Goal: Task Accomplishment & Management: Complete application form

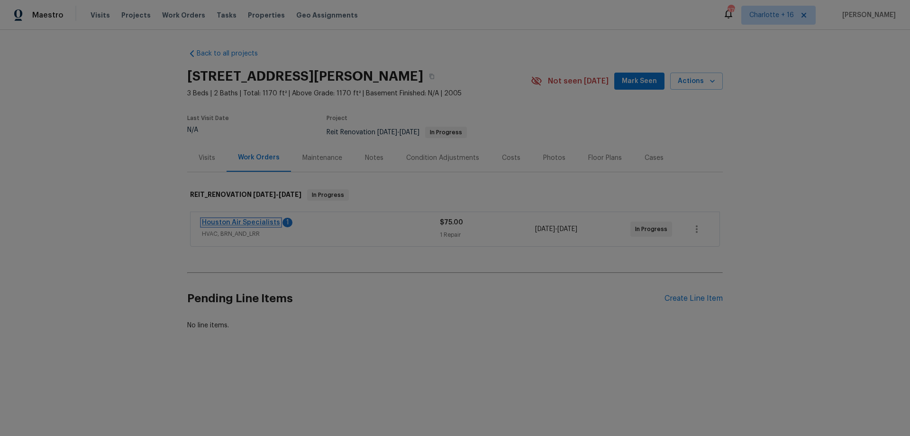
click at [250, 222] on link "Houston Air Specialists" at bounding box center [241, 222] width 78 height 7
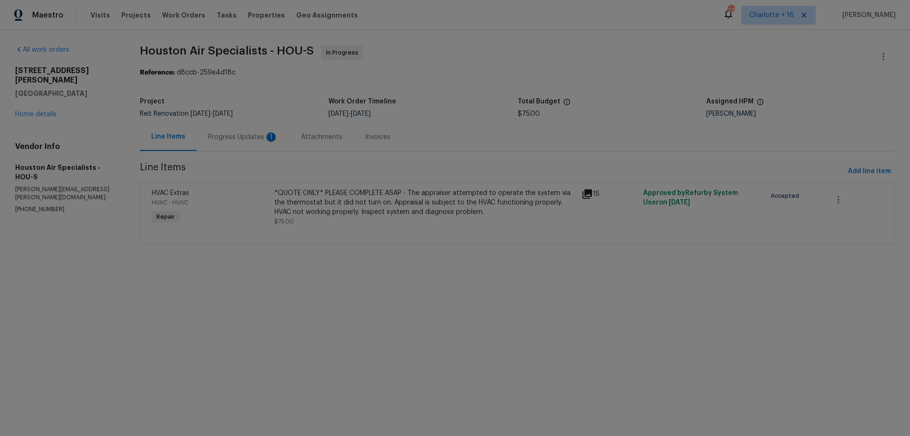
click at [247, 138] on div "Progress Updates 1" at bounding box center [243, 136] width 70 height 9
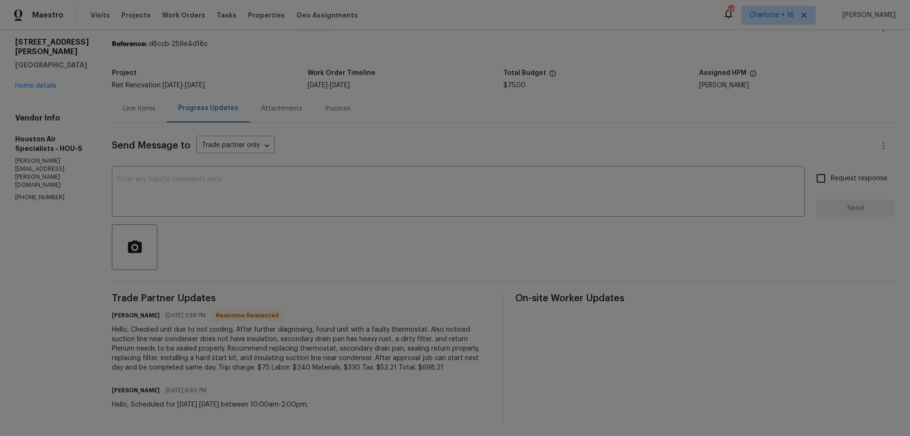
scroll to position [36, 0]
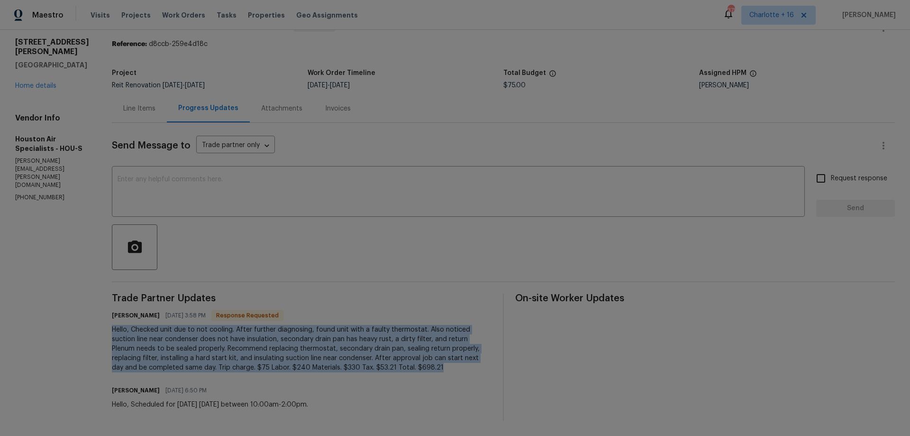
drag, startPoint x: 444, startPoint y: 360, endPoint x: 109, endPoint y: 320, distance: 338.0
click at [109, 320] on div "All work orders 20027 Oland Way Houston, TX 77073 Home details Vendor Info Hous…" at bounding box center [455, 218] width 910 height 434
copy div "Hello, Checked unit due to not cooling. After further diagnosing, found unit wi…"
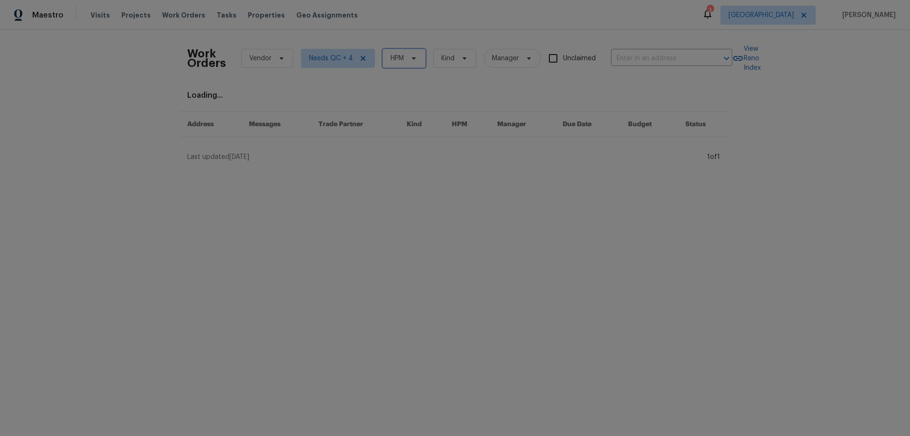
click at [391, 63] on span "HPM" at bounding box center [397, 58] width 13 height 9
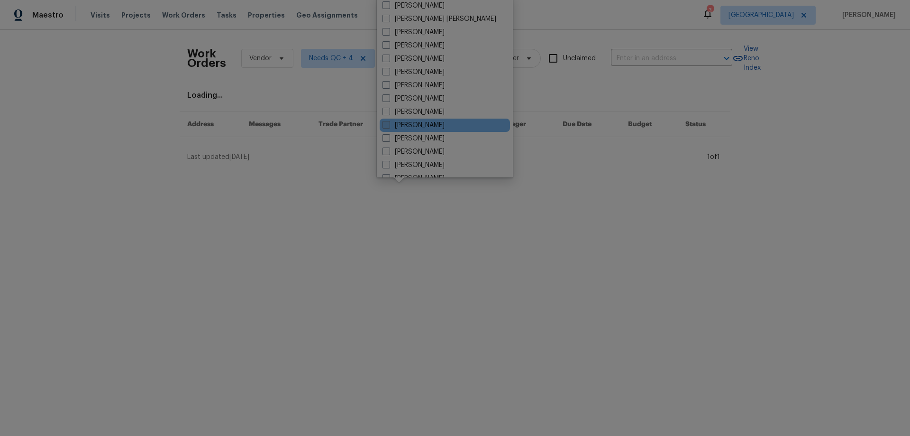
click at [423, 123] on label "[PERSON_NAME]" at bounding box center [414, 124] width 62 height 9
click at [389, 123] on input "[PERSON_NAME]" at bounding box center [386, 123] width 6 height 6
checkbox input "true"
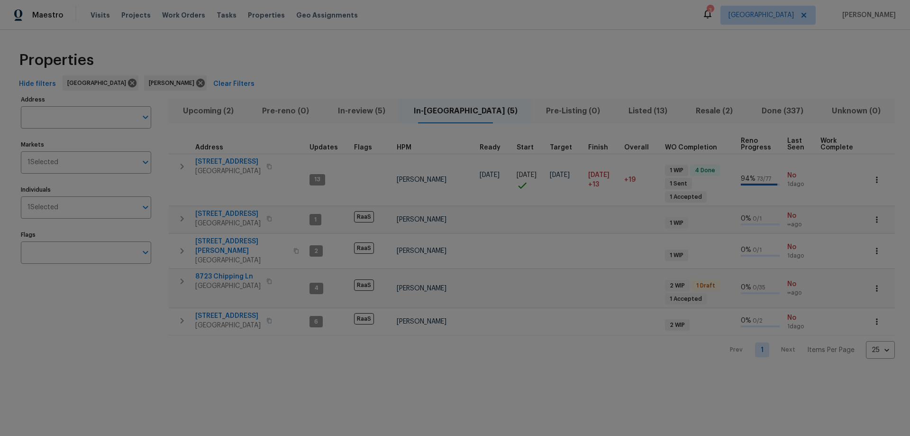
click at [368, 111] on span "In-review (5)" at bounding box center [361, 110] width 64 height 13
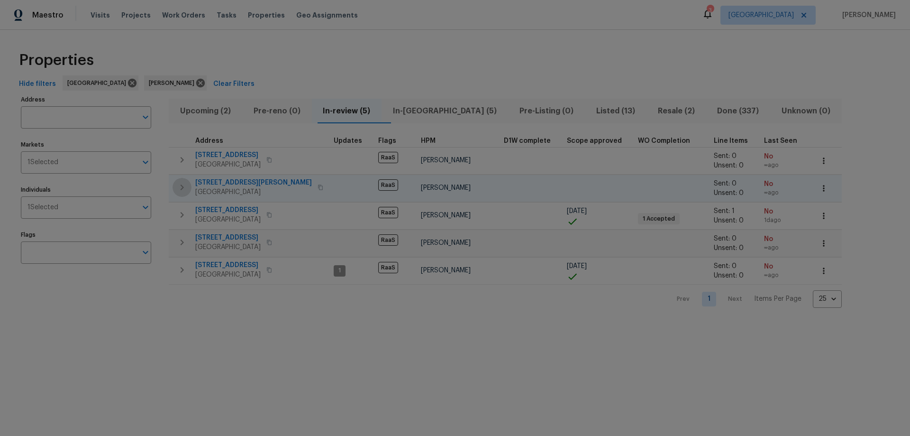
click at [183, 186] on icon "button" at bounding box center [181, 187] width 11 height 11
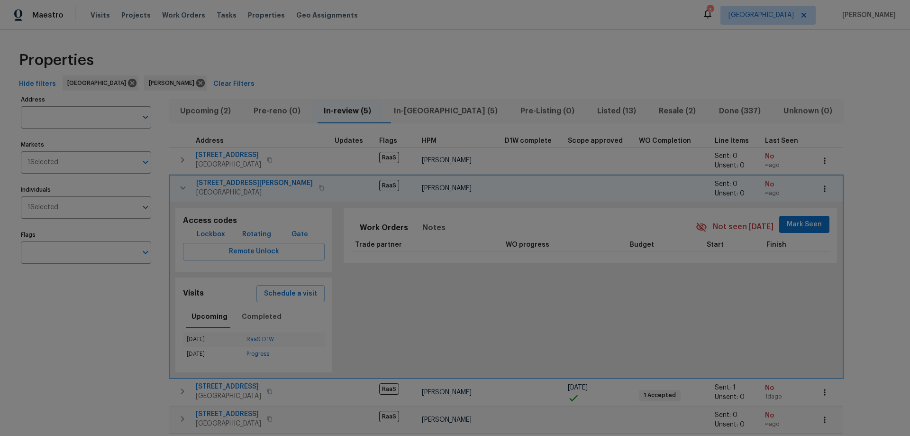
click at [820, 186] on icon "button" at bounding box center [824, 188] width 9 height 9
click at [792, 186] on div at bounding box center [455, 218] width 910 height 436
click at [180, 184] on icon "button" at bounding box center [182, 187] width 11 height 11
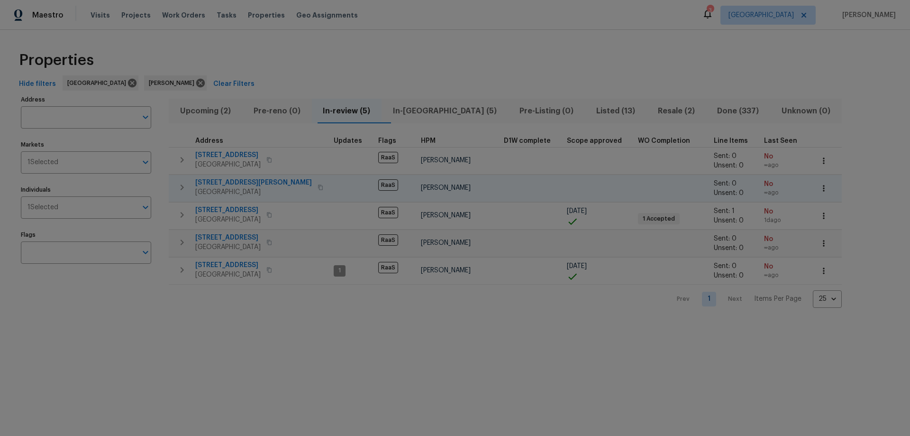
click at [203, 180] on span "934 Lehman St" at bounding box center [253, 182] width 117 height 9
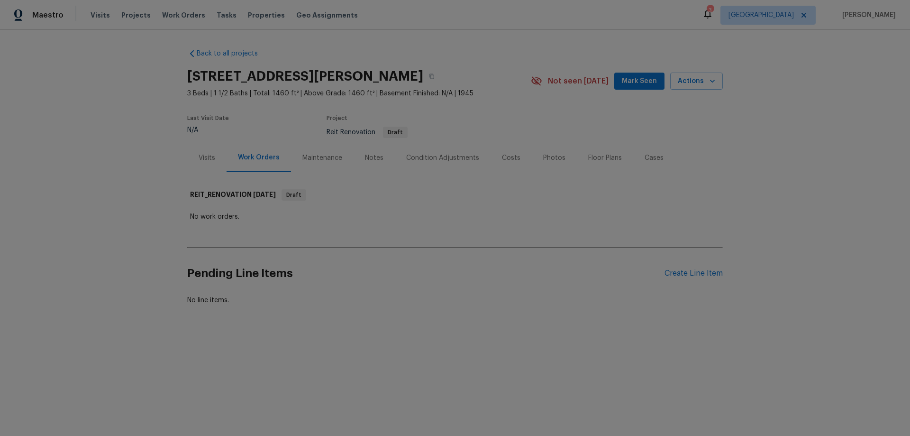
click at [694, 280] on div "Pending Line Items Create Line Item" at bounding box center [455, 273] width 536 height 44
click at [694, 270] on div "Create Line Item" at bounding box center [694, 273] width 58 height 9
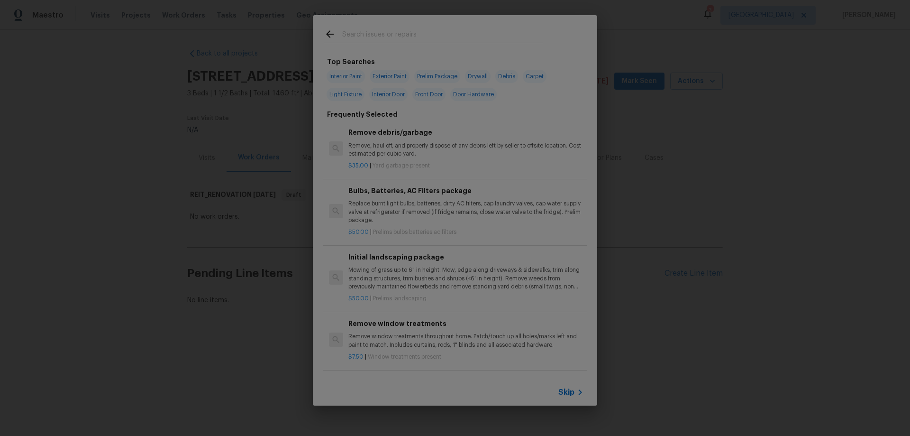
click at [561, 390] on span "Skip" at bounding box center [566, 391] width 16 height 9
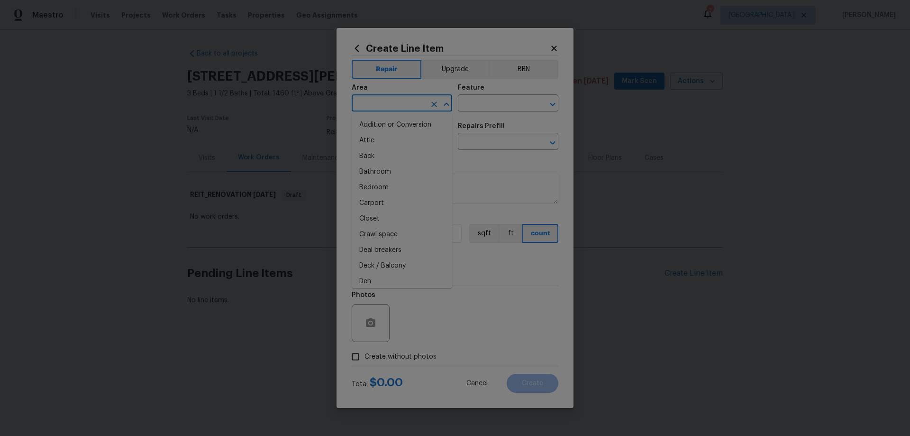
click at [382, 100] on input "text" at bounding box center [389, 104] width 74 height 15
click at [410, 138] on li "Exterior Overall" at bounding box center [402, 141] width 101 height 16
type input "Exterior Overall"
click at [483, 98] on input "text" at bounding box center [495, 104] width 74 height 15
type input "Foundation"
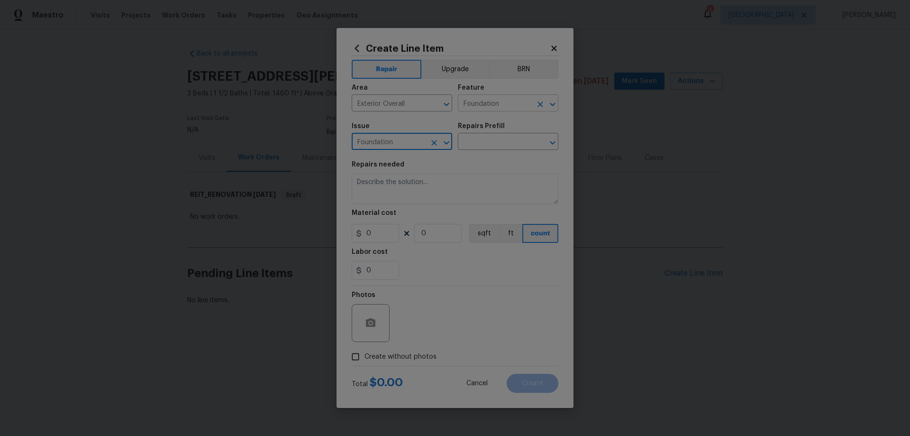
type input "Foundation"
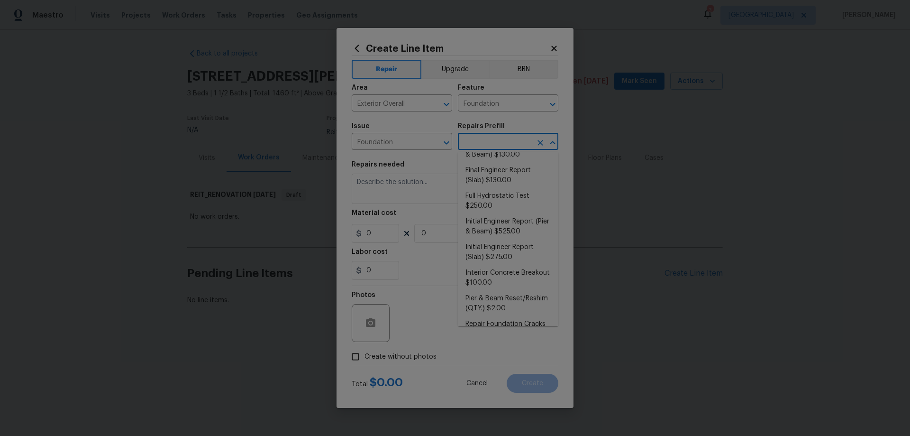
scroll to position [152, 0]
click at [521, 237] on li "Initial Engineer Report (Pier & Beam) $525.00" at bounding box center [508, 237] width 101 height 26
type input "Initial Engineer Report (Pier & Beam) $525.00"
type textarea "Recieve and properly document the work needed through an engineering report pri…"
type input "525"
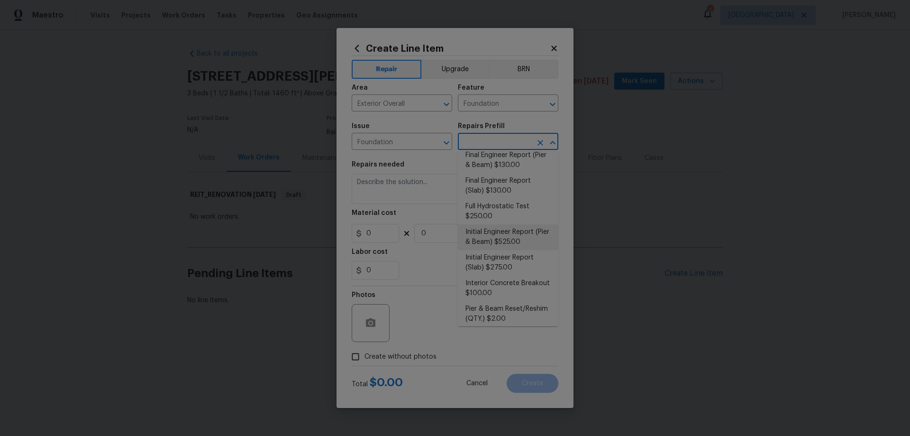
type input "1"
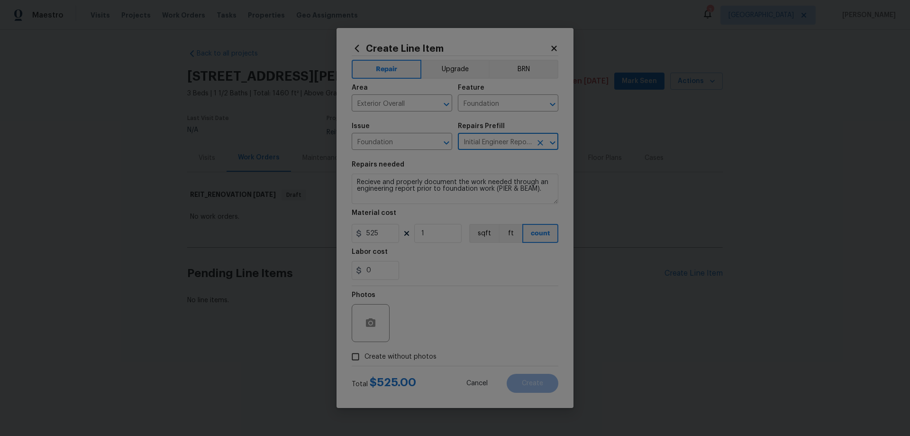
click at [409, 355] on span "Create without photos" at bounding box center [401, 357] width 72 height 10
click at [365, 355] on input "Create without photos" at bounding box center [356, 356] width 18 height 18
checkbox input "true"
click at [465, 317] on textarea at bounding box center [477, 323] width 161 height 38
type textarea "HPM to add photos"
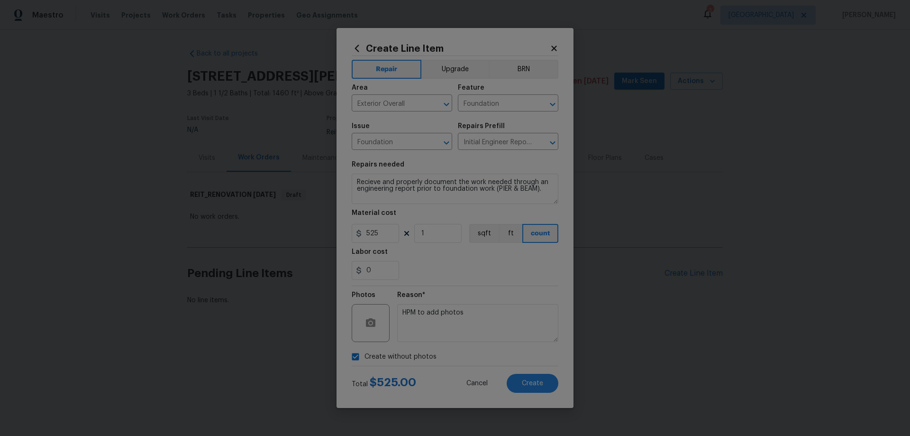
click at [564, 333] on div "Create Line Item Repair Upgrade BRN Area Exterior Overall ​ Feature Foundation …" at bounding box center [455, 218] width 237 height 380
click at [542, 381] on span "Create" at bounding box center [532, 383] width 21 height 7
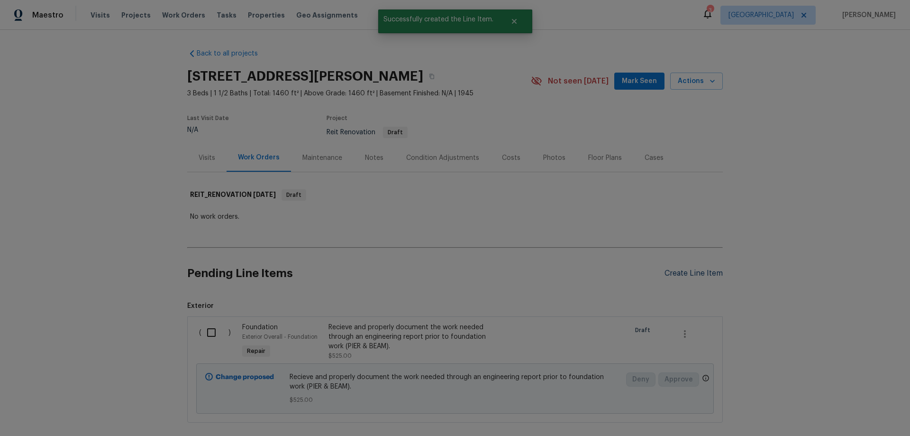
click at [688, 274] on div "Create Line Item" at bounding box center [694, 273] width 58 height 9
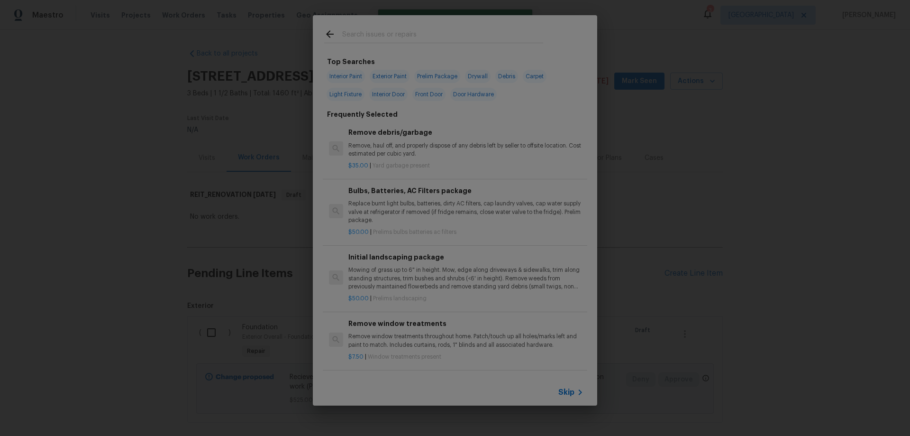
click at [574, 391] on span "Skip" at bounding box center [566, 391] width 16 height 9
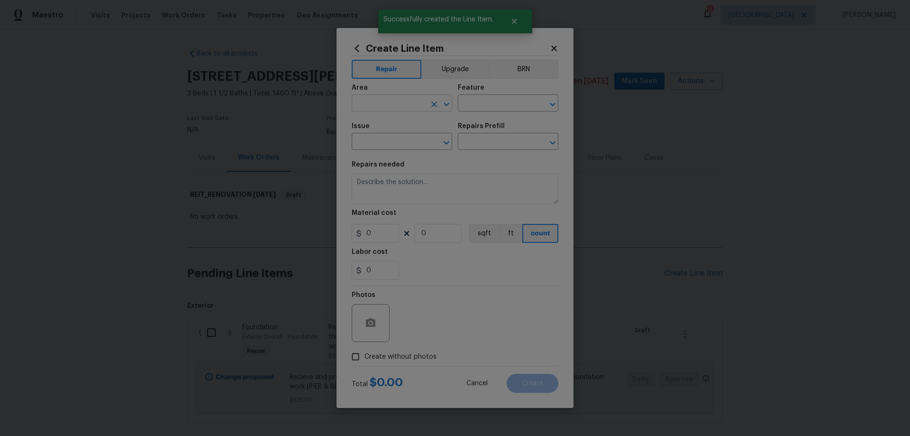
click at [385, 110] on input "text" at bounding box center [389, 104] width 74 height 15
type input "Interior Overall"
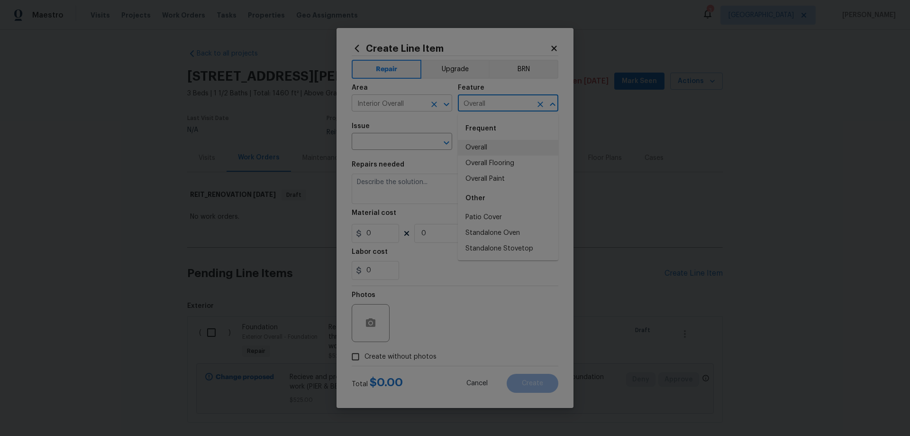
type input "Overall"
type input "Overall Exterior"
type input "Front End Work Order $1.00"
type textarea "Placeholder line item for the creation of front end work orders."
type input "1"
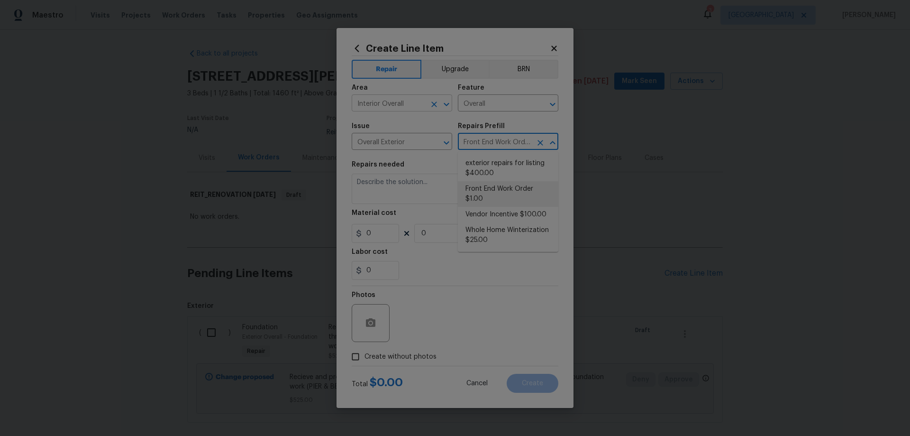
type input "1"
drag, startPoint x: 350, startPoint y: 191, endPoint x: 493, endPoint y: 201, distance: 143.0
click at [493, 201] on div "Create Line Item Repair Upgrade BRN Area Interior Overall ​ Feature Overall ​ I…" at bounding box center [455, 218] width 237 height 380
drag, startPoint x: 564, startPoint y: 194, endPoint x: 540, endPoint y: 194, distance: 23.7
click at [560, 194] on div "Create Line Item Repair Upgrade BRN Area Interior Overall ​ Feature Overall ​ I…" at bounding box center [455, 218] width 237 height 380
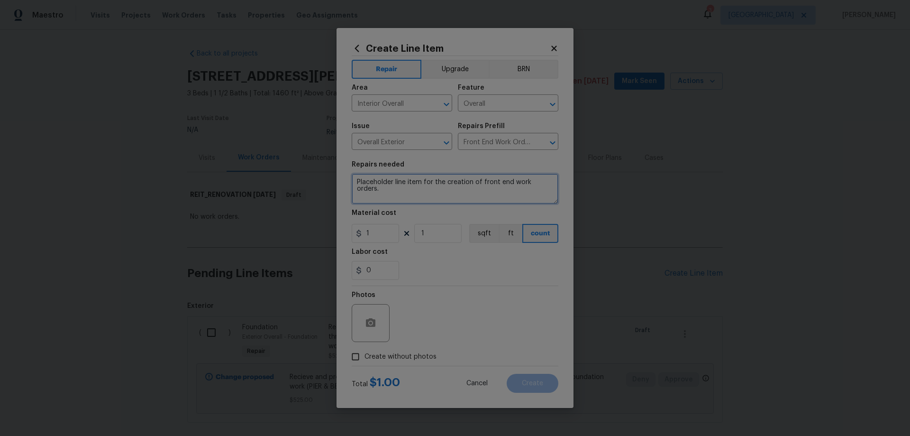
click at [537, 192] on textarea "Placeholder line item for the creation of front end work orders." at bounding box center [455, 189] width 207 height 30
click at [545, 190] on textarea "Placeholder line item for the creation of front end work orders." at bounding box center [455, 189] width 207 height 30
type textarea "Overall home photos"
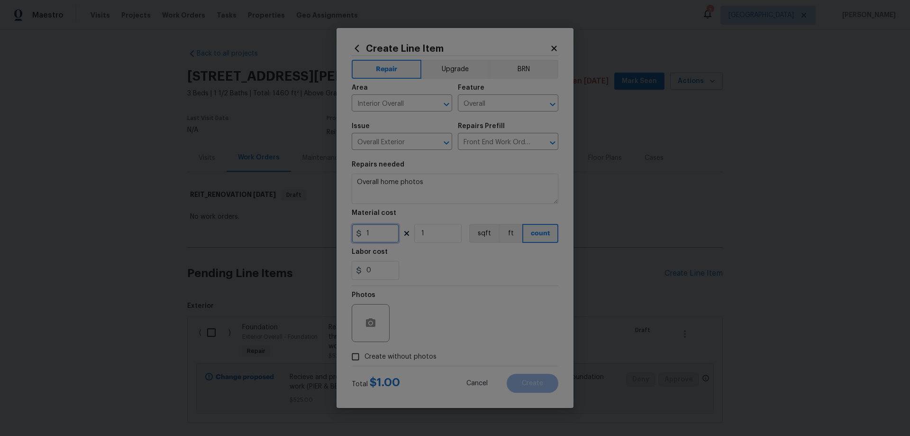
drag, startPoint x: 368, startPoint y: 230, endPoint x: 311, endPoint y: 228, distance: 57.4
click at [315, 231] on div "Create Line Item Repair Upgrade BRN Area Interior Overall ​ Feature Overall ​ I…" at bounding box center [455, 218] width 910 height 436
type input "0.01"
click at [451, 259] on div "Labor cost" at bounding box center [455, 254] width 207 height 12
click at [418, 358] on span "Create without photos" at bounding box center [401, 357] width 72 height 10
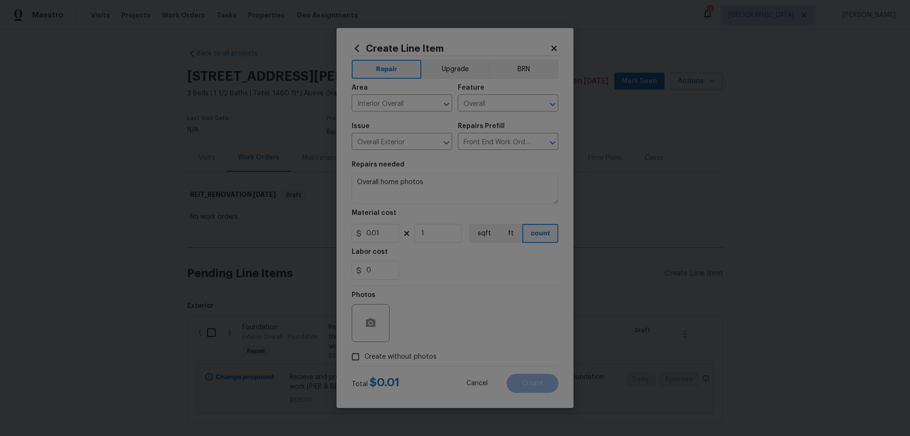
click at [365, 358] on input "Create without photos" at bounding box center [356, 356] width 18 height 18
checkbox input "true"
click at [481, 323] on textarea at bounding box center [477, 323] width 161 height 38
paste textarea "HPM to add photos"
type textarea "HPM to add photos"
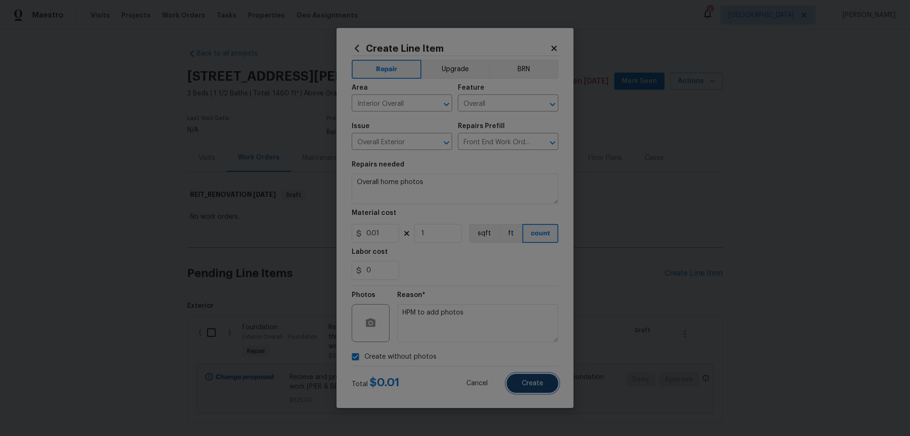
click at [548, 382] on button "Create" at bounding box center [533, 383] width 52 height 19
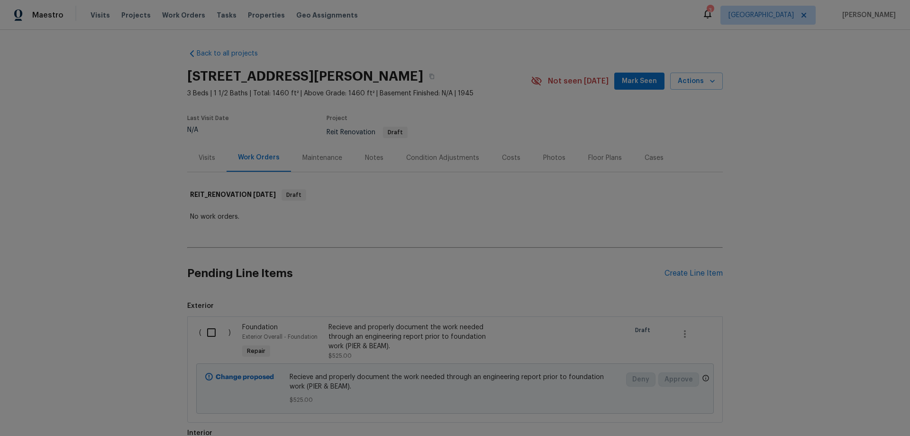
click at [569, 278] on h2 "Pending Line Items" at bounding box center [425, 273] width 477 height 44
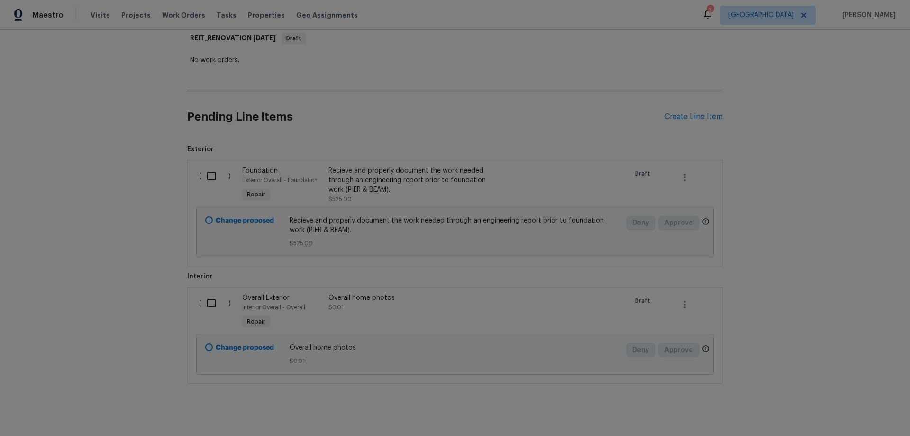
scroll to position [176, 0]
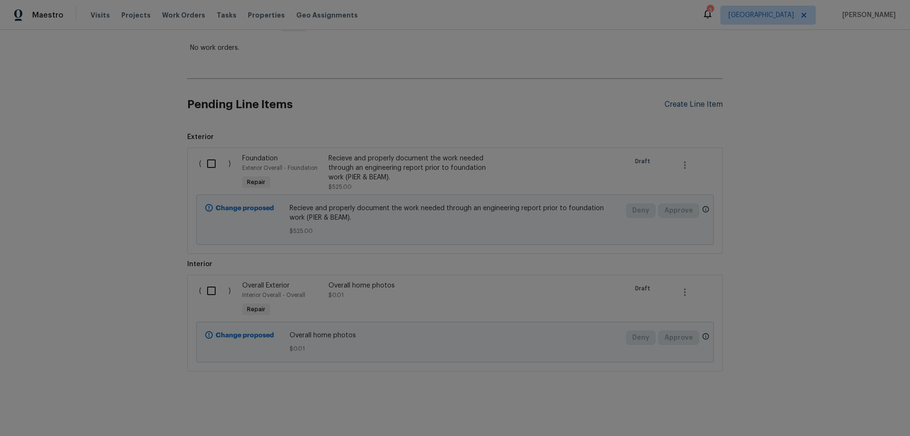
click at [687, 100] on div "Create Line Item" at bounding box center [694, 104] width 58 height 9
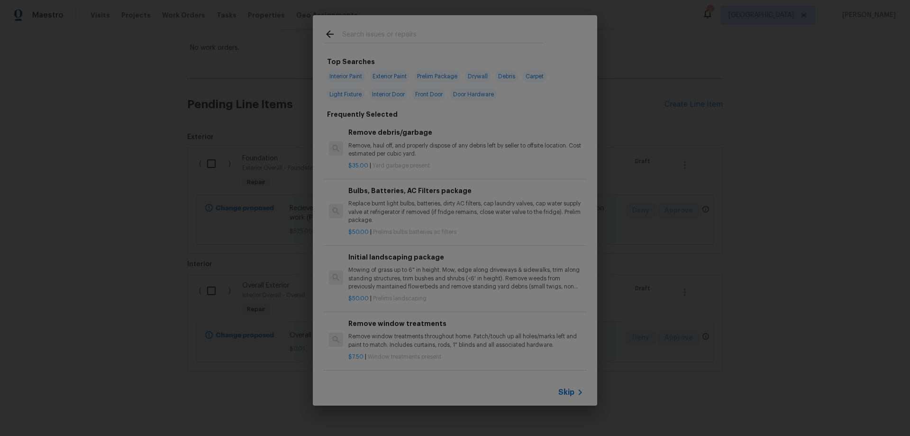
click at [377, 34] on input "text" at bounding box center [442, 35] width 201 height 14
click at [567, 392] on span "Skip" at bounding box center [566, 391] width 16 height 9
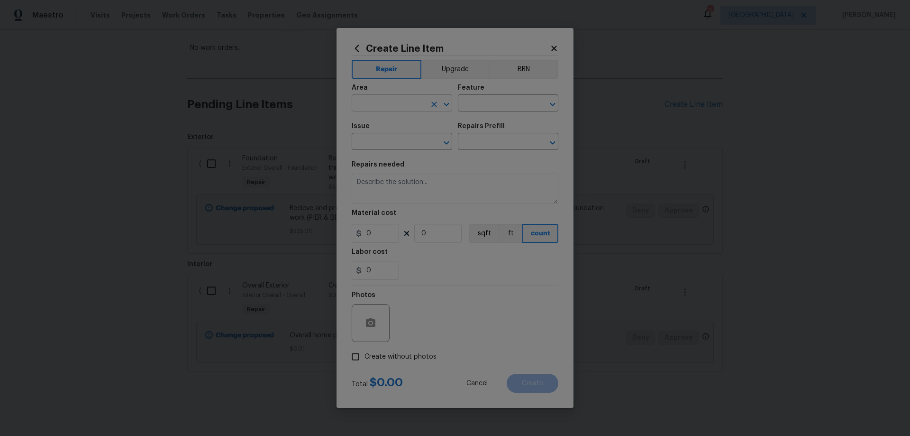
click at [395, 107] on input "text" at bounding box center [389, 104] width 74 height 15
drag, startPoint x: 404, startPoint y: 142, endPoint x: 428, endPoint y: 125, distance: 28.8
click at [404, 142] on li "Exterior Overall" at bounding box center [402, 141] width 101 height 16
type input "Exterior Overall"
click at [495, 99] on input "text" at bounding box center [495, 104] width 74 height 15
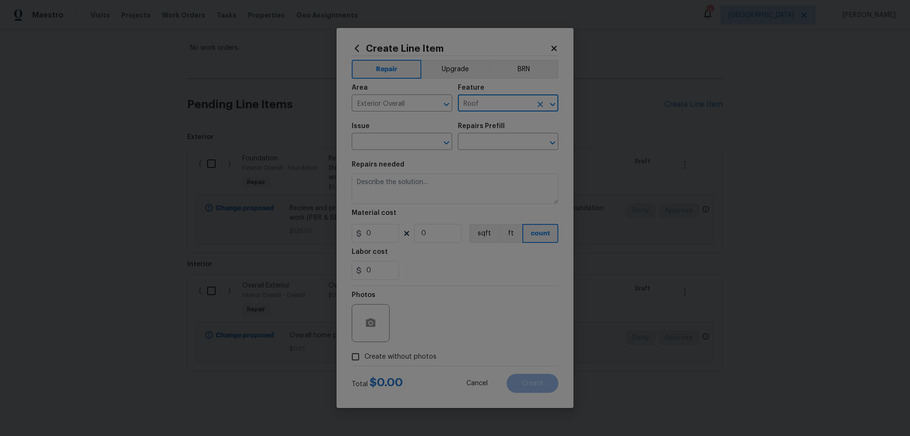
type input "Roof"
type input "Gutters"
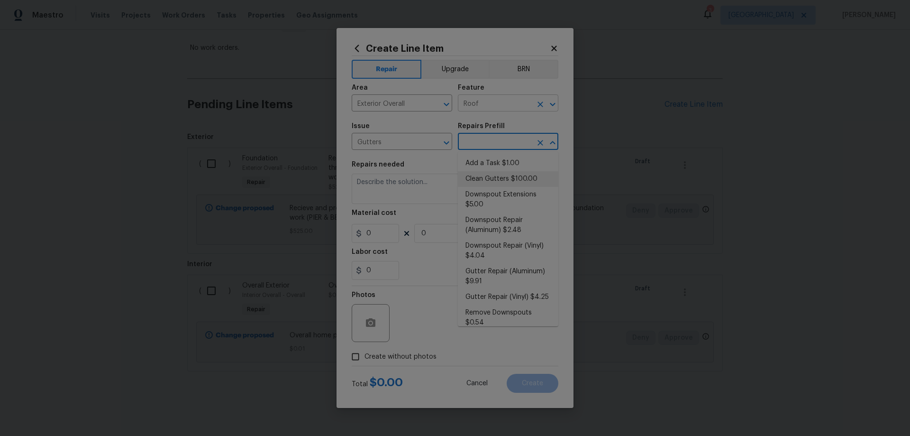
type input "[PERSON_NAME] and Trim"
type input "Clean Gutters $100.00"
type textarea "Clean all debris from the gutter. The debris from the gutters is to be disposed…"
type input "100"
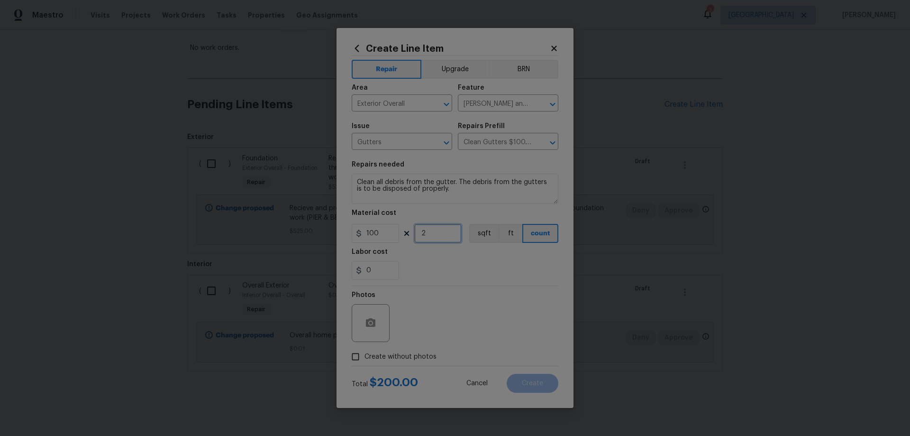
type input "2"
click at [452, 180] on textarea "Clean all debris from the gutter. The debris from the gutters is to be disposed…" at bounding box center [455, 189] width 207 height 30
type textarea "Clean all debris from the gutters/roof channels. The debris from the gutters is…"
click at [412, 353] on span "Create without photos" at bounding box center [401, 357] width 72 height 10
click at [365, 353] on input "Create without photos" at bounding box center [356, 356] width 18 height 18
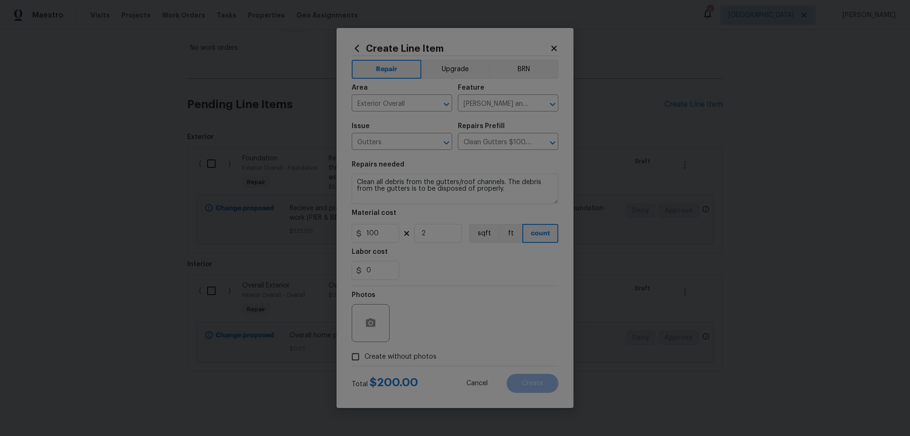
checkbox input "true"
click at [448, 326] on textarea at bounding box center [477, 323] width 161 height 38
paste textarea "HPM to add photos"
type textarea "HPM to add photos"
click at [551, 384] on button "Create" at bounding box center [533, 383] width 52 height 19
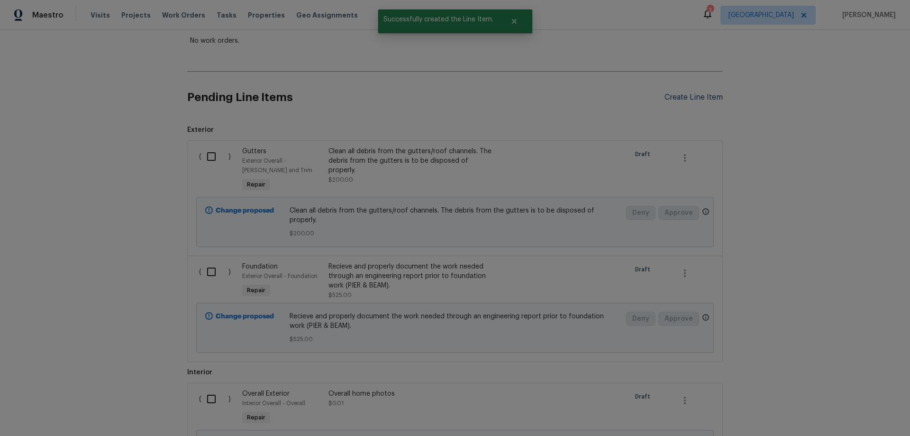
click at [702, 94] on div "Create Line Item" at bounding box center [694, 97] width 58 height 9
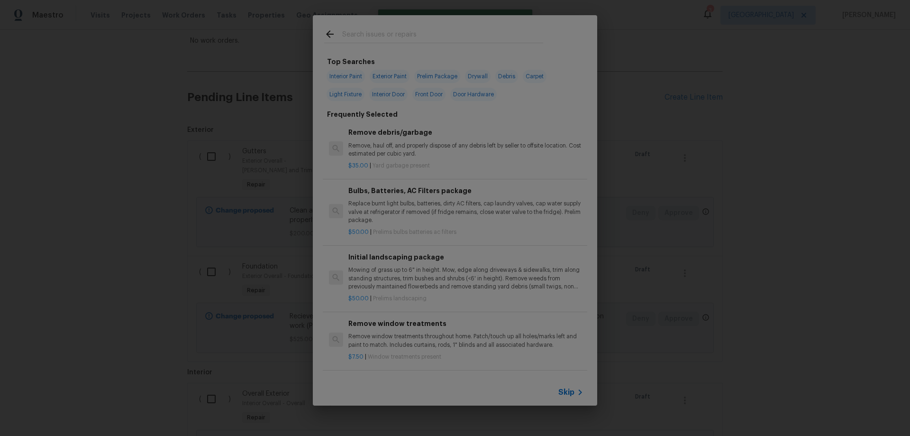
click at [569, 394] on span "Skip" at bounding box center [566, 391] width 16 height 9
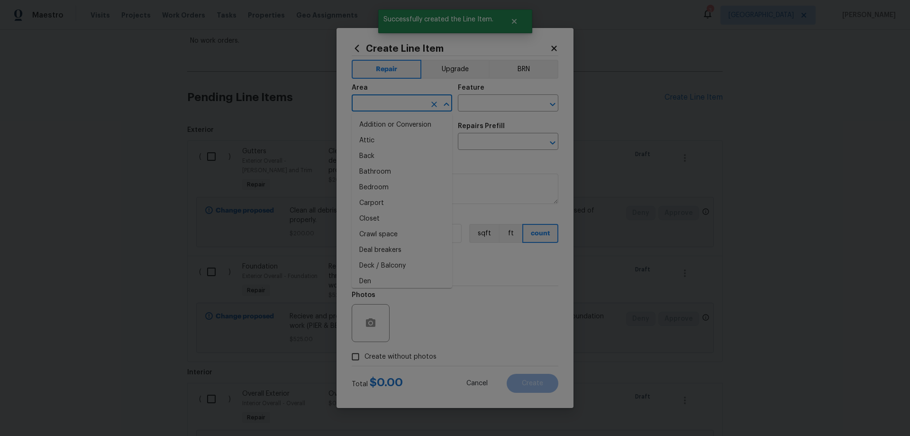
click at [398, 105] on input "text" at bounding box center [389, 104] width 74 height 15
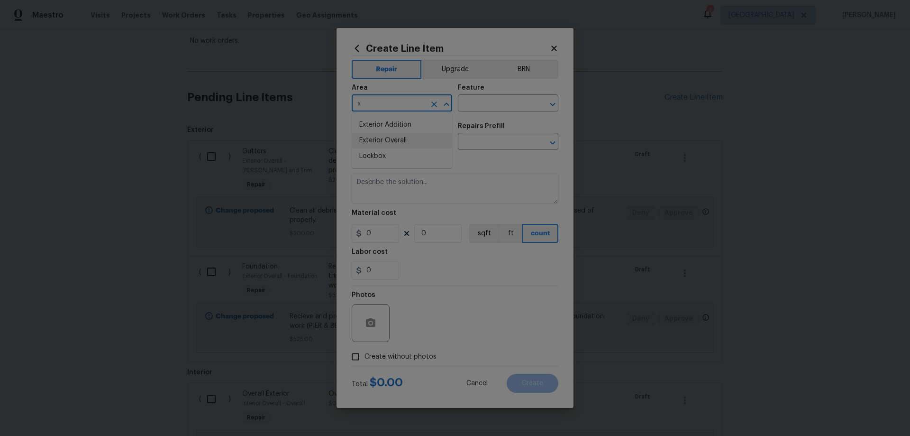
drag, startPoint x: 405, startPoint y: 141, endPoint x: 470, endPoint y: 112, distance: 71.7
click at [407, 141] on li "Exterior Overall" at bounding box center [402, 141] width 101 height 16
type input "Exterior Overall"
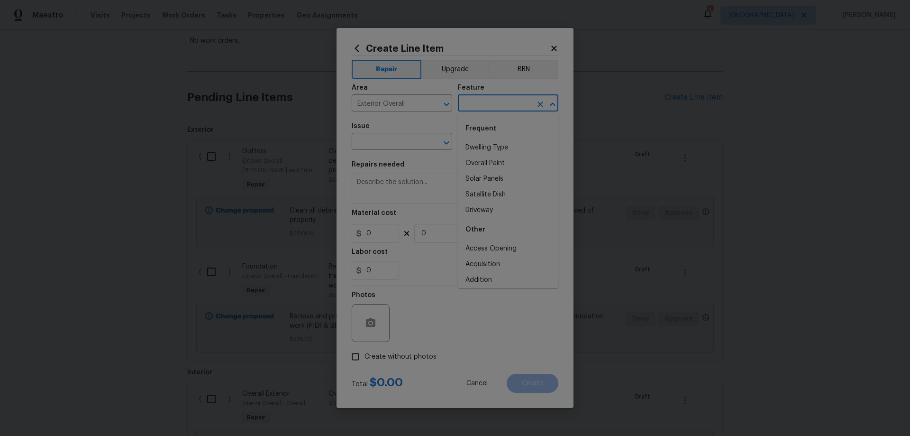
click at [499, 99] on input "text" at bounding box center [495, 104] width 74 height 15
click at [502, 146] on li "Landscaping" at bounding box center [508, 148] width 101 height 16
type input "Landscaping"
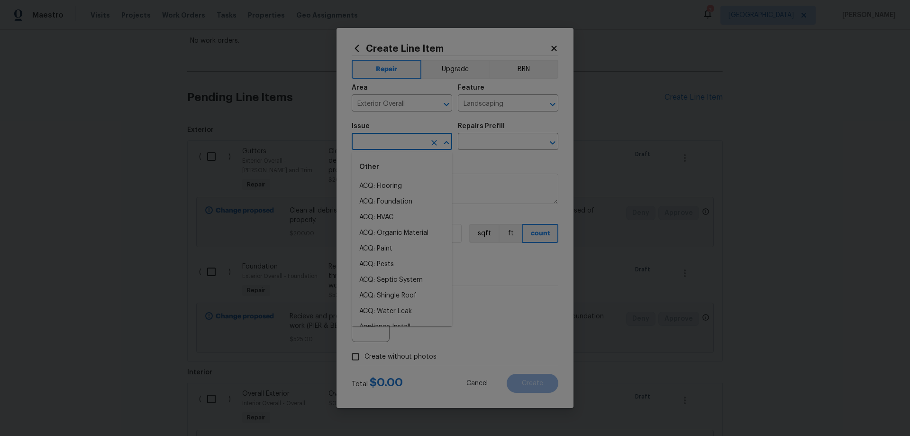
click at [386, 140] on input "text" at bounding box center [389, 142] width 74 height 15
click at [384, 192] on li "Dead/overgrown tree or foliage" at bounding box center [402, 191] width 101 height 26
type input "Dead/overgrown tree or foliage"
click at [490, 144] on input "text" at bounding box center [495, 142] width 74 height 15
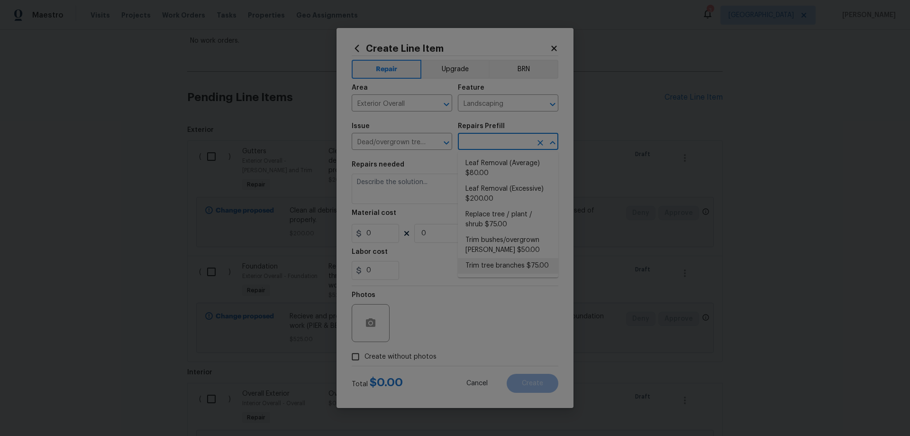
click at [524, 266] on li "Trim tree branches $75.00" at bounding box center [508, 266] width 101 height 16
type input "Trim tree branches $75.00"
type textarea "Trim back overgrown tree branches in contact with home & branches hanging low o…"
type input "75"
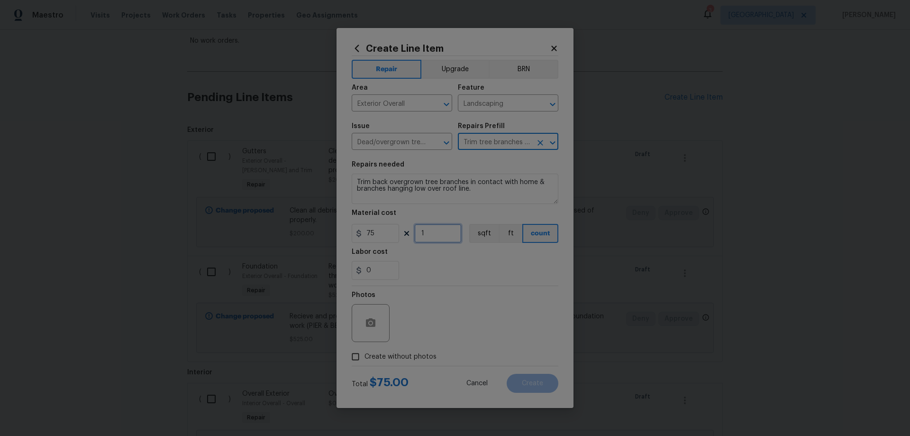
click at [399, 235] on div "75 1 sqft ft count" at bounding box center [455, 233] width 207 height 19
type input "2"
click at [384, 357] on span "Create without photos" at bounding box center [401, 357] width 72 height 10
click at [365, 357] on input "Create without photos" at bounding box center [356, 356] width 18 height 18
checkbox input "true"
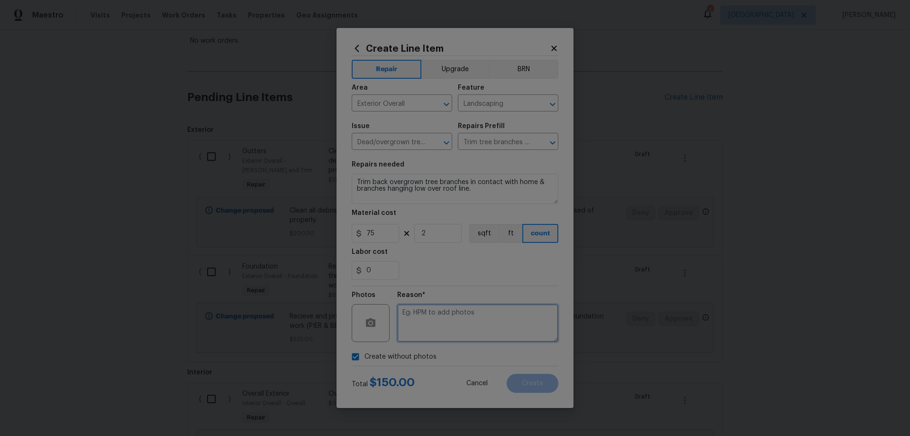
click at [462, 327] on textarea at bounding box center [477, 323] width 161 height 38
paste textarea "HPM to add photos"
type textarea "HPM to add photos"
click at [545, 384] on button "Create" at bounding box center [533, 383] width 52 height 19
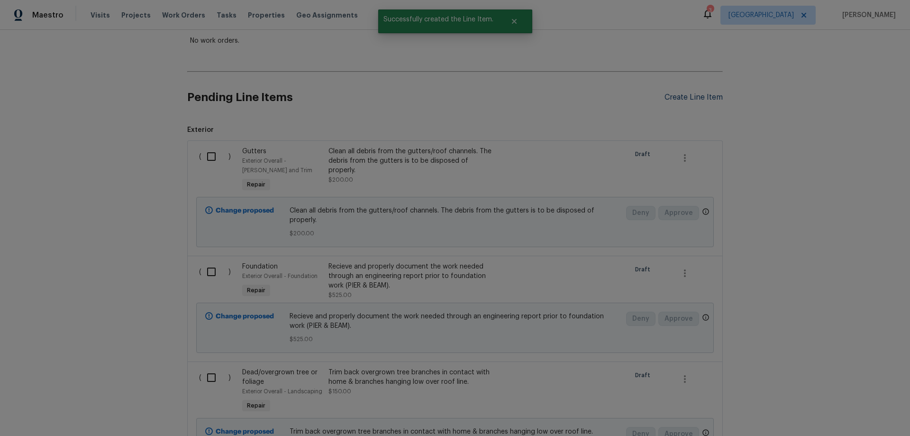
click at [688, 95] on div "Create Line Item" at bounding box center [694, 97] width 58 height 9
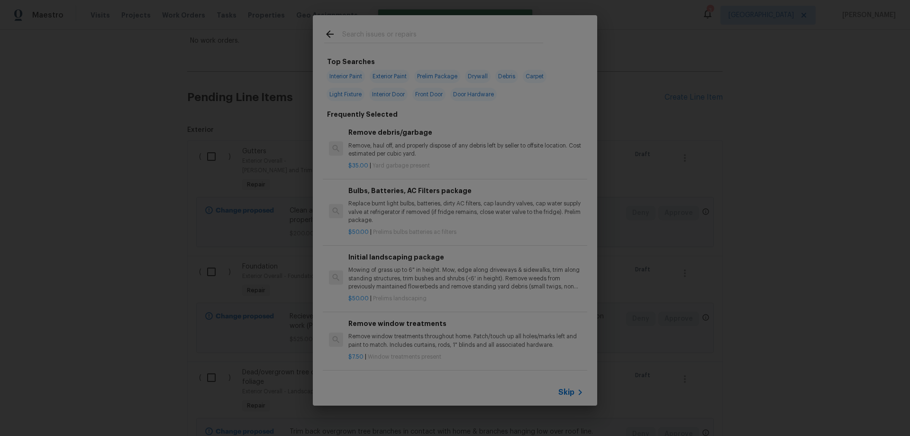
click at [564, 393] on span "Skip" at bounding box center [566, 391] width 16 height 9
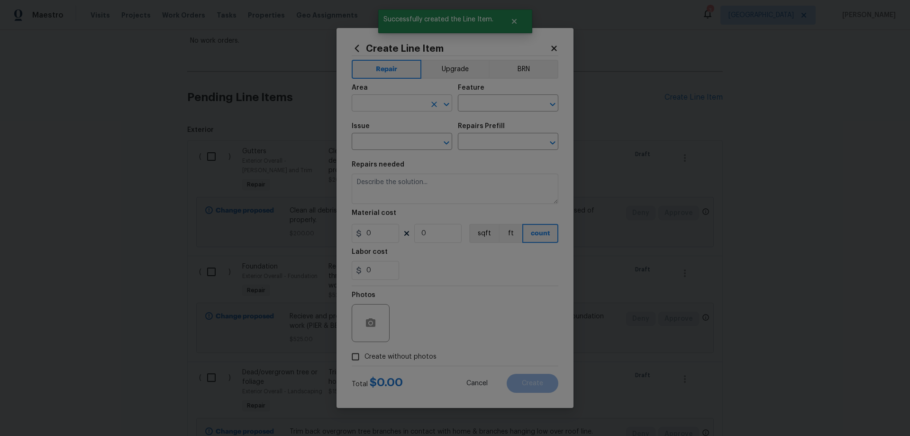
click at [378, 102] on input "text" at bounding box center [389, 104] width 74 height 15
click at [398, 137] on li "Exterior Overall" at bounding box center [402, 141] width 101 height 16
type input "Exterior Overall"
click at [483, 101] on input "text" at bounding box center [495, 104] width 74 height 15
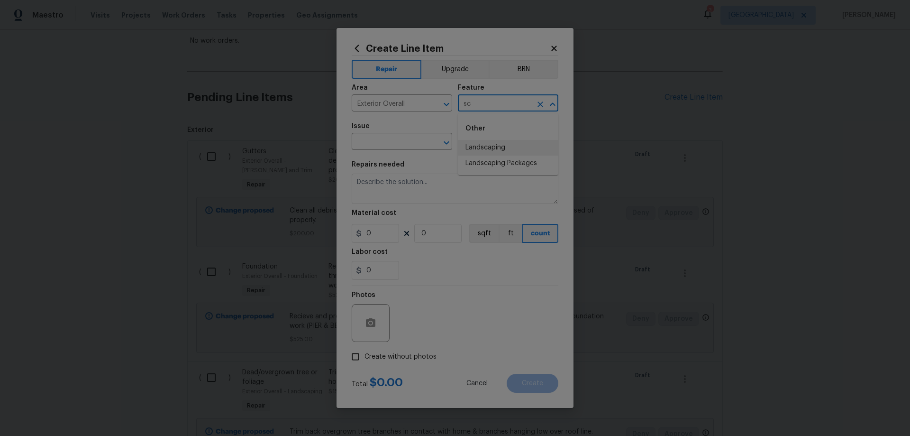
click at [493, 146] on li "Landscaping" at bounding box center [508, 148] width 101 height 16
type input "Landscaping"
click at [387, 134] on div "Issue" at bounding box center [402, 129] width 101 height 12
click at [389, 141] on input "text" at bounding box center [389, 142] width 74 height 15
click at [411, 193] on li "Dead/overgrown tree or foliage" at bounding box center [402, 191] width 101 height 26
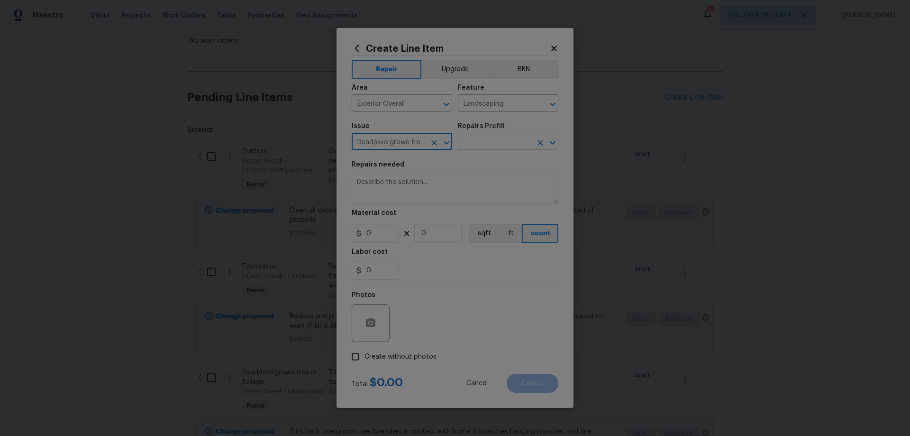
type input "Dead/overgrown tree or foliage"
click at [487, 148] on input "text" at bounding box center [495, 142] width 74 height 15
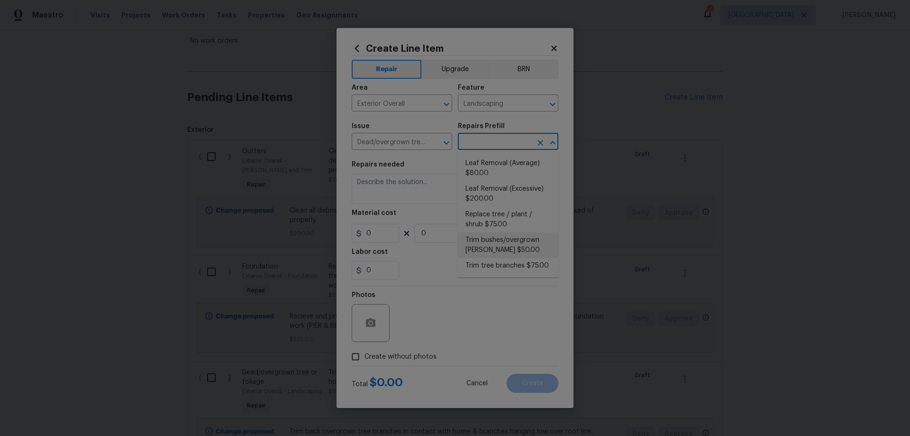
click at [532, 247] on li "Trim bushes/overgrown [PERSON_NAME] $50.00" at bounding box center [508, 245] width 101 height 26
type input "Trim bushes/overgrown [PERSON_NAME] $50.00"
type textarea "Trim overgrown hegdes & bushes around perimeter of home giving 12" of clearance…"
type input "50"
type input "1"
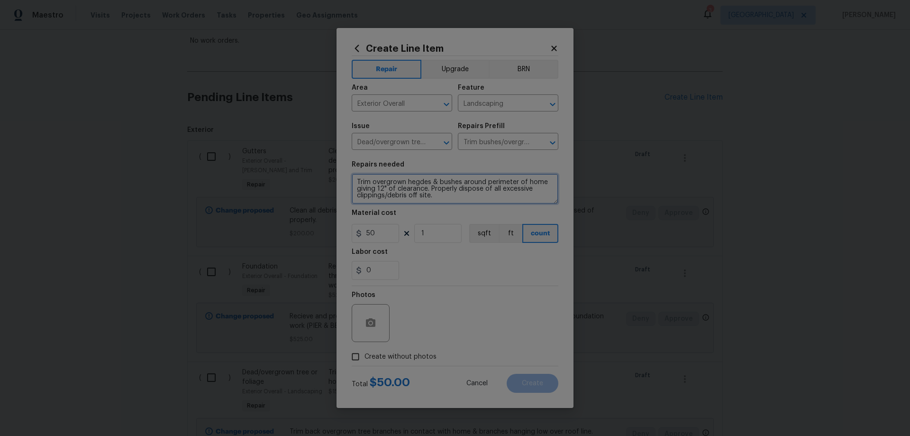
click at [355, 181] on textarea "Trim overgrown hegdes & bushes around perimeter of home giving 12" of clearance…" at bounding box center [455, 189] width 207 height 30
type textarea "INCLUDE REMOVAL OF VINES FROM SIDES OF THE HOME --- Trim overgrown hegdes & bus…"
click at [406, 357] on span "Create without photos" at bounding box center [401, 357] width 72 height 10
click at [365, 357] on input "Create without photos" at bounding box center [356, 356] width 18 height 18
checkbox input "true"
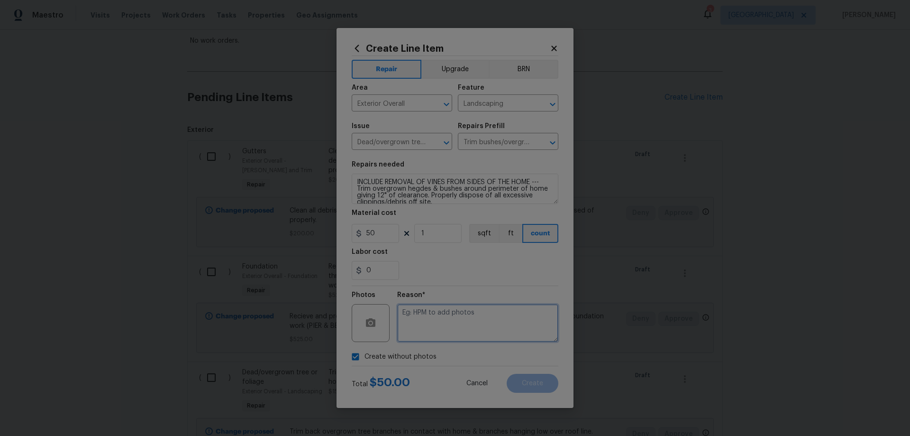
click at [482, 328] on textarea at bounding box center [477, 323] width 161 height 38
paste textarea "HPM to add photos"
type textarea "HPM to add photos"
click at [534, 385] on span "Create" at bounding box center [532, 383] width 21 height 7
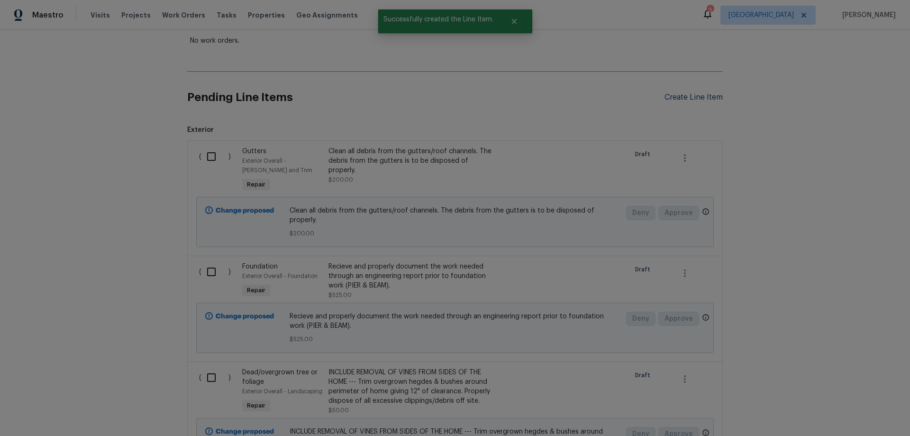
click at [689, 99] on div "Create Line Item" at bounding box center [694, 97] width 58 height 9
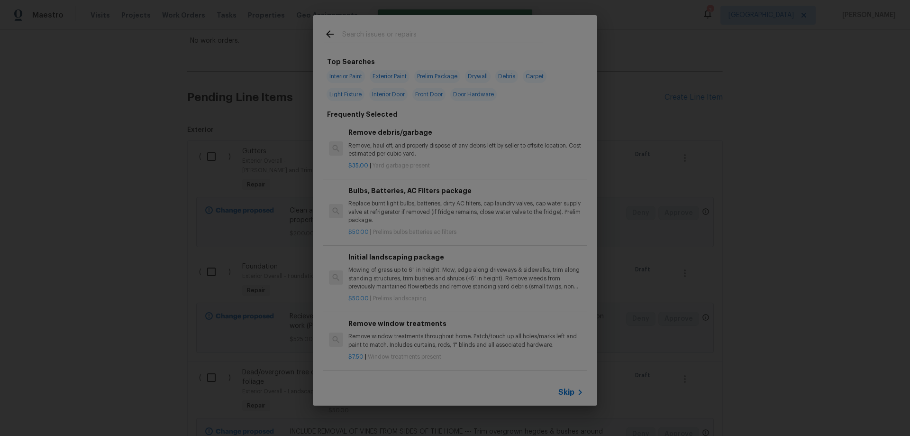
click at [565, 394] on span "Skip" at bounding box center [566, 391] width 16 height 9
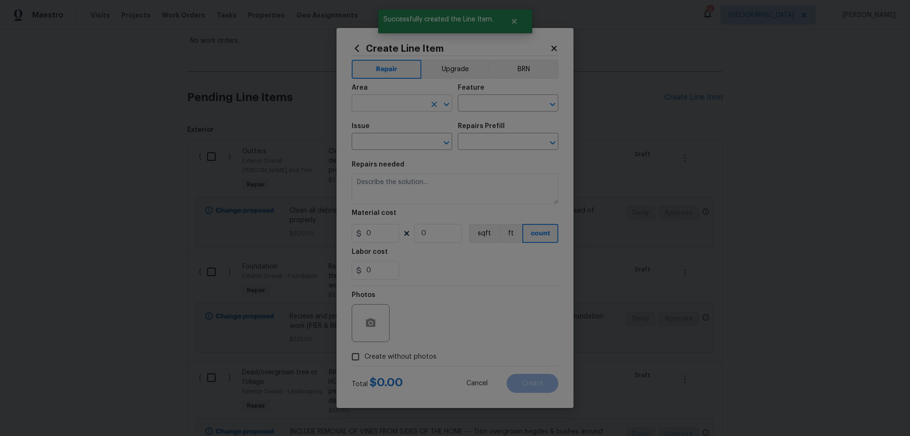
click at [399, 110] on input "text" at bounding box center [389, 104] width 74 height 15
click at [398, 137] on li "Exterior Overall" at bounding box center [402, 141] width 101 height 16
type input "Exterior Overall"
click at [487, 101] on input "text" at bounding box center [495, 104] width 74 height 15
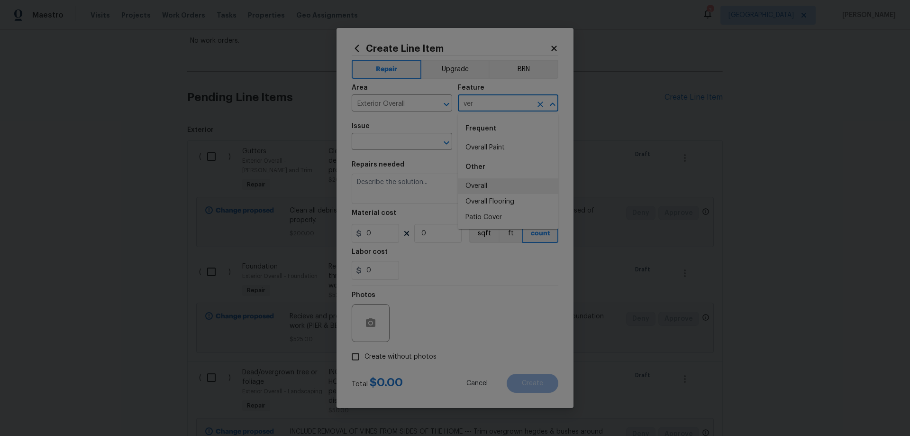
click at [505, 183] on li "Overall" at bounding box center [508, 186] width 101 height 16
type input "Overall"
click at [399, 145] on input "text" at bounding box center [389, 142] width 74 height 15
click at [421, 198] on li "Landscape Package" at bounding box center [402, 202] width 101 height 16
type input "Landscape Package"
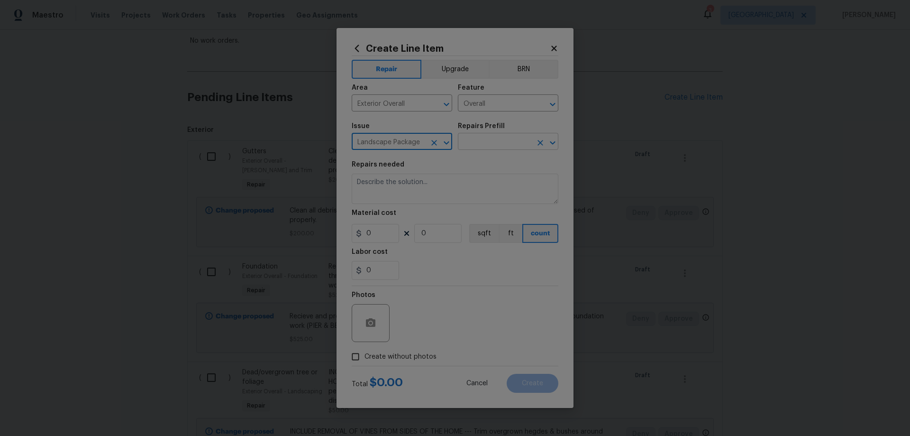
click at [479, 146] on input "text" at bounding box center [495, 142] width 74 height 15
drag, startPoint x: 492, startPoint y: 167, endPoint x: 478, endPoint y: 213, distance: 47.9
click at [492, 168] on li "Initial landscaping package $50.00" at bounding box center [508, 168] width 101 height 26
type input "Home Readiness Packages"
type input "Initial landscaping package $50.00"
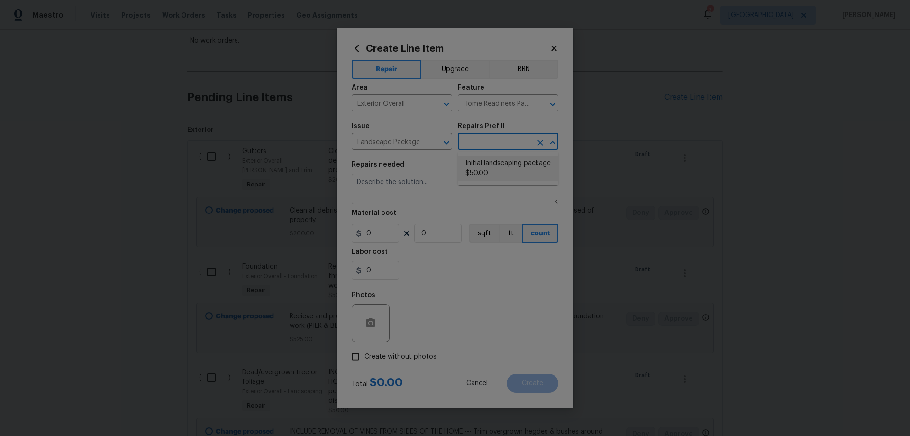
type textarea "Mowing of grass up to 6" in height. Mow, edge along driveways & sidewalks, trim…"
type input "50"
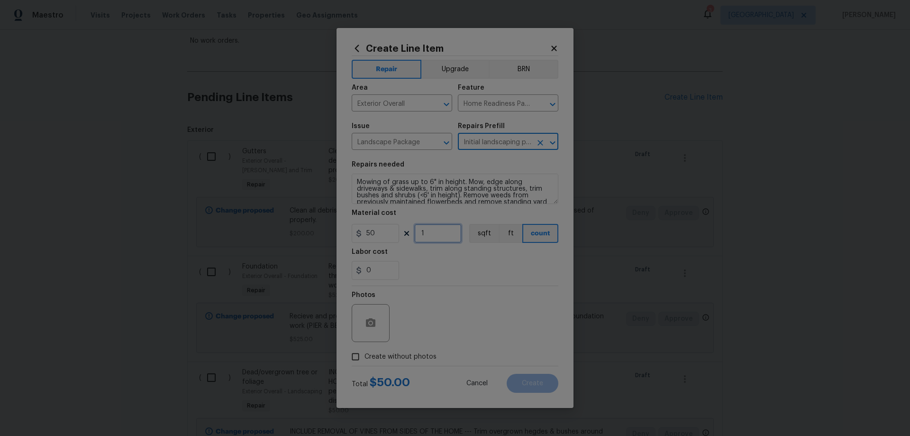
drag, startPoint x: 430, startPoint y: 230, endPoint x: 350, endPoint y: 274, distance: 91.7
click at [374, 239] on div "50 1 sqft ft count" at bounding box center [455, 233] width 207 height 19
type input "2"
click at [413, 357] on span "Create without photos" at bounding box center [401, 357] width 72 height 10
click at [365, 357] on input "Create without photos" at bounding box center [356, 356] width 18 height 18
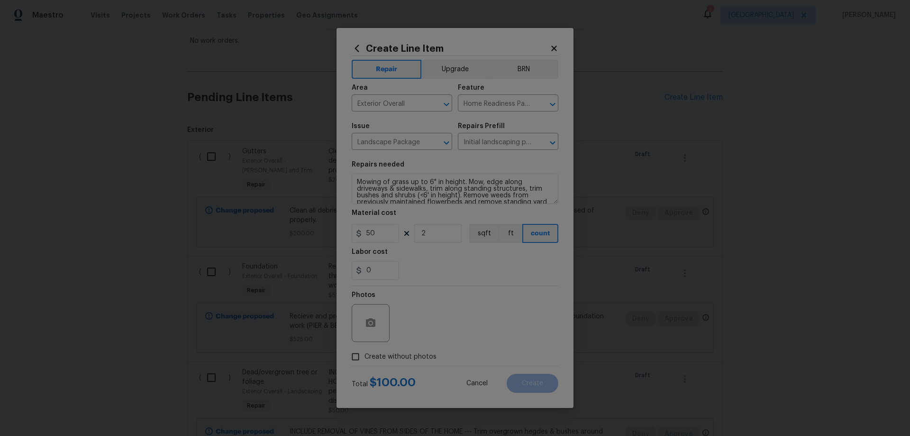
checkbox input "true"
click at [441, 330] on textarea at bounding box center [477, 323] width 161 height 38
paste textarea "HPM to add photos"
type textarea "HPM to add photos"
click at [521, 385] on button "Create" at bounding box center [533, 383] width 52 height 19
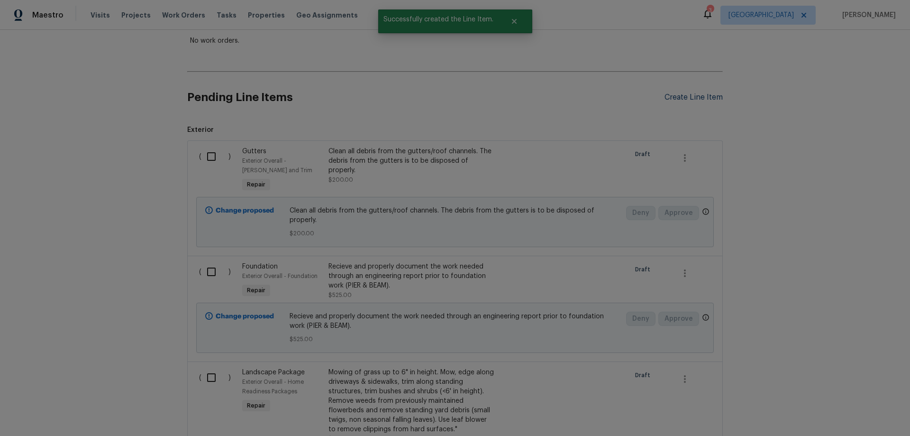
click at [702, 97] on div "Create Line Item" at bounding box center [694, 97] width 58 height 9
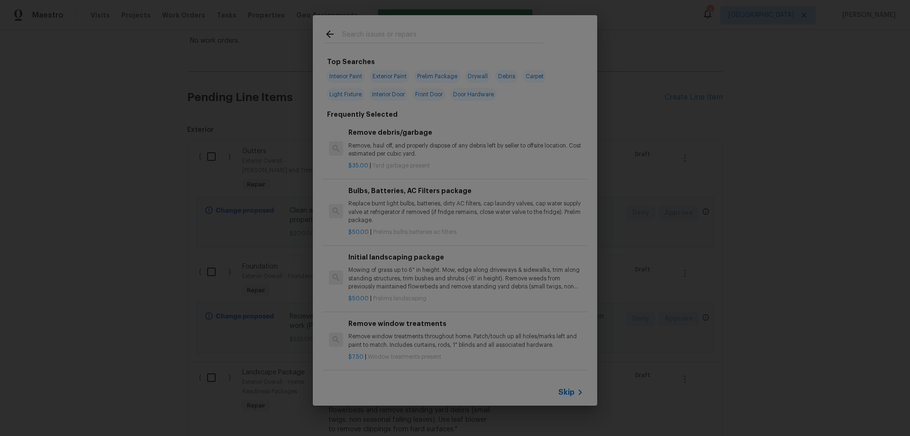
click at [571, 399] on div "Skip" at bounding box center [455, 392] width 284 height 27
click at [569, 392] on span "Skip" at bounding box center [566, 391] width 16 height 9
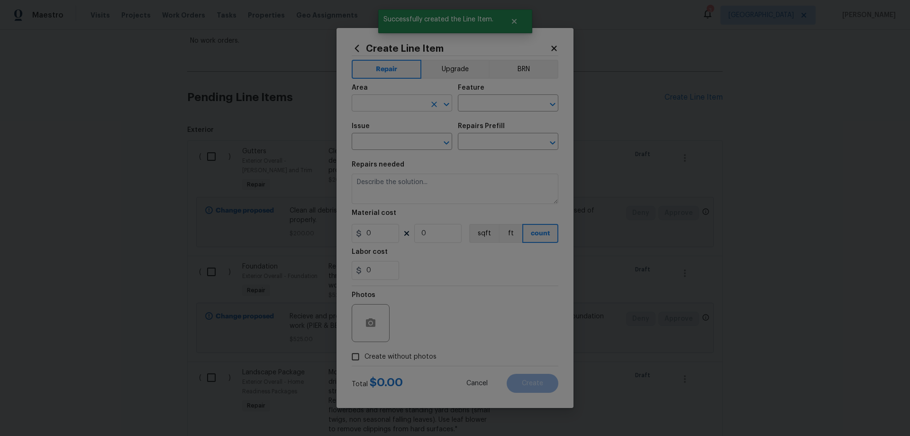
click at [391, 108] on input "text" at bounding box center [389, 104] width 74 height 15
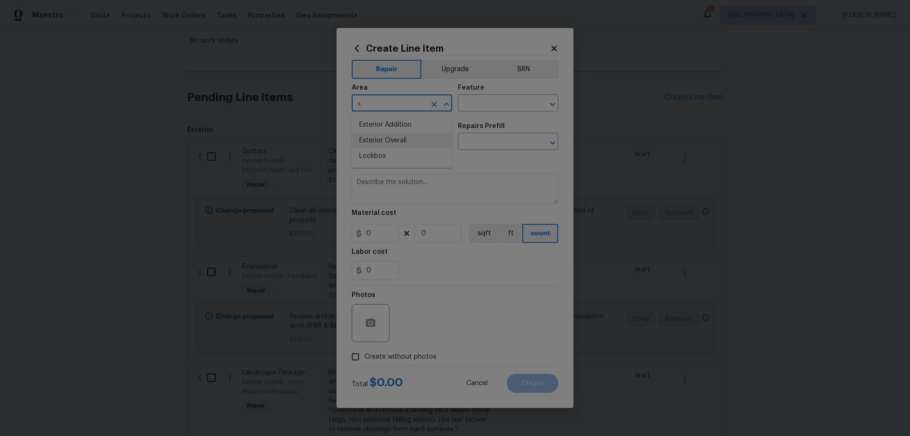
drag, startPoint x: 402, startPoint y: 133, endPoint x: 474, endPoint y: 111, distance: 75.4
click at [402, 133] on li "Exterior Overall" at bounding box center [402, 141] width 101 height 16
type input "Exterior Overall"
click at [482, 106] on input "text" at bounding box center [495, 104] width 74 height 15
type input "Siding"
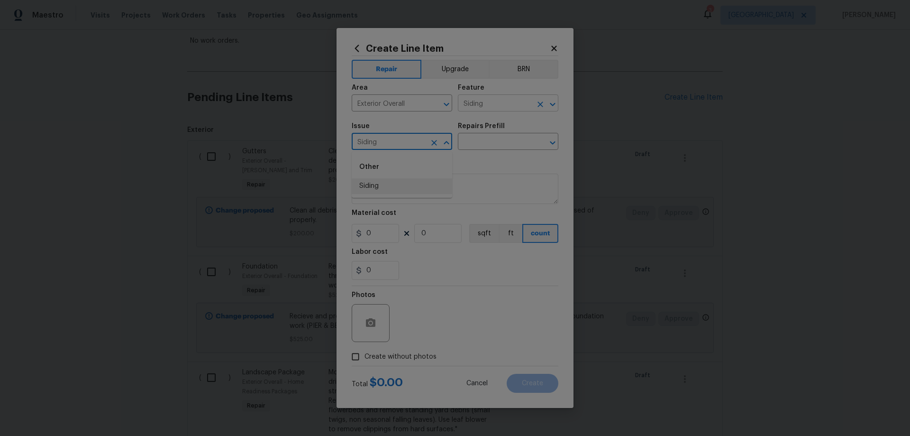
type input "Siding"
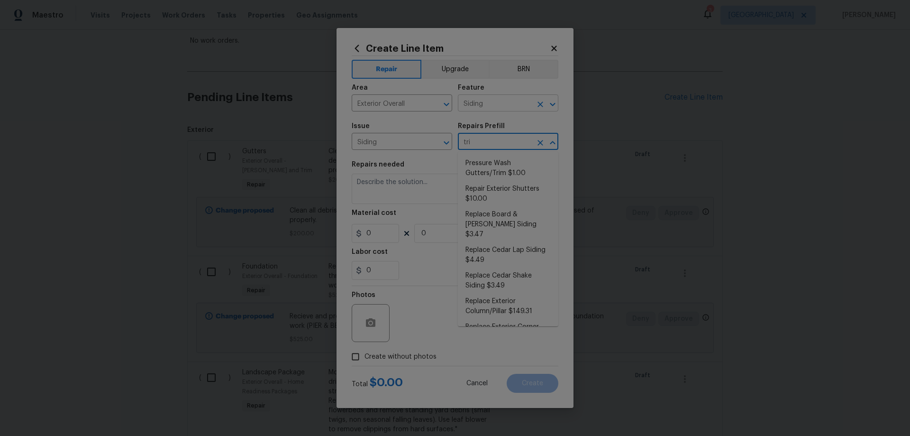
type input "trim"
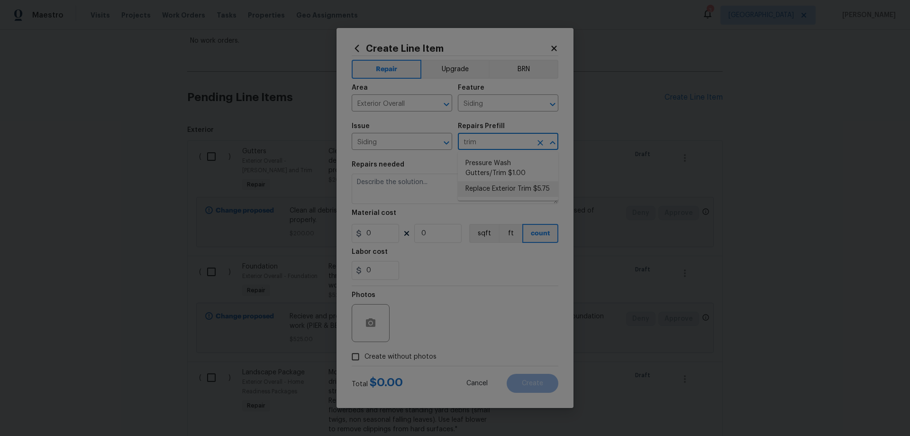
click at [520, 183] on li "Replace Exterior Trim $5.75" at bounding box center [508, 189] width 101 height 16
type input "Replace Exterior Trim $5.75"
type textarea "Remove the existing trim and replace with new. Ensure that the new trim matches…"
type input "5.75"
type input "1"
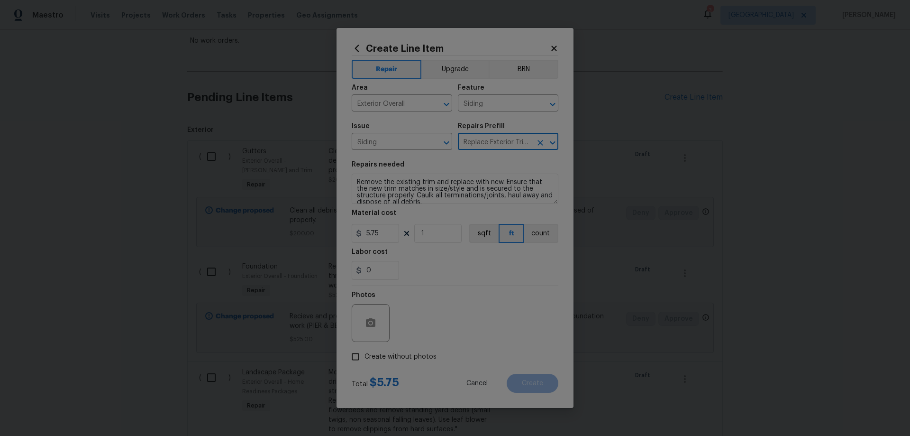
type input "Replace Exterior Trim $5.75"
drag, startPoint x: 436, startPoint y: 235, endPoint x: 374, endPoint y: 224, distance: 63.1
click at [374, 224] on div "5.75 1 sqft ft count" at bounding box center [455, 233] width 207 height 19
type input "20"
click at [380, 357] on span "Create without photos" at bounding box center [401, 357] width 72 height 10
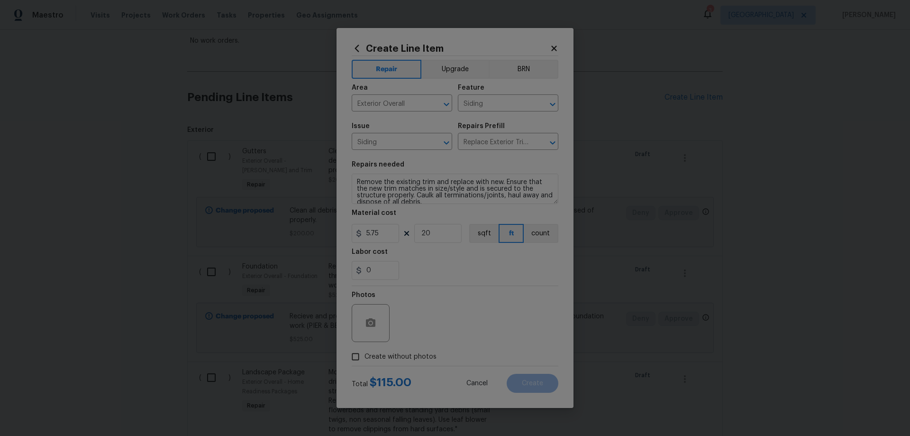
click at [365, 357] on input "Create without photos" at bounding box center [356, 356] width 18 height 18
checkbox input "true"
click at [468, 321] on textarea at bounding box center [477, 323] width 161 height 38
paste textarea "HPM to add photos"
type textarea "HPM to add photos"
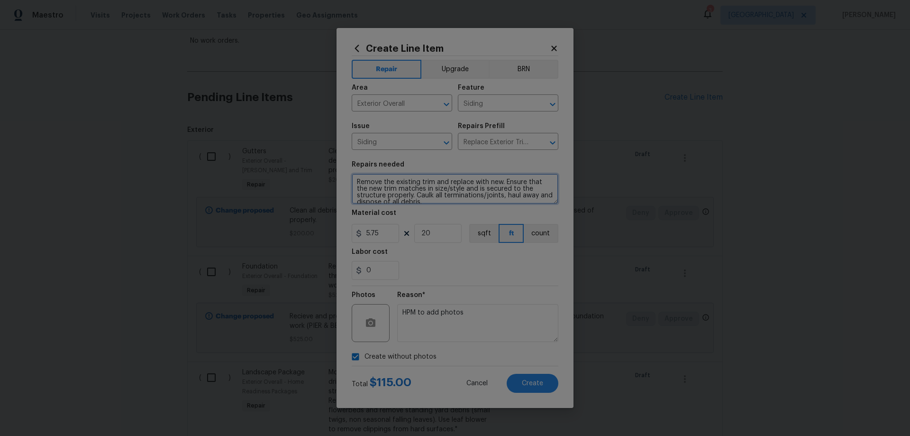
click at [507, 195] on textarea "Remove the existing trim and replace with new. Ensure that the new trim matches…" at bounding box center [455, 189] width 207 height 30
type textarea "Remove the existing trim and replace with new. Ensure that the new trim matches…"
click at [545, 388] on button "Create" at bounding box center [533, 383] width 52 height 19
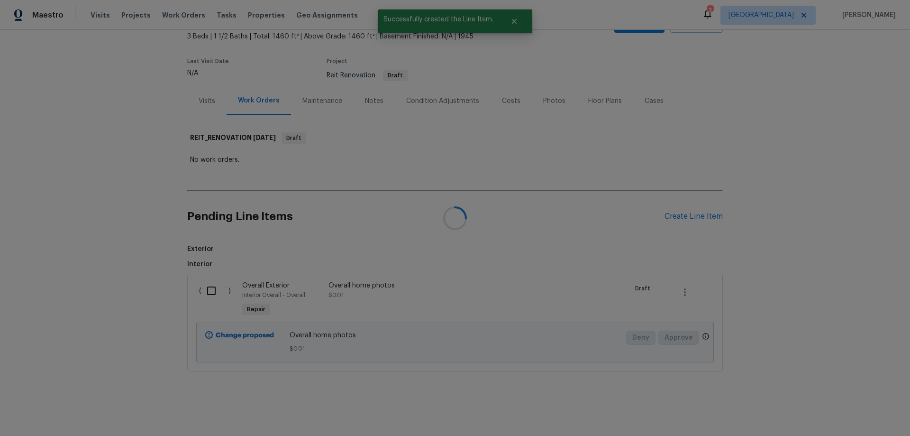
scroll to position [176, 0]
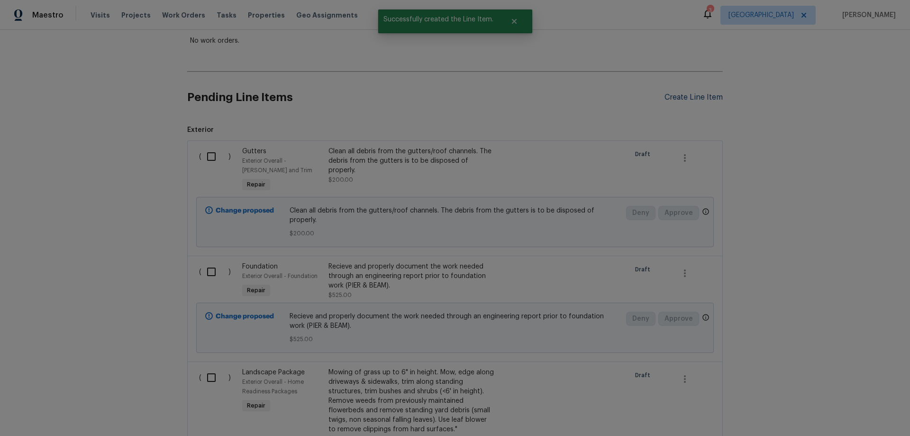
click at [693, 96] on div "Create Line Item" at bounding box center [694, 97] width 58 height 9
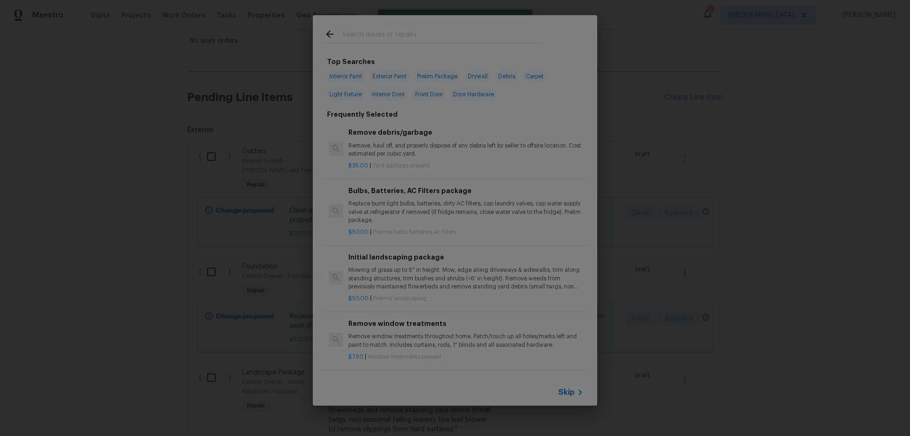
click at [567, 392] on span "Skip" at bounding box center [566, 391] width 16 height 9
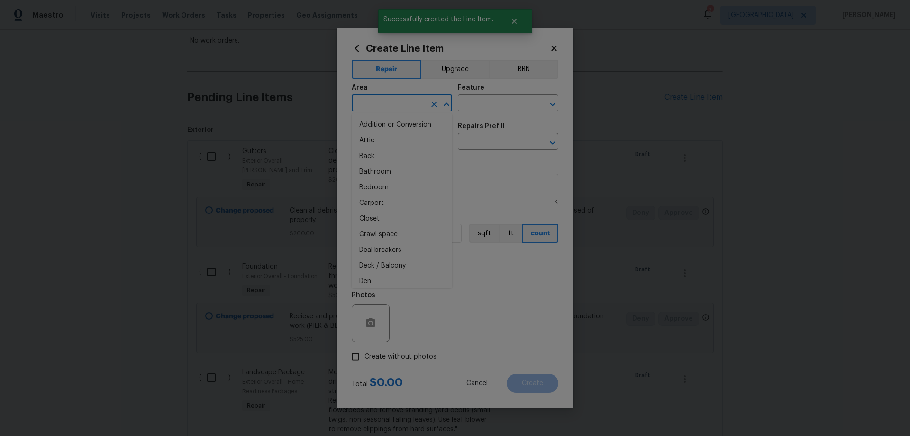
click at [391, 102] on input "text" at bounding box center [389, 104] width 74 height 15
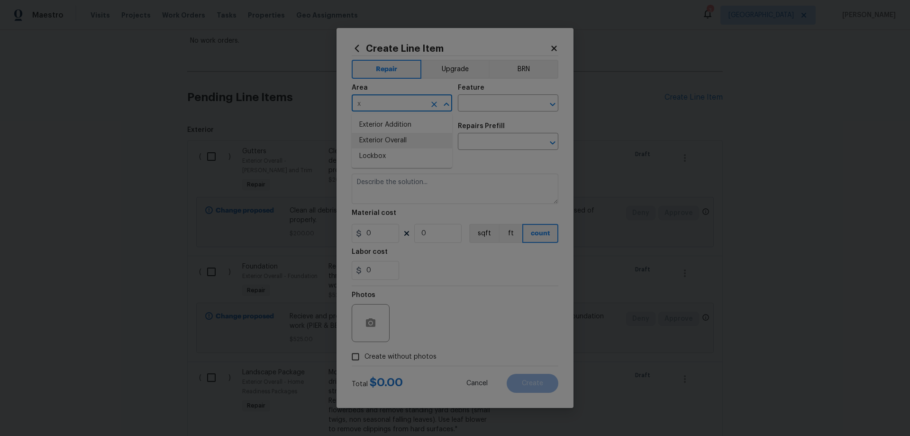
drag, startPoint x: 405, startPoint y: 142, endPoint x: 440, endPoint y: 128, distance: 37.7
click at [406, 142] on li "Exterior Overall" at bounding box center [402, 141] width 101 height 16
type input "Exterior Overall"
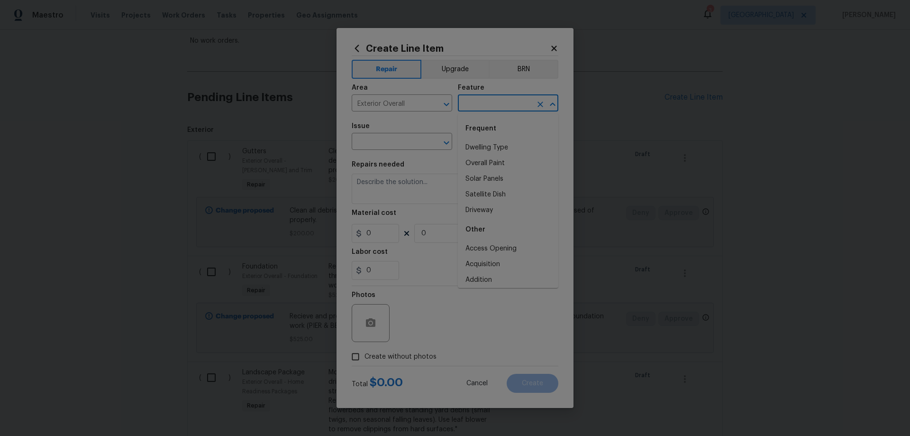
click at [481, 110] on input "text" at bounding box center [495, 104] width 74 height 15
click at [481, 101] on input "t" at bounding box center [495, 104] width 74 height 15
click at [479, 100] on input "t" at bounding box center [495, 104] width 74 height 15
click at [501, 99] on input "txt" at bounding box center [495, 104] width 74 height 15
click at [501, 100] on input "txt" at bounding box center [495, 104] width 74 height 15
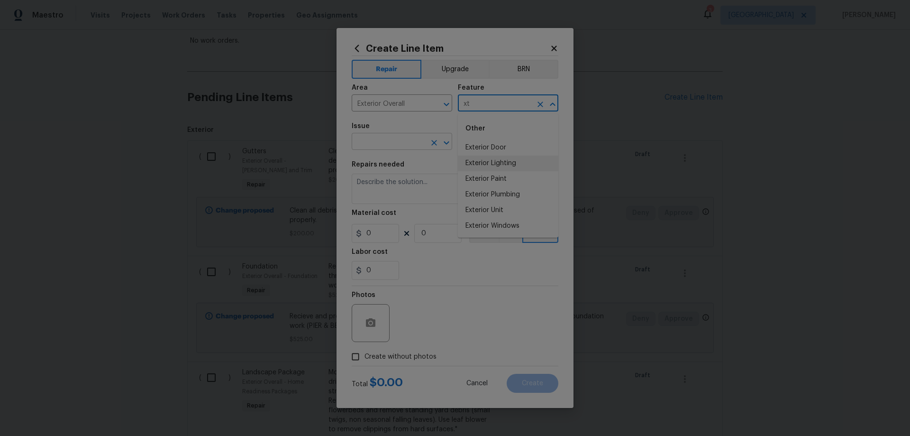
drag, startPoint x: 501, startPoint y: 163, endPoint x: 441, endPoint y: 144, distance: 62.7
click at [501, 163] on li "Exterior Lighting" at bounding box center [508, 163] width 101 height 16
type input "Exterior Lighting"
click at [384, 129] on div "Issue" at bounding box center [402, 129] width 101 height 12
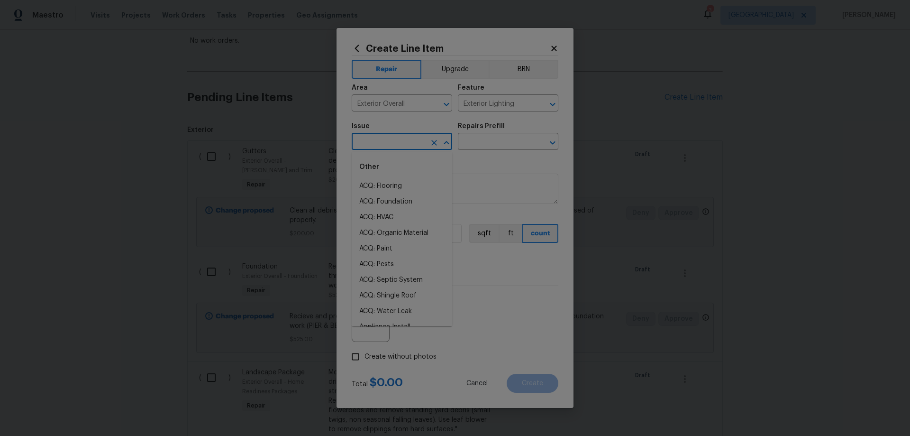
click at [388, 146] on input "text" at bounding box center [389, 142] width 74 height 15
click at [384, 183] on li "Electrical Lighting" at bounding box center [402, 186] width 101 height 16
type input "Electrical Lighting"
click at [493, 147] on input "text" at bounding box center [495, 142] width 74 height 15
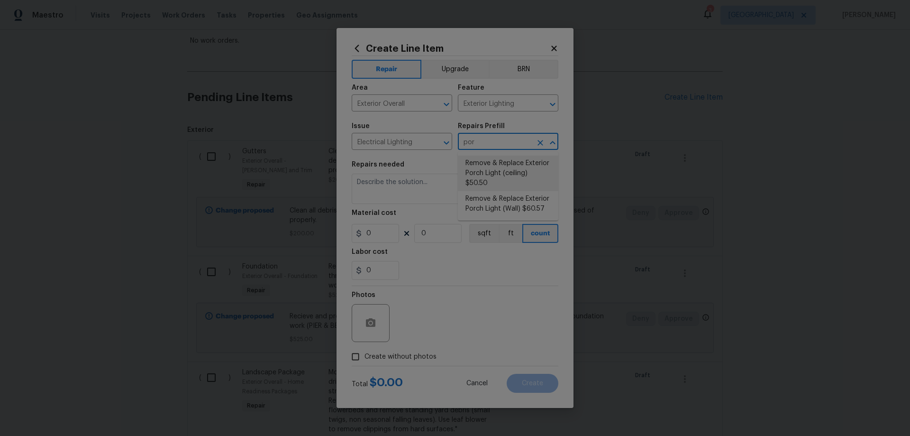
click at [512, 173] on li "Remove & Replace Exterior Porch Light (ceiling) $50.50" at bounding box center [508, 173] width 101 height 36
type input "Remove & Replace Exterior Porch Light (ceiling) $50.50"
type textarea "Remove and replace the existing exterior porch ceiling light with new. Ensure t…"
type input "50.5"
type input "1"
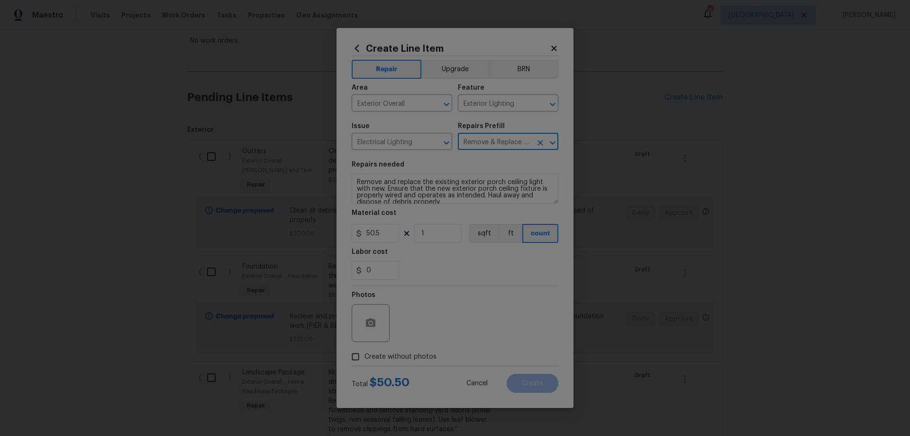
type input "Remove & Replace Exterior Porch Light (ceiling) $50.50"
click at [392, 354] on span "Create without photos" at bounding box center [401, 357] width 72 height 10
click at [365, 354] on input "Create without photos" at bounding box center [356, 356] width 18 height 18
checkbox input "true"
click at [442, 331] on textarea at bounding box center [477, 323] width 161 height 38
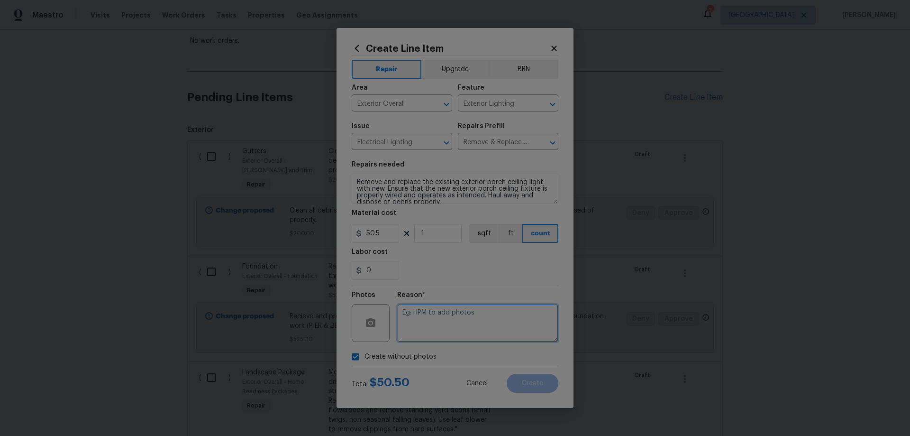
paste textarea "HPM to add photos"
type textarea "HPM to add photos"
click at [542, 385] on span "Create" at bounding box center [532, 383] width 21 height 7
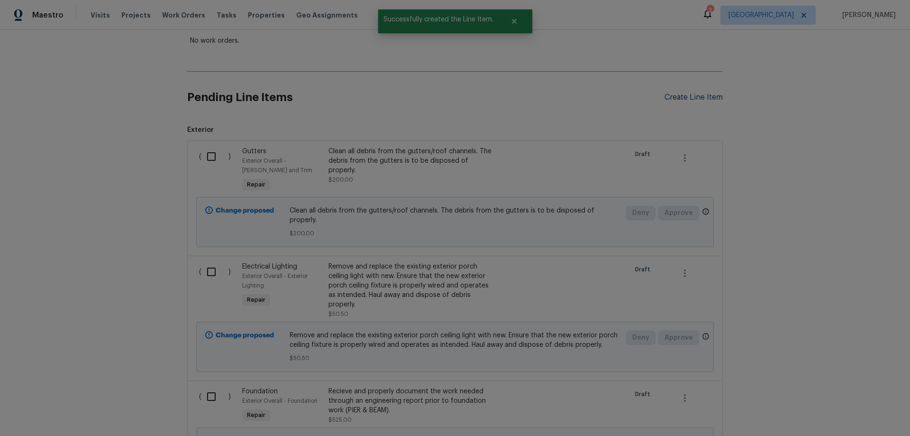
click at [685, 101] on div "Create Line Item" at bounding box center [694, 97] width 58 height 9
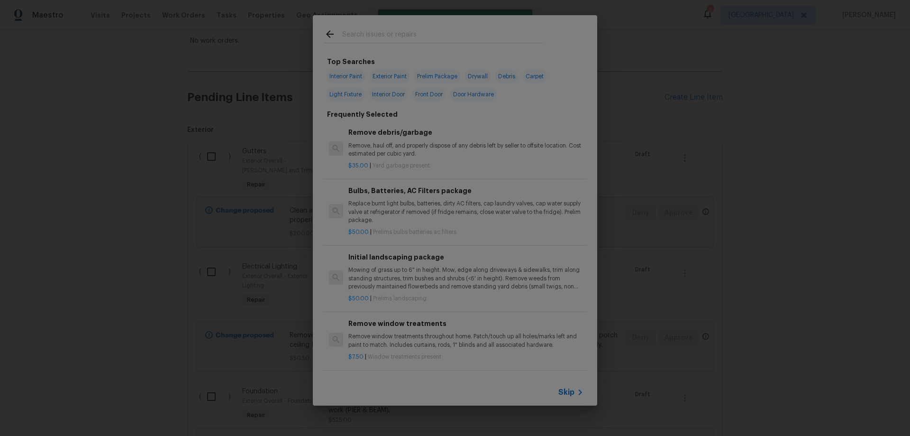
click at [562, 391] on span "Skip" at bounding box center [566, 391] width 16 height 9
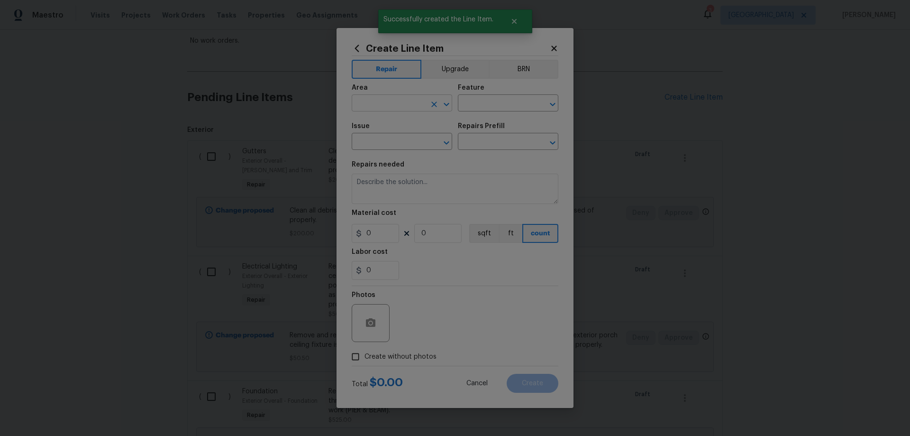
click at [399, 106] on input "text" at bounding box center [389, 104] width 74 height 15
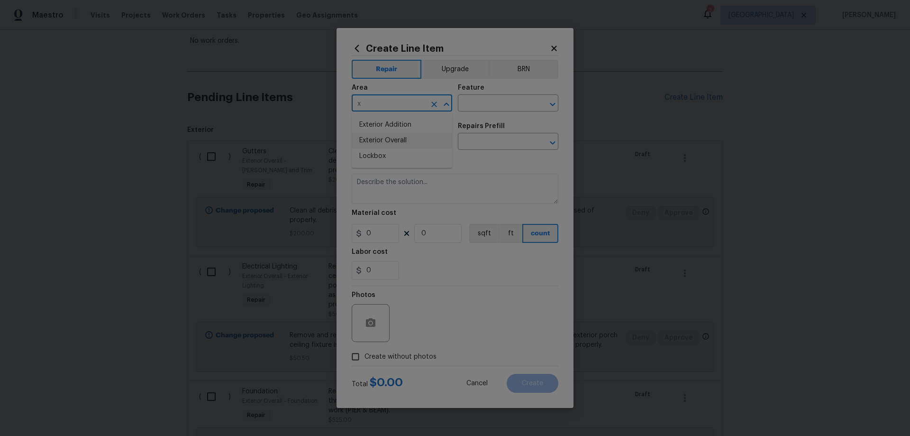
click at [411, 137] on li "Exterior Overall" at bounding box center [402, 141] width 101 height 16
type input "Exterior Overall"
click at [485, 98] on input "x" at bounding box center [495, 104] width 74 height 15
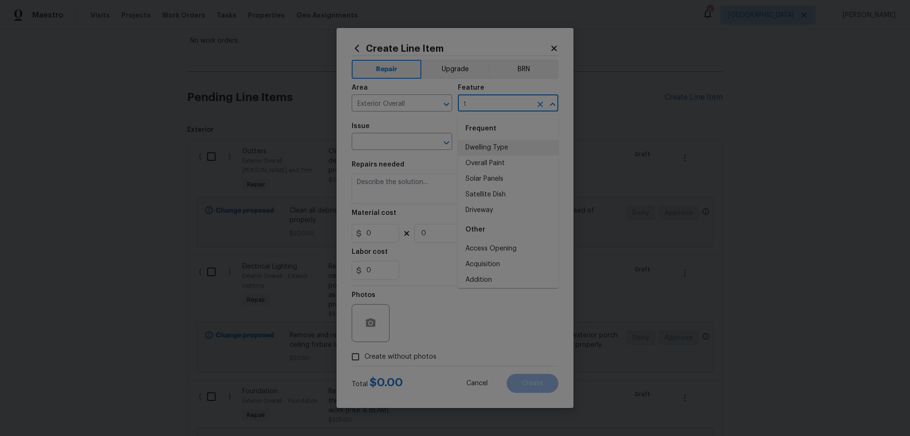
click at [476, 104] on input "t" at bounding box center [495, 104] width 74 height 15
click at [506, 179] on li "Exterior Paint" at bounding box center [508, 179] width 101 height 16
type input "Exterior Paint"
click at [389, 137] on input "text" at bounding box center [389, 142] width 74 height 15
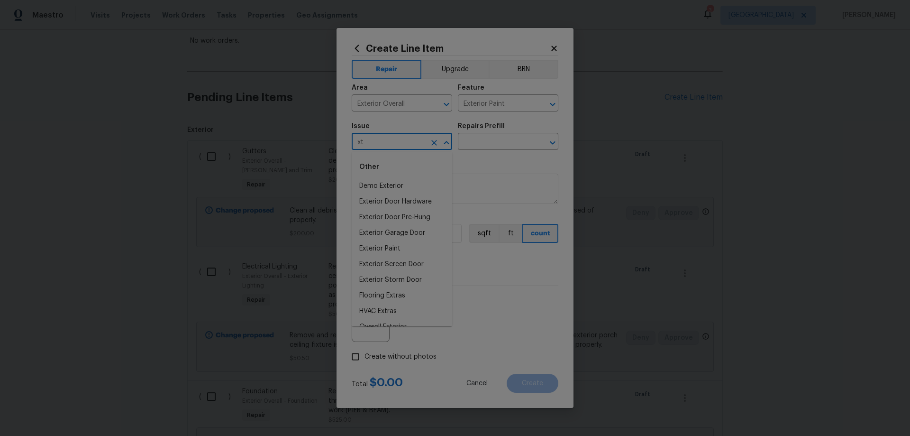
click at [378, 147] on input "xt" at bounding box center [389, 142] width 74 height 15
click at [381, 202] on li "Exterior Paint" at bounding box center [402, 202] width 101 height 16
type input "Exterior Paint"
click at [511, 146] on input "text" at bounding box center [495, 142] width 74 height 15
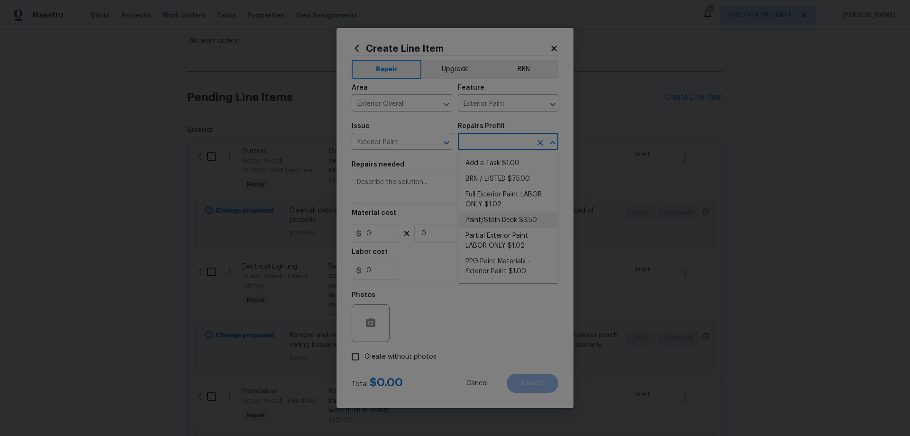
click at [523, 216] on li "Paint/Stain Deck $3.50" at bounding box center [508, 220] width 101 height 16
type input "Overall Paint"
type input "Paint/Stain Deck $3.50"
type textarea "Prep, mask and paint/stain the exterior wood deck (PM to approve of the color).…"
type input "3.5"
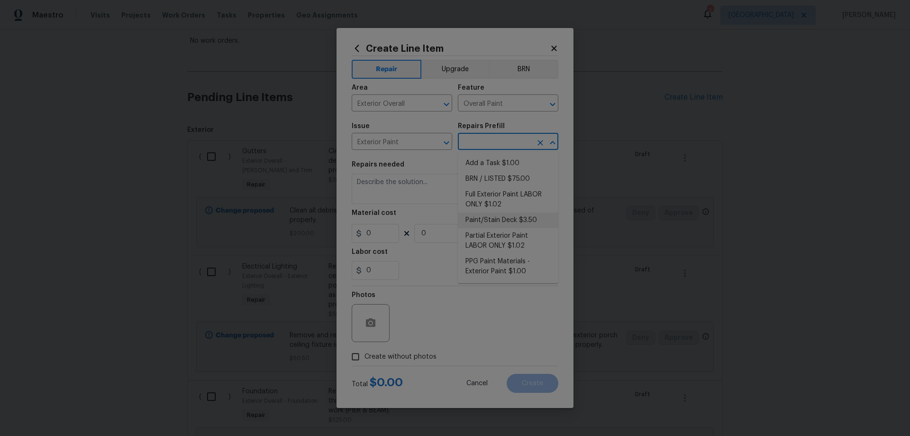
type input "1"
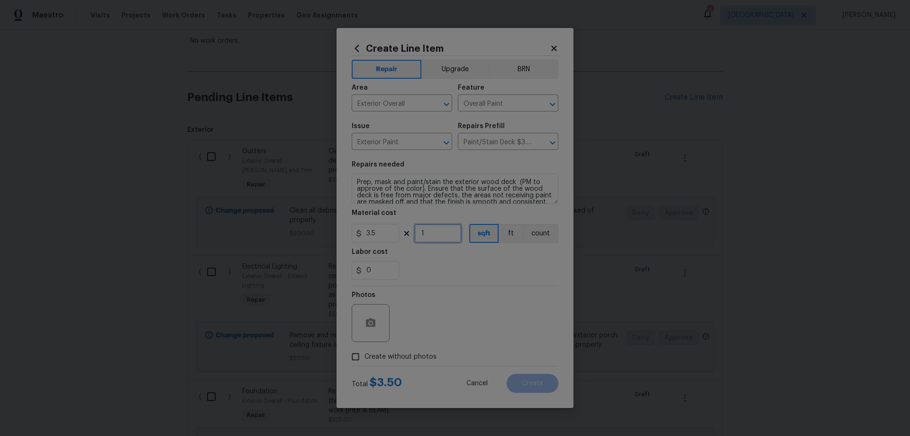
click at [429, 234] on input "1" at bounding box center [437, 233] width 47 height 19
click at [376, 232] on input "3.5" at bounding box center [375, 233] width 47 height 19
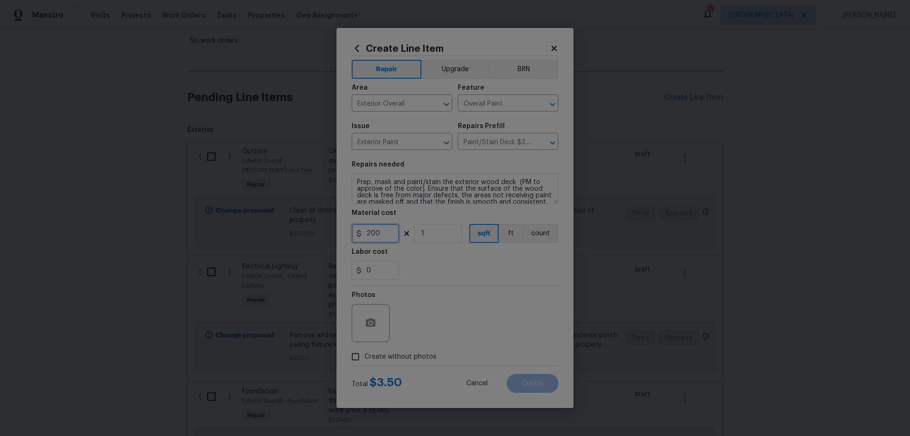
type input "200"
click at [355, 179] on textarea "Prep, mask and paint/stain the exterior wood deck (PM to approve of the color).…" at bounding box center [455, 189] width 207 height 30
type textarea "REPAINT RUSTED METAL PORCH RAILS IN MATCHING COLORS --- Prep, mask and paint/st…"
click at [368, 231] on input "200" at bounding box center [375, 233] width 47 height 19
type input "100"
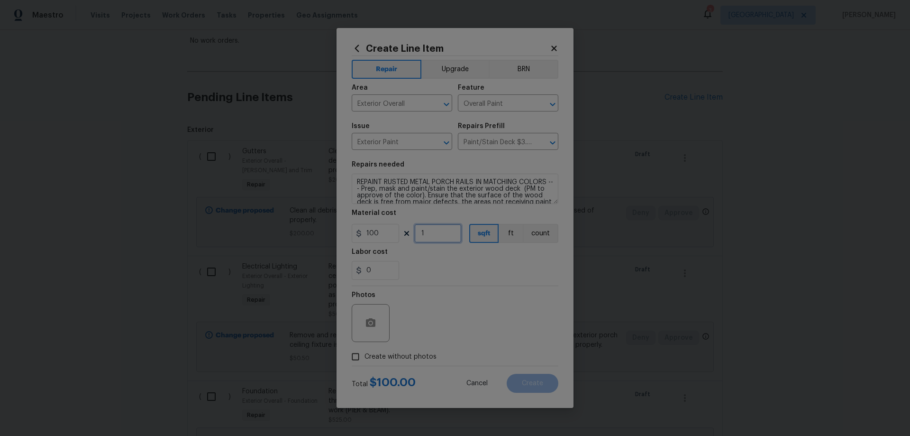
drag, startPoint x: 427, startPoint y: 233, endPoint x: 405, endPoint y: 234, distance: 21.8
click at [406, 234] on div "100 1 sqft ft count" at bounding box center [455, 233] width 207 height 19
type input "2"
click at [386, 357] on span "Create without photos" at bounding box center [401, 357] width 72 height 10
click at [466, 322] on div "Photos" at bounding box center [455, 317] width 207 height 62
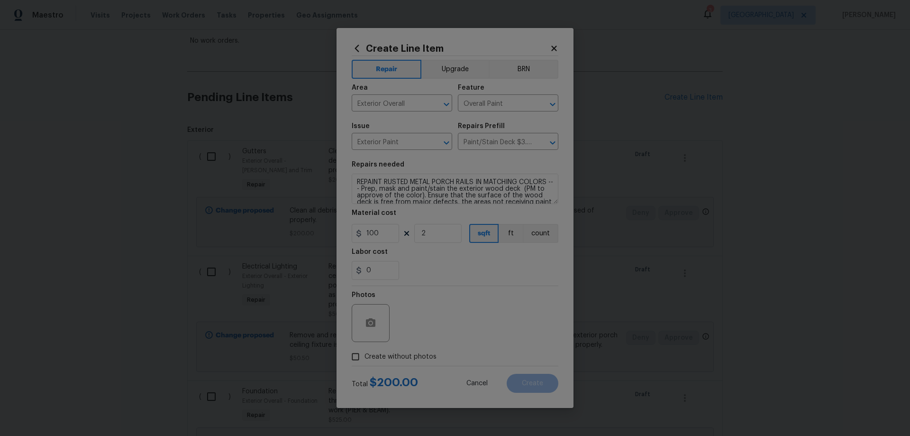
click at [370, 358] on span "Create without photos" at bounding box center [401, 357] width 72 height 10
click at [365, 358] on input "Create without photos" at bounding box center [356, 356] width 18 height 18
checkbox input "true"
click at [453, 325] on textarea at bounding box center [477, 323] width 161 height 38
paste textarea "HPM to add photos"
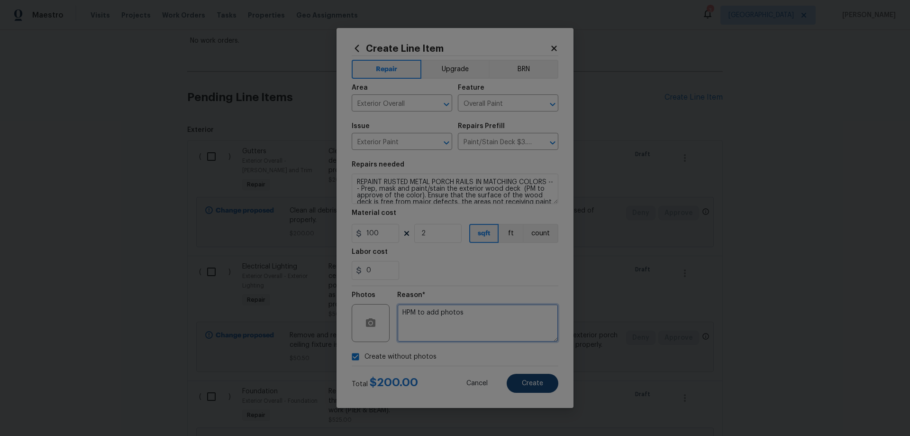
type textarea "HPM to add photos"
click at [538, 385] on span "Create" at bounding box center [532, 383] width 21 height 7
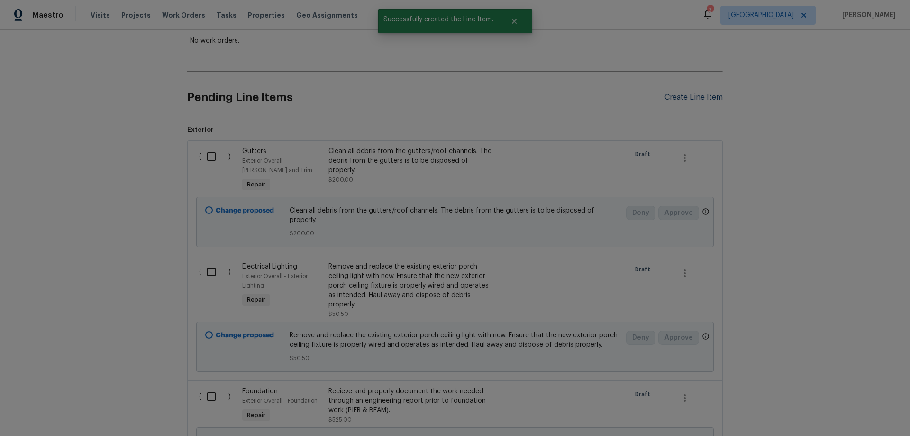
click at [691, 98] on div "Create Line Item" at bounding box center [694, 97] width 58 height 9
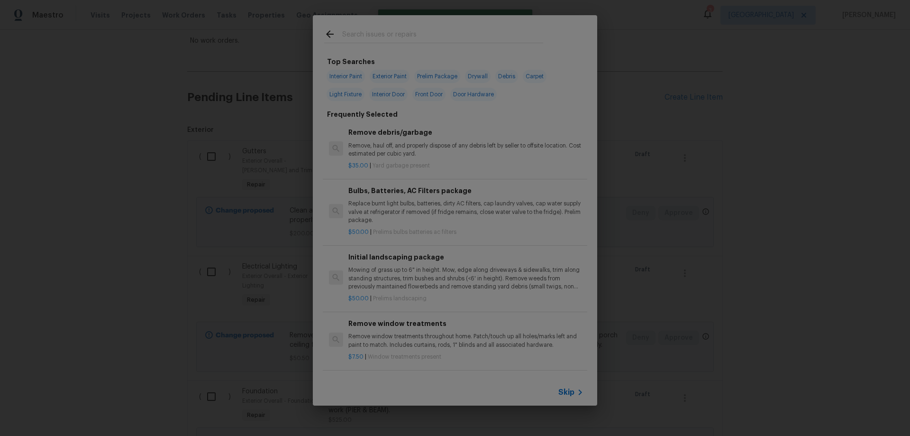
click at [565, 391] on span "Skip" at bounding box center [566, 391] width 16 height 9
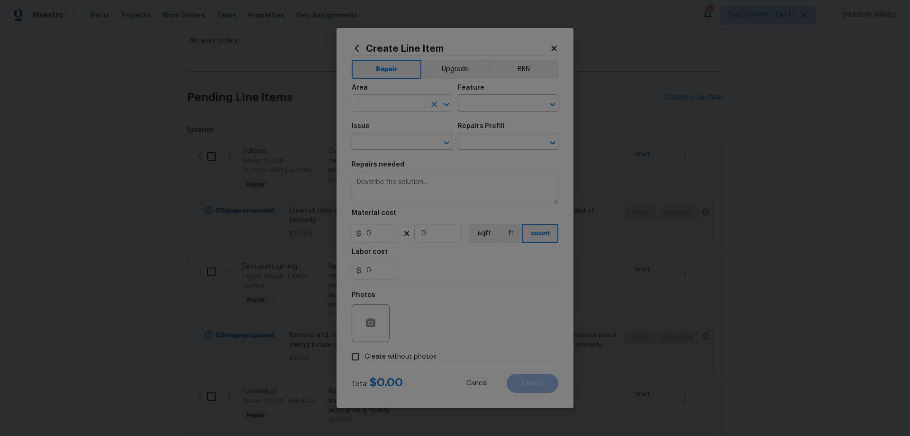
click at [384, 100] on input "text" at bounding box center [389, 104] width 74 height 15
drag, startPoint x: 402, startPoint y: 141, endPoint x: 475, endPoint y: 102, distance: 82.5
click at [403, 141] on li "Exterior Overall" at bounding box center [402, 141] width 101 height 16
type input "Exterior Overall"
click at [475, 102] on input "text" at bounding box center [495, 104] width 74 height 15
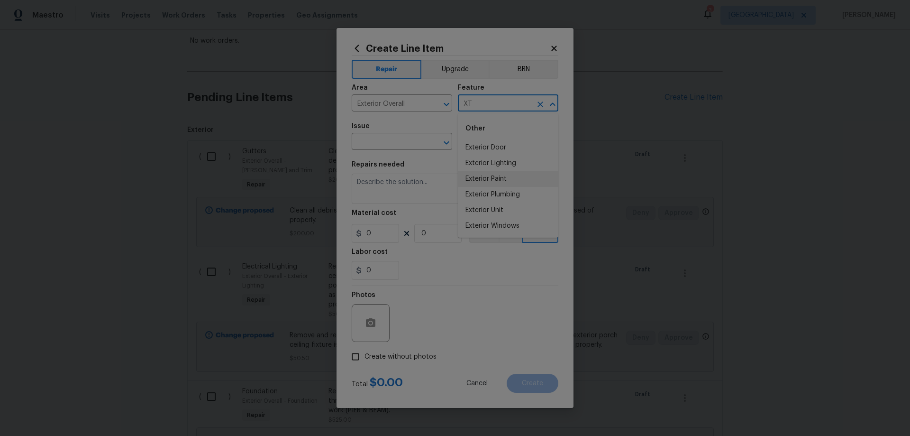
click at [502, 181] on li "Exterior Paint" at bounding box center [508, 179] width 101 height 16
type input "Exterior Paint"
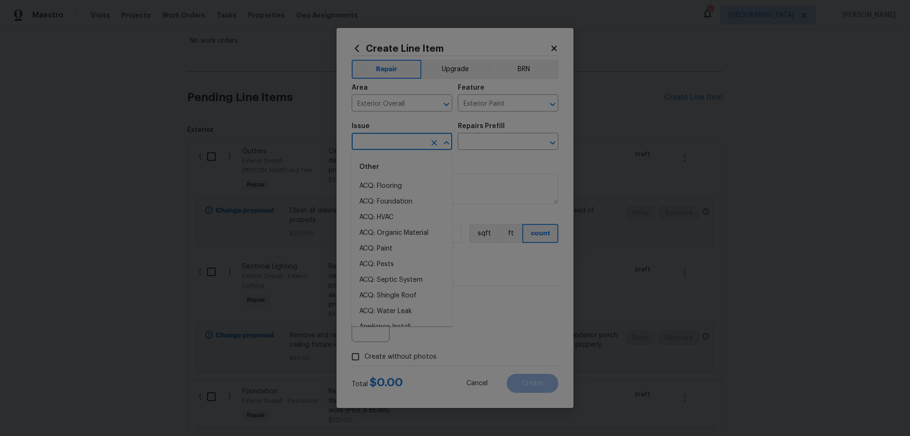
click at [388, 144] on input "text" at bounding box center [389, 142] width 74 height 15
drag, startPoint x: 412, startPoint y: 147, endPoint x: 337, endPoint y: 138, distance: 76.0
click at [337, 138] on div "Create Line Item Repair Upgrade BRN Area Exterior Overall ​ Feature Exterior Pa…" at bounding box center [455, 218] width 237 height 380
drag, startPoint x: 396, startPoint y: 200, endPoint x: 499, endPoint y: 155, distance: 111.9
click at [399, 200] on li "Exterior Paint" at bounding box center [402, 202] width 101 height 16
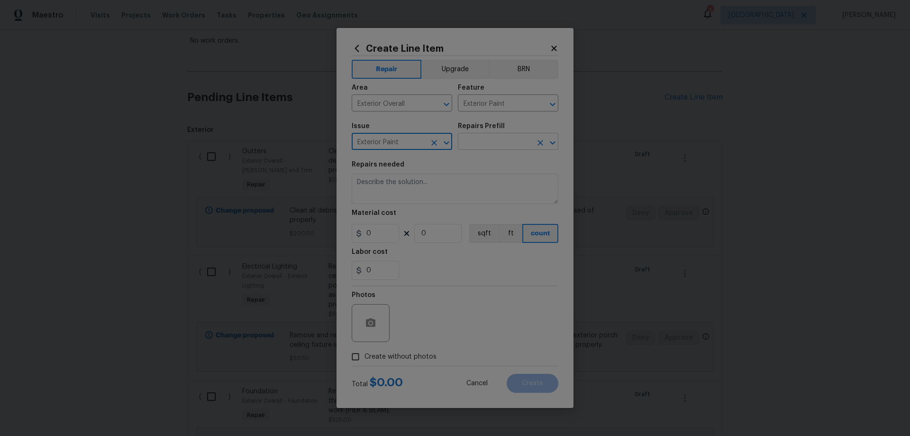
type input "Exterior Paint"
click at [515, 140] on input "text" at bounding box center [495, 142] width 74 height 15
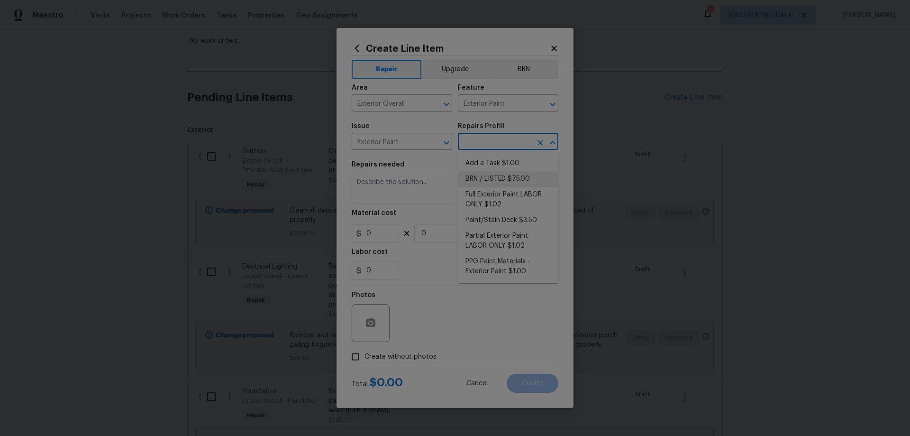
click at [505, 181] on li "BRN / LISTED $75.00" at bounding box center [508, 179] width 101 height 16
type input "Overall Paint"
type input "BRN / LISTED $75.00"
type textarea "Exterior Paint for BRN or Listed WO."
type input "75"
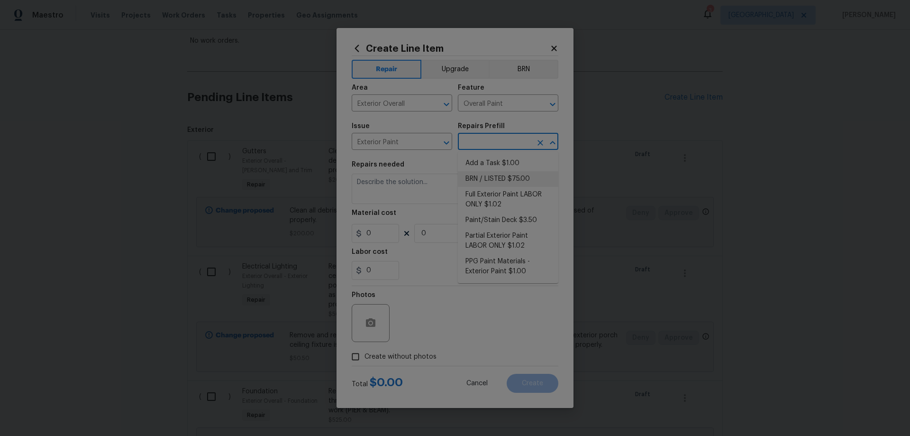
type input "1"
click at [502, 139] on input "BRN / LISTED $75.00" at bounding box center [495, 142] width 74 height 15
click at [538, 143] on icon "Clear" at bounding box center [540, 142] width 9 height 9
click at [517, 145] on input "text" at bounding box center [495, 142] width 74 height 15
click at [509, 141] on input "text" at bounding box center [495, 142] width 74 height 15
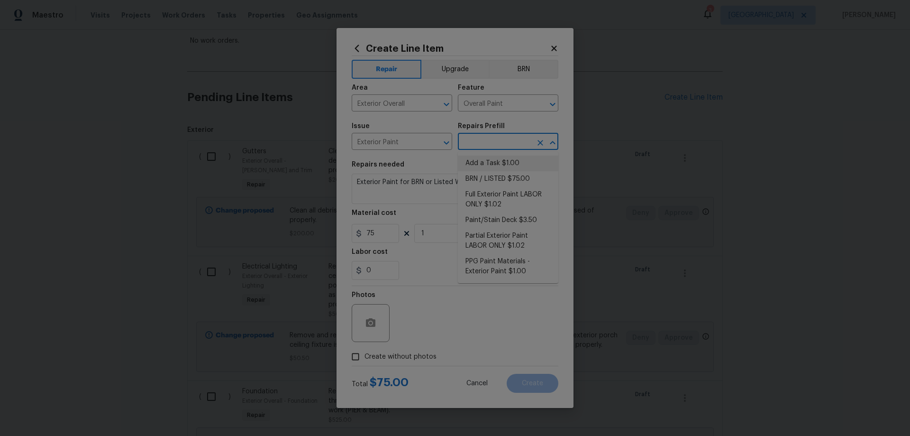
click at [509, 141] on input "text" at bounding box center [495, 142] width 74 height 15
click at [502, 163] on li "Add a Task $1.00" at bounding box center [508, 163] width 101 height 16
type input "Add a Task $1.00"
type textarea "HPM to detail"
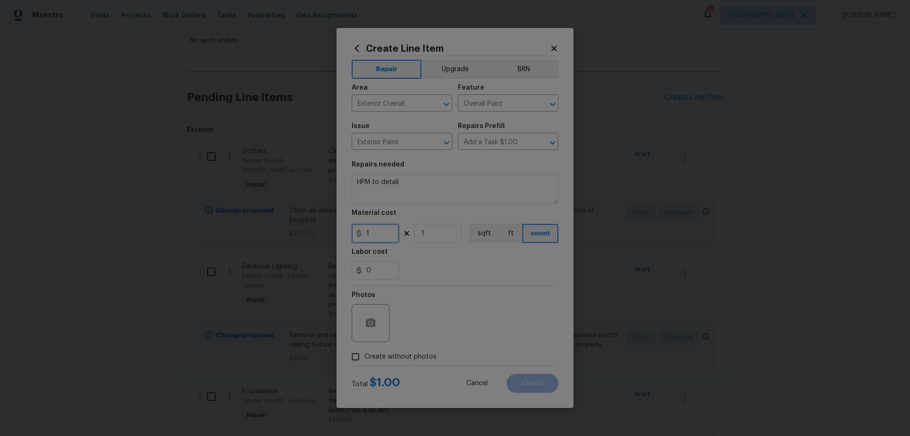
drag, startPoint x: 376, startPoint y: 230, endPoint x: 342, endPoint y: 233, distance: 33.8
click at [343, 233] on div "Create Line Item Repair Upgrade BRN Area Exterior Overall ​ Feature Overall Pai…" at bounding box center [455, 218] width 237 height 380
type input "74"
drag, startPoint x: 385, startPoint y: 174, endPoint x: 288, endPoint y: 176, distance: 97.2
click at [285, 176] on div "Create Line Item Repair Upgrade BRN Area Exterior Overall ​ Feature Overall Pai…" at bounding box center [455, 218] width 910 height 436
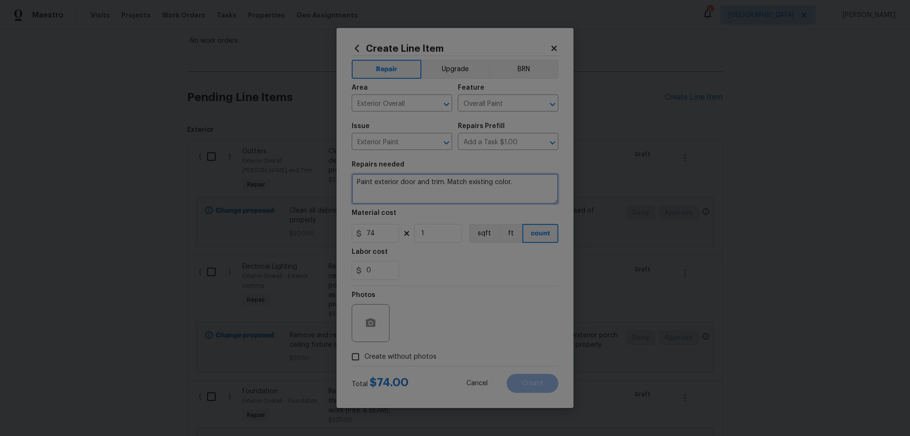
type textarea "Paint exterior door and trim. Match existing color."
drag, startPoint x: 411, startPoint y: 355, endPoint x: 440, endPoint y: 342, distance: 31.4
click at [412, 355] on span "Create without photos" at bounding box center [401, 357] width 72 height 10
click at [462, 329] on div "Photos" at bounding box center [455, 317] width 207 height 62
click at [400, 357] on span "Create without photos" at bounding box center [401, 357] width 72 height 10
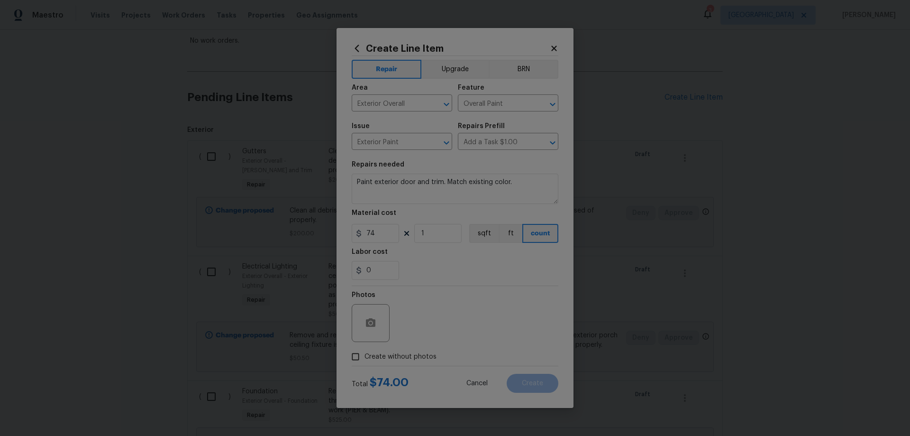
click at [365, 357] on input "Create without photos" at bounding box center [356, 356] width 18 height 18
checkbox input "true"
click at [457, 322] on textarea at bounding box center [477, 323] width 161 height 38
paste textarea "HPM to add photos"
type textarea "HPM to add photos"
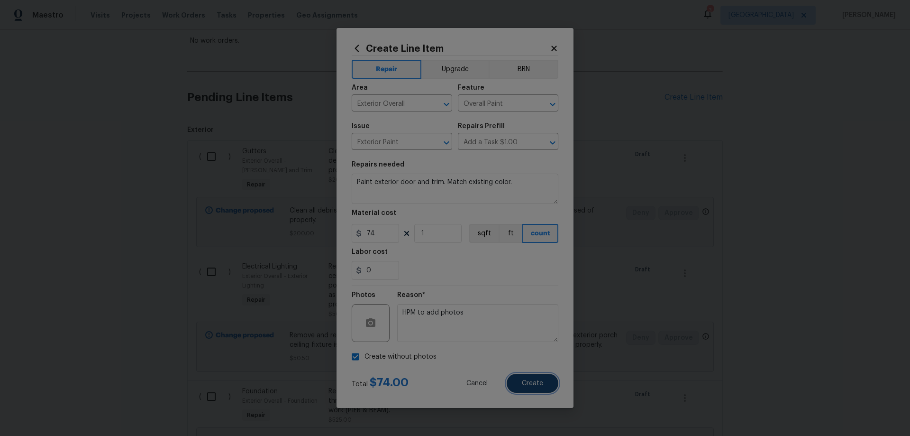
click at [549, 383] on button "Create" at bounding box center [533, 383] width 52 height 19
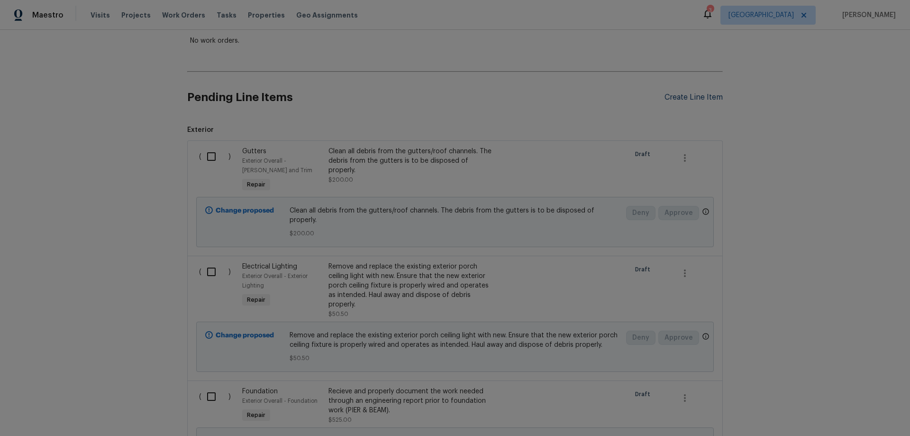
click at [695, 99] on div "Create Line Item" at bounding box center [694, 97] width 58 height 9
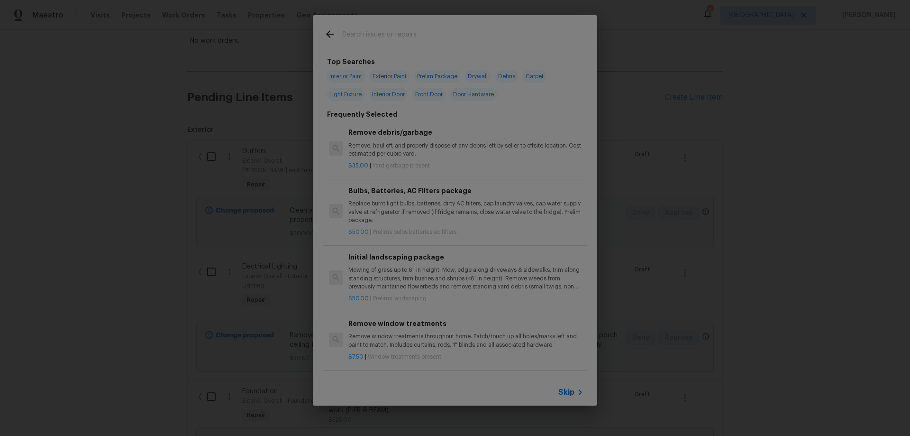
click at [568, 393] on span "Skip" at bounding box center [566, 391] width 16 height 9
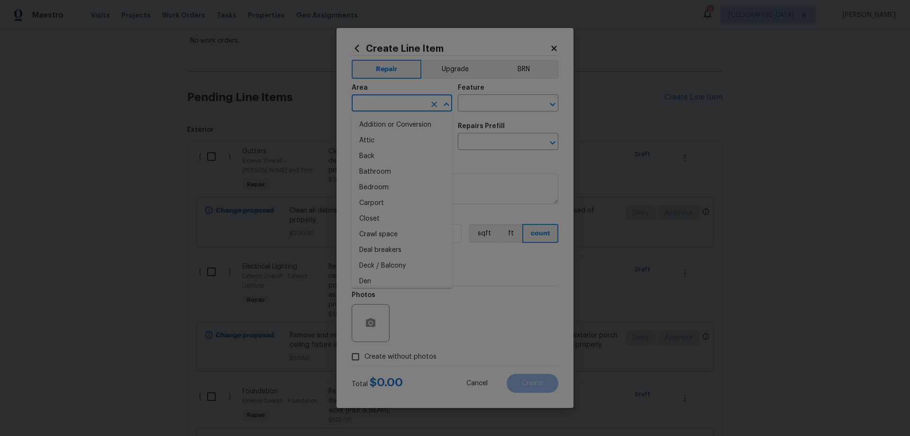
click at [401, 103] on input "text" at bounding box center [389, 104] width 74 height 15
click at [400, 136] on li "Exterior Overall" at bounding box center [402, 141] width 101 height 16
type input "Exterior Overall"
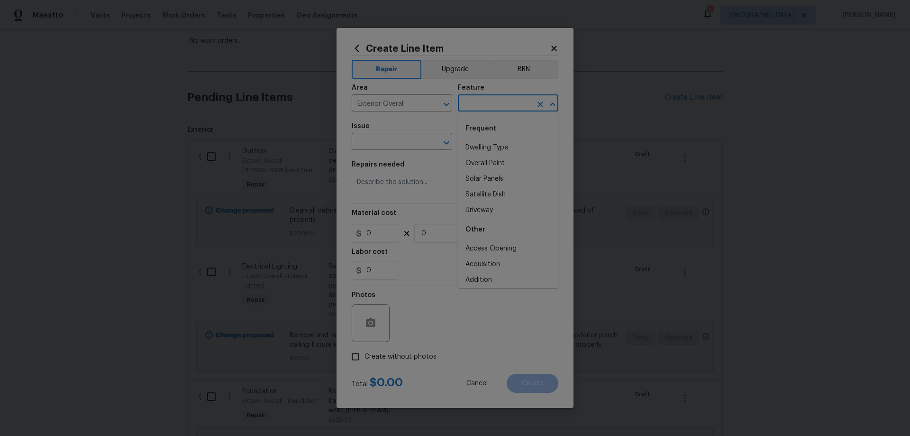
click at [502, 106] on input "text" at bounding box center [495, 104] width 74 height 15
click at [483, 191] on li "Overall" at bounding box center [508, 186] width 101 height 16
type input "Overall"
click at [377, 142] on input "text" at bounding box center [389, 142] width 74 height 15
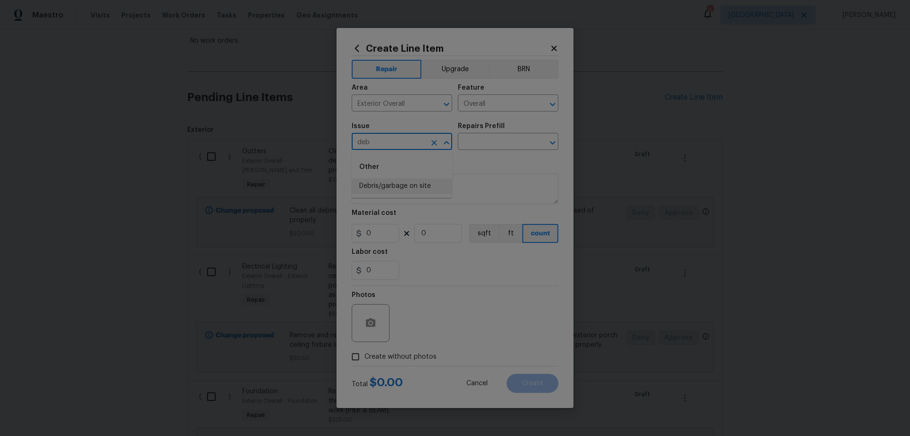
drag, startPoint x: 396, startPoint y: 180, endPoint x: 406, endPoint y: 178, distance: 10.1
click at [396, 180] on li "Debris/garbage on site" at bounding box center [402, 186] width 101 height 16
type input "Debris/garbage on site"
click at [510, 144] on input "text" at bounding box center [495, 142] width 74 height 15
click at [507, 164] on li "Remove debris/garbage $35.00" at bounding box center [508, 168] width 101 height 26
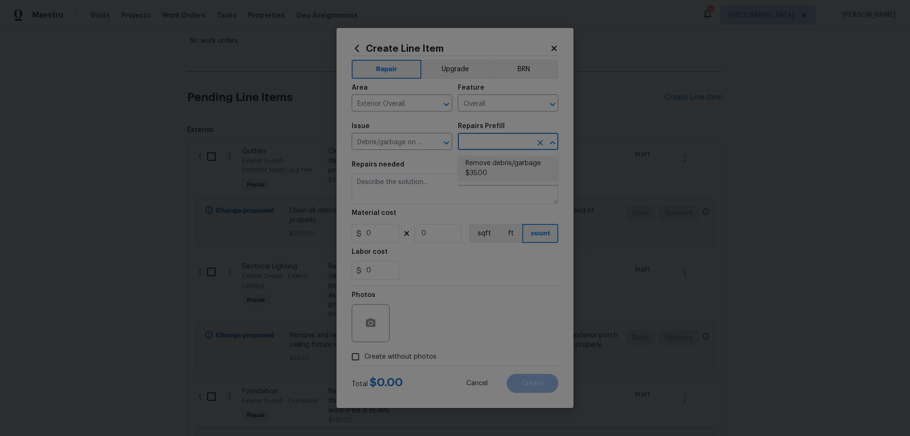
type input "Remove debris/garbage $35.00"
type textarea "Remove, haul off, and properly dispose of any debris left by seller to offsite …"
type input "35"
type input "1"
click at [409, 357] on span "Create without photos" at bounding box center [401, 357] width 72 height 10
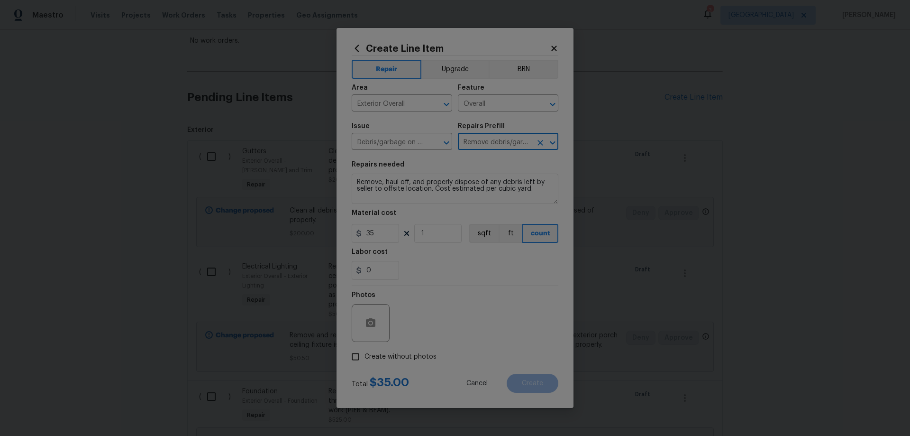
click at [365, 357] on input "Create without photos" at bounding box center [356, 356] width 18 height 18
checkbox input "true"
click at [469, 328] on textarea at bounding box center [477, 323] width 161 height 38
paste textarea "HPM to add photos"
type textarea "HPM to add photos"
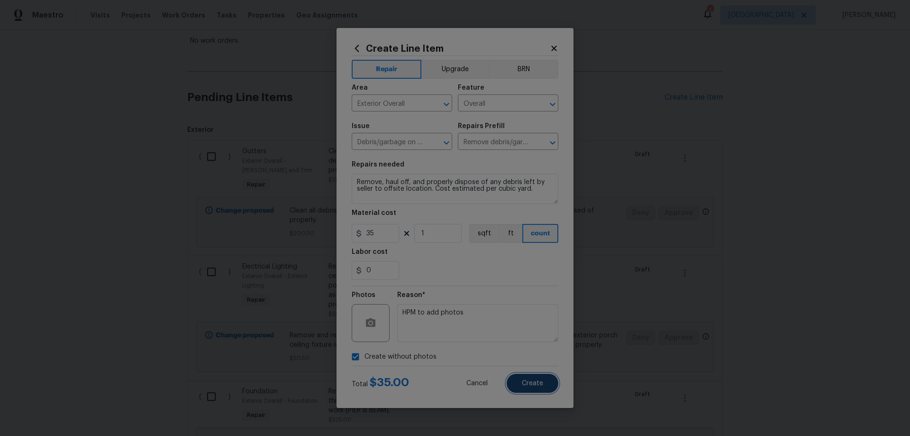
click at [547, 388] on button "Create" at bounding box center [533, 383] width 52 height 19
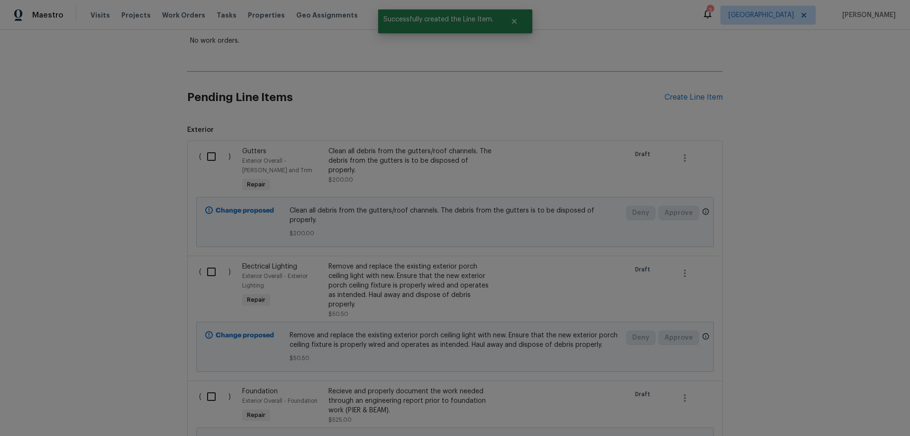
click at [682, 90] on div "Pending Line Items Create Line Item" at bounding box center [455, 97] width 536 height 44
click at [683, 93] on div "Create Line Item" at bounding box center [694, 97] width 58 height 9
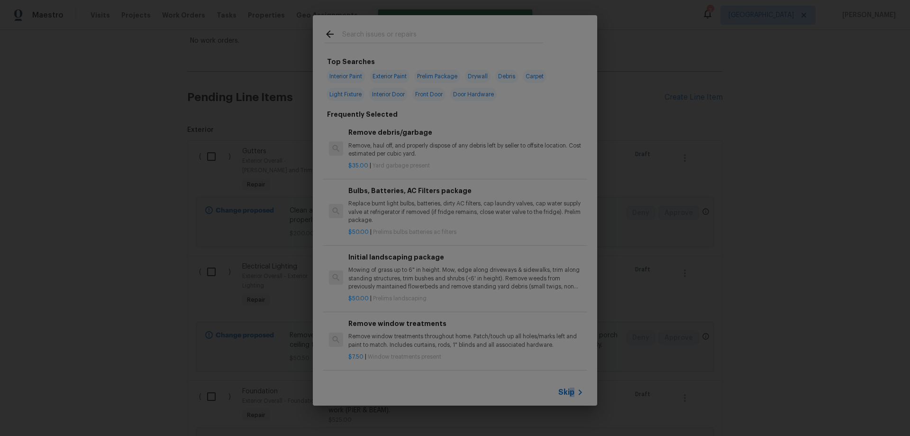
click at [572, 393] on span "Skip" at bounding box center [566, 391] width 16 height 9
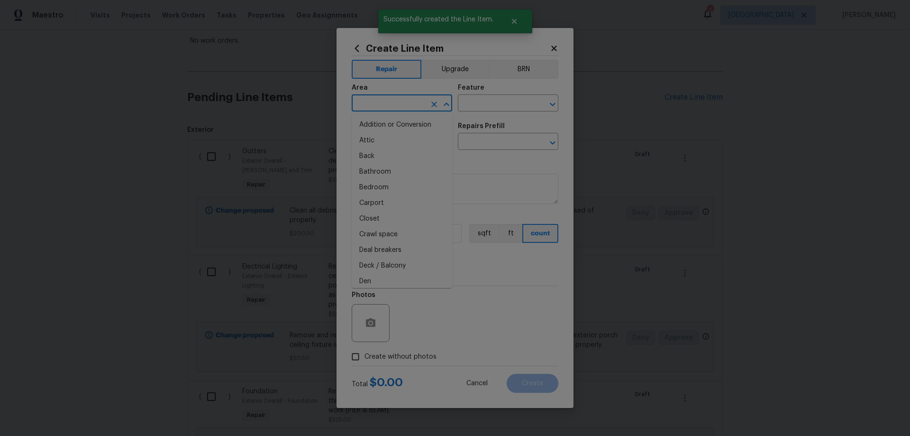
click at [387, 105] on input "text" at bounding box center [389, 104] width 74 height 15
drag, startPoint x: 395, startPoint y: 139, endPoint x: 486, endPoint y: 110, distance: 95.4
click at [397, 138] on li "Exterior Overall" at bounding box center [402, 141] width 101 height 16
type input "Exterior Overall"
click at [496, 107] on input "text" at bounding box center [495, 104] width 74 height 15
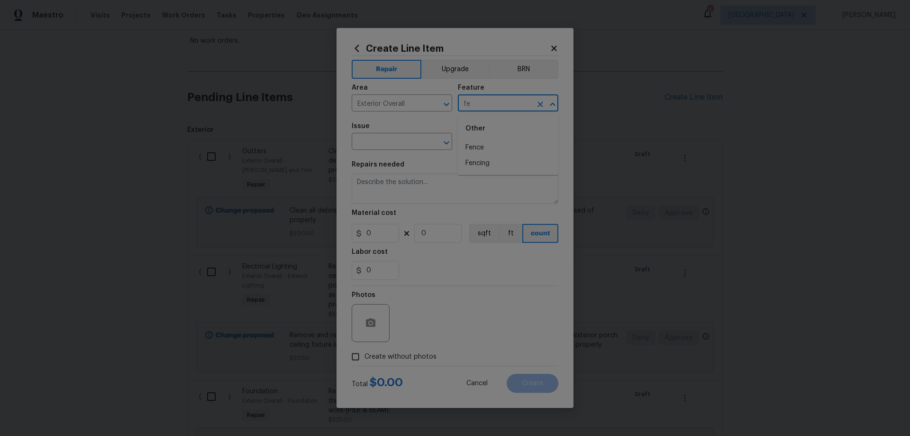
click at [498, 143] on li "Fence" at bounding box center [508, 148] width 101 height 16
type input "Fence"
click at [374, 147] on input "text" at bounding box center [389, 142] width 74 height 15
click at [402, 210] on li "Fencing" at bounding box center [402, 212] width 101 height 16
type input "Fencing"
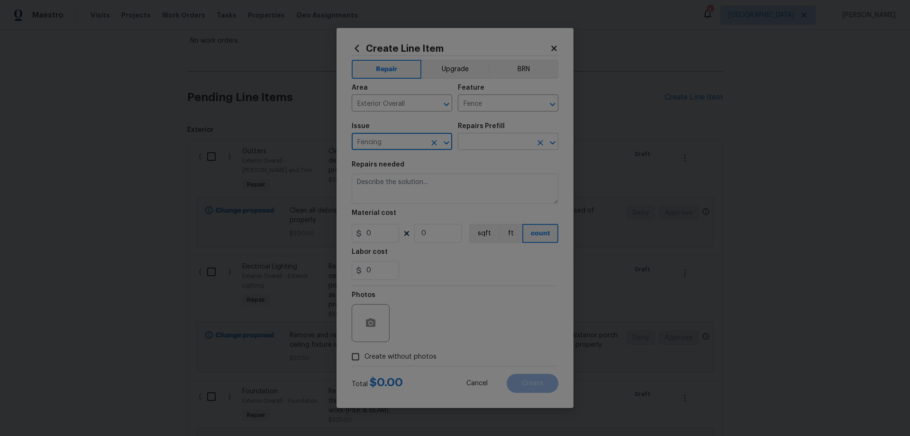
click at [506, 142] on input "text" at bounding box center [495, 142] width 74 height 15
click at [525, 273] on li "Wood Fence Pressure Treated $20.87" at bounding box center [508, 277] width 101 height 26
type input "Wood Fence Pressure Treated $20.87"
type textarea "Prep the work area and install a new solid board pressure treated fence. Ensure…"
type input "20.87"
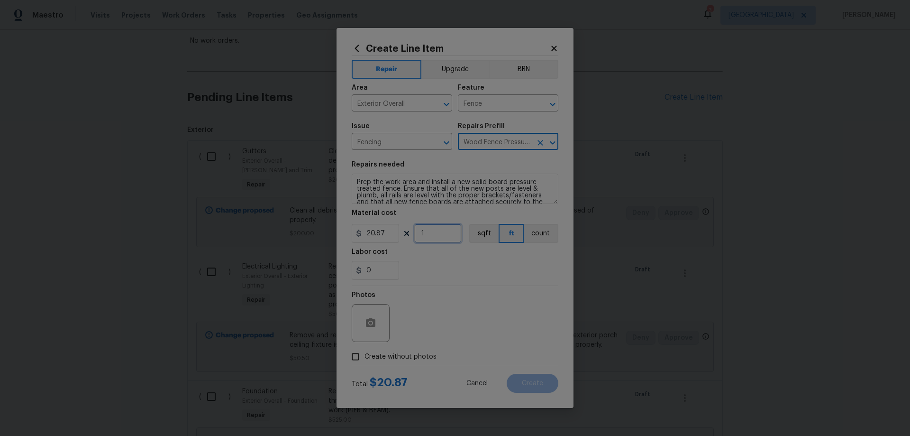
drag, startPoint x: 434, startPoint y: 232, endPoint x: 384, endPoint y: 226, distance: 49.6
click at [391, 229] on div "20.87 1 sqft ft count" at bounding box center [455, 233] width 207 height 19
drag, startPoint x: 429, startPoint y: 229, endPoint x: 372, endPoint y: 221, distance: 57.4
click at [372, 221] on figure "Material cost 20.87 20 sqft ft count" at bounding box center [455, 226] width 207 height 33
type input "20"
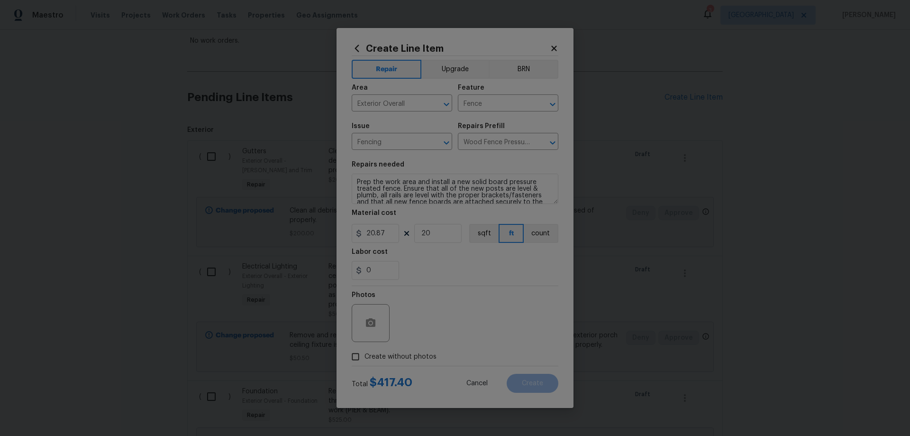
click at [405, 356] on span "Create without photos" at bounding box center [401, 357] width 72 height 10
click at [365, 356] on input "Create without photos" at bounding box center [356, 356] width 18 height 18
checkbox input "true"
click at [455, 326] on textarea at bounding box center [477, 323] width 161 height 38
paste textarea "HPM to add photos"
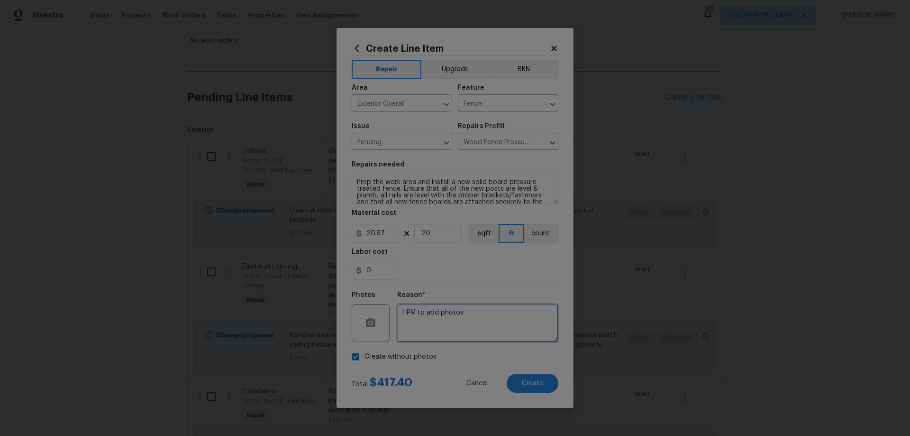
type textarea "HPM to add photos"
click at [567, 366] on div "Create Line Item Repair Upgrade BRN Area Exterior Overall ​ Feature Fence ​ Iss…" at bounding box center [455, 218] width 237 height 380
click at [546, 382] on button "Create" at bounding box center [533, 383] width 52 height 19
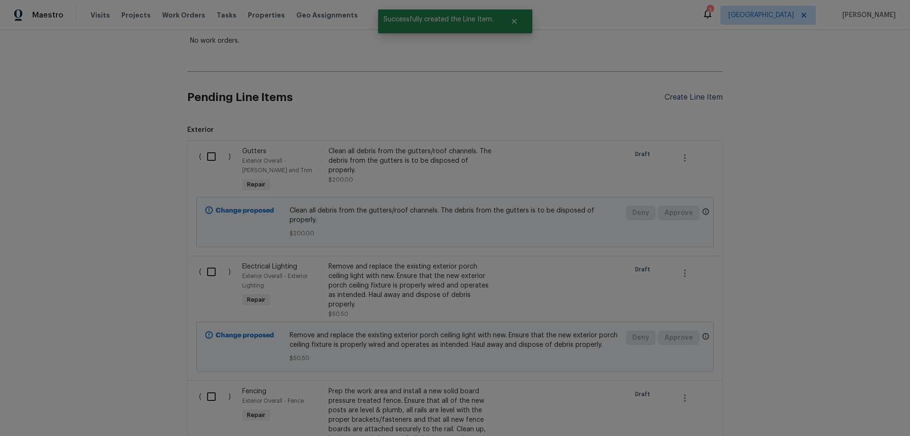
click at [703, 97] on div "Create Line Item" at bounding box center [694, 97] width 58 height 9
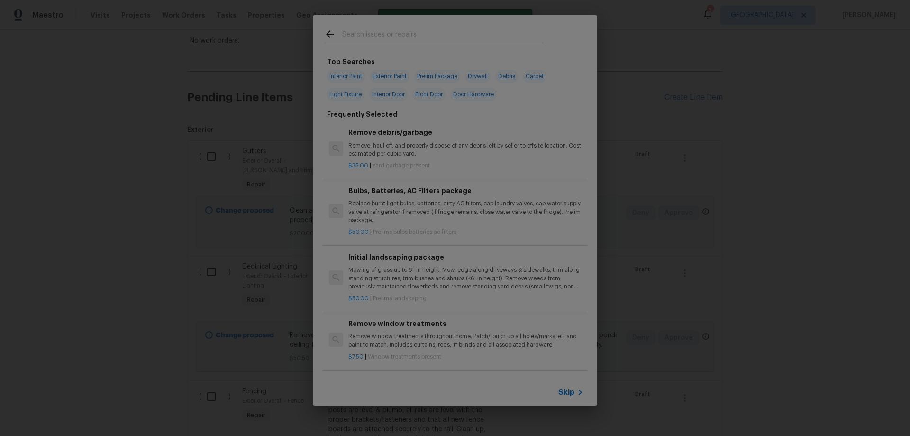
click at [572, 399] on div "Skip" at bounding box center [455, 392] width 284 height 27
click at [558, 391] on div "Skip" at bounding box center [455, 392] width 284 height 27
click at [568, 390] on span "Skip" at bounding box center [566, 391] width 16 height 9
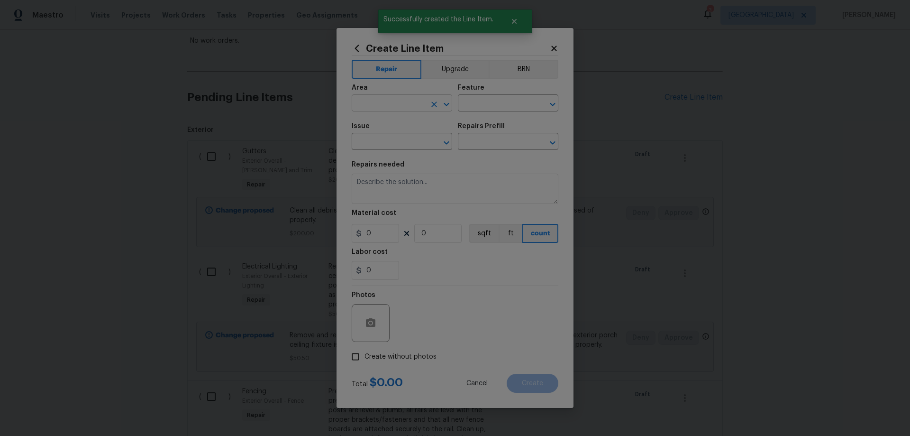
click at [394, 102] on input "text" at bounding box center [389, 104] width 74 height 15
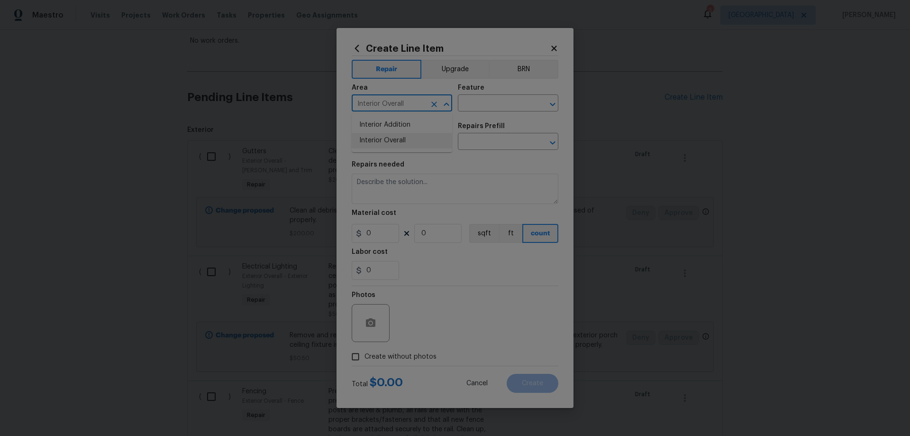
type input "Interior Overall"
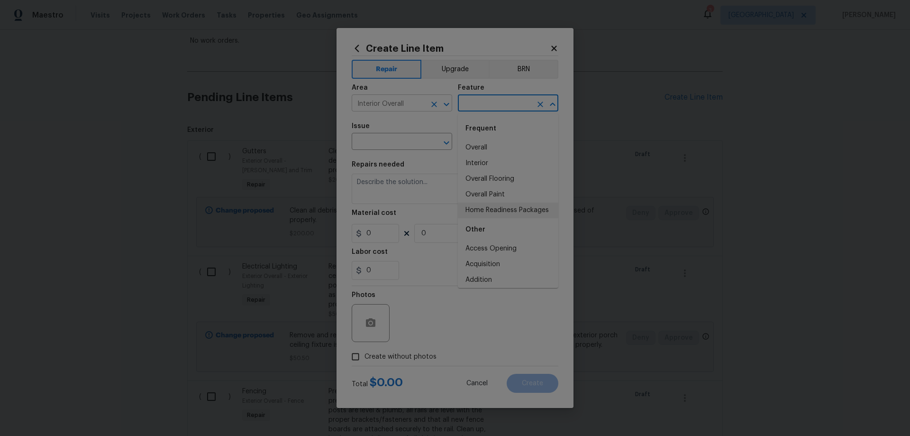
type input "Home Readiness Packages"
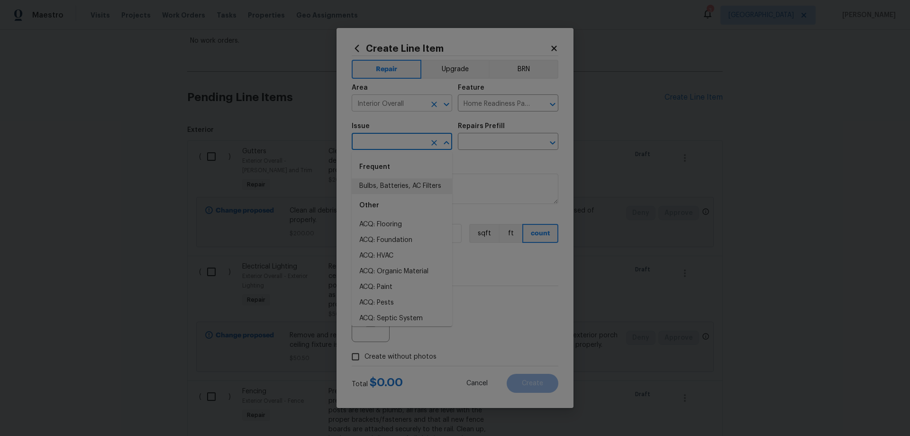
type input "Bulbs, Batteries, AC Filters"
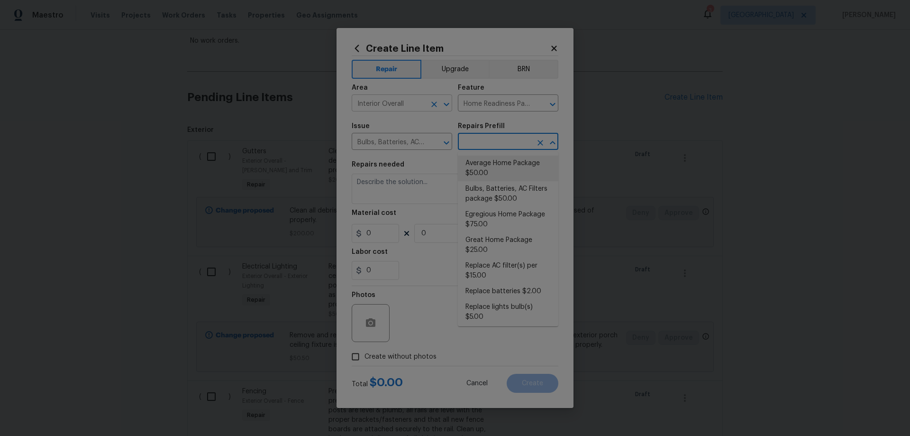
type input "Average Home Package $50.00"
type textarea "1. Replace all missing and/or damaged door stops and strike plates. 2. Remove a…"
type input "50"
type input "1"
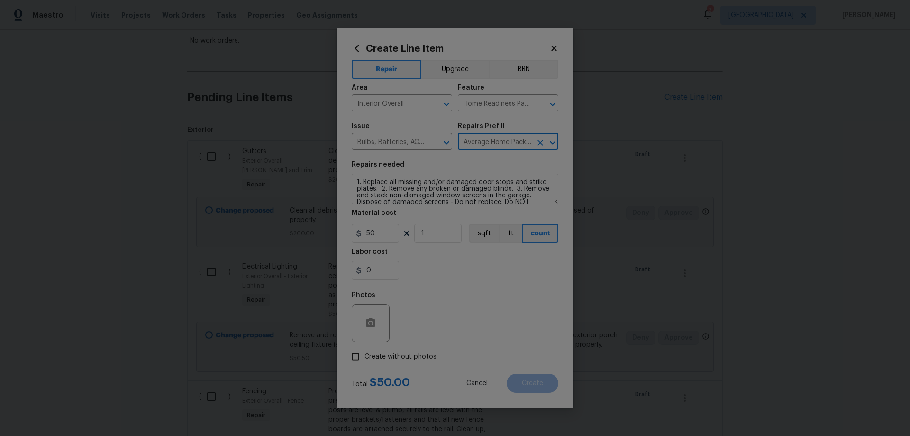
click at [405, 359] on span "Create without photos" at bounding box center [401, 357] width 72 height 10
click at [365, 359] on input "Create without photos" at bounding box center [356, 356] width 18 height 18
checkbox input "true"
click at [457, 324] on textarea at bounding box center [477, 323] width 161 height 38
paste textarea "HPM to add photos"
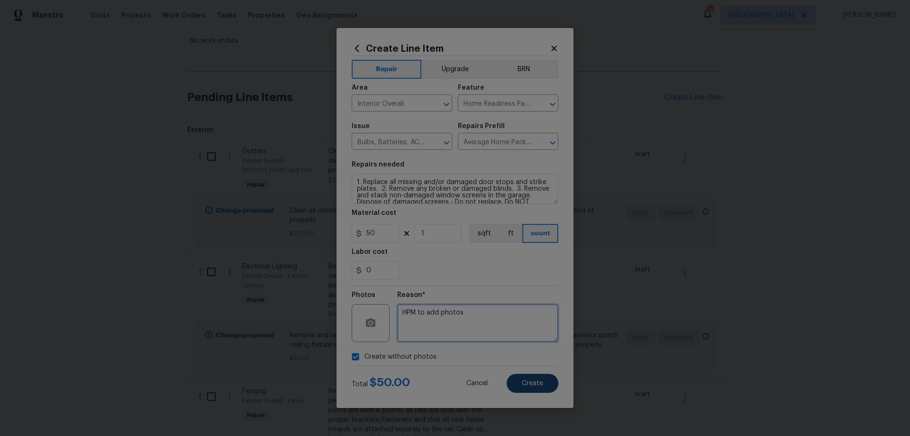
type textarea "HPM to add photos"
click at [537, 380] on span "Create" at bounding box center [532, 383] width 21 height 7
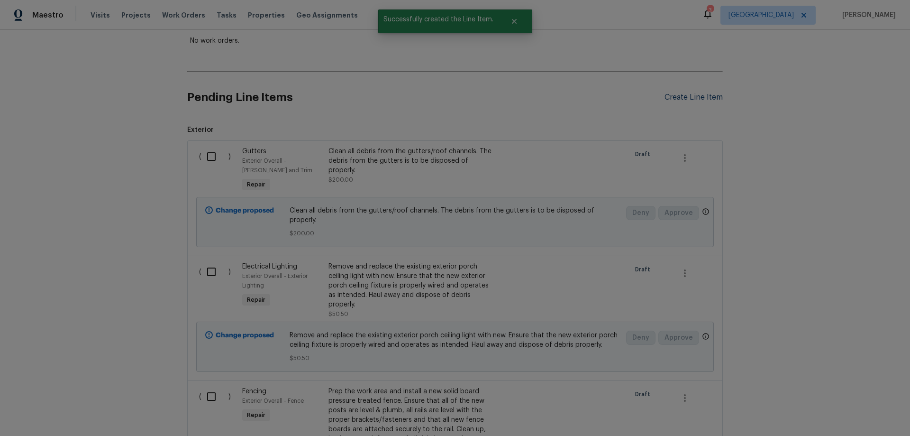
click at [695, 98] on div "Create Line Item" at bounding box center [694, 97] width 58 height 9
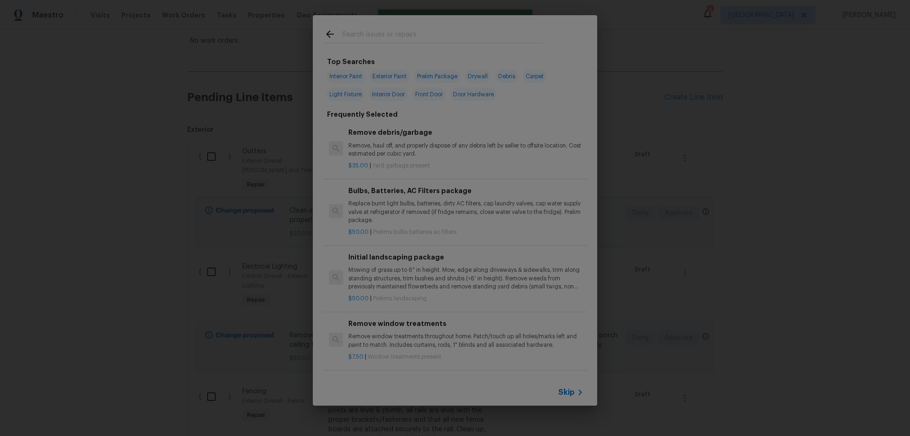
click at [566, 392] on span "Skip" at bounding box center [566, 391] width 16 height 9
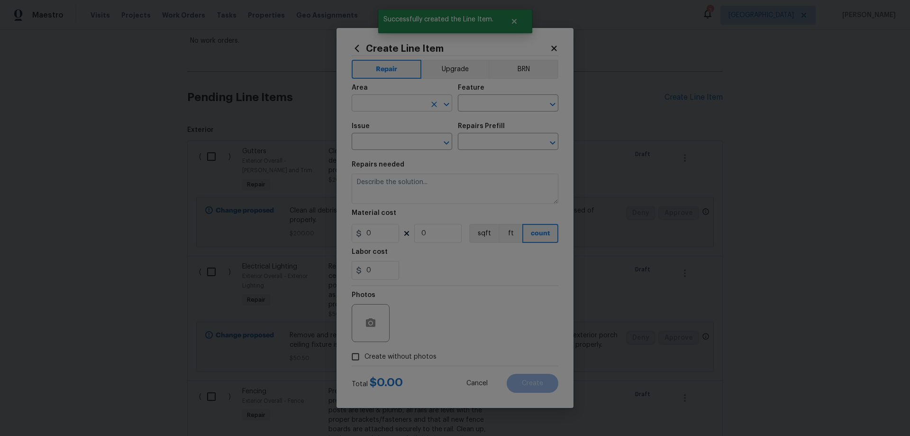
click at [400, 105] on input "text" at bounding box center [389, 104] width 74 height 15
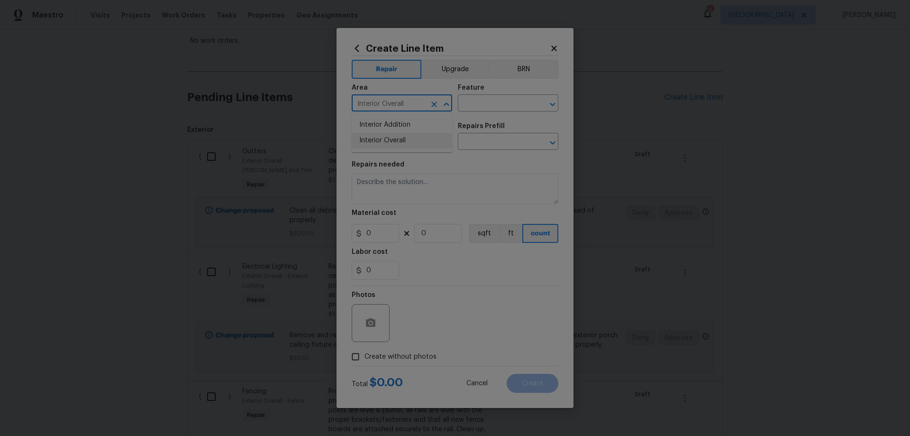
type input "Interior Overall"
type input "Initial Clean"
type input "Initial cleaning"
type input "Home Readiness Packages"
type input "Initial cleaning $250.00"
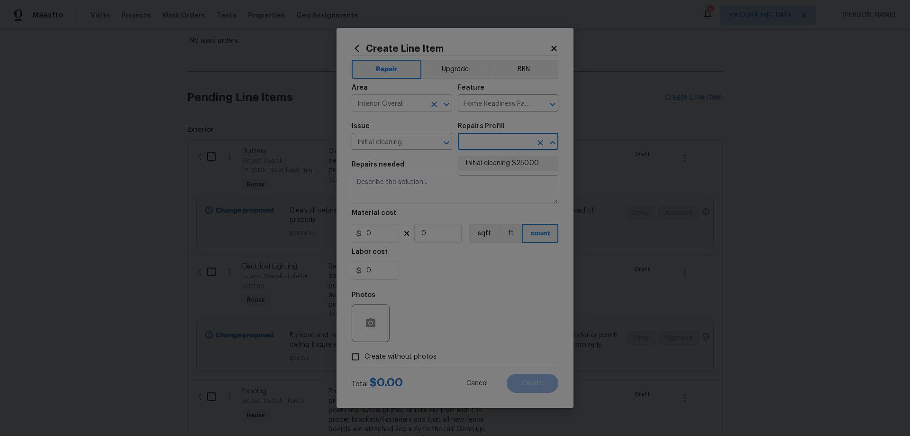
type textarea "1. Wipe down exterior doors and trim. 2. Clean out all exterior light fixtures …"
type input "250"
type input "1"
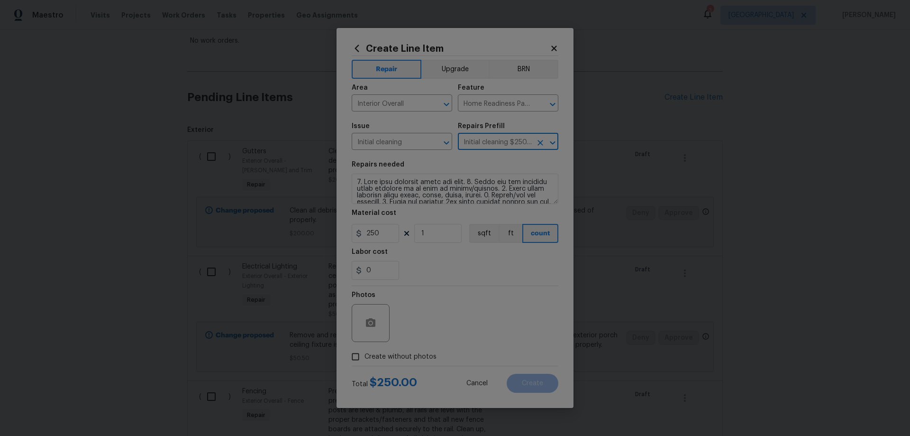
click at [390, 352] on span "Create without photos" at bounding box center [401, 357] width 72 height 10
click at [365, 352] on input "Create without photos" at bounding box center [356, 356] width 18 height 18
checkbox input "true"
click at [439, 325] on textarea at bounding box center [477, 323] width 161 height 38
paste textarea "HPM to add photos"
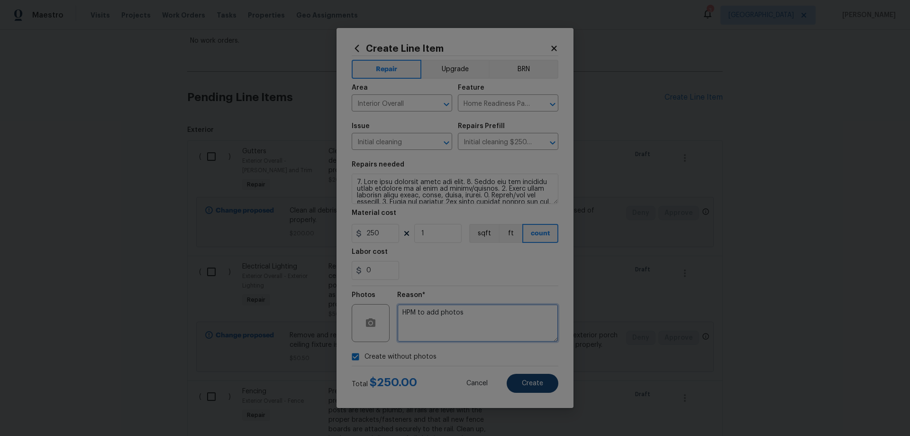
type textarea "HPM to add photos"
click at [543, 382] on span "Create" at bounding box center [532, 383] width 21 height 7
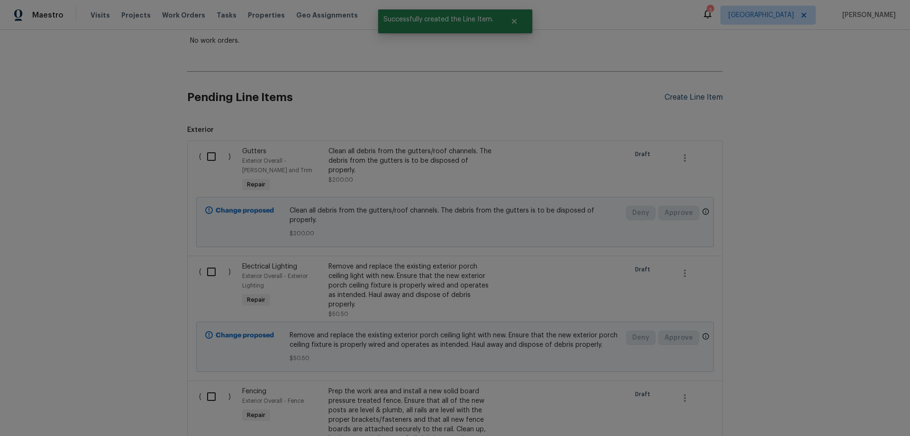
click at [670, 101] on div "Create Line Item" at bounding box center [694, 97] width 58 height 9
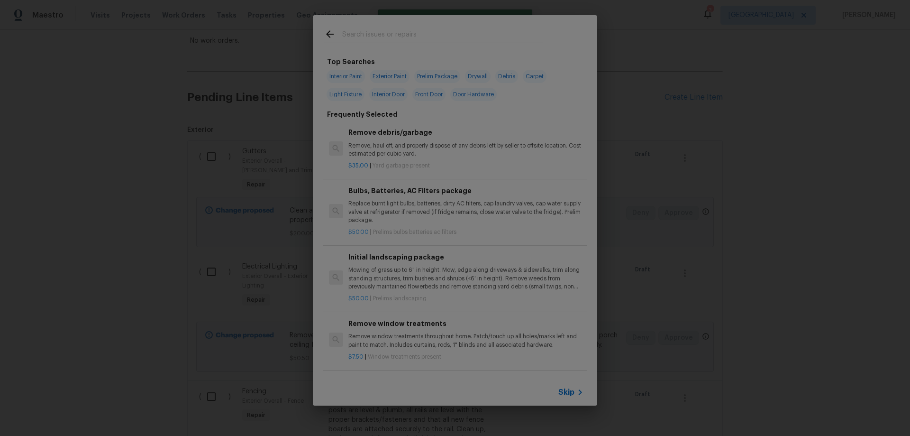
click at [567, 386] on div "Skip" at bounding box center [571, 391] width 27 height 11
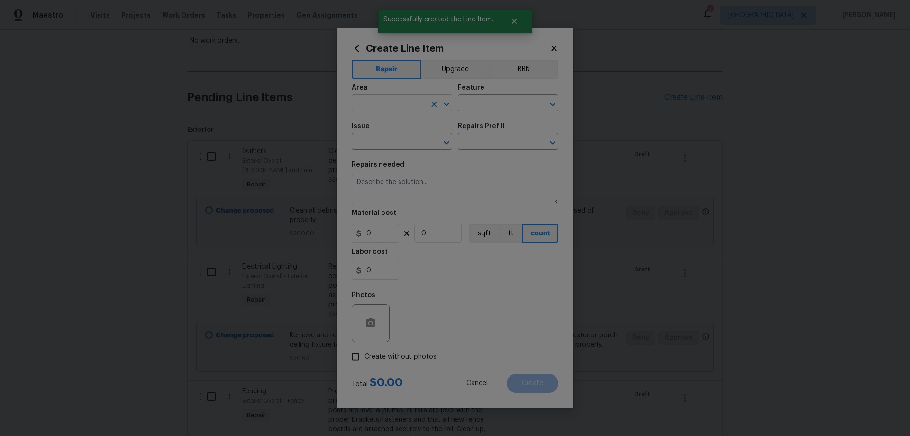
click at [395, 104] on input "text" at bounding box center [389, 104] width 74 height 15
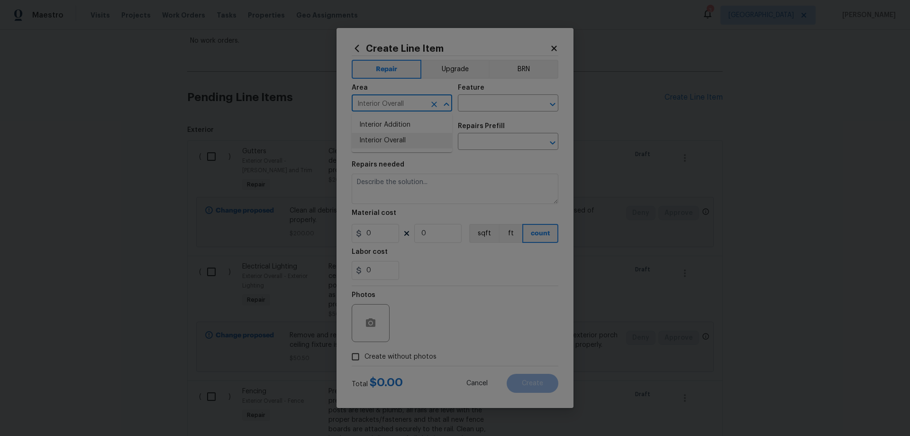
type input "Interior Overall"
type input "Interior"
type input "Debris/garbage on site"
type input "Remove debris/garbage $35.00"
type textarea "Remove, haul off, and properly dispose of any debris left by seller to offsite …"
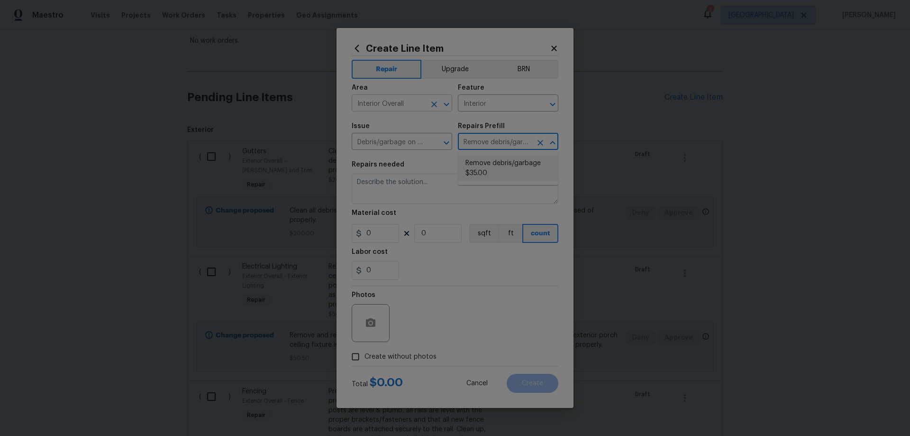
type input "35"
type input "5"
click at [553, 334] on div "Photos" at bounding box center [455, 317] width 207 height 62
click at [395, 354] on span "Create without photos" at bounding box center [401, 357] width 72 height 10
click at [365, 354] on input "Create without photos" at bounding box center [356, 356] width 18 height 18
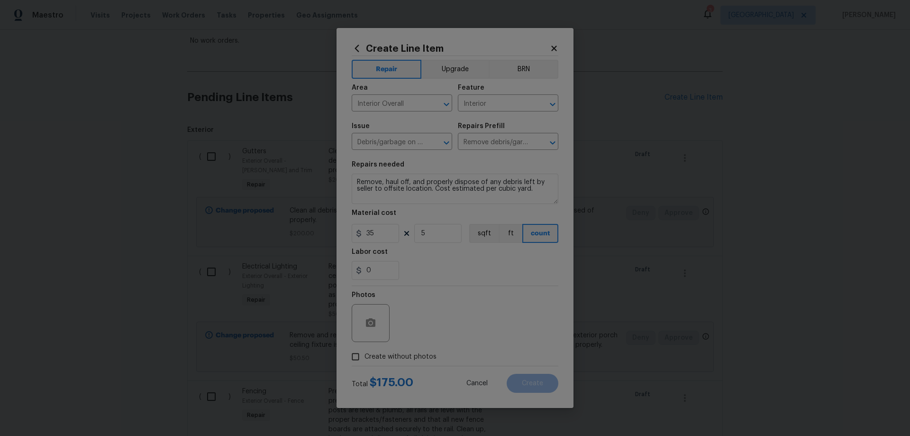
checkbox input "true"
click at [447, 320] on textarea at bounding box center [477, 323] width 161 height 38
paste textarea "HPM to add photos"
type textarea "HPM to add photos"
click at [544, 379] on button "Create" at bounding box center [533, 383] width 52 height 19
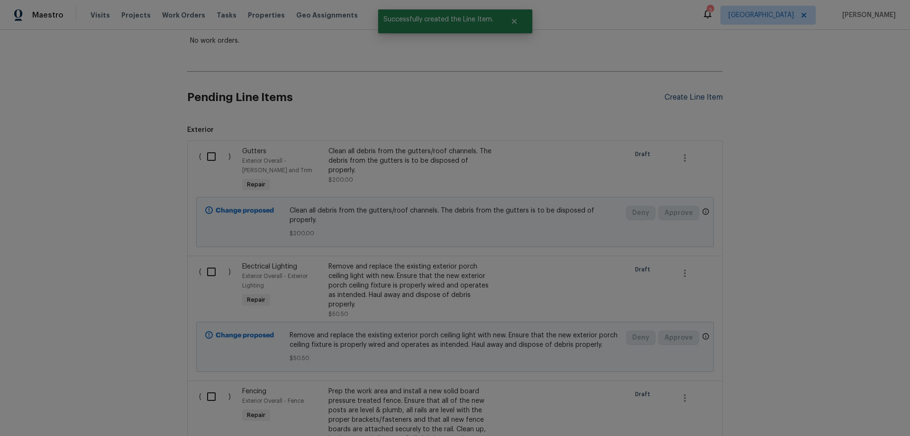
click at [676, 97] on div "Create Line Item" at bounding box center [694, 97] width 58 height 9
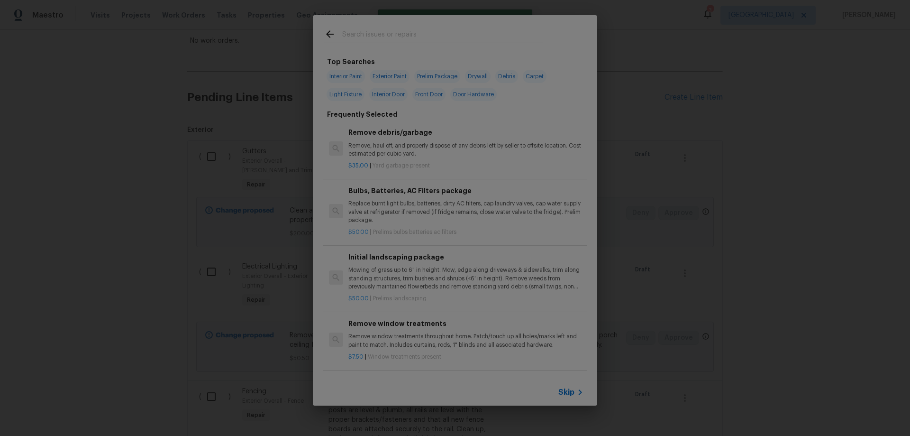
click at [571, 393] on span "Skip" at bounding box center [566, 391] width 16 height 9
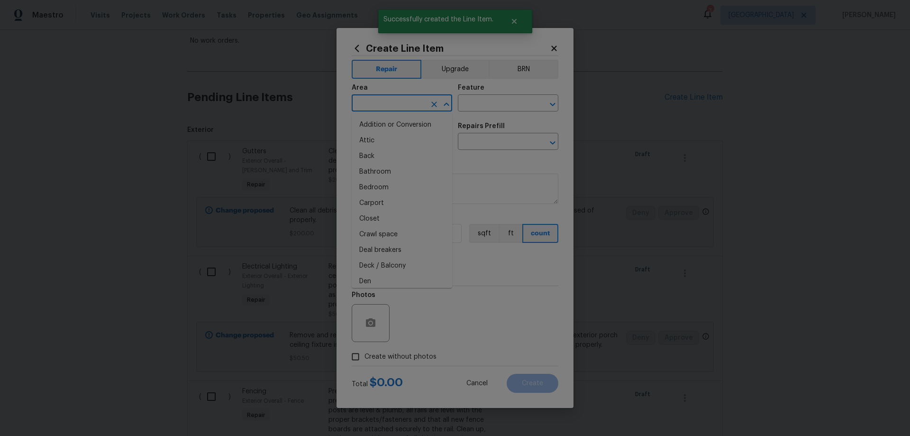
click at [384, 104] on input "text" at bounding box center [389, 104] width 74 height 15
drag, startPoint x: 407, startPoint y: 137, endPoint x: 469, endPoint y: 110, distance: 68.5
click at [408, 137] on li "Main Bathroom" at bounding box center [402, 141] width 101 height 16
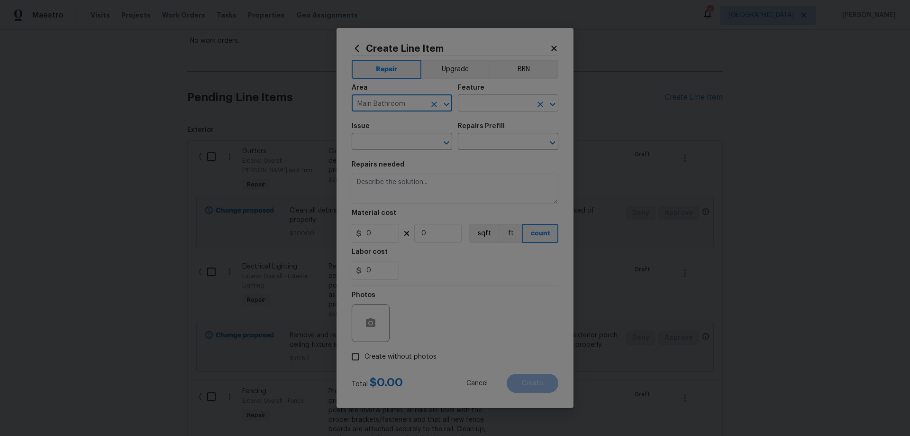
type input "Main Bathroom"
click at [482, 103] on input "text" at bounding box center [495, 104] width 74 height 15
type input "Sink"
type input "f"
type input "Bathroom Plumbing"
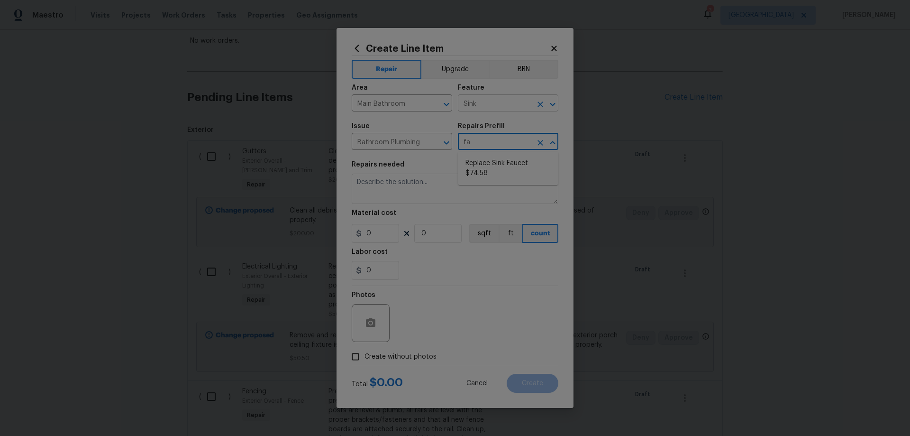
type input "fau"
click at [489, 163] on li "Replace Sink Faucet $74.58" at bounding box center [508, 168] width 101 height 26
type input "Plumbing"
type input "Replace Sink Faucet $74.58"
type textarea "Remove and replace the existing sink faucet with new (PM to approve finish). En…"
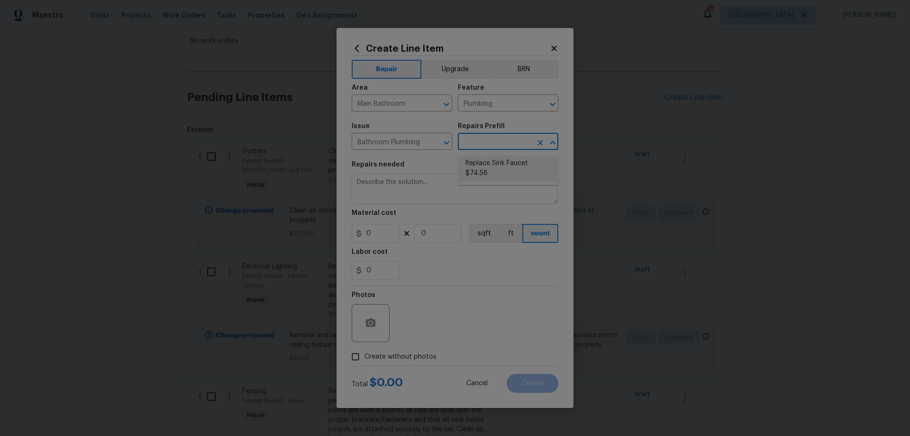
type input "74.58"
type input "1"
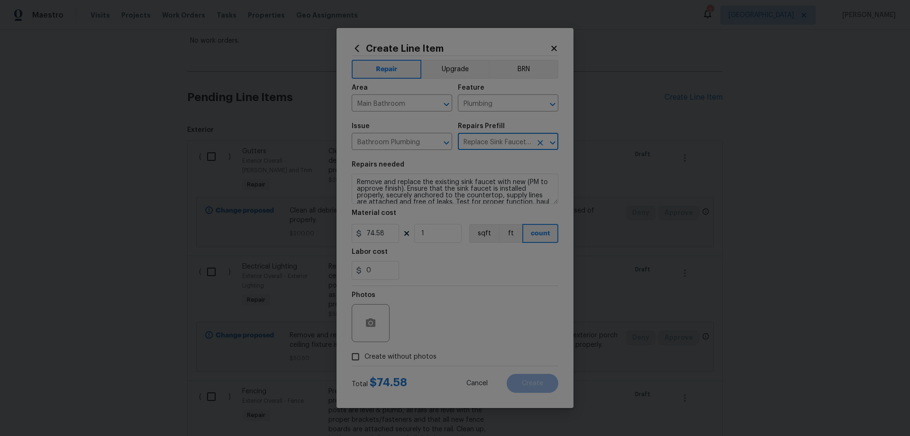
type input "Replace Sink Faucet $74.58"
click at [398, 356] on span "Create without photos" at bounding box center [401, 357] width 72 height 10
click at [365, 356] on input "Create without photos" at bounding box center [356, 356] width 18 height 18
checkbox input "true"
click at [457, 338] on textarea at bounding box center [477, 323] width 161 height 38
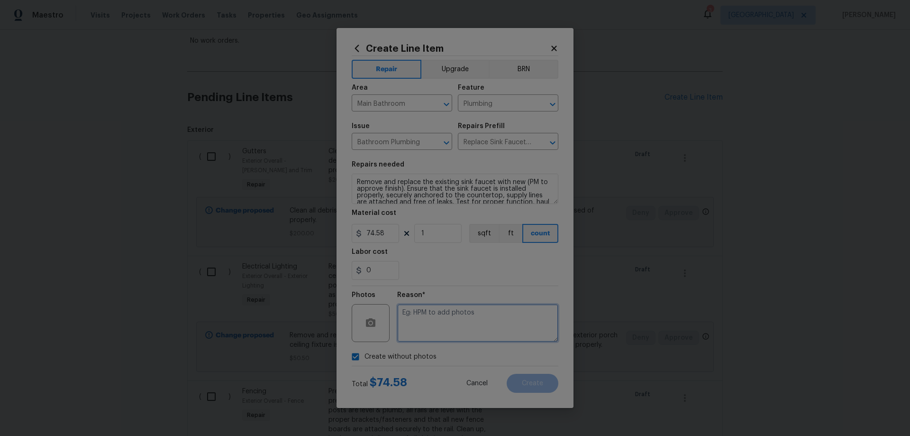
paste textarea "HPM to add photos"
type textarea "HPM to add photos"
click at [545, 380] on button "Create" at bounding box center [533, 383] width 52 height 19
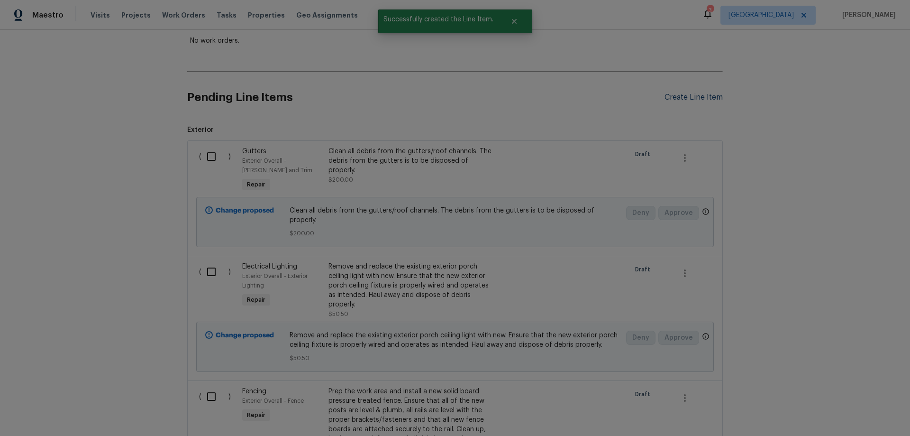
click at [689, 97] on div "Create Line Item" at bounding box center [694, 97] width 58 height 9
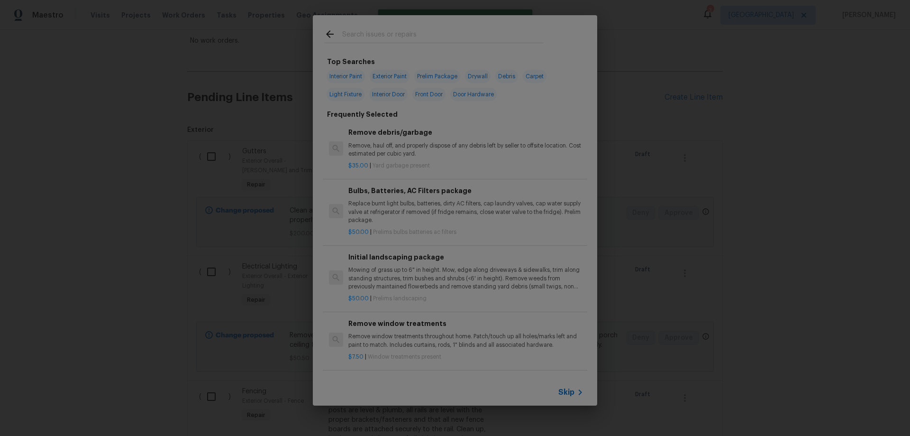
click at [575, 391] on icon at bounding box center [580, 391] width 11 height 11
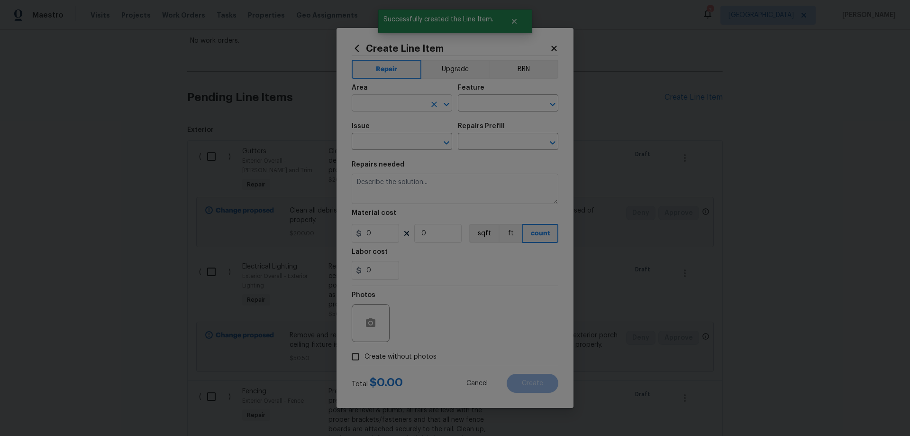
click at [389, 104] on input "text" at bounding box center [389, 104] width 74 height 15
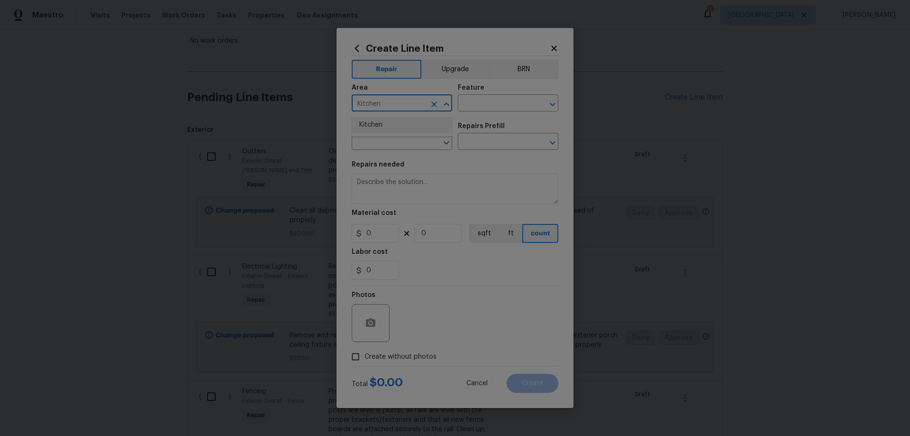
type input "Kitchen"
type input "Cabinets"
type input "Kitchen Cabinets"
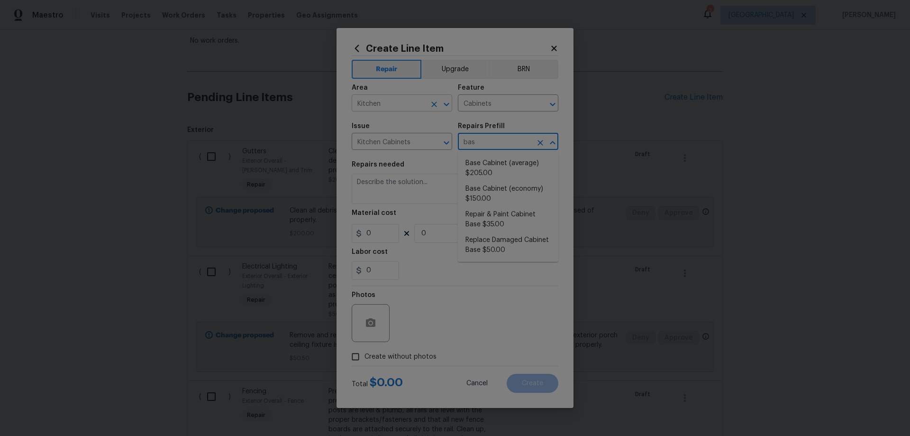
type input "base"
click at [523, 220] on li "Repair & Paint Cabinet Base $35.00" at bounding box center [508, 220] width 101 height 26
type input "Repair & Paint Cabinet Base $35.00"
type textarea "Prep/Paint the damaged cabinet base and repair to meet current standard. Remove…"
type input "35"
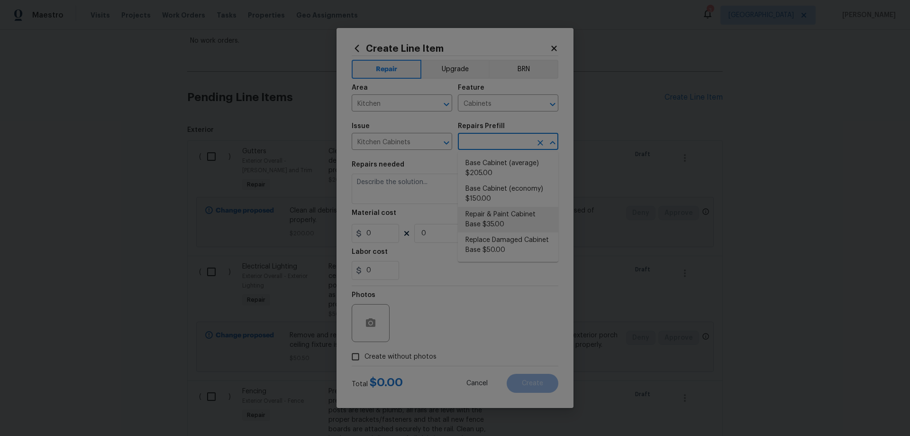
type input "1"
type input "Repair & Paint Cabinet Base $35.00"
click at [407, 357] on span "Create without photos" at bounding box center [401, 357] width 72 height 10
click at [365, 357] on input "Create without photos" at bounding box center [356, 356] width 18 height 18
checkbox input "true"
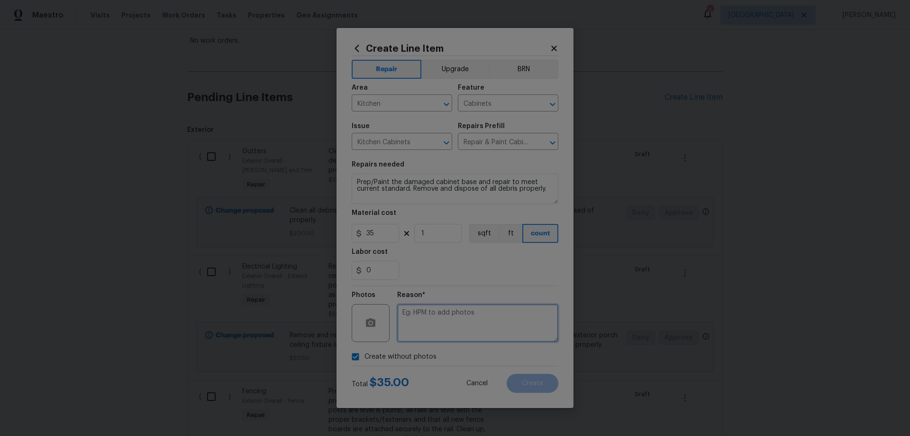
click at [486, 316] on textarea at bounding box center [477, 323] width 161 height 38
paste textarea "HPM to add photos"
type textarea "HPM to add photos"
click at [549, 382] on button "Create" at bounding box center [533, 383] width 52 height 19
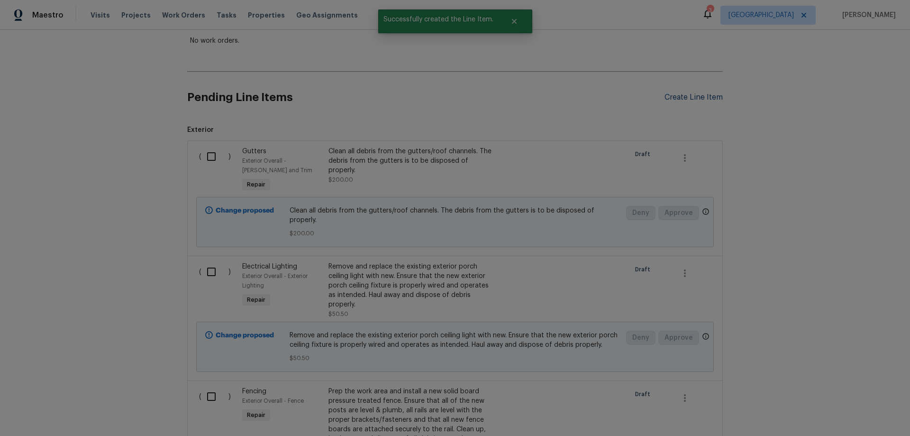
click at [676, 95] on div "Create Line Item" at bounding box center [694, 97] width 58 height 9
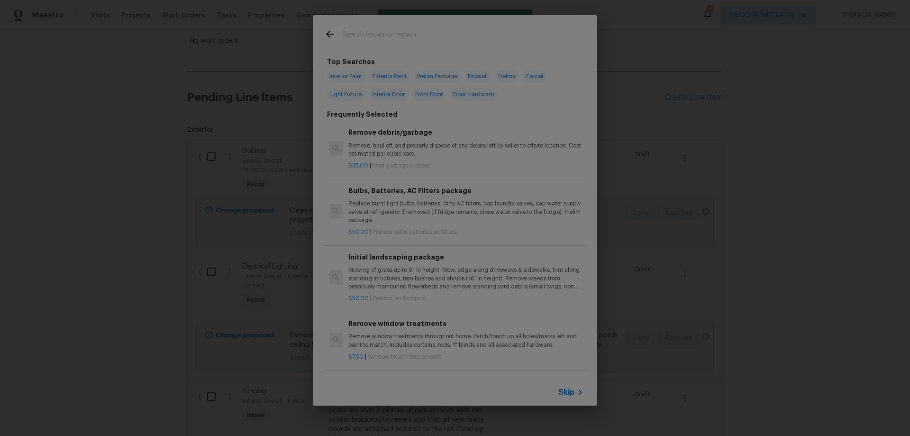
click at [573, 392] on span "Skip" at bounding box center [566, 391] width 16 height 9
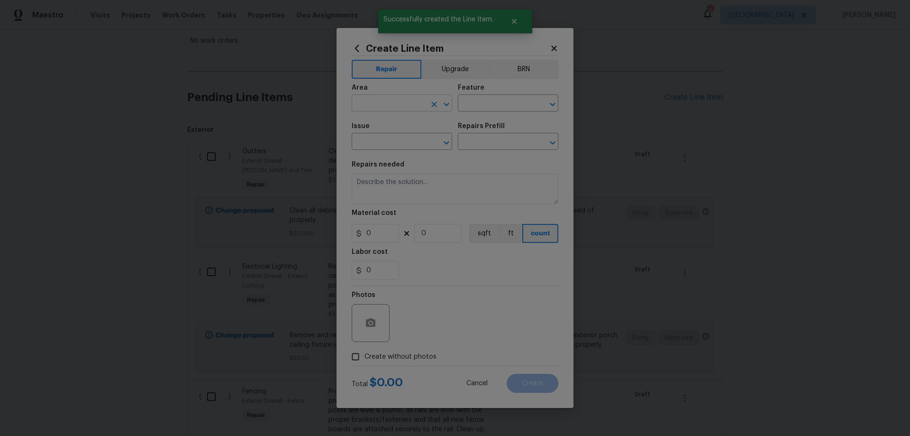
click at [399, 105] on input "text" at bounding box center [389, 104] width 74 height 15
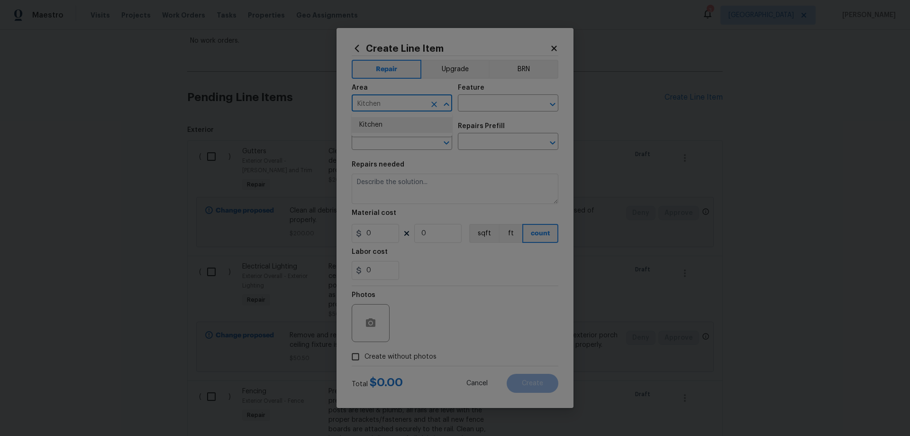
type input "Kitchen"
type input "Cabinets"
type input "Kitchen Cabinets"
type input "a"
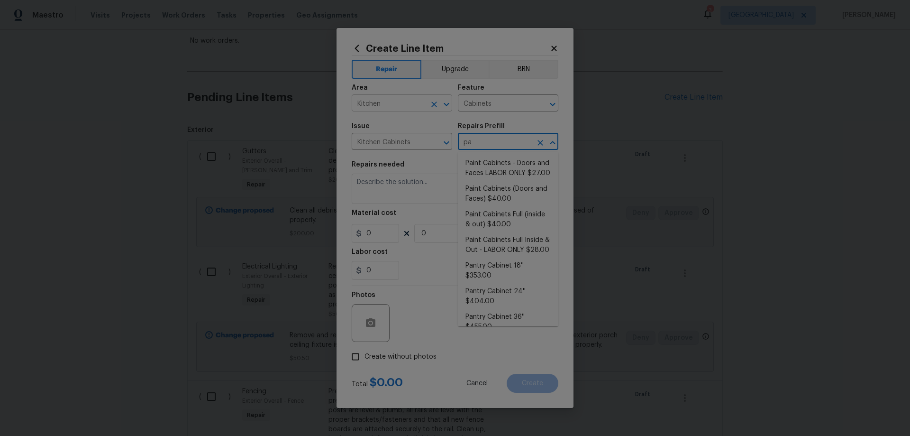
type input "pai"
click at [508, 165] on li "Paint Cabinets - Doors and Faces LABOR ONLY $27.00" at bounding box center [508, 168] width 101 height 26
type input "Paint Cabinets - Doors and Faces LABOR ONLY $27.00"
type textarea "Prep, sand, mask and apply 2 coats of paint to the kitchen cabinet doors and bo…"
type input "27"
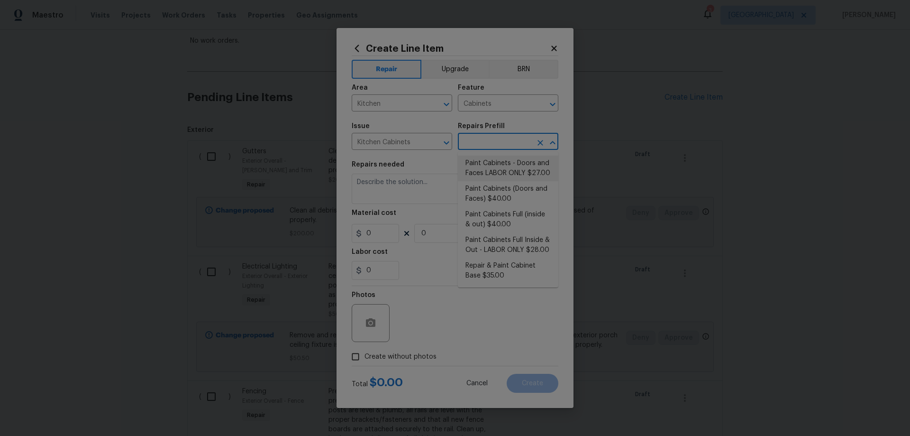
type input "1"
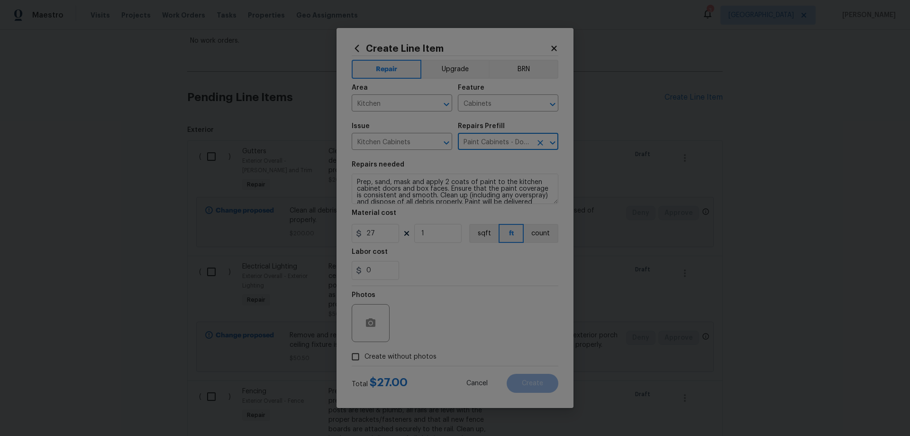
type input "Paint Cabinets - Doors and Faces LABOR ONLY $27.00"
click at [356, 179] on textarea "Prep, sand, mask and apply 2 coats of paint to the kitchen cabinet doors and bo…" at bounding box center [455, 189] width 207 height 30
type textarea "REPAINT DISCOLORED CABINET DOORS TO MATCH THE REST OF THE KITCHEN ---- Prep, sa…"
click at [391, 355] on span "Create without photos" at bounding box center [401, 357] width 72 height 10
click at [365, 355] on input "Create without photos" at bounding box center [356, 356] width 18 height 18
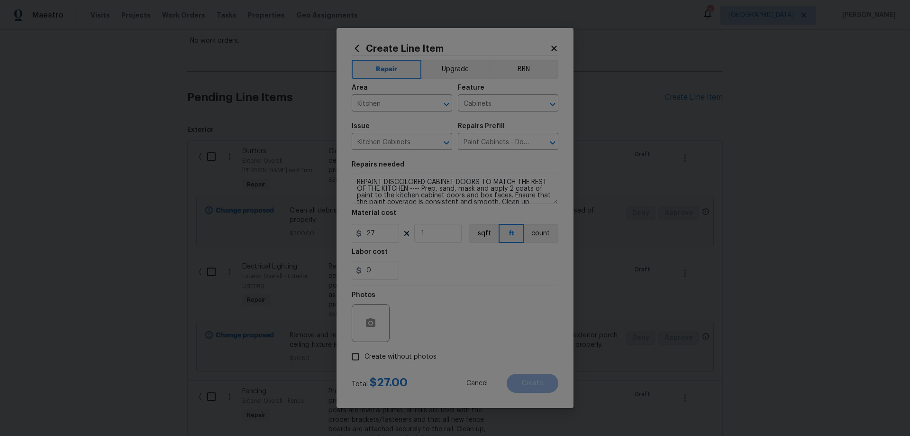
checkbox input "true"
click at [476, 319] on textarea at bounding box center [477, 323] width 161 height 38
paste textarea "HPM to add photos"
type textarea "HPM to add photos"
click at [545, 382] on button "Create" at bounding box center [533, 383] width 52 height 19
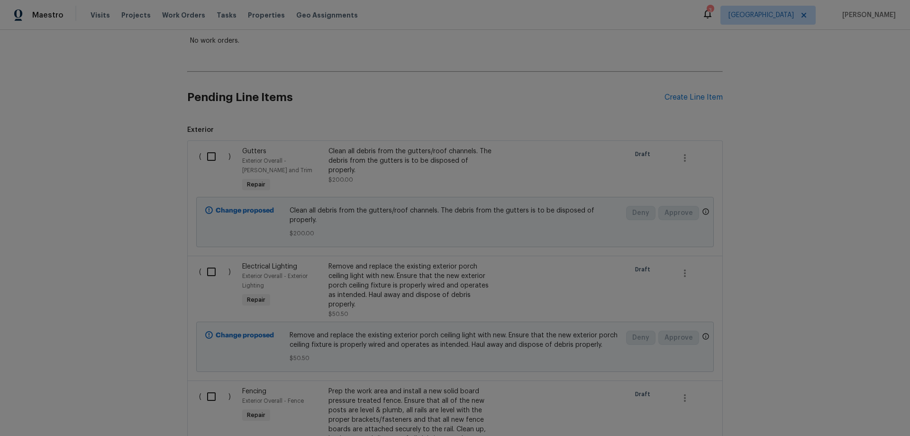
click at [758, 211] on div "Back to all projects 934 Lehman St, Houston, TX 77018 3 Beds | 1 1/2 Baths | To…" at bounding box center [455, 233] width 910 height 406
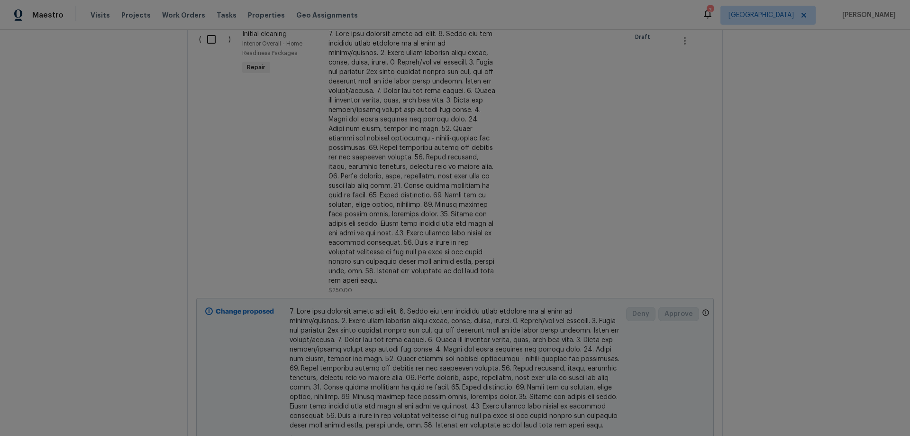
scroll to position [2214, 0]
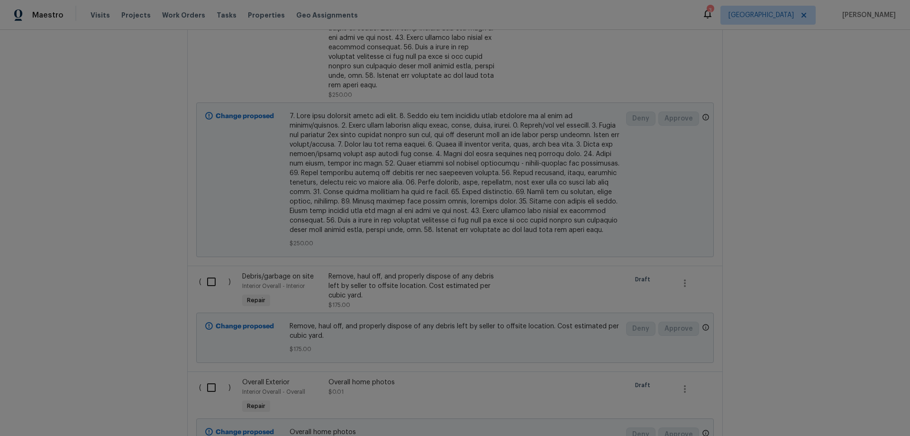
drag, startPoint x: 81, startPoint y: 125, endPoint x: 87, endPoint y: 128, distance: 6.8
click at [81, 124] on div "Back to all projects 934 Lehman St, Houston, TX 77018 3 Beds | 1 1/2 Baths | To…" at bounding box center [455, 233] width 910 height 406
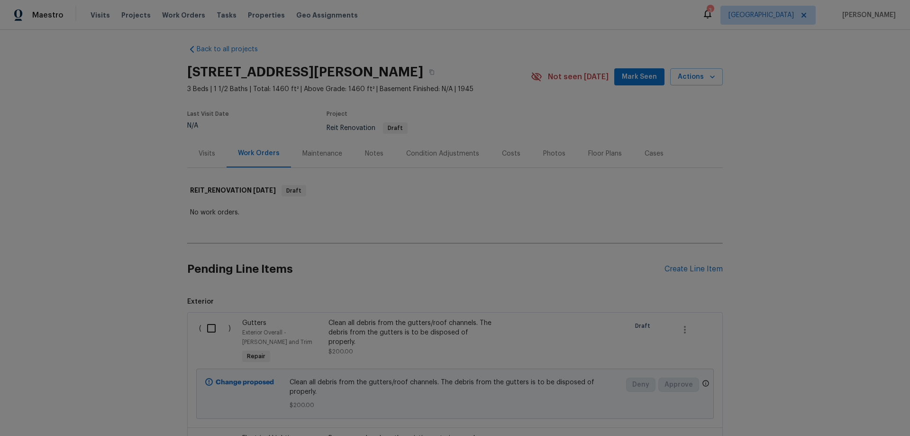
scroll to position [0, 0]
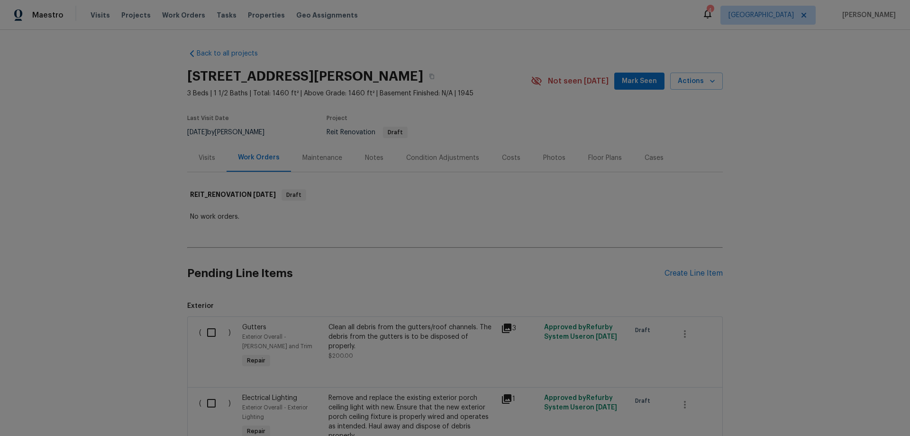
click at [636, 86] on span "Mark Seen" at bounding box center [639, 81] width 35 height 12
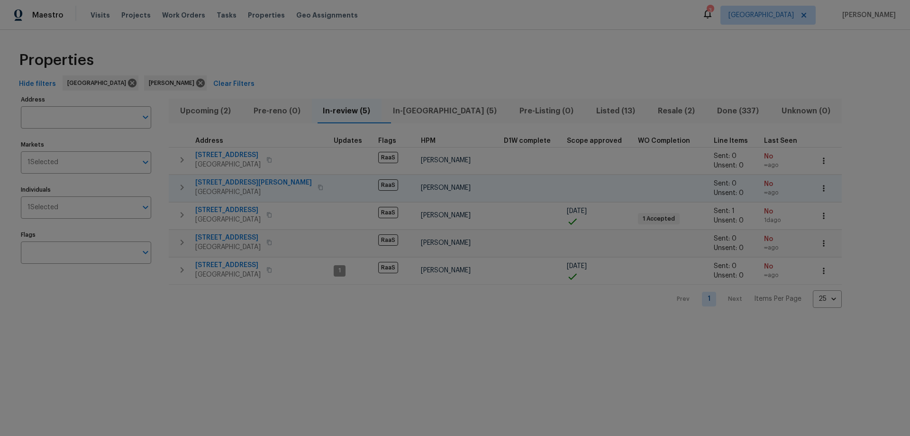
click at [223, 183] on span "[STREET_ADDRESS][PERSON_NAME]" at bounding box center [253, 182] width 117 height 9
click at [209, 111] on span "Upcoming (2)" at bounding box center [205, 110] width 62 height 13
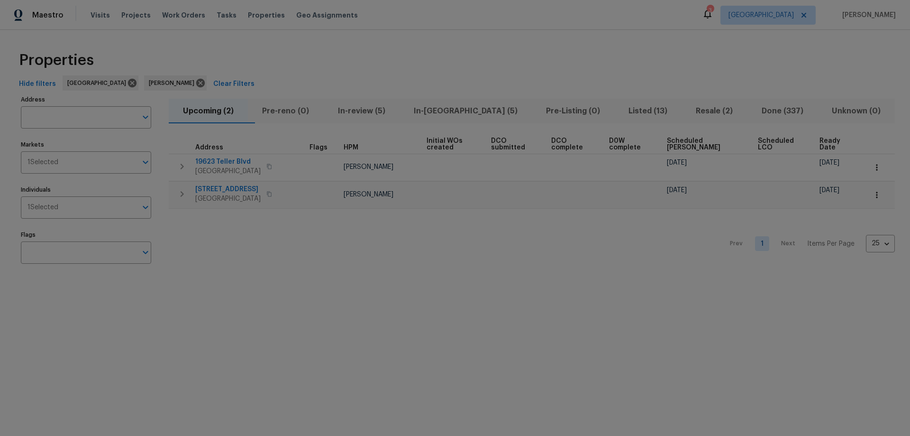
click at [458, 110] on span "In-reno (5)" at bounding box center [465, 110] width 121 height 13
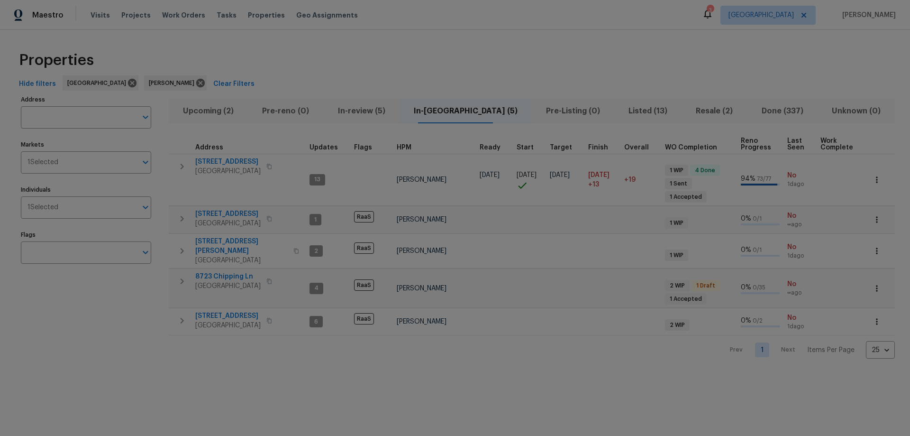
click at [368, 116] on span "In-review (5)" at bounding box center [361, 110] width 64 height 13
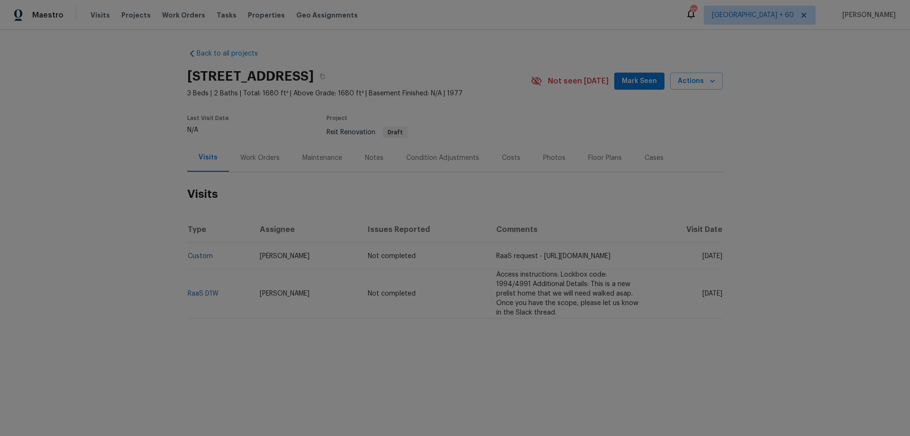
click at [341, 158] on div "Maintenance" at bounding box center [322, 158] width 63 height 28
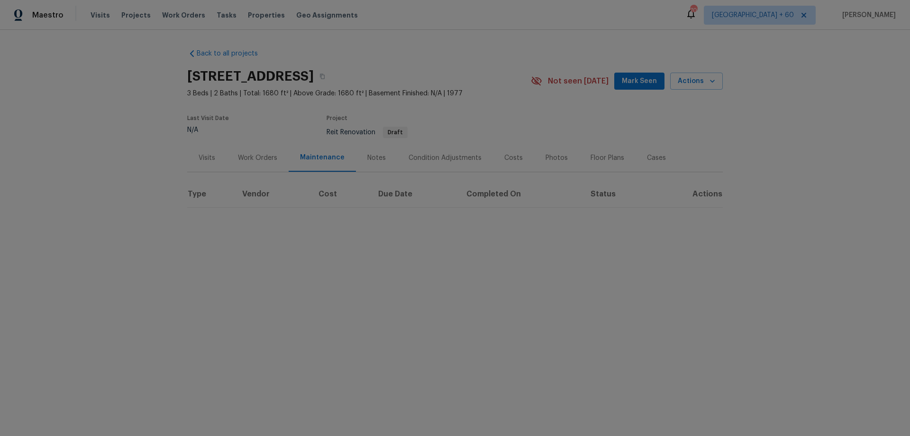
click at [249, 156] on div "Work Orders" at bounding box center [257, 157] width 39 height 9
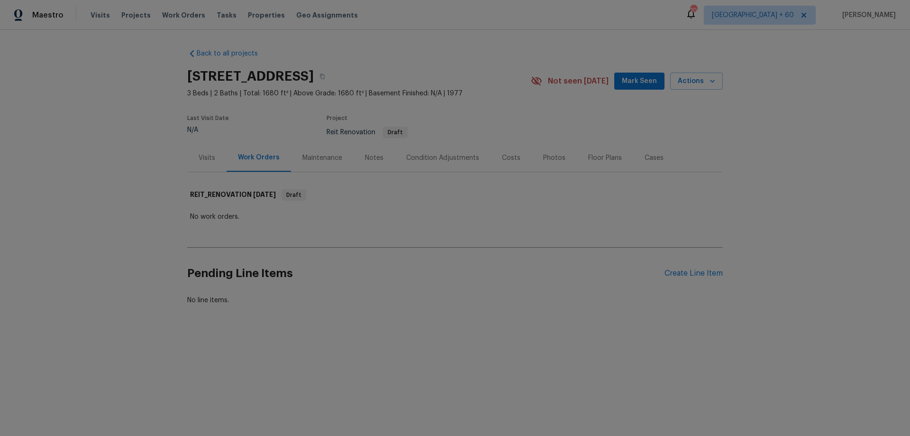
click at [214, 163] on div "Visits" at bounding box center [206, 158] width 39 height 28
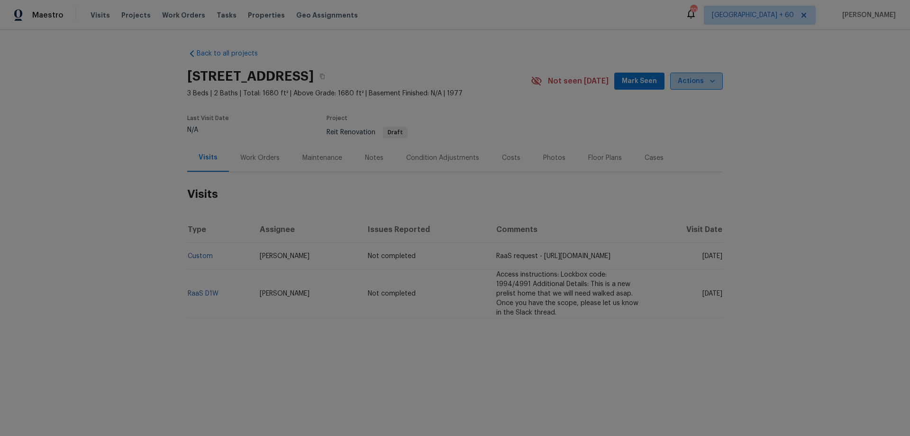
click at [716, 81] on button "Actions" at bounding box center [696, 82] width 53 height 18
click at [797, 142] on div at bounding box center [455, 218] width 910 height 436
click at [256, 162] on div "Work Orders" at bounding box center [259, 157] width 39 height 9
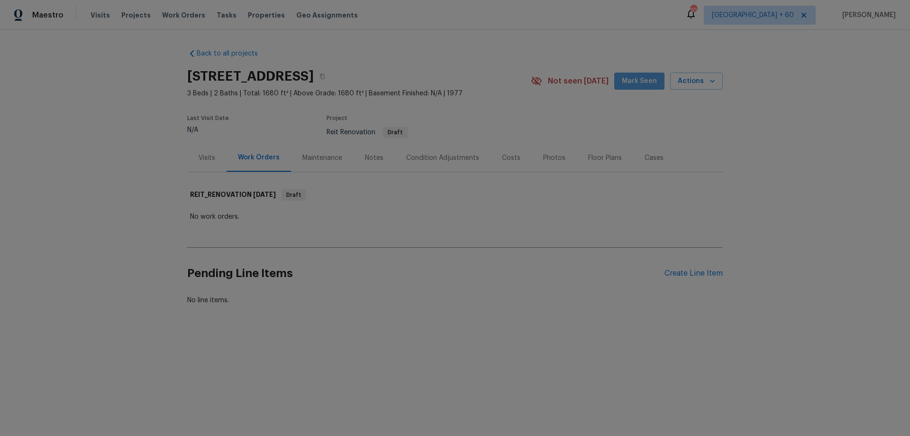
click at [643, 89] on button "Mark Seen" at bounding box center [639, 82] width 50 height 18
click at [689, 269] on div "Create Line Item" at bounding box center [694, 273] width 58 height 9
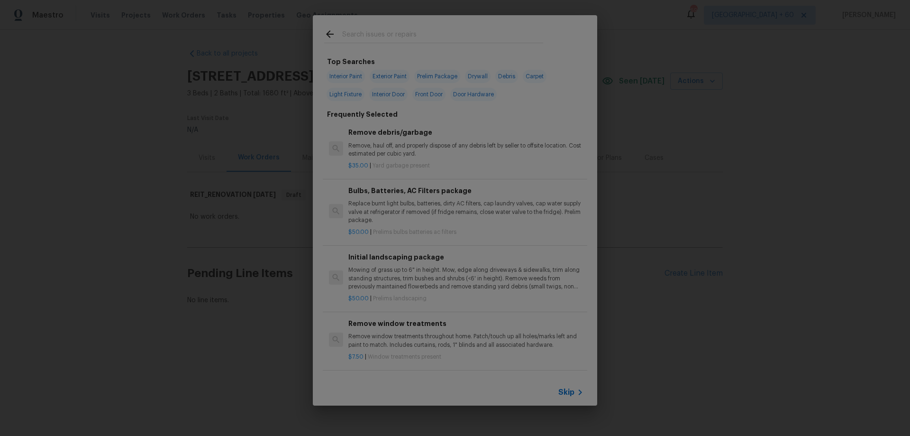
click at [565, 390] on span "Skip" at bounding box center [566, 391] width 16 height 9
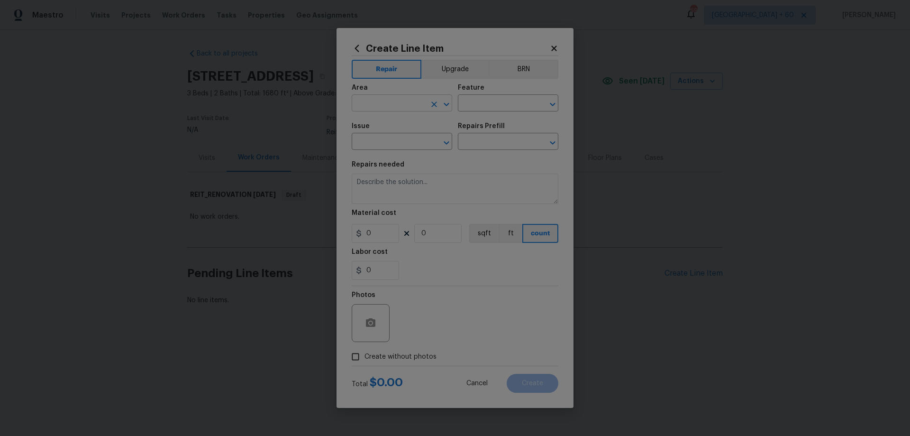
click at [396, 107] on input "text" at bounding box center [389, 104] width 74 height 15
type input "p"
type input "Interior Overall"
type input "Pests"
type input "Pest present"
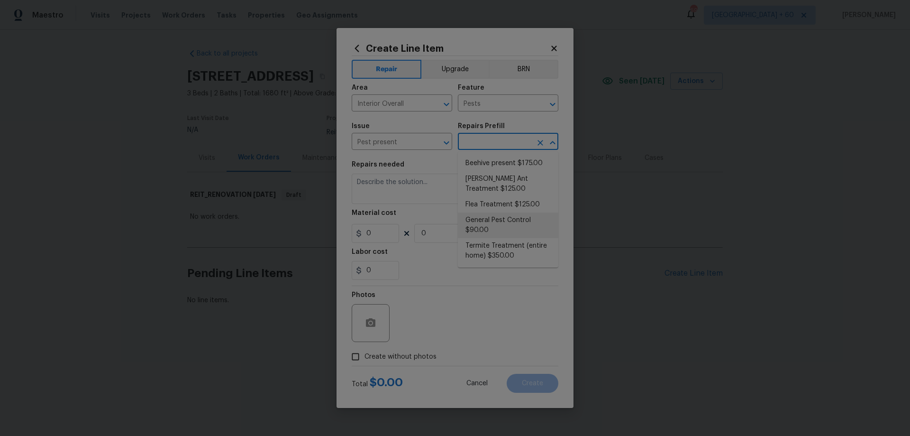
click at [522, 217] on li "General Pest Control $90.00" at bounding box center [508, 225] width 101 height 26
type input "General Pest Control $90.00"
type textarea "General pest treatment for active pest/insect infestation - non termite"
type input "90"
type input "1"
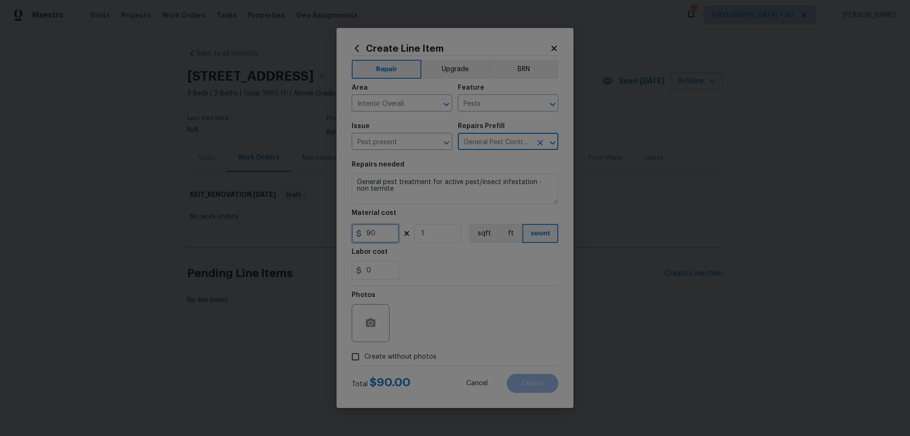
drag, startPoint x: 384, startPoint y: 233, endPoint x: 267, endPoint y: 219, distance: 117.8
click at [273, 222] on div "Create Line Item Repair Upgrade BRN Area Interior Overall ​ Feature Pests ​ Iss…" at bounding box center [455, 218] width 910 height 436
type input "189.44"
click at [366, 357] on span "Create without photos" at bounding box center [401, 357] width 72 height 10
click at [365, 357] on input "Create without photos" at bounding box center [356, 356] width 18 height 18
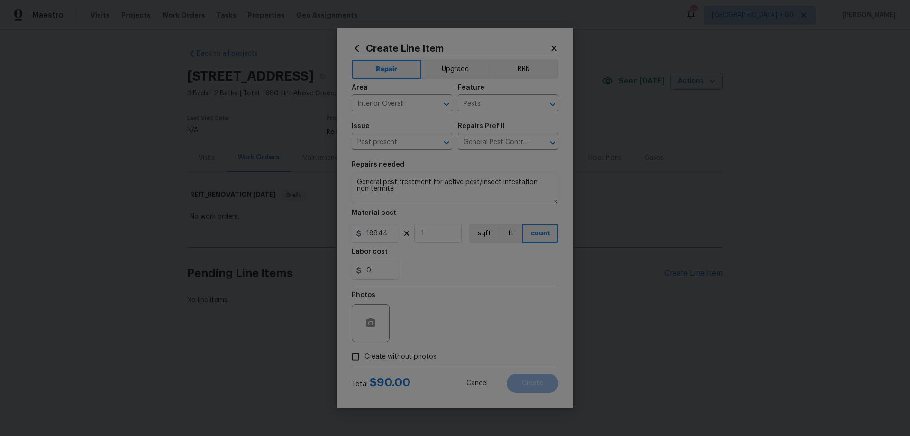
checkbox input "true"
click at [452, 328] on textarea at bounding box center [477, 323] width 161 height 38
paste textarea "[URL][DOMAIN_NAME]"
type textarea "[URL][DOMAIN_NAME]"
type textarea "HPM to add photos"
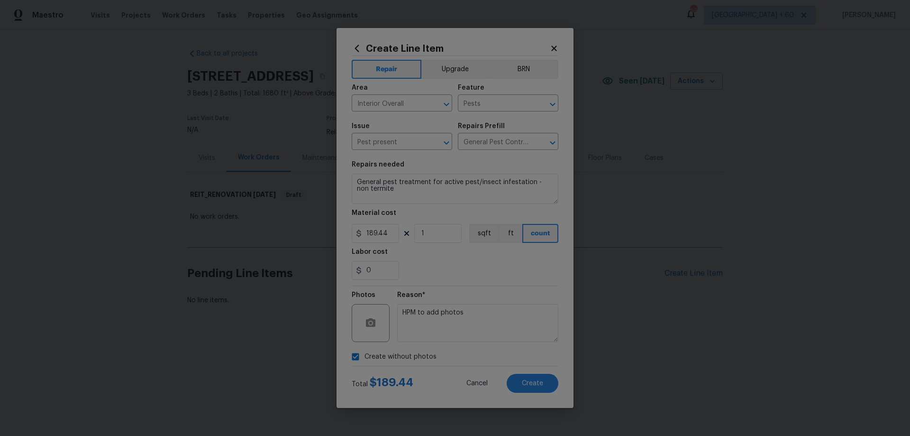
click at [561, 296] on div "Create Line Item Repair Upgrade BRN Area Interior Overall ​ Feature Pests ​ Iss…" at bounding box center [455, 218] width 237 height 380
click at [546, 384] on button "Create" at bounding box center [533, 383] width 52 height 19
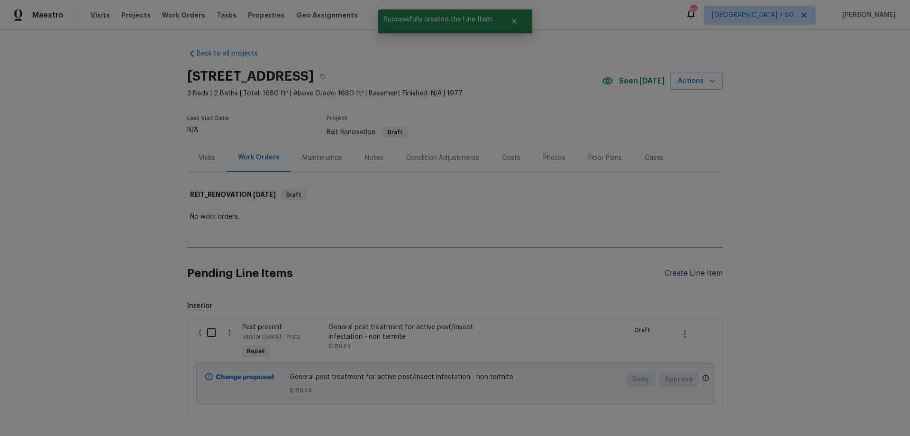
click at [687, 275] on div "Create Line Item" at bounding box center [694, 273] width 58 height 9
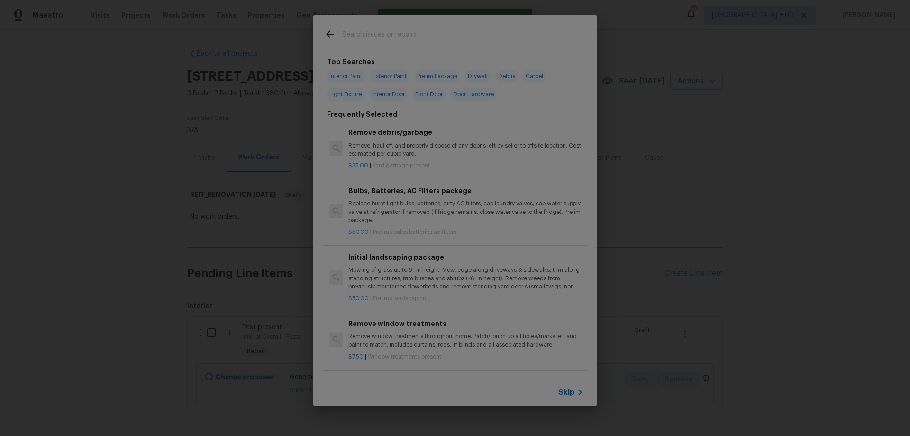
click at [571, 391] on span "Skip" at bounding box center [566, 391] width 16 height 9
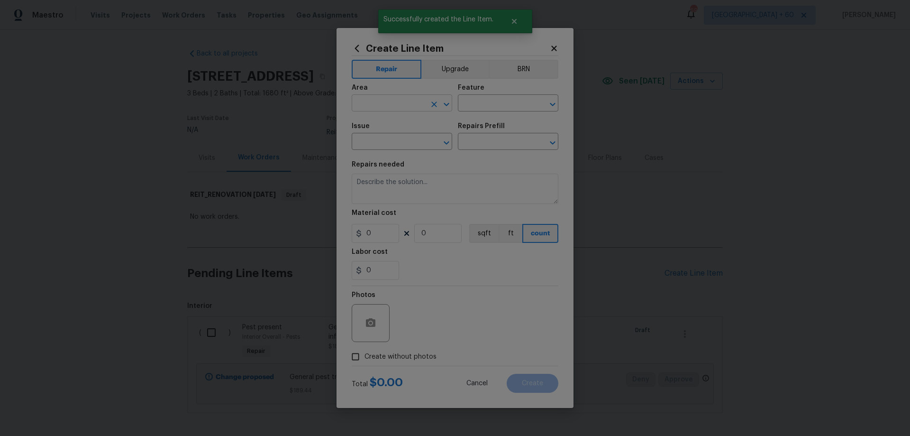
click at [387, 99] on input "text" at bounding box center [389, 104] width 74 height 15
type input "Interior Overall"
type input "Pests"
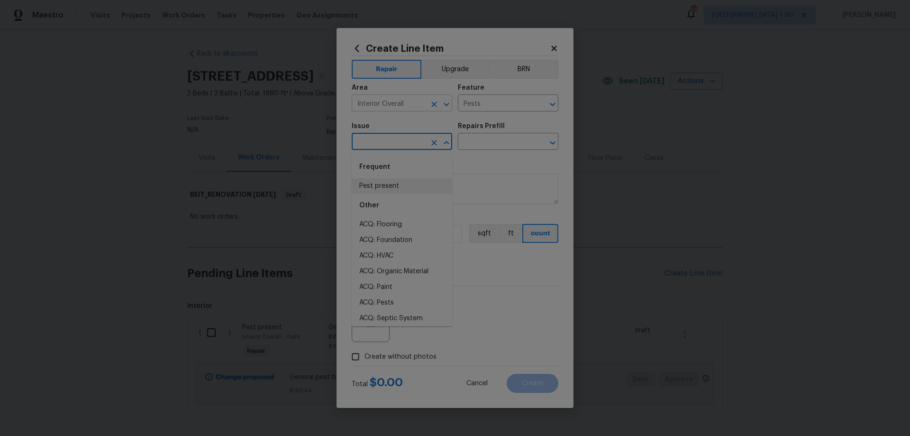
type input "Pest present"
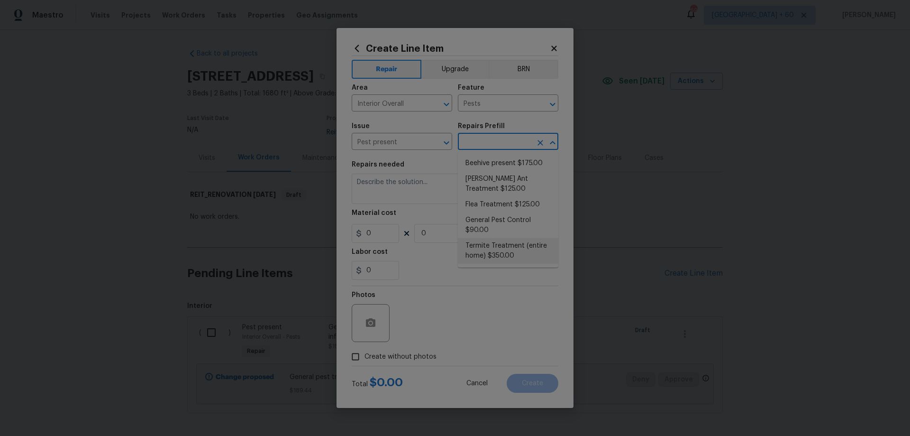
click at [535, 253] on li "Termite Treatment (entire home) $350.00" at bounding box center [508, 251] width 101 height 26
type input "Termite Treatment (entire home) $350.00"
type textarea "Treat for Termites - Perimeter Plus; to include trenching, drilling where neede…"
type input "350"
type input "1"
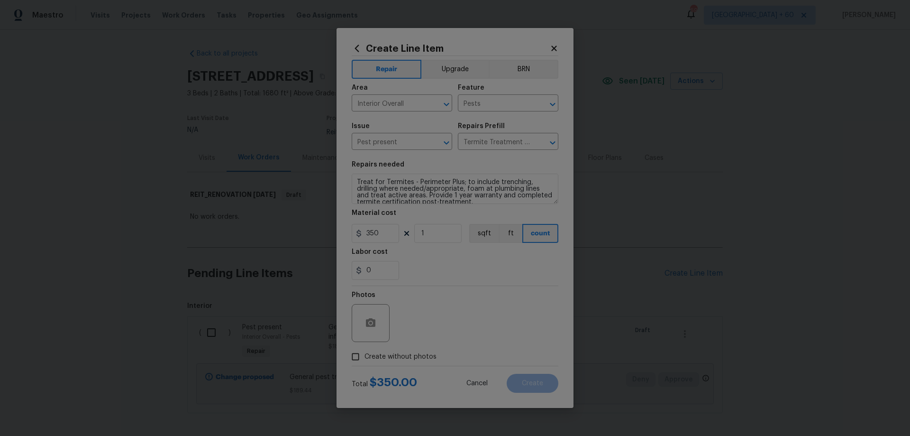
click at [377, 358] on span "Create without photos" at bounding box center [401, 357] width 72 height 10
click at [365, 358] on input "Create without photos" at bounding box center [356, 356] width 18 height 18
checkbox input "true"
click at [437, 322] on textarea at bounding box center [477, 323] width 161 height 38
paste textarea "HPM to add photos"
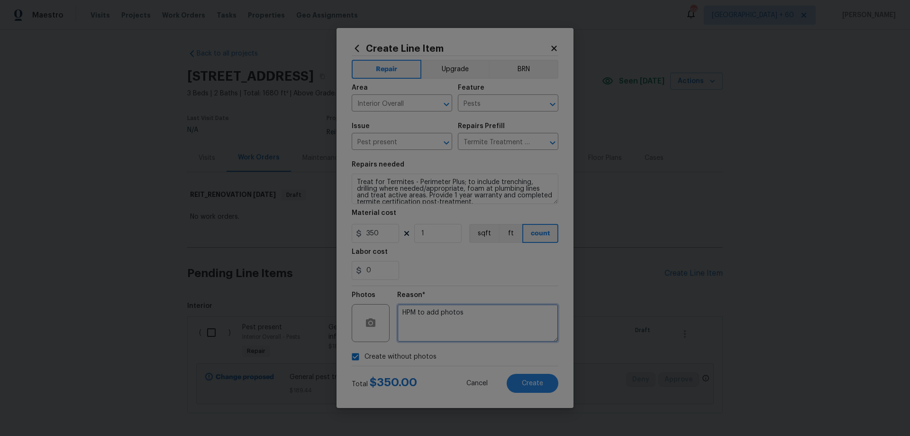
type textarea "HPM to add photos"
click at [561, 359] on div "Create Line Item Repair Upgrade BRN Area Interior Overall ​ Feature Pests ​ Iss…" at bounding box center [455, 218] width 237 height 380
click at [546, 381] on button "Create" at bounding box center [533, 383] width 52 height 19
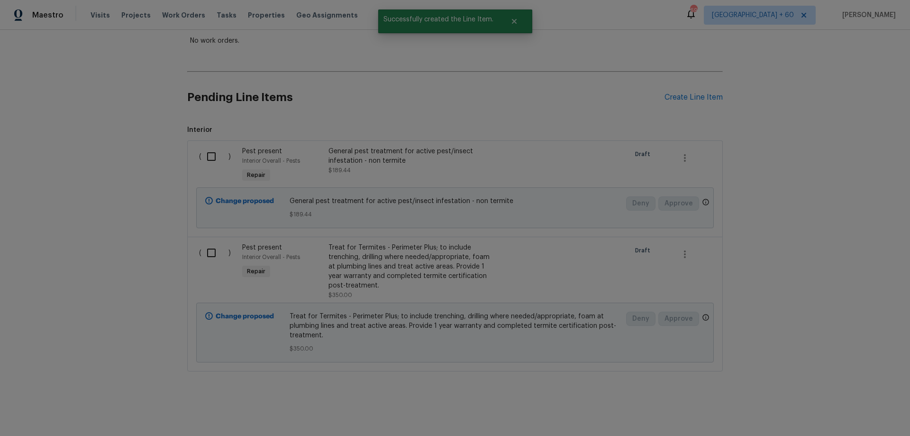
scroll to position [183, 0]
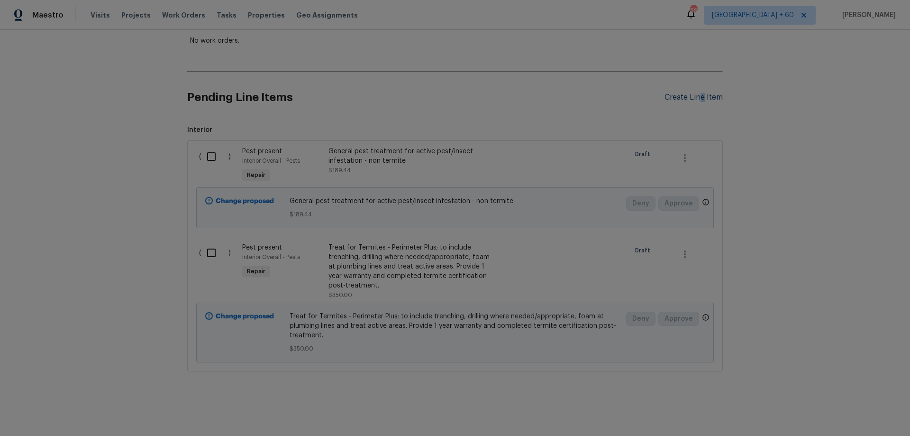
click at [700, 93] on div "Create Line Item" at bounding box center [694, 97] width 58 height 9
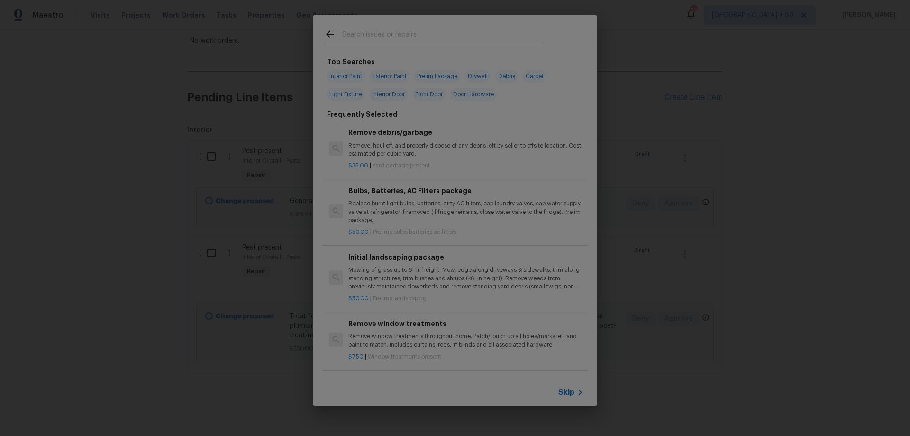
click at [379, 33] on input "text" at bounding box center [442, 35] width 201 height 14
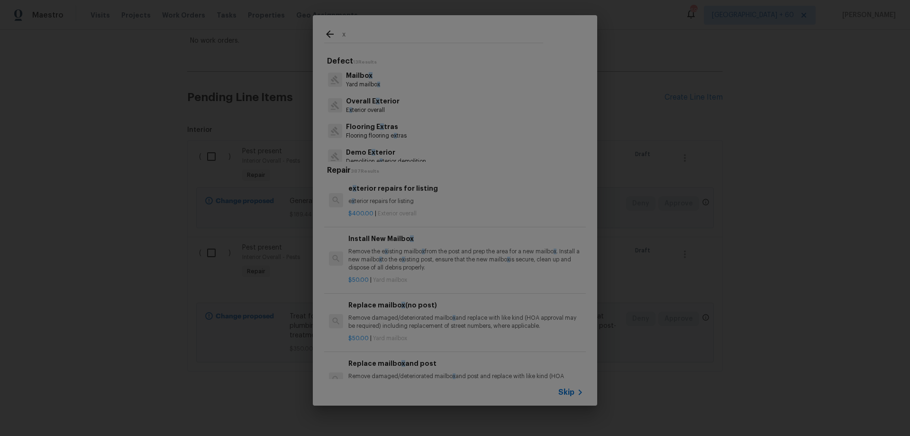
type input "x"
click at [567, 392] on span "Skip" at bounding box center [566, 391] width 16 height 9
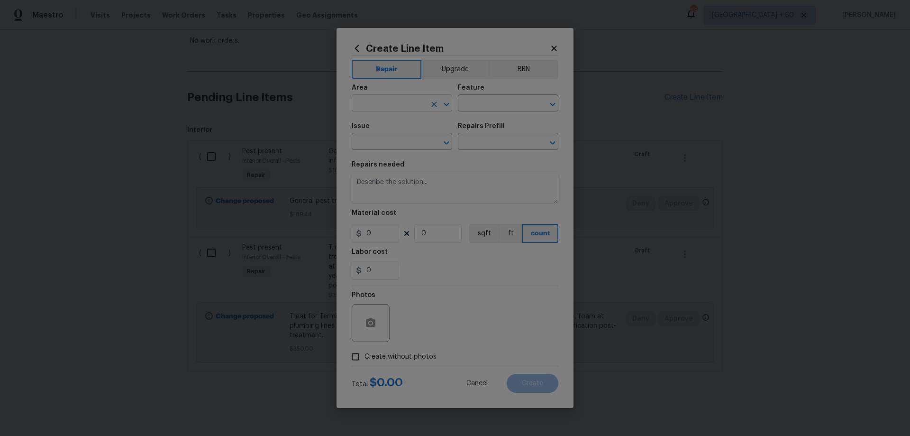
click at [375, 105] on input "text" at bounding box center [389, 104] width 74 height 15
drag, startPoint x: 397, startPoint y: 143, endPoint x: 430, endPoint y: 126, distance: 37.5
click at [397, 142] on li "Exterior Overall" at bounding box center [402, 141] width 101 height 16
type input "Exterior Overall"
click at [488, 101] on input "text" at bounding box center [495, 104] width 74 height 15
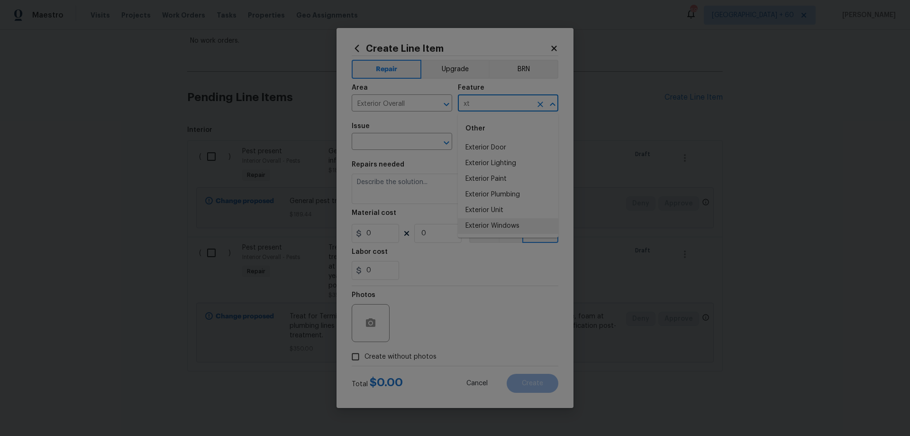
click at [508, 219] on li "Exterior Windows" at bounding box center [508, 226] width 101 height 16
type input "Exterior Windows"
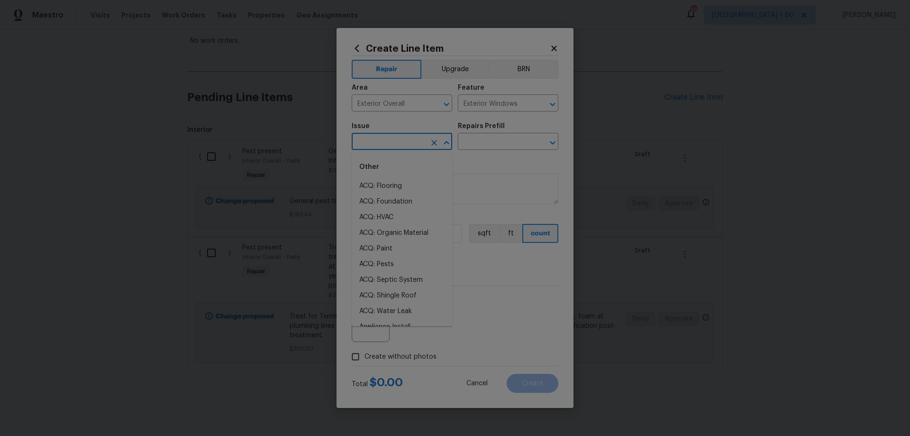
click at [397, 145] on input "text" at bounding box center [389, 142] width 74 height 15
click at [393, 144] on input "xt" at bounding box center [389, 142] width 74 height 15
click at [405, 217] on li "Windows & Skylights" at bounding box center [402, 212] width 101 height 16
type input "Windows & Skylights"
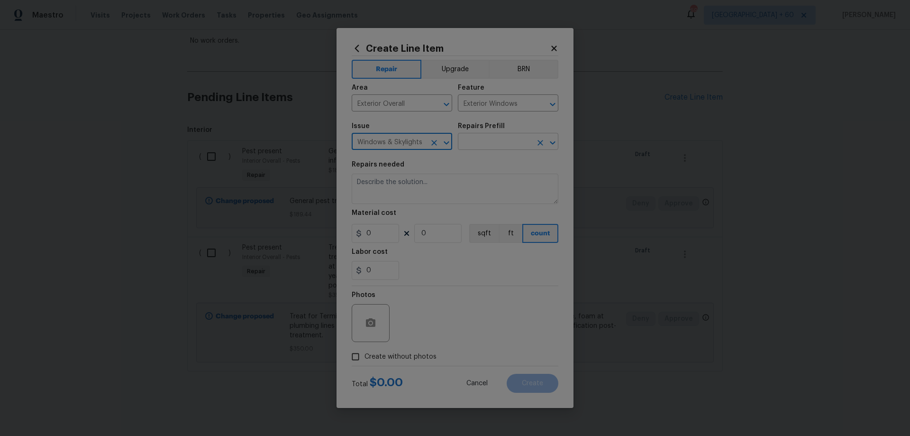
click at [501, 146] on input "text" at bounding box center [495, 142] width 74 height 15
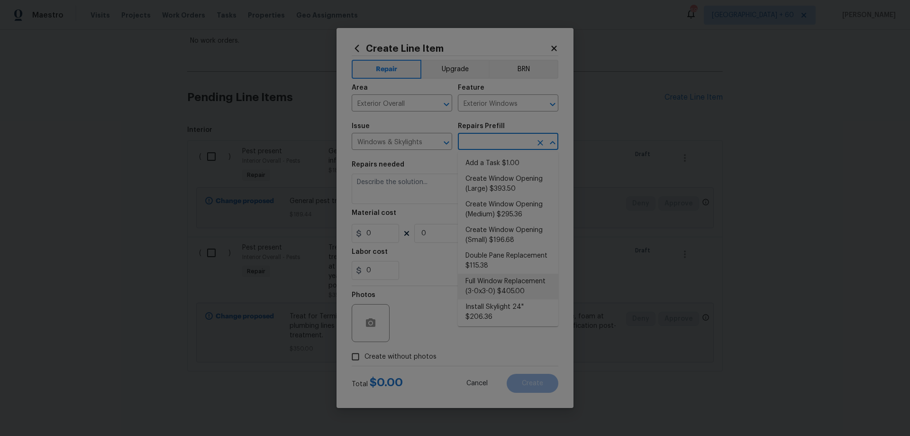
click at [523, 289] on li "Full Window Replacement (3-0x3-0) $405.00" at bounding box center [508, 287] width 101 height 26
type input "Full Window Replacement (3-0x3-0) $405.00"
type textarea "Remove and replace the 3-0 x 3-0 vinyl double hung, dual pane window with new. …"
type input "405"
type input "1"
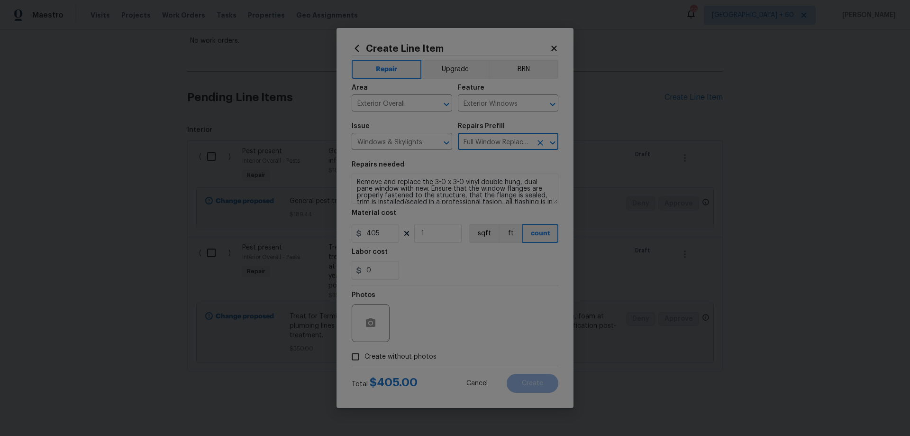
click at [376, 355] on span "Create without photos" at bounding box center [401, 357] width 72 height 10
click at [365, 355] on input "Create without photos" at bounding box center [356, 356] width 18 height 18
checkbox input "true"
click at [435, 306] on textarea at bounding box center [477, 323] width 161 height 38
paste textarea "HPM to add photos"
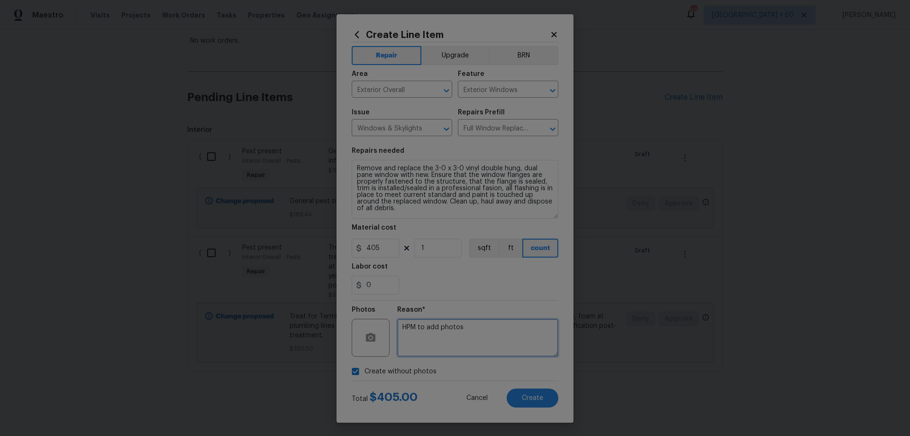
drag, startPoint x: 558, startPoint y: 209, endPoint x: 560, endPoint y: 230, distance: 20.9
click at [560, 230] on div "Create Line Item Repair Upgrade BRN Area Exterior Overall ​ Feature Exterior Wi…" at bounding box center [455, 218] width 237 height 408
type textarea "HPM to add photos"
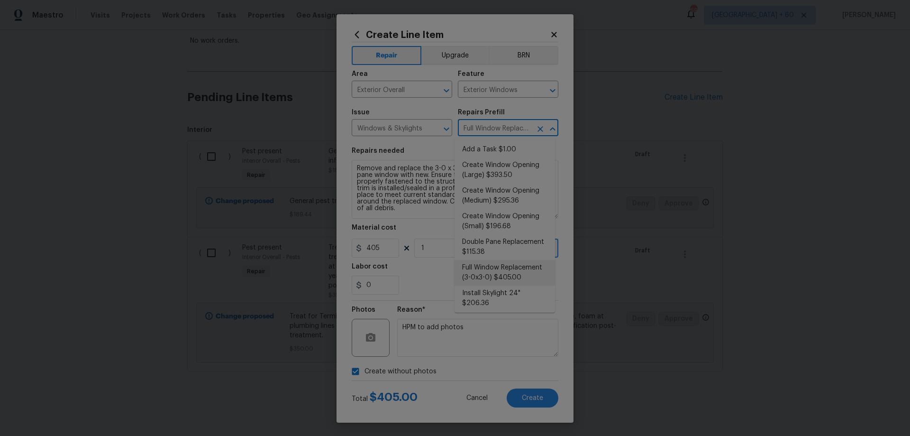
click at [514, 126] on input "Full Window Replacement (3-0x3-0) $405.00" at bounding box center [495, 128] width 74 height 15
click at [422, 269] on div "Labor cost" at bounding box center [455, 269] width 207 height 12
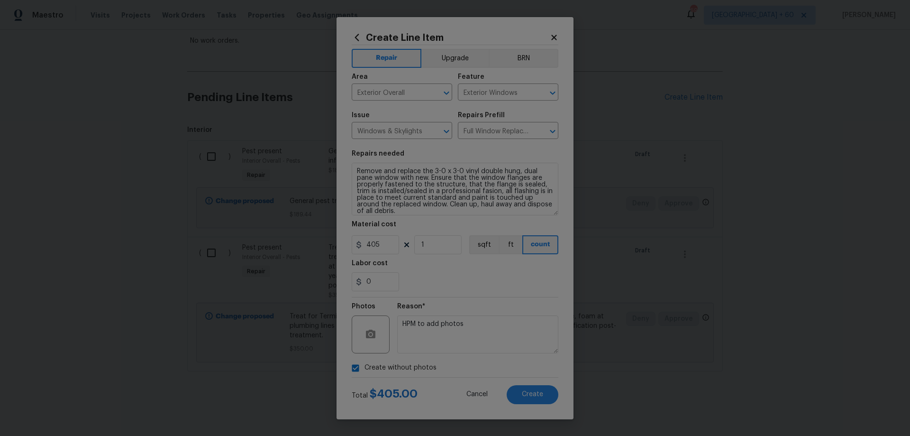
drag, startPoint x: 551, startPoint y: 217, endPoint x: 551, endPoint y: 210, distance: 6.2
click at [551, 210] on textarea "Remove and replace the 3-0 x 3-0 vinyl double hung, dual pane window with new. …" at bounding box center [455, 189] width 207 height 53
click at [544, 389] on button "Create" at bounding box center [533, 394] width 52 height 19
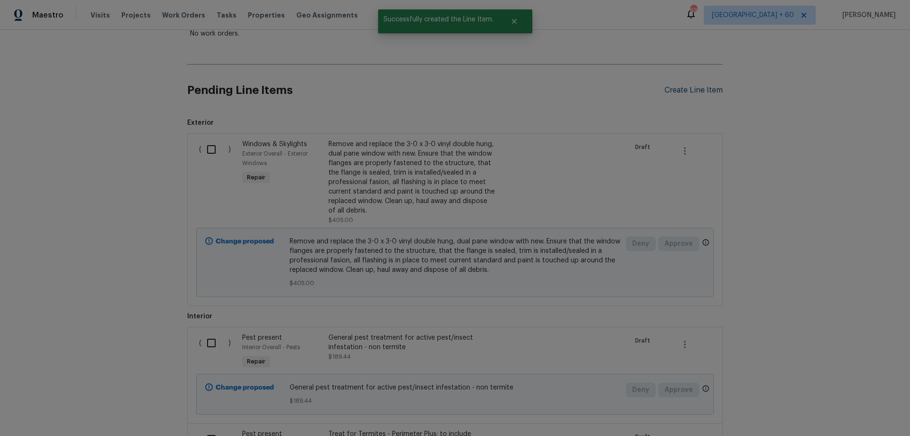
click at [693, 91] on div "Create Line Item" at bounding box center [694, 90] width 58 height 9
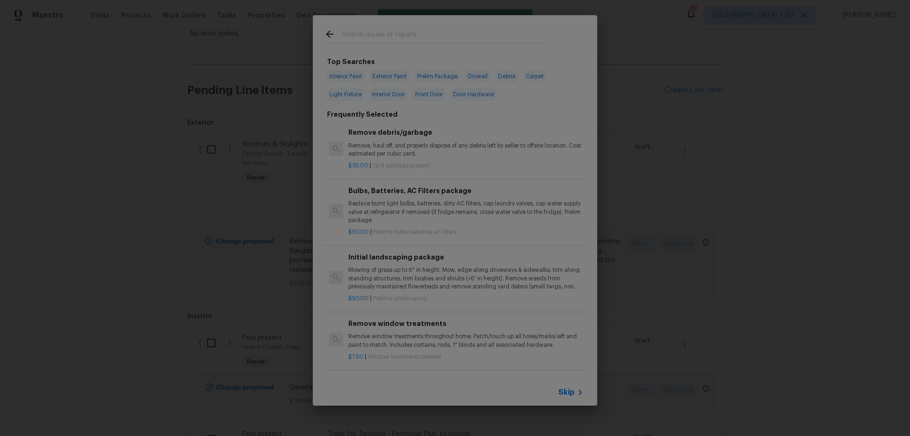
click at [567, 390] on span "Skip" at bounding box center [566, 391] width 16 height 9
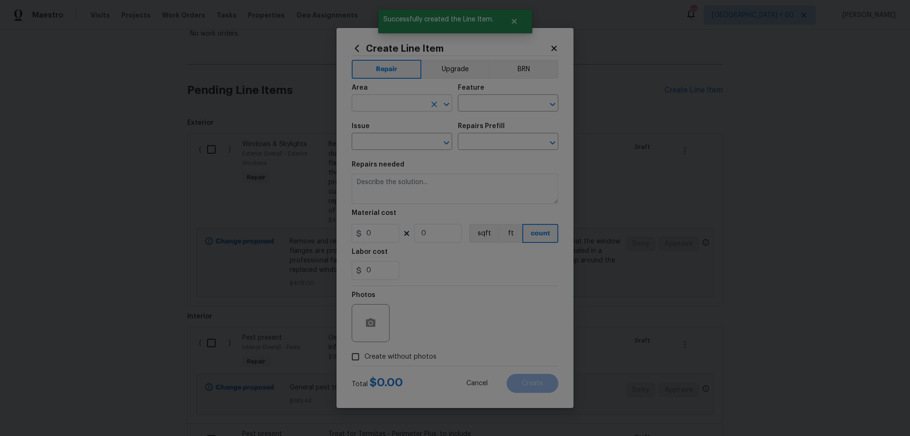
click at [397, 111] on input "text" at bounding box center [389, 104] width 74 height 15
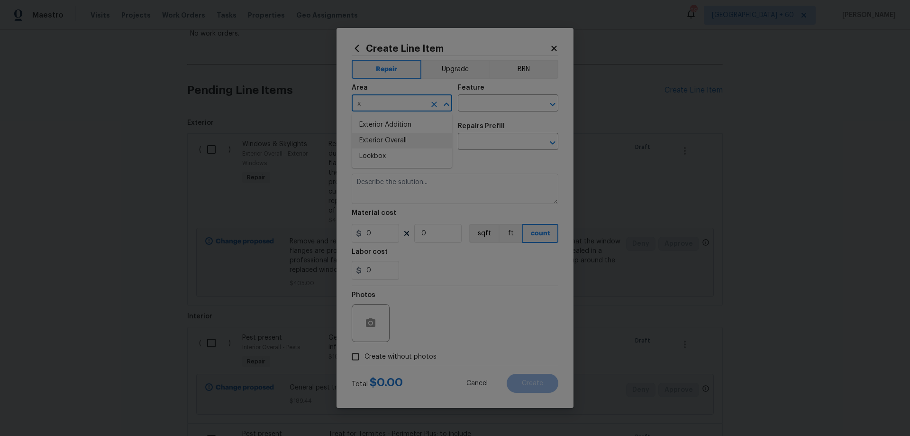
drag, startPoint x: 401, startPoint y: 141, endPoint x: 443, endPoint y: 112, distance: 50.8
click at [402, 141] on li "Exterior Overall" at bounding box center [402, 141] width 101 height 16
type input "Exterior Overall"
click at [493, 100] on input "text" at bounding box center [495, 104] width 74 height 15
click at [498, 184] on li "Overall" at bounding box center [508, 186] width 101 height 16
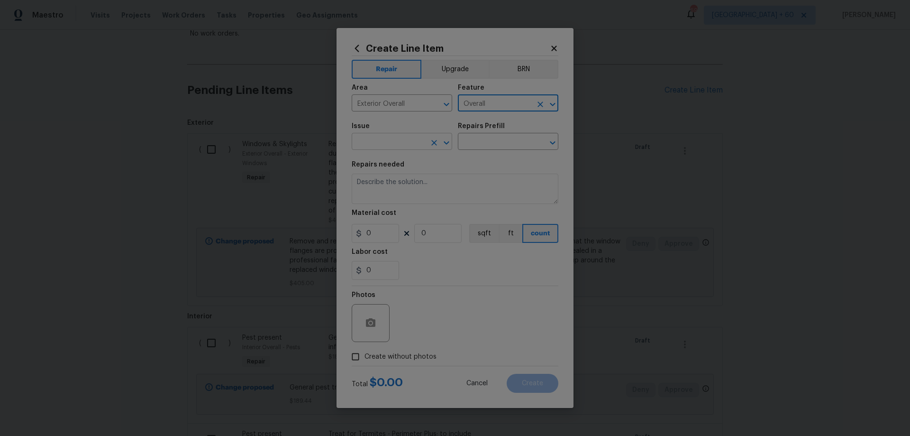
type input "Overall"
click at [400, 139] on input "text" at bounding box center [389, 142] width 74 height 15
drag, startPoint x: 414, startPoint y: 185, endPoint x: 479, endPoint y: 148, distance: 75.1
click at [414, 185] on li "Debris/garbage on site" at bounding box center [402, 186] width 101 height 16
type input "Debris/garbage on site"
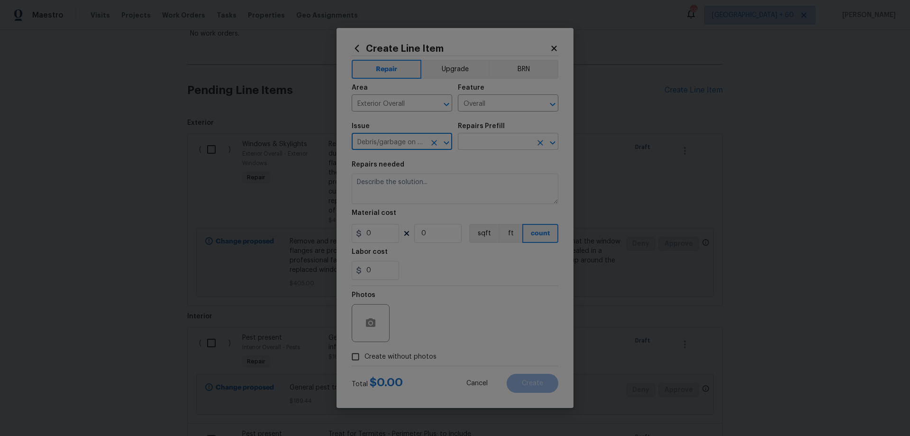
click at [500, 137] on input "text" at bounding box center [495, 142] width 74 height 15
click at [503, 165] on li "Remove debris/garbage $35.00" at bounding box center [508, 168] width 101 height 26
type input "Remove debris/garbage $35.00"
type textarea "Remove, haul off, and properly dispose of any debris left by seller to offsite …"
type input "35"
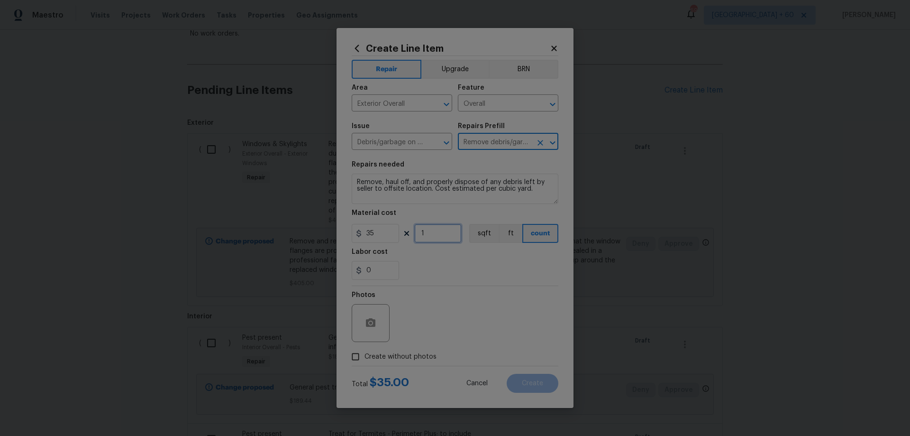
drag, startPoint x: 401, startPoint y: 235, endPoint x: 383, endPoint y: 235, distance: 18.5
click at [383, 235] on div "35 1 sqft ft count" at bounding box center [455, 233] width 207 height 19
type input "8"
click at [387, 357] on span "Create without photos" at bounding box center [401, 357] width 72 height 10
click at [365, 357] on input "Create without photos" at bounding box center [356, 356] width 18 height 18
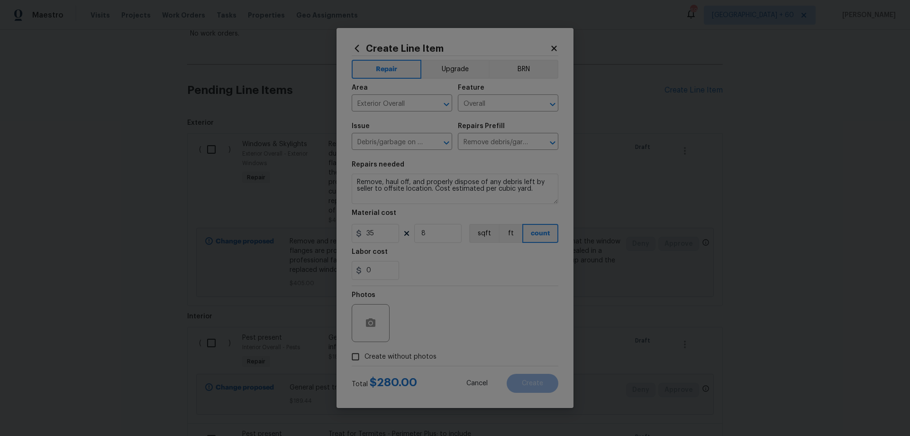
checkbox input "true"
click at [480, 322] on textarea at bounding box center [477, 323] width 161 height 38
paste textarea "HPM to add photos"
type textarea "HPM to add photos"
click at [548, 381] on button "Create" at bounding box center [533, 383] width 52 height 19
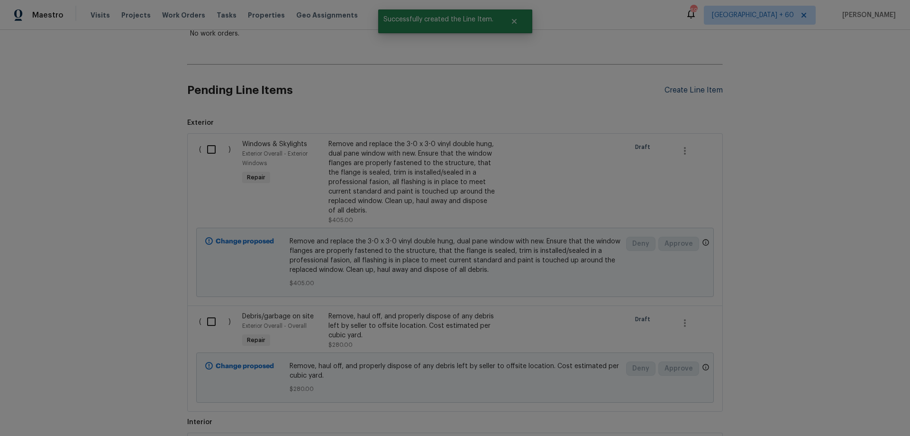
click at [681, 90] on div "Create Line Item" at bounding box center [694, 90] width 58 height 9
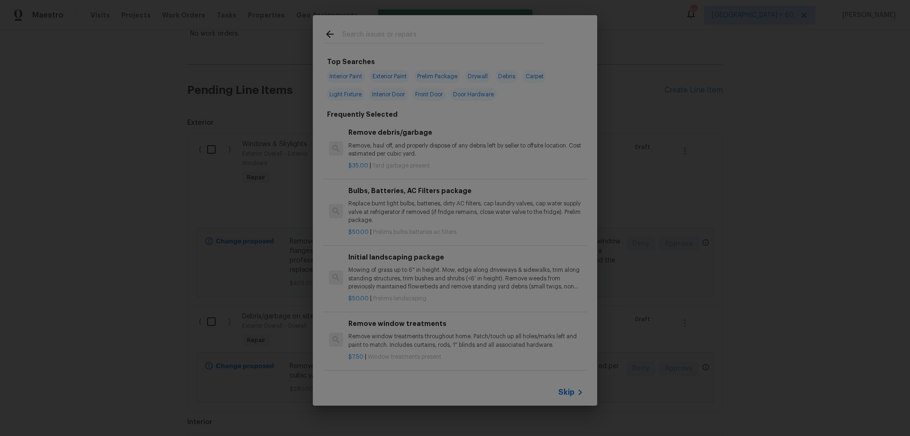
click at [572, 392] on span "Skip" at bounding box center [566, 391] width 16 height 9
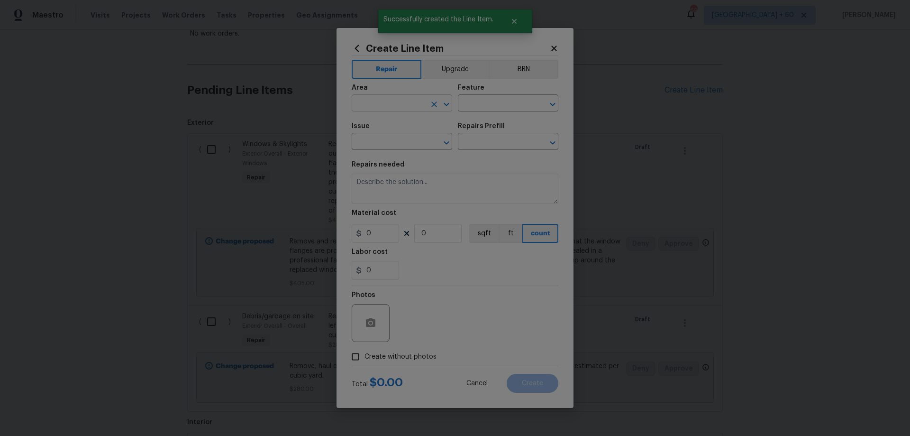
drag, startPoint x: 389, startPoint y: 91, endPoint x: 391, endPoint y: 103, distance: 12.5
click at [390, 92] on div "Area" at bounding box center [402, 90] width 101 height 12
click at [391, 103] on input "text" at bounding box center [389, 104] width 74 height 15
click at [394, 142] on li "Exterior Overall" at bounding box center [402, 141] width 101 height 16
type input "Exterior Overall"
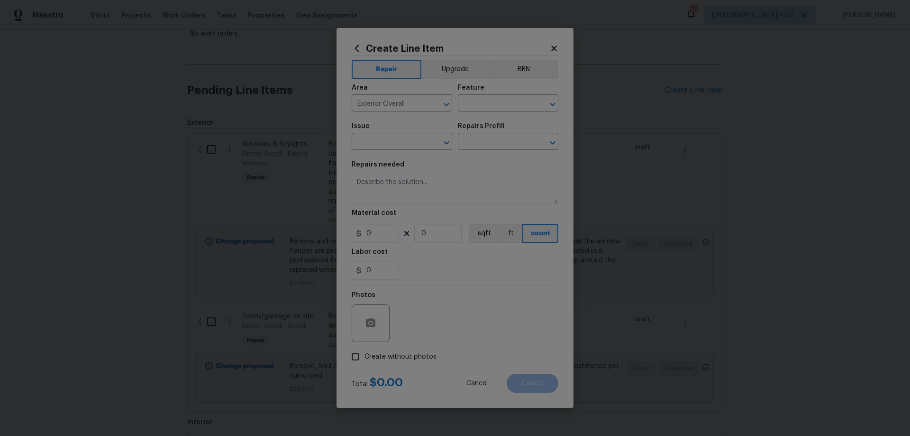
click at [487, 114] on div "Area Exterior Overall ​ Feature ​" at bounding box center [455, 98] width 207 height 38
click at [492, 105] on input "text" at bounding box center [495, 104] width 74 height 15
click at [490, 185] on li "Overall" at bounding box center [508, 186] width 101 height 16
type input "Overall"
click at [396, 143] on input "text" at bounding box center [389, 142] width 74 height 15
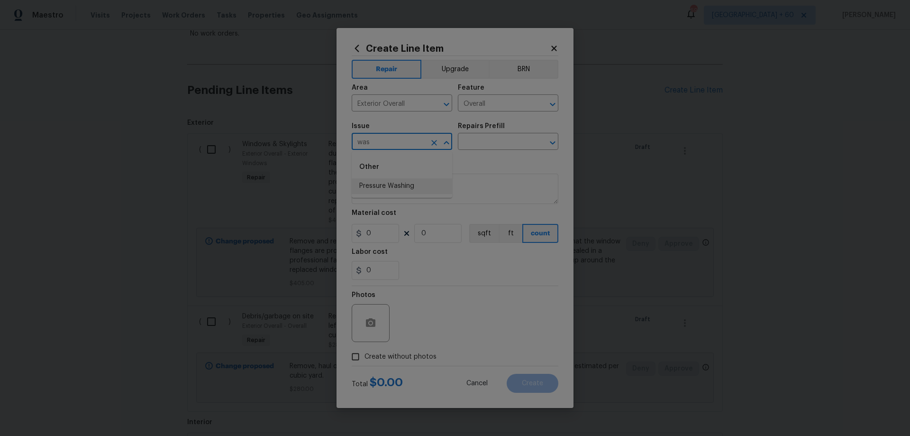
click at [402, 186] on li "Pressure Washing" at bounding box center [402, 186] width 101 height 16
type input "Pressure Washing"
click at [487, 147] on input "text" at bounding box center [495, 142] width 74 height 15
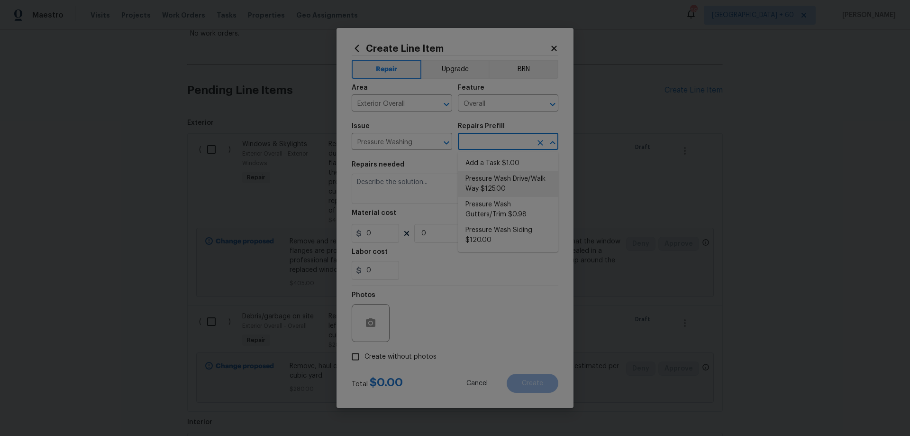
click at [481, 186] on li "Pressure Wash Drive/Walk Way $125.00" at bounding box center [508, 184] width 101 height 26
type input "Siding"
type input "Pressure Wash Drive/Walk Way $125.00"
type textarea "Pressure wash the driveways/walkways as directed by the PM. Ensure that all deb…"
type input "125"
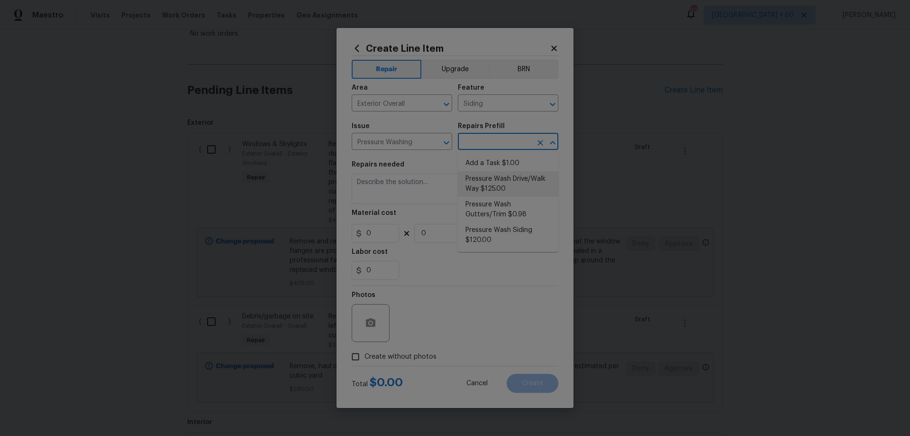
type input "1"
click at [489, 101] on input "Siding" at bounding box center [495, 104] width 74 height 15
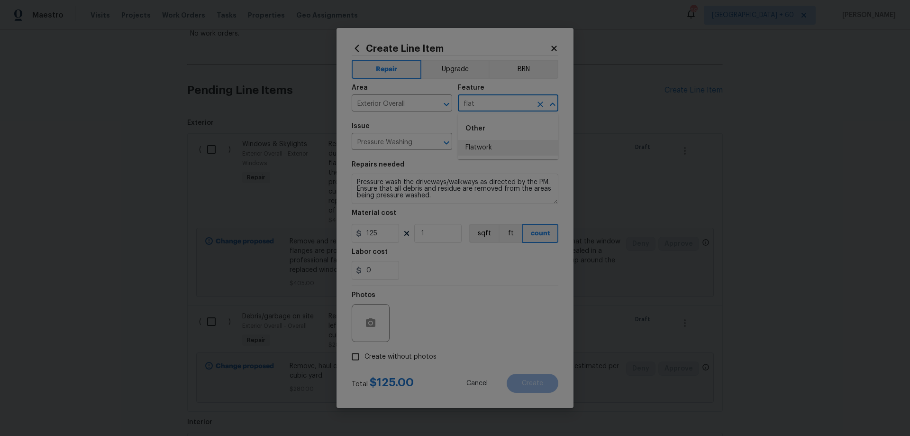
click at [493, 147] on li "Flatwork" at bounding box center [508, 148] width 101 height 16
type input "Flatwork"
click at [491, 277] on div "0" at bounding box center [455, 270] width 207 height 19
click at [476, 177] on textarea "Pressure wash the driveways/walkways as directed by the PM. Ensure that all deb…" at bounding box center [455, 189] width 207 height 30
type textarea "Pressure wash the driveways/walkways/patios/garage floors as directed by the PM…"
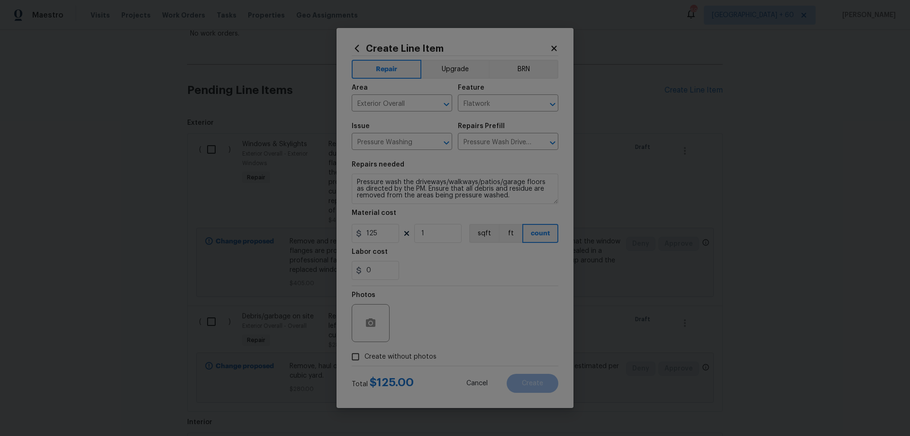
click at [391, 355] on span "Create without photos" at bounding box center [401, 357] width 72 height 10
click at [365, 355] on input "Create without photos" at bounding box center [356, 356] width 18 height 18
checkbox input "true"
click at [448, 325] on textarea at bounding box center [477, 323] width 161 height 38
paste textarea "HPM to add photos"
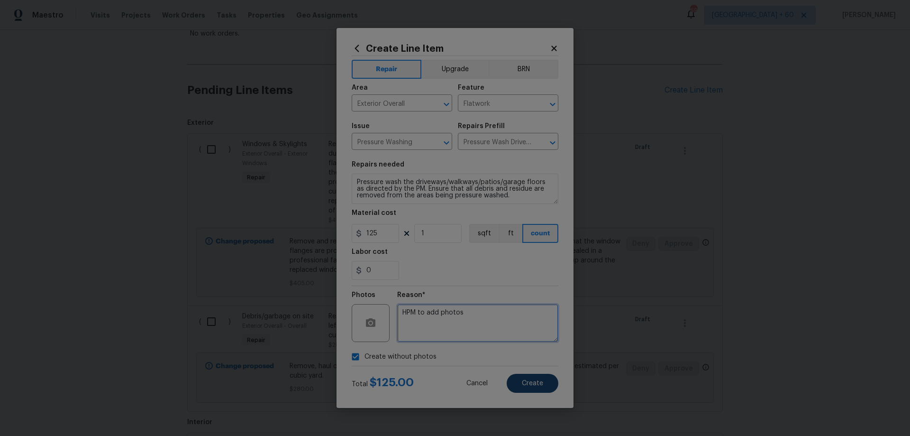
type textarea "HPM to add photos"
click at [546, 383] on button "Create" at bounding box center [533, 383] width 52 height 19
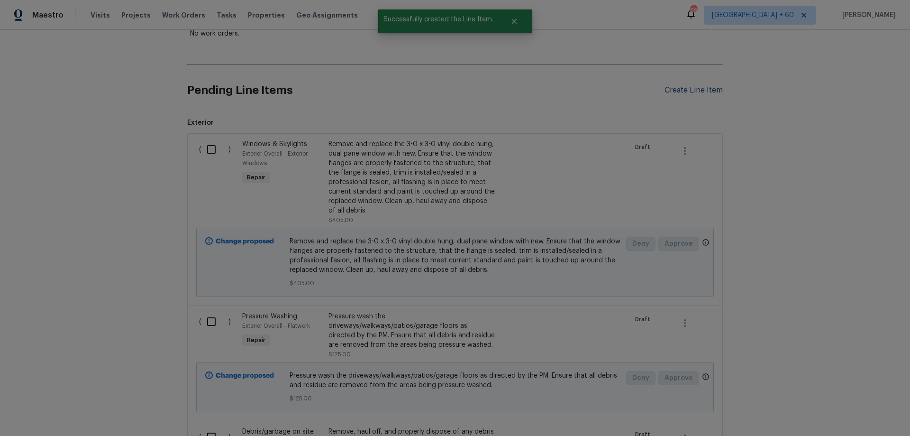
click at [692, 90] on div "Create Line Item" at bounding box center [694, 90] width 58 height 9
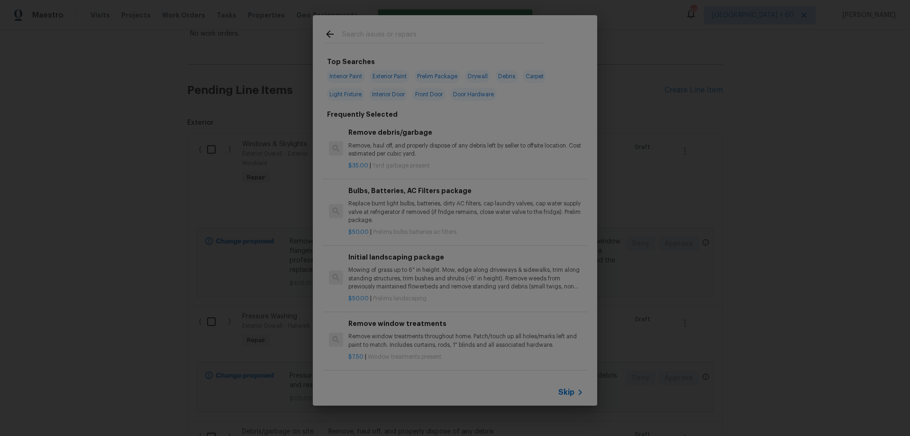
click at [567, 391] on span "Skip" at bounding box center [566, 391] width 16 height 9
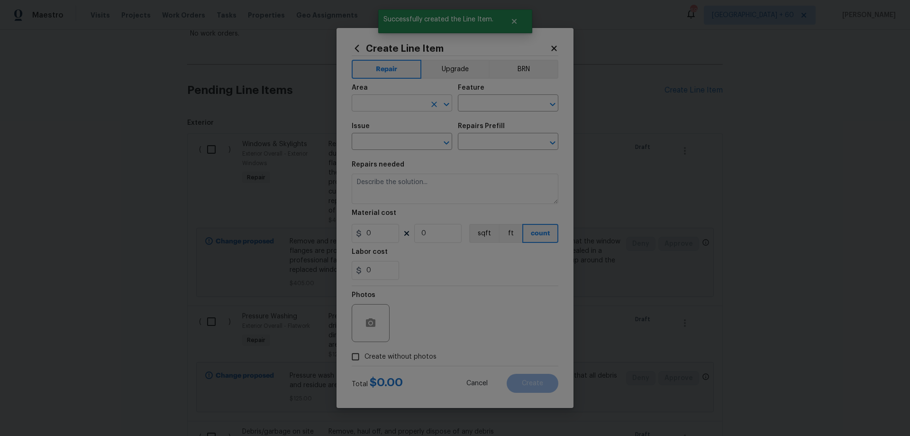
click at [378, 108] on input "text" at bounding box center [389, 104] width 74 height 15
click at [401, 139] on li "Exterior Overall" at bounding box center [402, 141] width 101 height 16
type input "Exterior Overall"
click at [486, 108] on input "text" at bounding box center [495, 104] width 74 height 15
drag, startPoint x: 494, startPoint y: 186, endPoint x: 405, endPoint y: 148, distance: 96.2
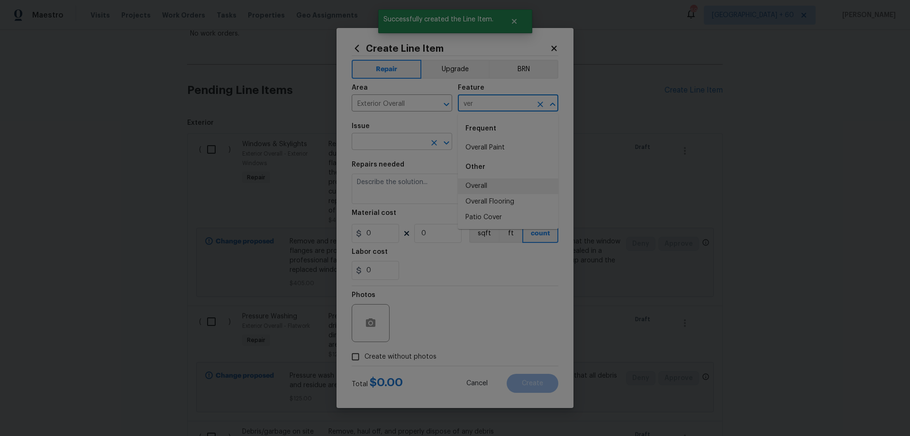
click at [492, 185] on li "Overall" at bounding box center [508, 186] width 101 height 16
type input "Overall"
click at [397, 146] on input "text" at bounding box center [389, 142] width 74 height 15
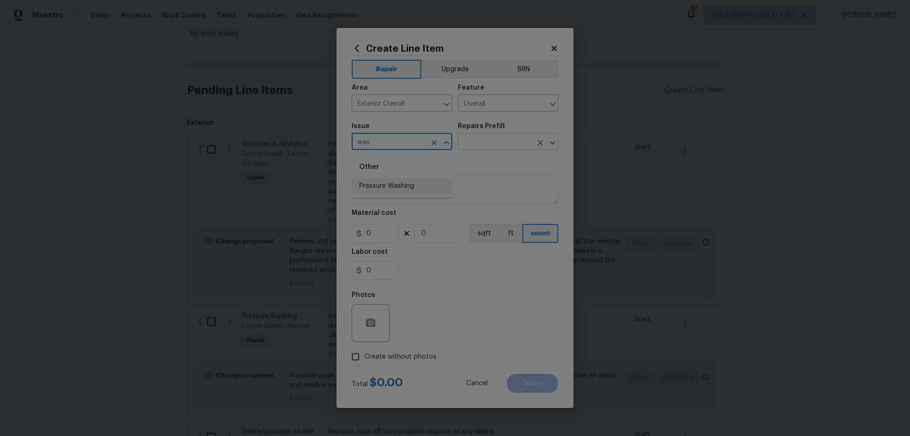
drag, startPoint x: 402, startPoint y: 183, endPoint x: 462, endPoint y: 139, distance: 74.0
click at [403, 183] on li "Pressure Washing" at bounding box center [402, 186] width 101 height 16
type input "Pressure Washing"
click at [479, 133] on div "Repairs Prefill" at bounding box center [508, 129] width 101 height 12
click at [481, 141] on input "text" at bounding box center [495, 142] width 74 height 15
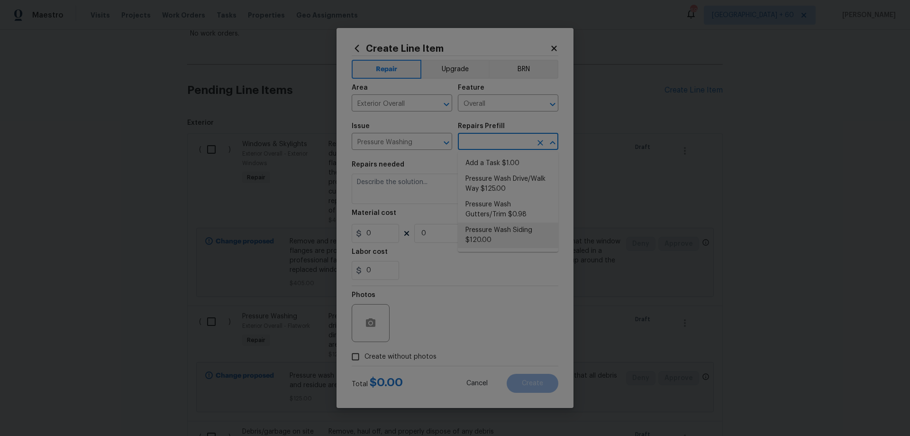
click at [514, 237] on li "Pressure Wash Siding $120.00" at bounding box center [508, 235] width 101 height 26
type input "Siding"
type input "Pressure Wash Siding $120.00"
type textarea "Protect areas as needed for pressure washing. Pressure wash the siding on the h…"
type input "120"
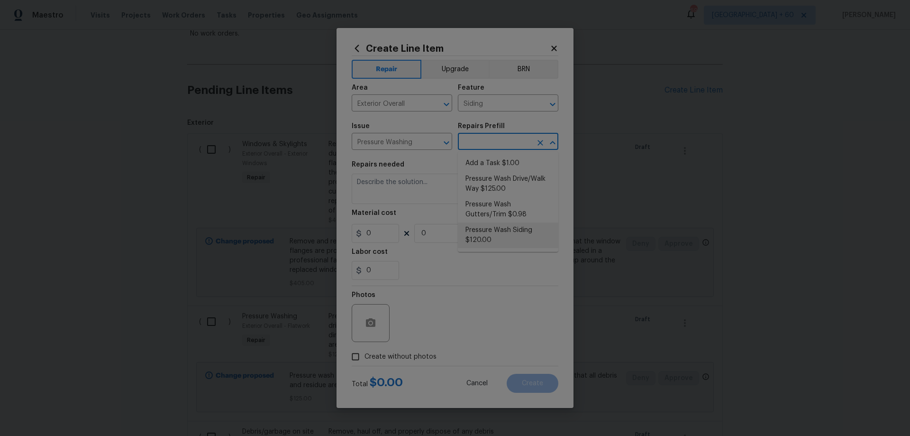
type input "1"
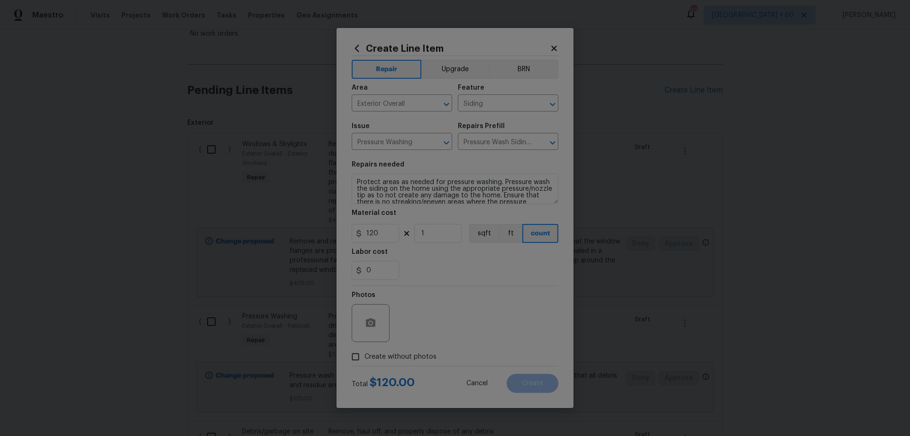
click at [385, 357] on span "Create without photos" at bounding box center [401, 357] width 72 height 10
click at [365, 357] on input "Create without photos" at bounding box center [356, 356] width 18 height 18
checkbox input "true"
click at [448, 328] on textarea at bounding box center [477, 323] width 161 height 38
paste textarea "HPM to add photos"
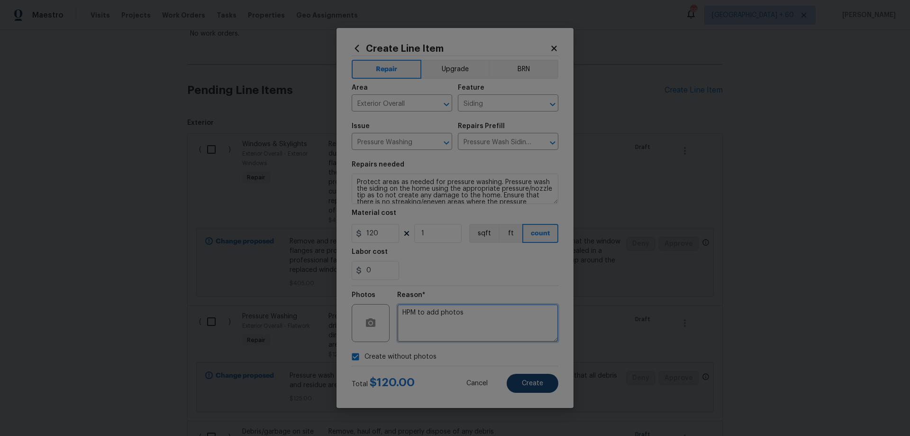
type textarea "HPM to add photos"
click at [531, 383] on span "Create" at bounding box center [532, 383] width 21 height 7
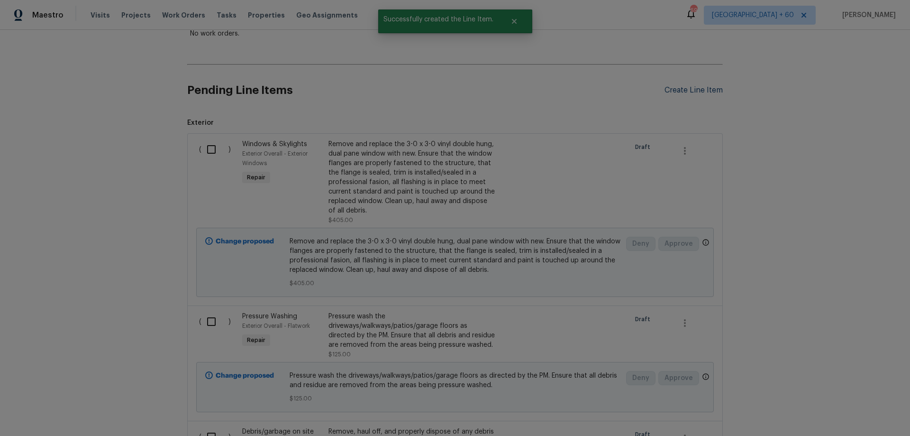
click at [678, 90] on div "Create Line Item" at bounding box center [694, 90] width 58 height 9
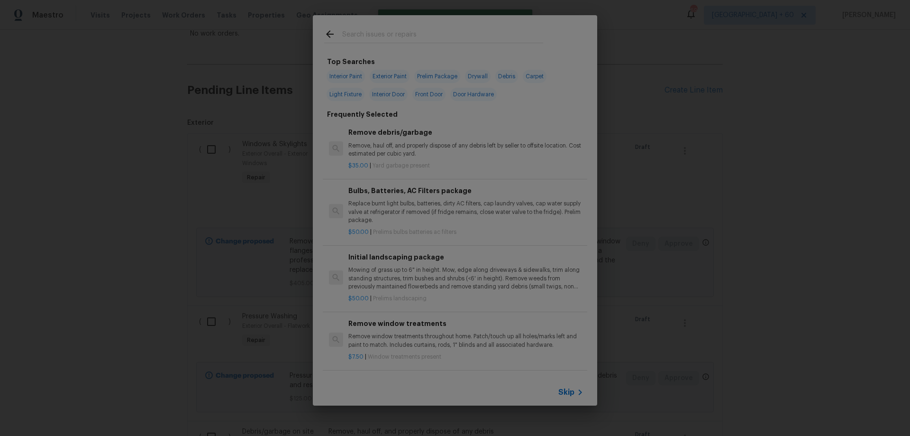
click at [565, 394] on span "Skip" at bounding box center [566, 391] width 16 height 9
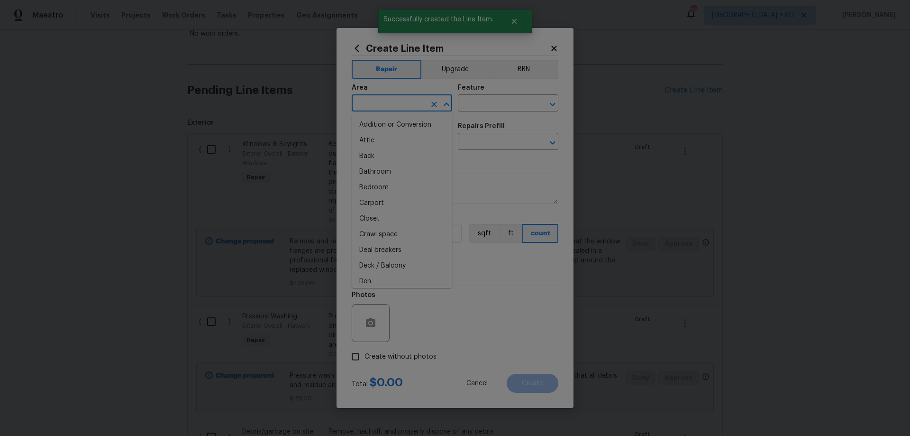
click at [395, 96] on figure "Area ​" at bounding box center [402, 97] width 101 height 27
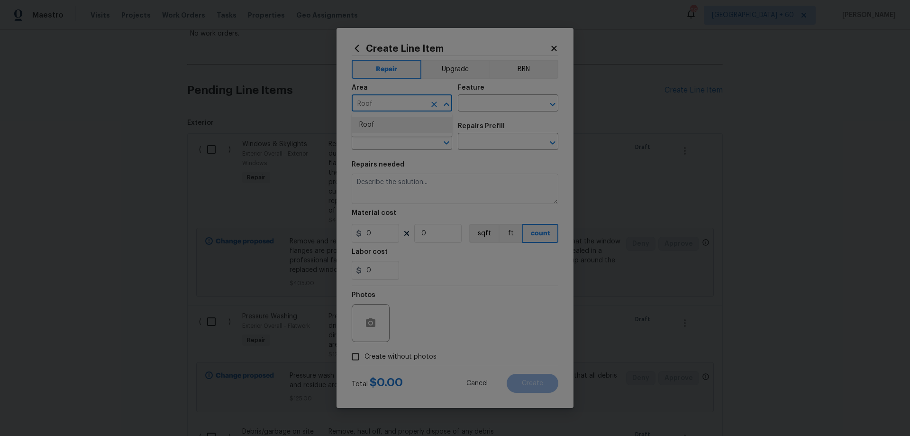
type input "Roof"
type input "ACQ: Shingle Roof"
type input "Acquisition"
type input "Shingle Roof Replacement Required $4.60"
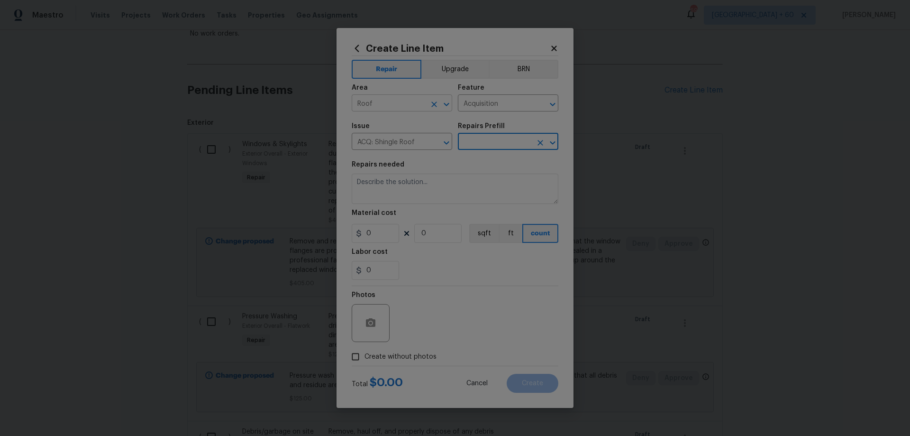
type textarea "Acquisition Scope: Shingle Roof Replacement Required."
type input "4.6"
type input "1680"
click at [409, 359] on span "Create without photos" at bounding box center [401, 357] width 72 height 10
click at [365, 359] on input "Create without photos" at bounding box center [356, 356] width 18 height 18
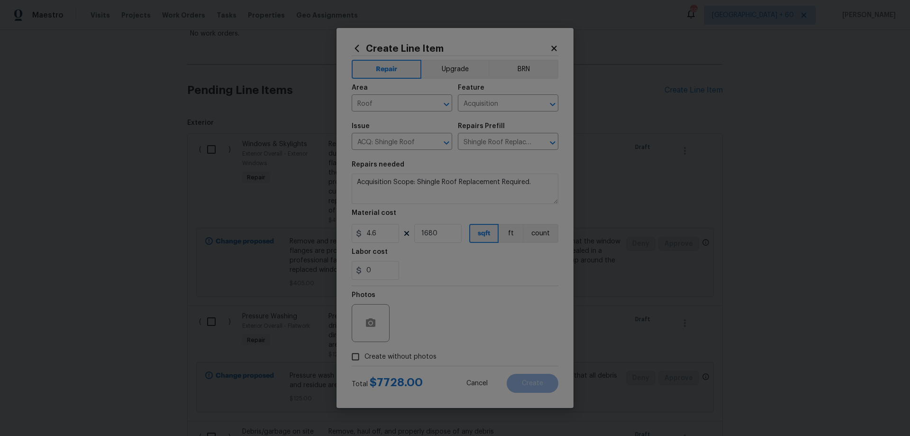
checkbox input "true"
click at [448, 329] on textarea at bounding box center [477, 323] width 161 height 38
paste textarea "HPM to add photos"
type textarea "HPM to add photos"
click at [530, 384] on span "Create" at bounding box center [532, 383] width 21 height 7
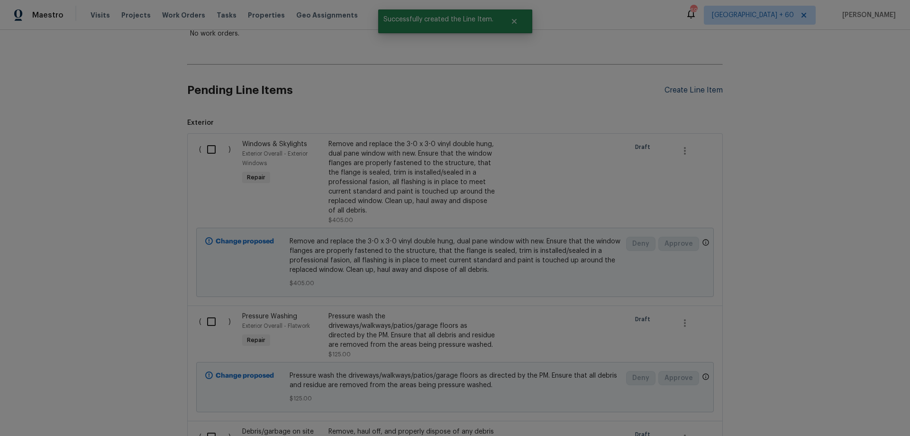
click at [682, 90] on div "Create Line Item" at bounding box center [694, 90] width 58 height 9
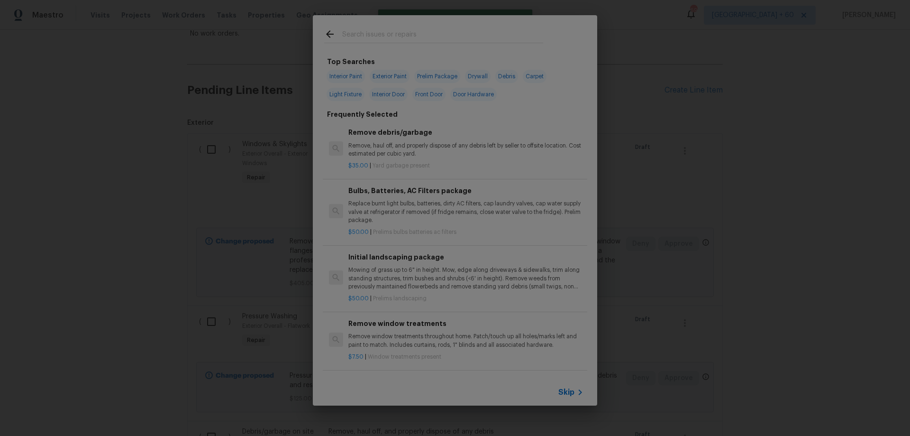
click at [569, 391] on span "Skip" at bounding box center [566, 391] width 16 height 9
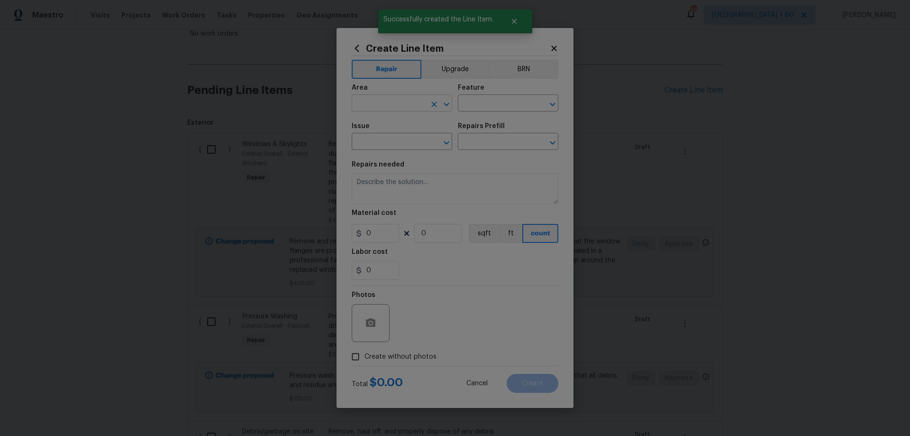
click at [402, 107] on input "text" at bounding box center [389, 104] width 74 height 15
type input "HVAC"
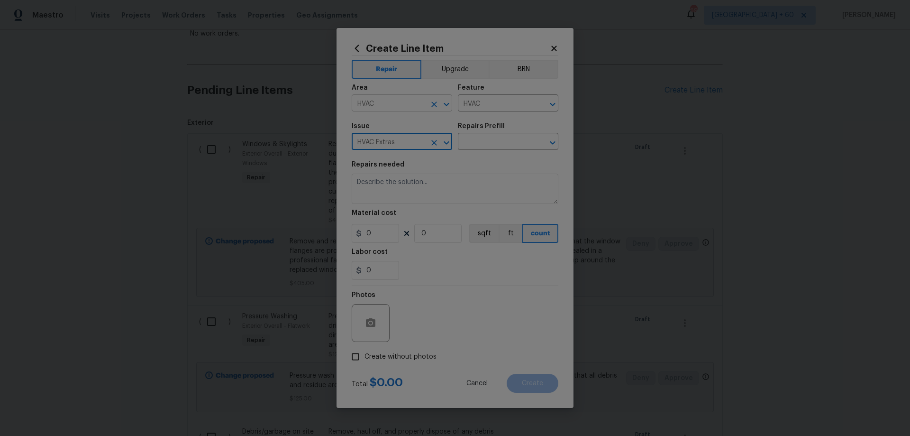
type input "HVAC Extras"
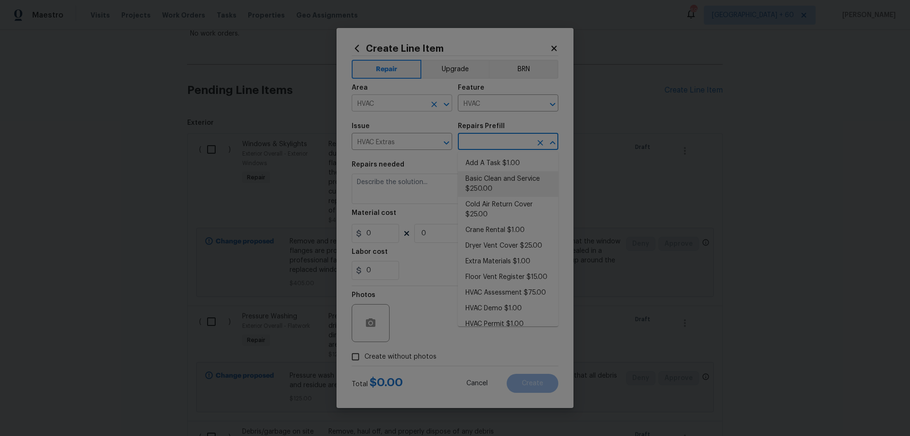
type input "Basic Clean and Service $250.00"
type textarea "General Service HVAC system including: cleaning condenser and evaporator coils,…"
type input "250"
type input "1"
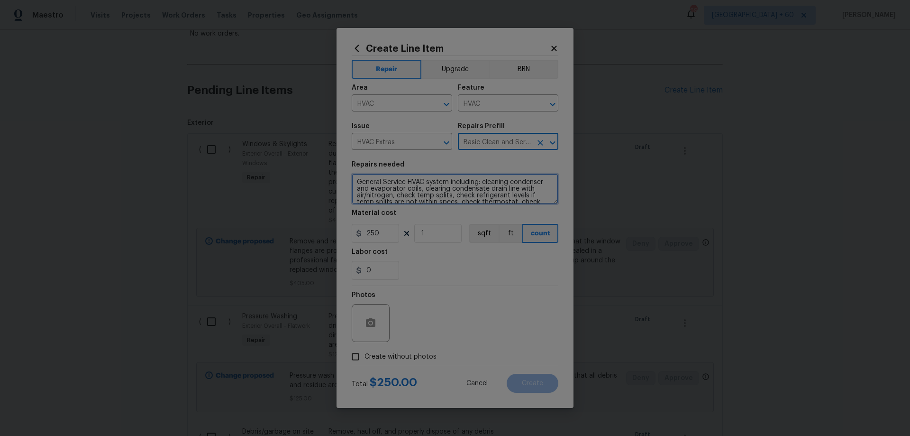
click at [357, 180] on textarea "General Service HVAC system including: cleaning condenser and evaporator coils,…" at bounding box center [455, 189] width 207 height 30
type textarea "THERMOSTAT & THEREFORE UNIT ARE NOT WORKING -- ASSESS & QUOTE FOR REPAIR --- Ge…"
click at [413, 357] on span "Create without photos" at bounding box center [401, 357] width 72 height 10
click at [365, 357] on input "Create without photos" at bounding box center [356, 356] width 18 height 18
checkbox input "true"
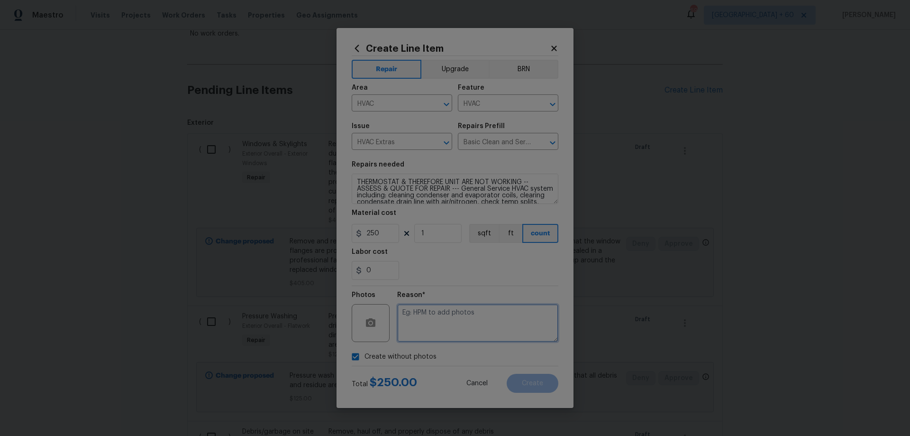
click at [458, 328] on textarea at bounding box center [477, 323] width 161 height 38
paste textarea "HPM to add photos"
type textarea "HPM to add photos"
click at [547, 380] on button "Create" at bounding box center [533, 383] width 52 height 19
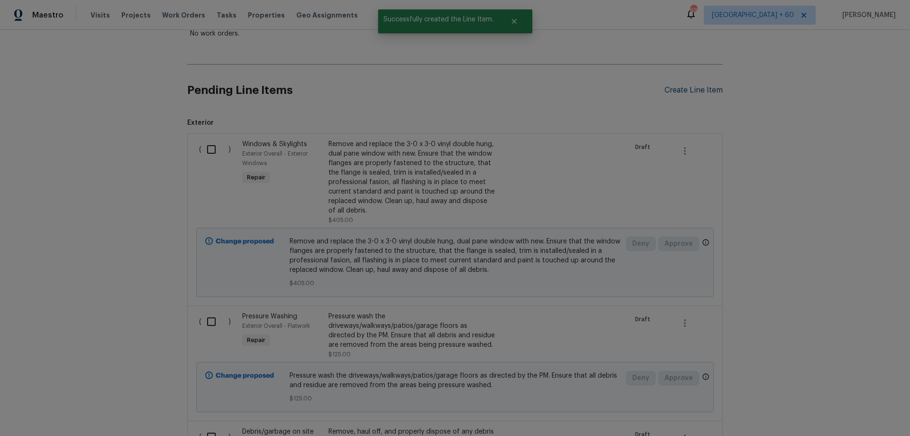
click at [687, 90] on div "Create Line Item" at bounding box center [694, 90] width 58 height 9
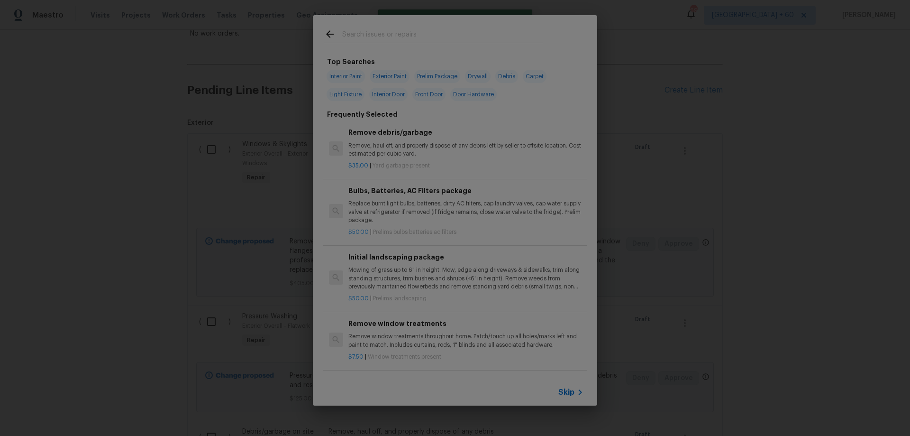
click at [566, 389] on span "Skip" at bounding box center [566, 391] width 16 height 9
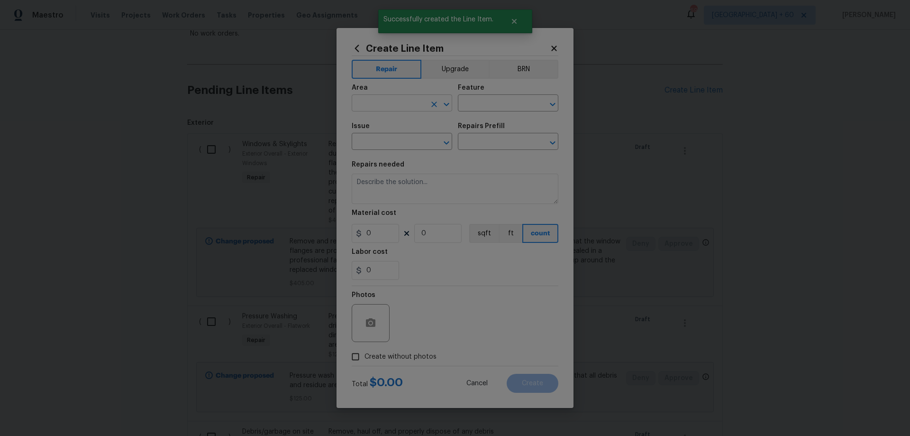
click at [391, 104] on input "text" at bounding box center [389, 104] width 74 height 15
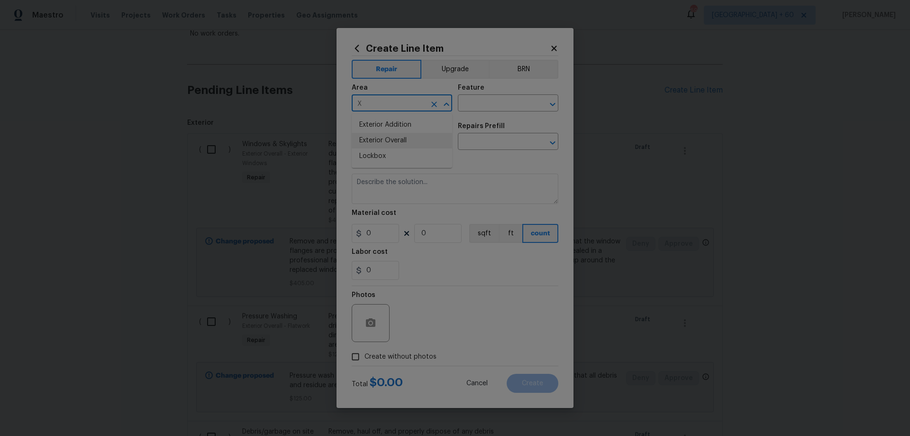
drag, startPoint x: 394, startPoint y: 140, endPoint x: 466, endPoint y: 114, distance: 76.2
click at [395, 140] on li "Exterior Overall" at bounding box center [402, 141] width 101 height 16
type input "Exterior Overall"
click at [490, 102] on input "text" at bounding box center [495, 104] width 74 height 15
type input "Foundation"
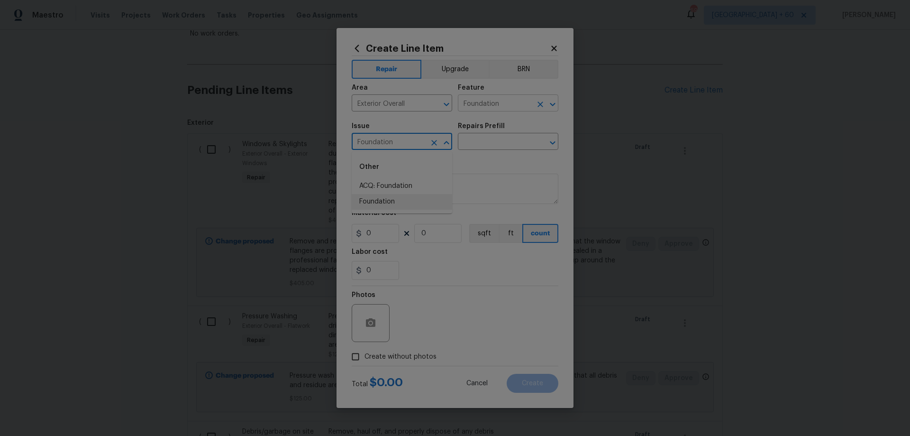
type input "Foundation"
type input "FOU"
click at [544, 141] on icon "Clear" at bounding box center [540, 142] width 9 height 9
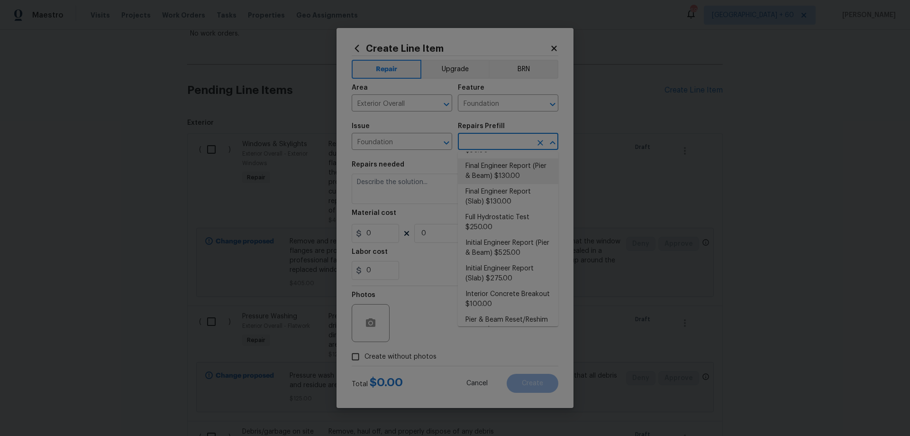
scroll to position [142, 0]
click at [526, 273] on li "Initial Engineer Report (Slab) $275.00" at bounding box center [508, 272] width 101 height 26
type input "Initial Engineer Report (Slab) $275.00"
type textarea "Recieve and properly document the work needed through an engineering report pri…"
type input "275"
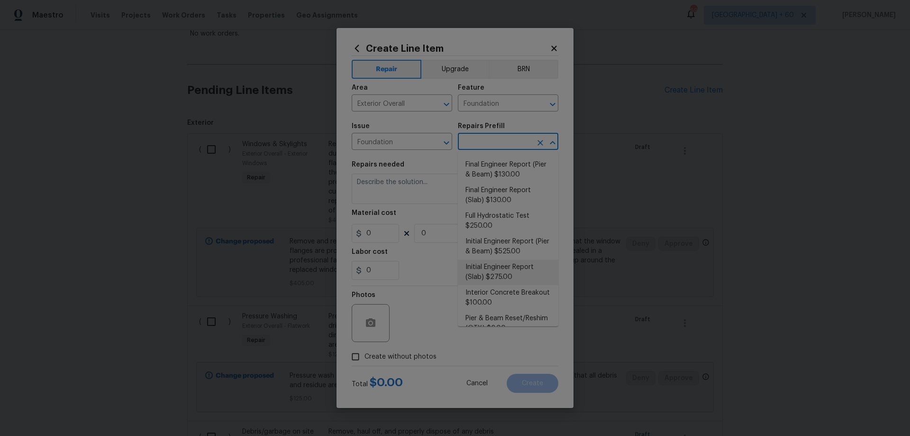
type input "1"
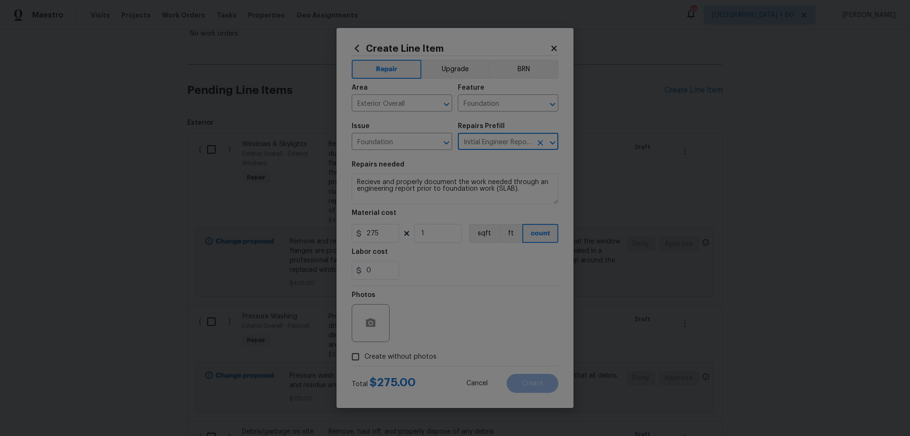
type input "Initial Engineer Report (Slab) $275.00"
click at [378, 355] on span "Create without photos" at bounding box center [401, 357] width 72 height 10
click at [365, 355] on input "Create without photos" at bounding box center [356, 356] width 18 height 18
checkbox input "true"
click at [421, 321] on textarea at bounding box center [477, 323] width 161 height 38
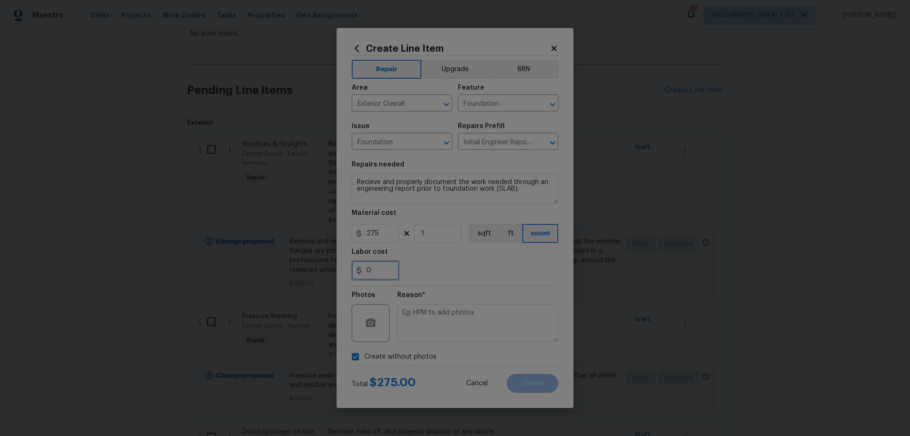
click at [379, 272] on input "0" at bounding box center [375, 270] width 47 height 19
type input "15000"
click at [430, 275] on div "15000" at bounding box center [455, 270] width 207 height 19
click at [353, 180] on textarea "Recieve and properly document the work needed through an engineering report pri…" at bounding box center [455, 189] width 207 height 30
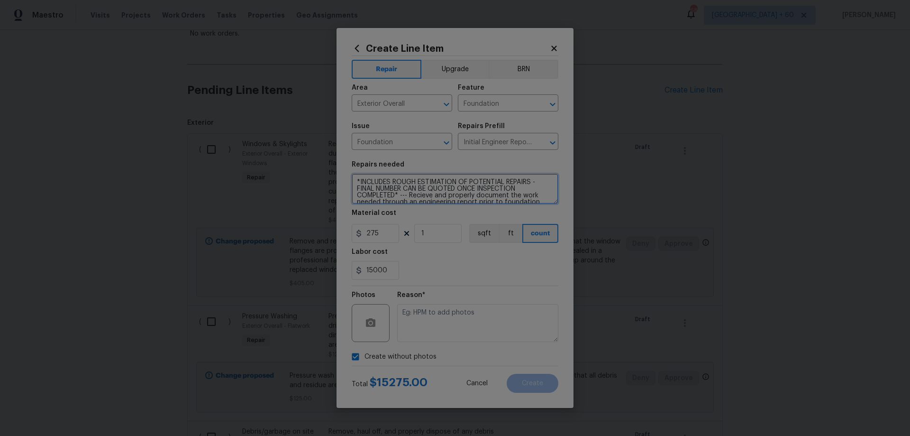
type textarea "*INCLUDES ROUGH ESTIMATION OF POTENTIAL REPAIRS - FINAL NUMBER CAN BE QUOTED ON…"
click at [444, 324] on textarea at bounding box center [477, 323] width 161 height 38
paste textarea "HPM to add photos"
type textarea "HPM to add photos"
click at [563, 349] on div "Create Line Item Repair Upgrade BRN Area Exterior Overall ​ Feature Foundation …" at bounding box center [455, 218] width 237 height 380
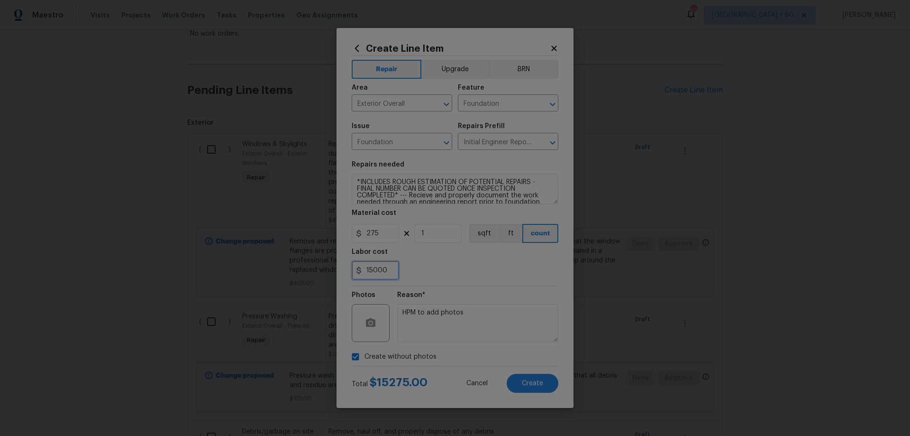
click at [370, 269] on input "15000" at bounding box center [375, 270] width 47 height 19
type input "17000"
click at [408, 282] on section "Repairs needed *INCLUDES ROUGH ESTIMATION OF POTENTIAL REPAIRS - FINAL NUMBER C…" at bounding box center [455, 220] width 207 height 130
click at [546, 382] on button "Create" at bounding box center [533, 383] width 52 height 19
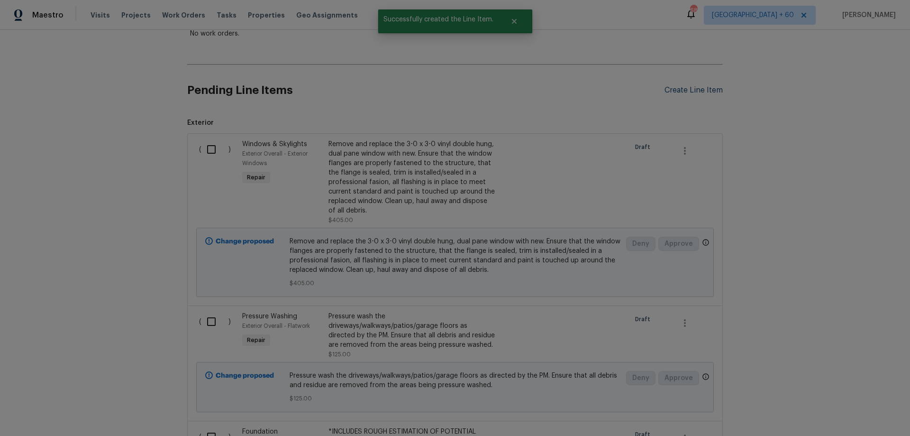
click at [695, 89] on div "Create Line Item" at bounding box center [694, 90] width 58 height 9
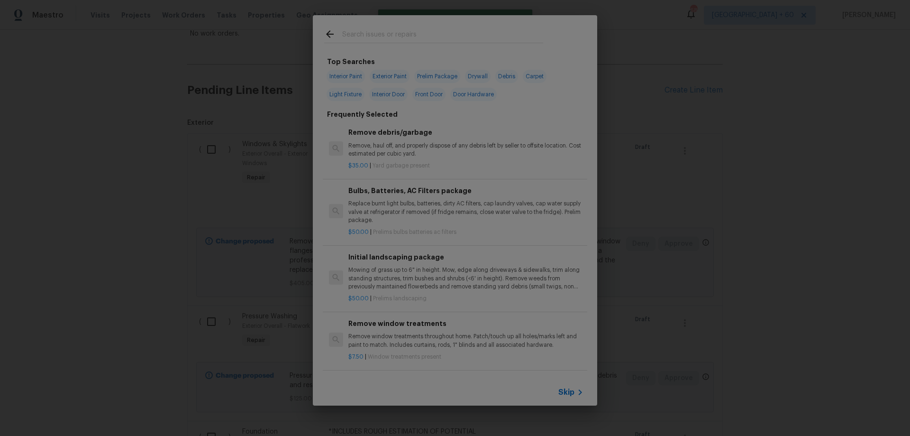
click at [571, 392] on span "Skip" at bounding box center [566, 391] width 16 height 9
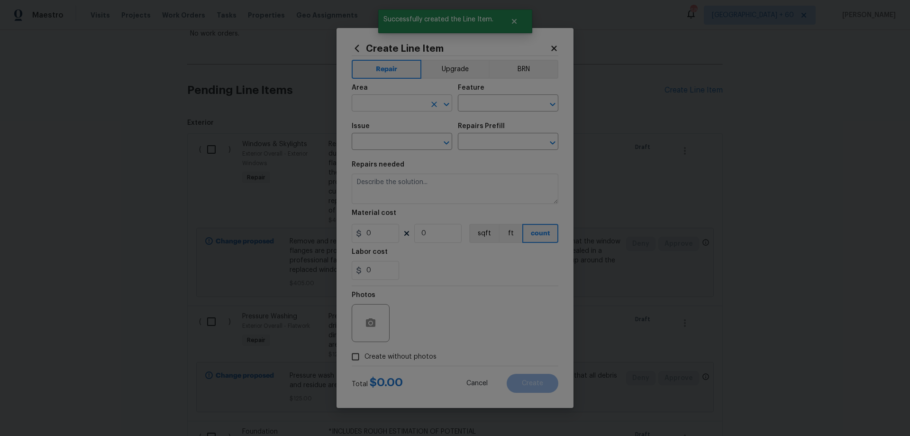
click at [403, 105] on input "text" at bounding box center [389, 104] width 74 height 15
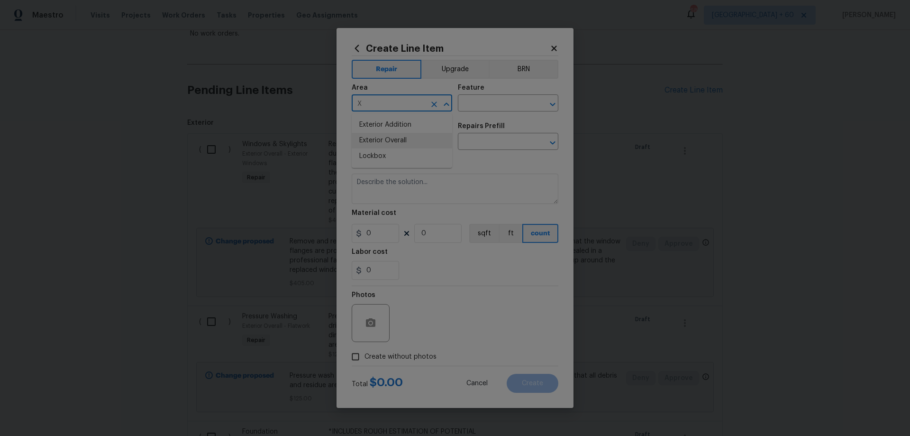
click at [408, 138] on li "Exterior Overall" at bounding box center [402, 141] width 101 height 16
type input "Exterior Overall"
click at [498, 96] on div "Feature" at bounding box center [508, 90] width 101 height 12
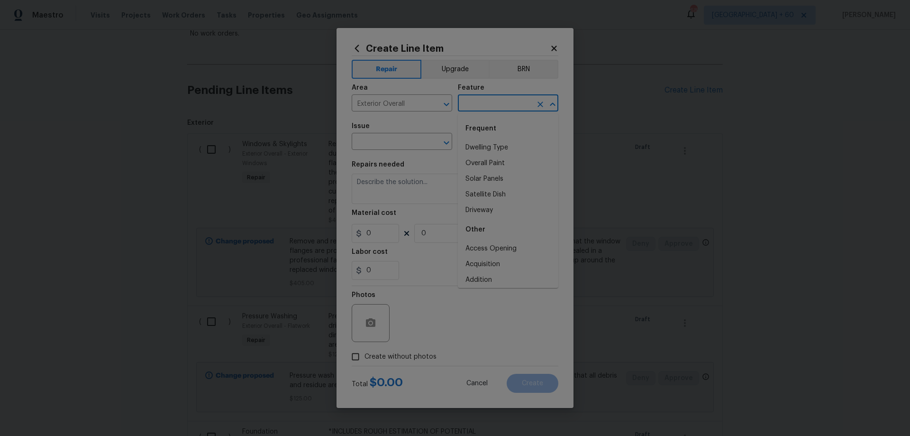
click at [498, 108] on input "text" at bounding box center [495, 104] width 74 height 15
click at [493, 145] on li "Landscaping" at bounding box center [508, 148] width 101 height 16
type input "Landscaping"
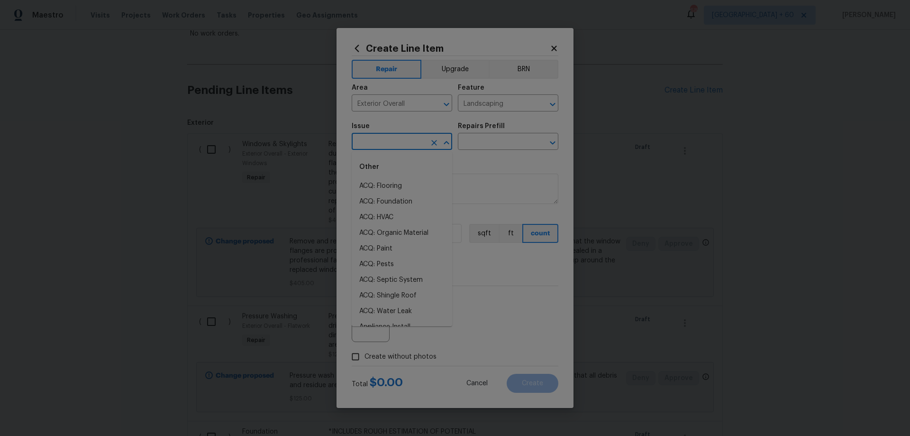
click at [392, 146] on input "text" at bounding box center [389, 142] width 74 height 15
click at [393, 212] on li "Landscaping" at bounding box center [402, 218] width 101 height 16
type input "Landscaping"
click at [491, 147] on input "text" at bounding box center [495, 142] width 74 height 15
click at [515, 166] on li "[PERSON_NAME] Removal $218.00" at bounding box center [508, 168] width 101 height 26
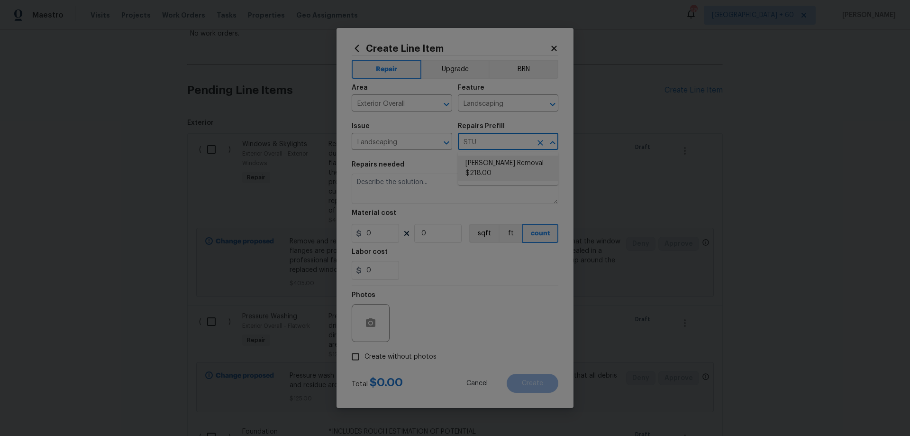
type input "[PERSON_NAME] Removal $218.00"
type textarea "Grind/remove the tree [PERSON_NAME] (8''-12'' diameter). Backfill and level the…"
type input "218"
type input "1"
type input "[PERSON_NAME] Removal $218.00"
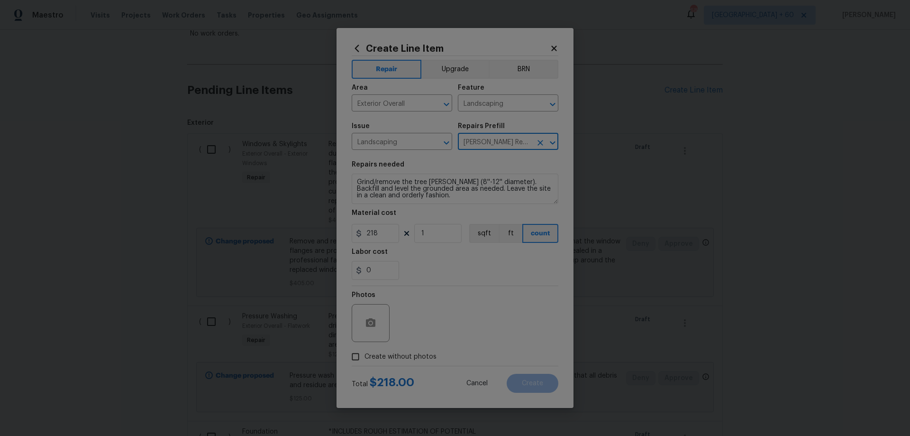
click at [369, 357] on span "Create without photos" at bounding box center [401, 357] width 72 height 10
click at [365, 357] on input "Create without photos" at bounding box center [356, 356] width 18 height 18
checkbox input "true"
click at [451, 325] on textarea at bounding box center [477, 323] width 161 height 38
paste textarea "HPM to add photos"
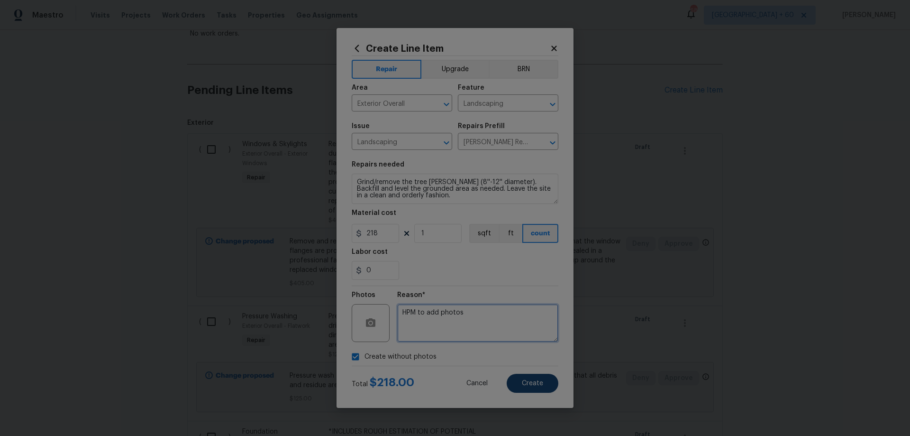
type textarea "HPM to add photos"
click at [545, 377] on button "Create" at bounding box center [533, 383] width 52 height 19
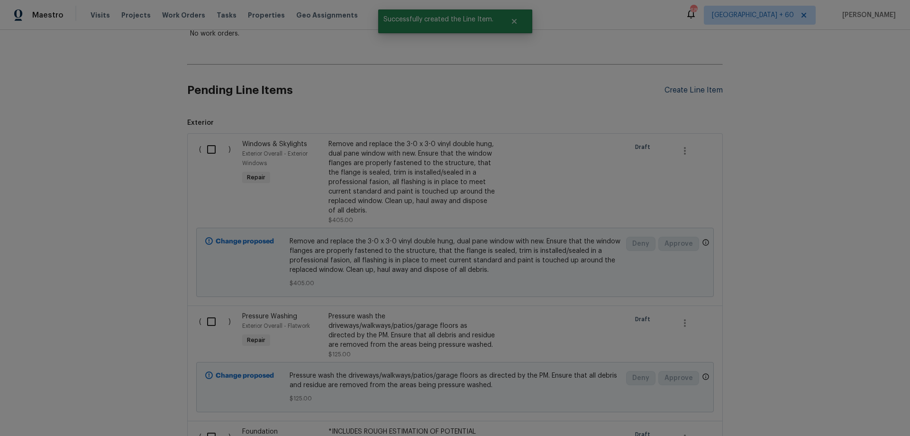
click at [687, 91] on div "Create Line Item" at bounding box center [694, 90] width 58 height 9
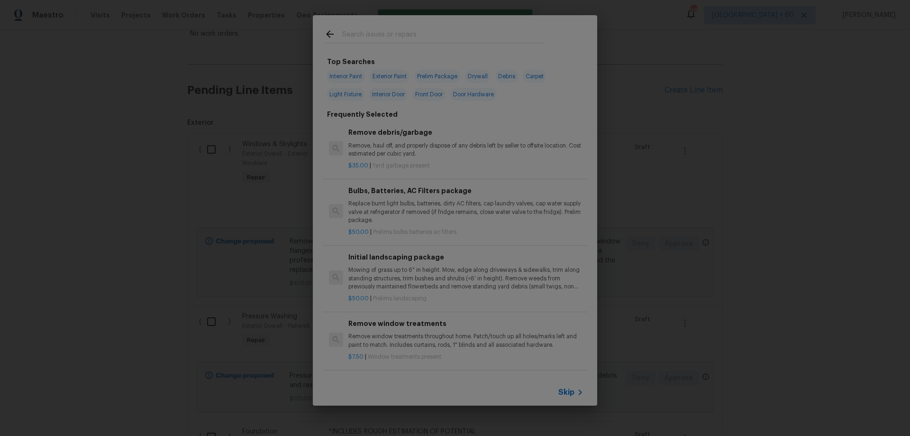
click at [378, 29] on input "text" at bounding box center [442, 35] width 201 height 14
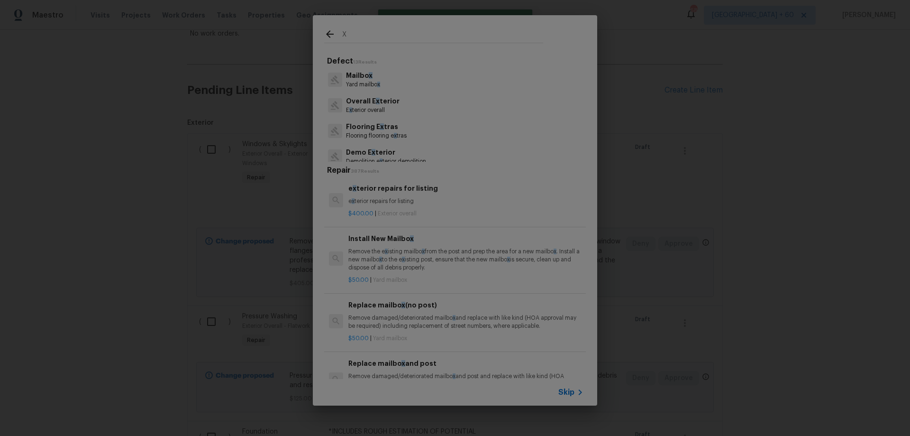
type input "X"
click at [569, 391] on span "Skip" at bounding box center [566, 391] width 16 height 9
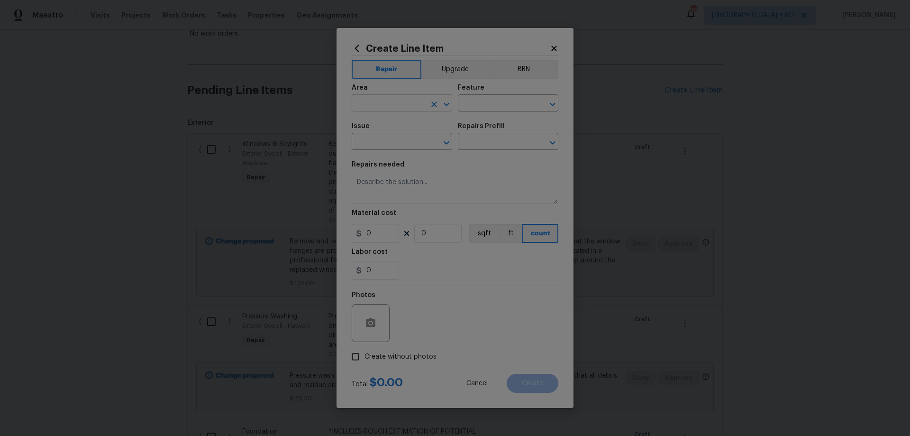
click at [386, 103] on input "text" at bounding box center [389, 104] width 74 height 15
click at [392, 135] on li "Exterior Overall" at bounding box center [402, 141] width 101 height 16
type input "Exterior Overall"
click at [491, 104] on input "text" at bounding box center [495, 104] width 74 height 15
click at [498, 141] on li "Landscaping" at bounding box center [508, 148] width 101 height 16
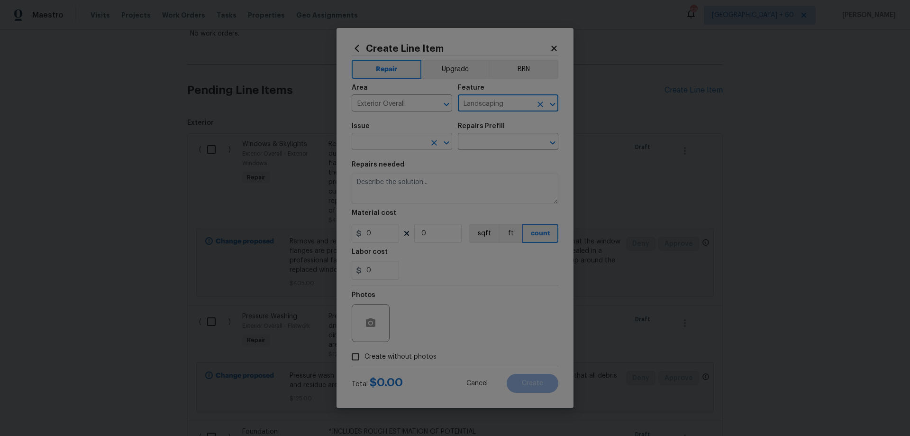
type input "Landscaping"
click at [376, 141] on input "text" at bounding box center [389, 142] width 74 height 15
click at [395, 143] on input "ST" at bounding box center [389, 142] width 74 height 15
click at [405, 215] on li "Landscaping" at bounding box center [402, 218] width 101 height 16
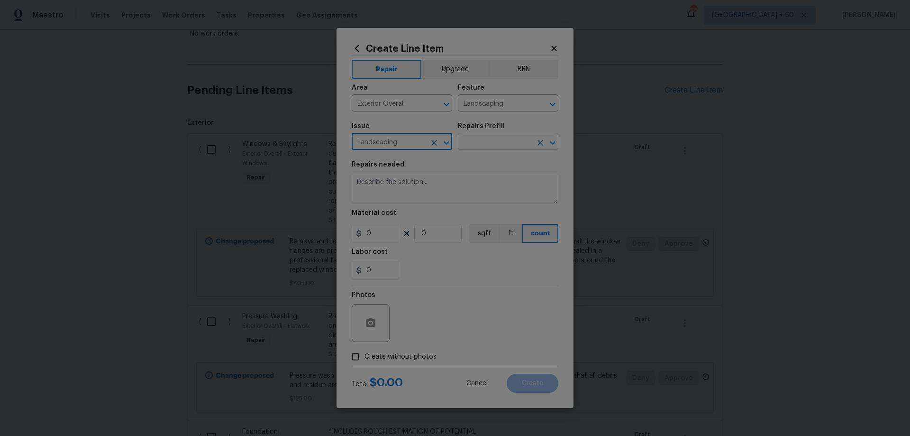
type input "Landscaping"
click at [496, 139] on input "text" at bounding box center [495, 142] width 74 height 15
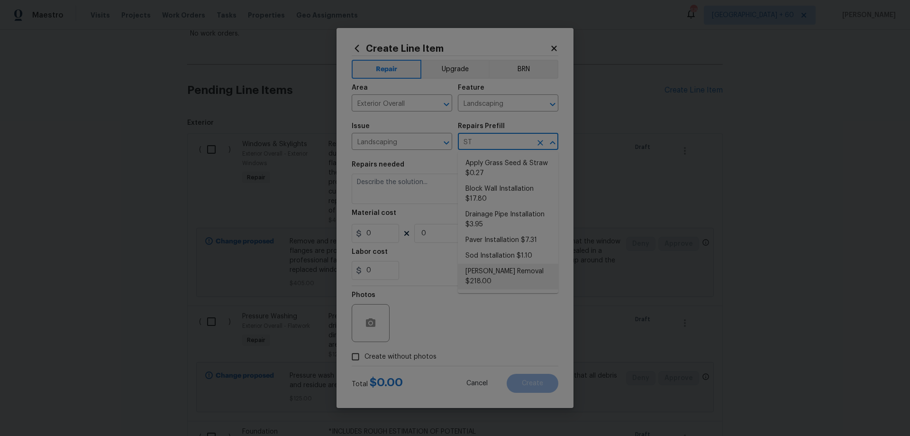
click at [504, 270] on li "[PERSON_NAME] Removal $218.00" at bounding box center [508, 277] width 101 height 26
type input "[PERSON_NAME] Removal $218.00"
type textarea "Grind/remove the tree [PERSON_NAME] (8''-12'' diameter). Backfill and level the…"
type input "218"
type input "1"
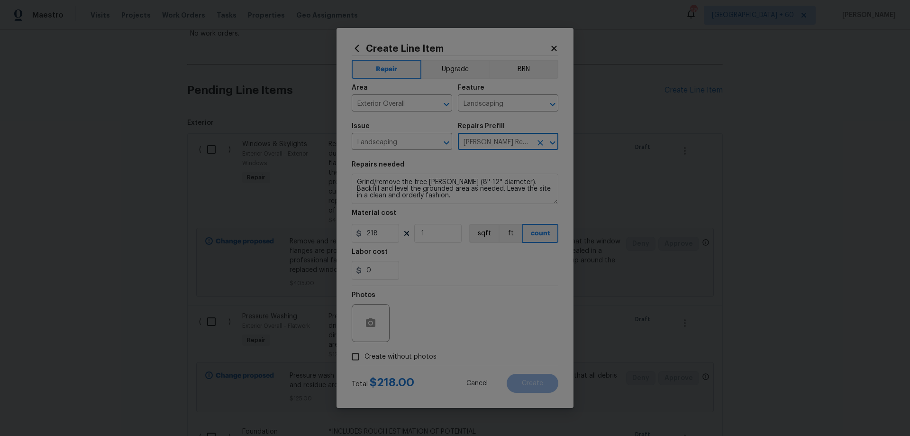
type input "[PERSON_NAME] Removal $218.00"
click at [357, 181] on textarea "Grind/remove the tree [PERSON_NAME] (8''-12'' diameter). Backfill and level the…" at bounding box center [455, 189] width 207 height 30
type textarea "*REMOVAL/CUTTING OF ALL CYPRESS KNEES IN THE YARDS* --- Grind/remove the tree […"
click at [373, 234] on input "218" at bounding box center [375, 233] width 47 height 19
click at [442, 240] on input "1" at bounding box center [437, 233] width 47 height 19
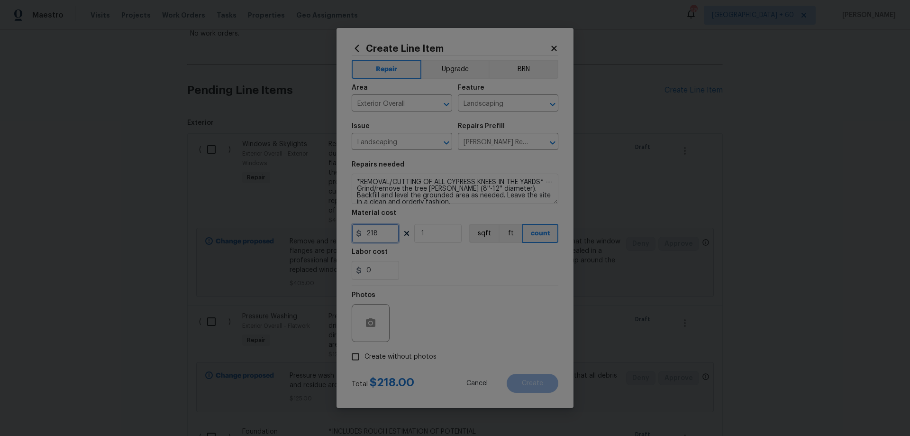
drag, startPoint x: 383, startPoint y: 235, endPoint x: 344, endPoint y: 234, distance: 38.9
click at [344, 234] on div "Create Line Item Repair Upgrade BRN Area Exterior Overall ​ Feature Landscaping…" at bounding box center [455, 218] width 237 height 380
type input "1000"
click at [403, 357] on span "Create without photos" at bounding box center [401, 357] width 72 height 10
click at [365, 357] on input "Create without photos" at bounding box center [356, 356] width 18 height 18
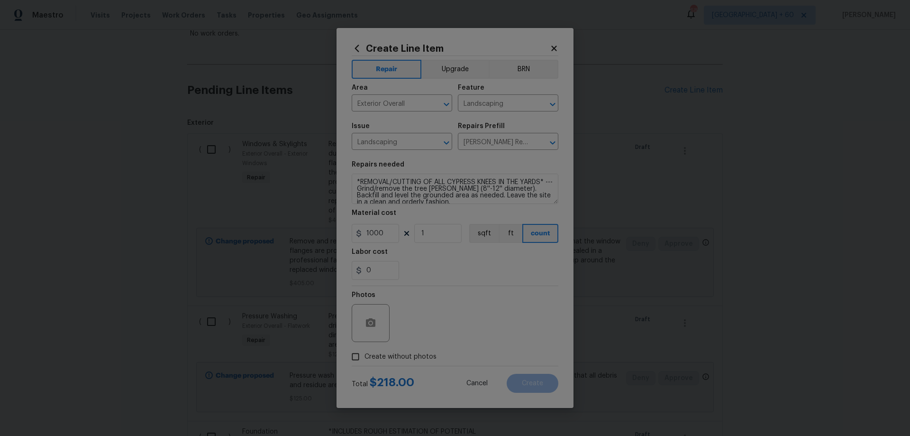
checkbox input "true"
click at [432, 328] on textarea at bounding box center [477, 323] width 161 height 38
paste textarea "HPM to add photos"
type textarea "HPM to add photos"
click at [565, 298] on div "Create Line Item Repair Upgrade BRN Area Exterior Overall ​ Feature Landscaping…" at bounding box center [455, 218] width 237 height 380
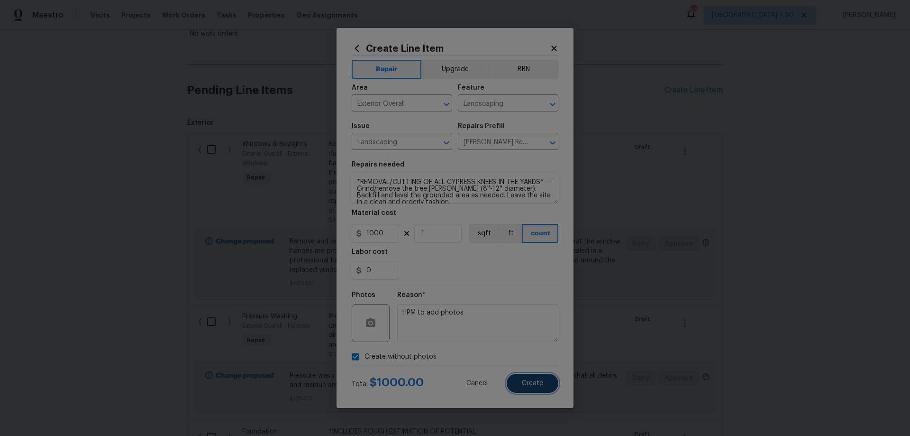
click at [547, 384] on button "Create" at bounding box center [533, 383] width 52 height 19
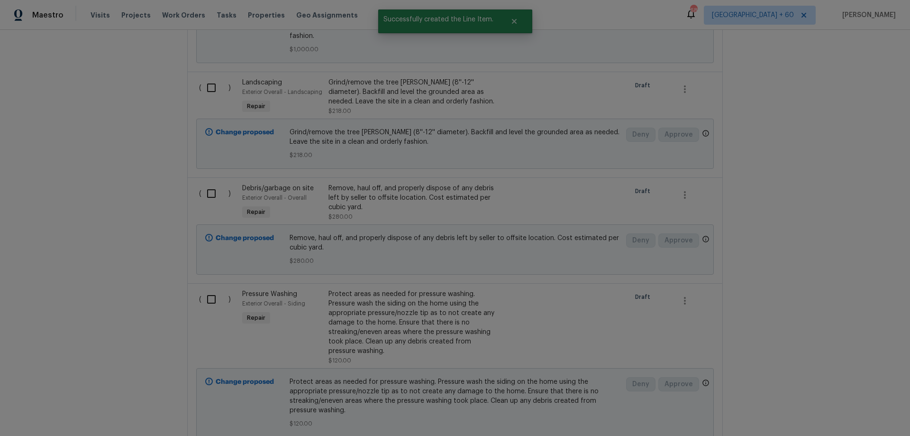
scroll to position [799, 0]
click at [385, 79] on div "Grind/remove the tree [PERSON_NAME] (8''-12'' diameter). Backfill and level the…" at bounding box center [412, 93] width 167 height 28
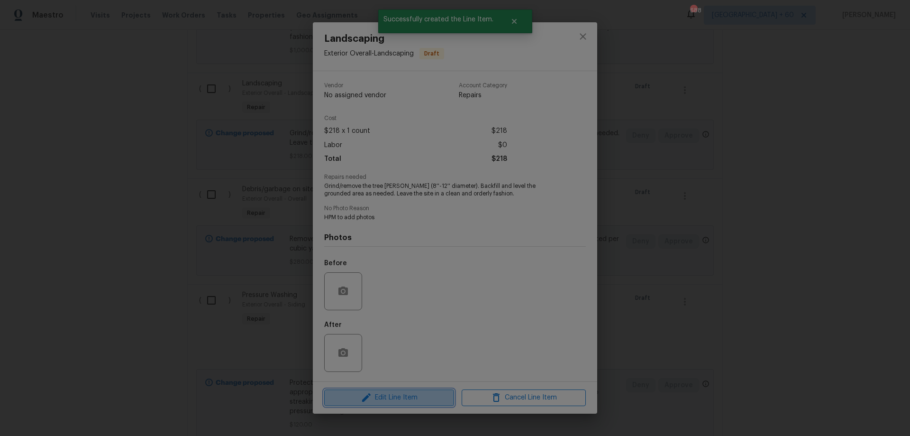
click at [383, 397] on span "Edit Line Item" at bounding box center [389, 398] width 124 height 12
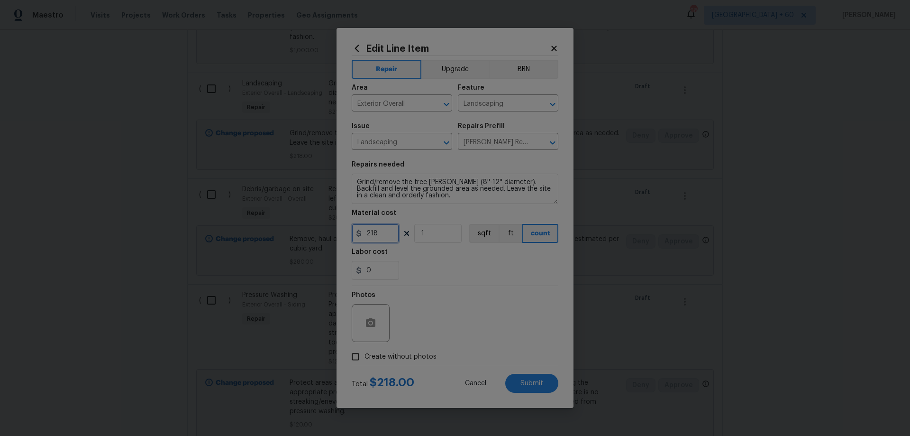
drag, startPoint x: 376, startPoint y: 231, endPoint x: 328, endPoint y: 219, distance: 49.4
click at [329, 221] on div "Edit Line Item Repair Upgrade BRN Area Exterior Overall ​ Feature Landscaping ​…" at bounding box center [455, 218] width 910 height 436
type input "250"
click at [547, 378] on button "Submit" at bounding box center [531, 383] width 53 height 19
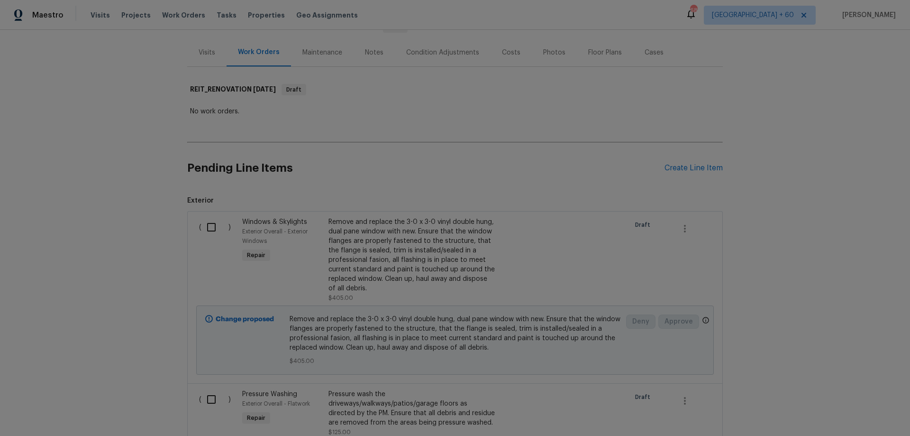
scroll to position [0, 0]
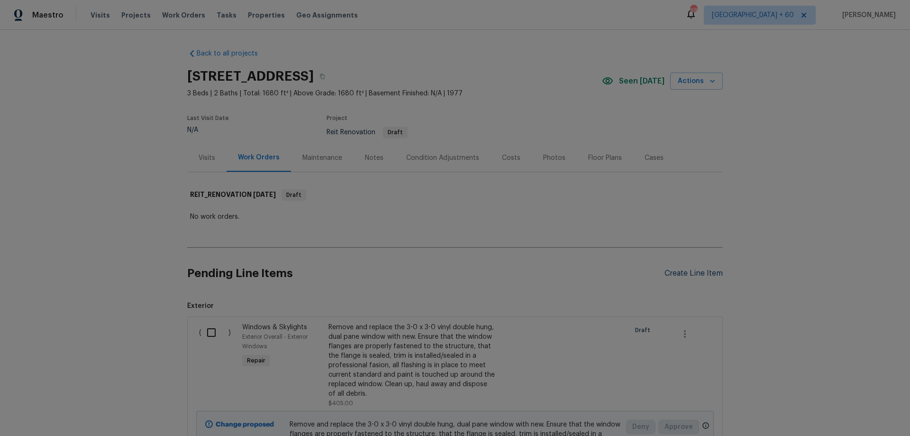
click at [694, 273] on div "Create Line Item" at bounding box center [694, 273] width 58 height 9
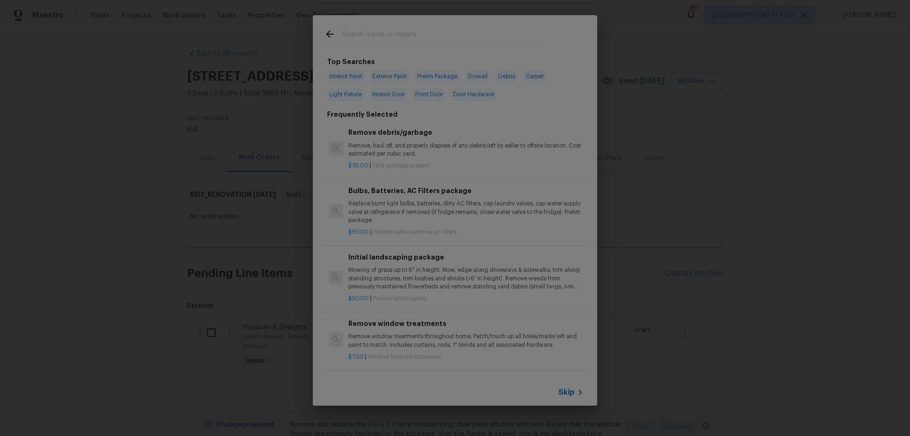
click at [571, 393] on span "Skip" at bounding box center [566, 391] width 16 height 9
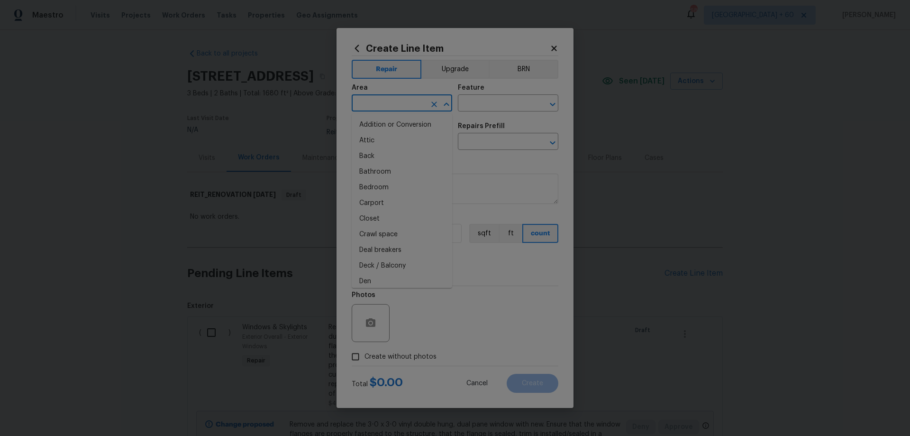
click at [383, 102] on input "text" at bounding box center [389, 104] width 74 height 15
click at [394, 142] on li "Exterior Overall" at bounding box center [402, 141] width 101 height 16
type input "Exterior Overall"
click at [505, 101] on input "text" at bounding box center [495, 104] width 74 height 15
click at [497, 145] on li "Landscaping" at bounding box center [508, 148] width 101 height 16
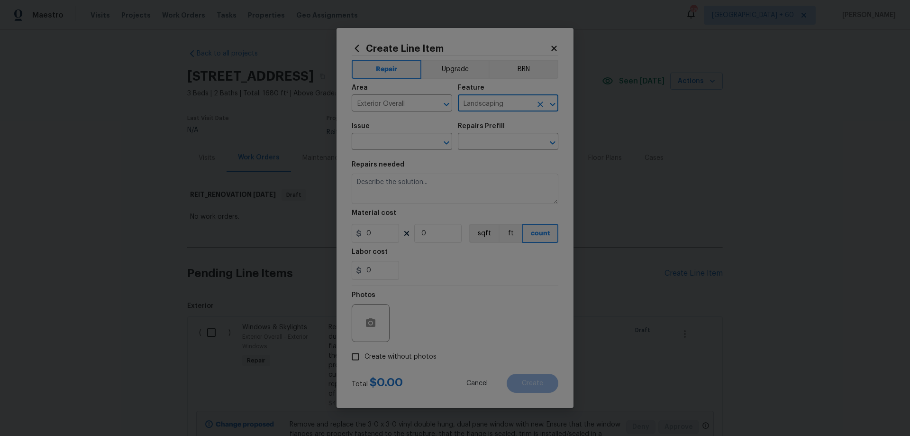
type input "Landscaping"
drag, startPoint x: 344, startPoint y: 141, endPoint x: 371, endPoint y: 144, distance: 27.6
click at [344, 141] on div "Create Line Item Repair Upgrade BRN Area Exterior Overall ​ Feature Landscaping…" at bounding box center [455, 218] width 237 height 380
click at [371, 144] on input "text" at bounding box center [389, 142] width 74 height 15
drag, startPoint x: 409, startPoint y: 216, endPoint x: 467, endPoint y: 159, distance: 82.1
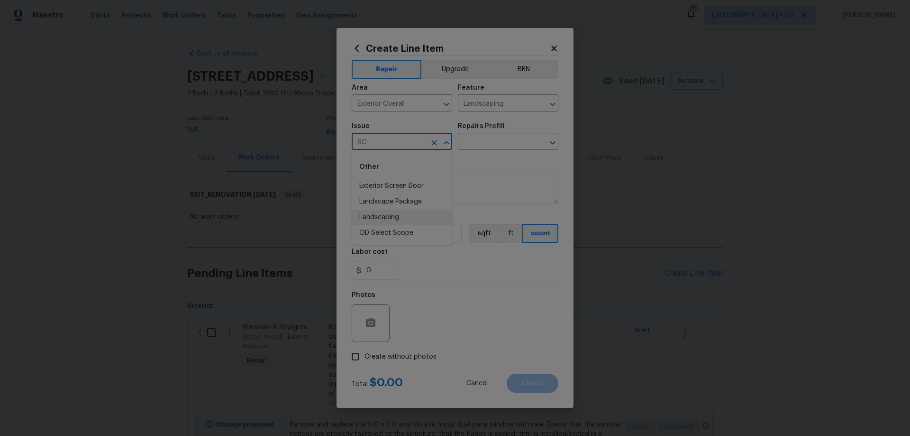
click at [410, 215] on li "Landscaping" at bounding box center [402, 218] width 101 height 16
click at [485, 144] on input "text" at bounding box center [495, 142] width 74 height 15
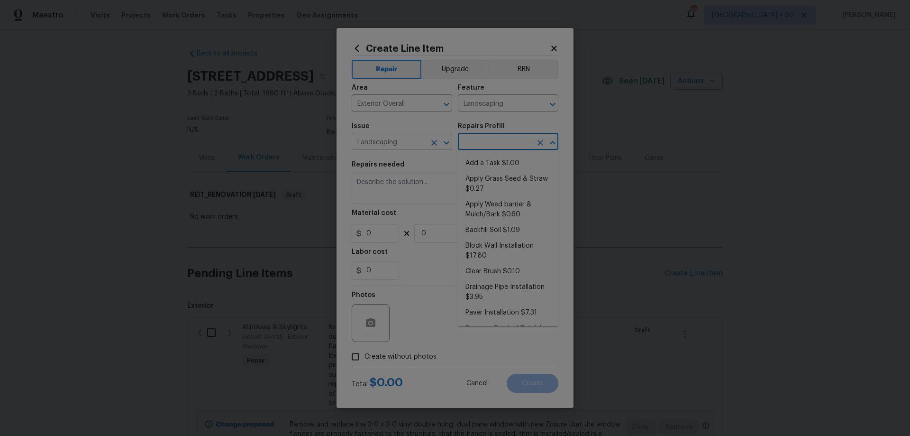
click at [416, 144] on input "Landscaping" at bounding box center [389, 142] width 74 height 15
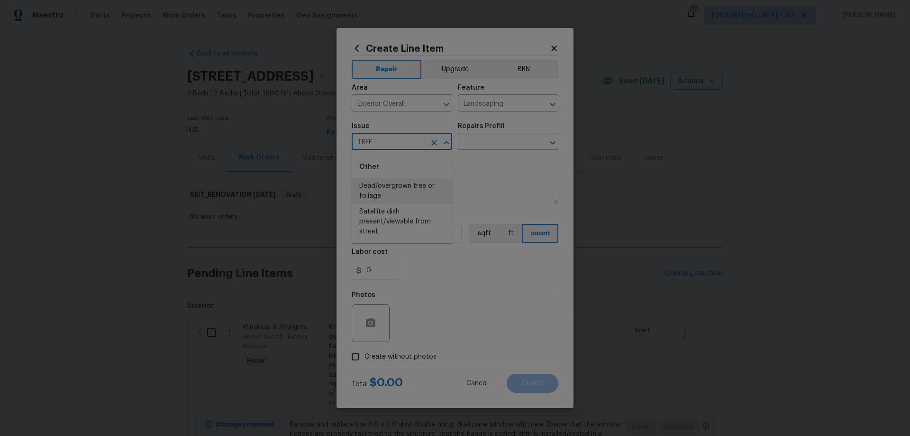
drag, startPoint x: 405, startPoint y: 184, endPoint x: 442, endPoint y: 165, distance: 41.8
click at [409, 183] on li "Dead/overgrown tree or foliage" at bounding box center [402, 191] width 101 height 26
type input "Dead/overgrown tree or foliage"
click at [487, 144] on input "text" at bounding box center [495, 142] width 74 height 15
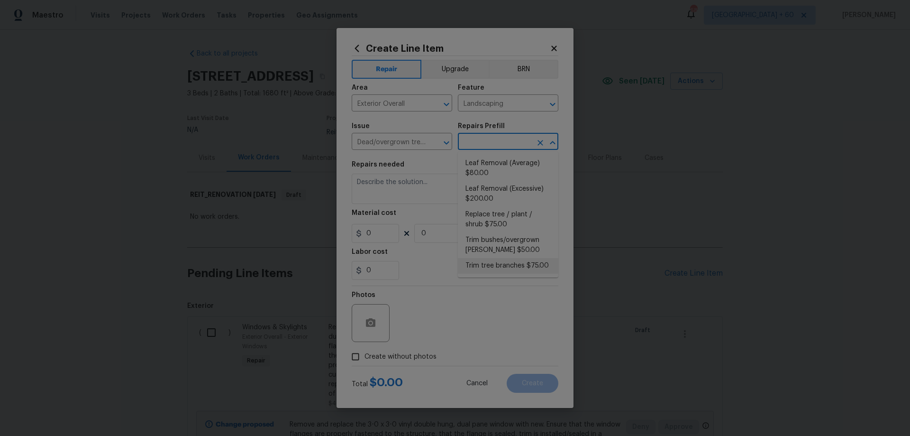
click at [530, 265] on li "Trim tree branches $75.00" at bounding box center [508, 266] width 101 height 16
type input "Trim tree branches $75.00"
type textarea "Trim back overgrown tree branches in contact with home & branches hanging low o…"
type input "75"
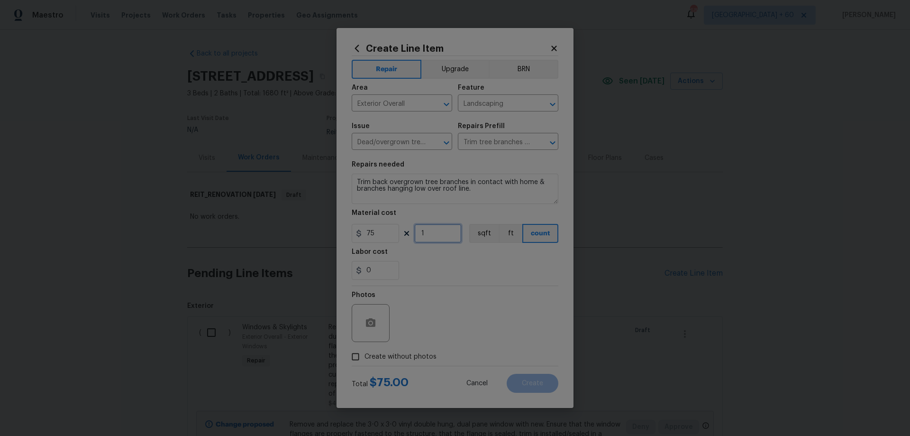
drag, startPoint x: 436, startPoint y: 234, endPoint x: 352, endPoint y: 233, distance: 83.9
click at [358, 234] on div "75 1 sqft ft count" at bounding box center [455, 233] width 207 height 19
type input "5"
click at [415, 358] on span "Create without photos" at bounding box center [401, 357] width 72 height 10
click at [365, 358] on input "Create without photos" at bounding box center [356, 356] width 18 height 18
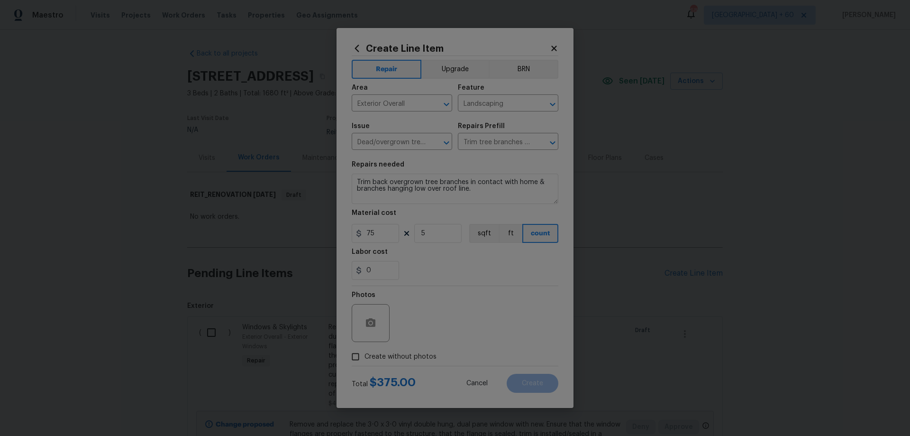
checkbox input "true"
click at [459, 317] on textarea at bounding box center [477, 323] width 161 height 38
paste textarea "HPM to add photos"
type textarea "HPM to add photos"
click at [550, 381] on button "Create" at bounding box center [533, 383] width 52 height 19
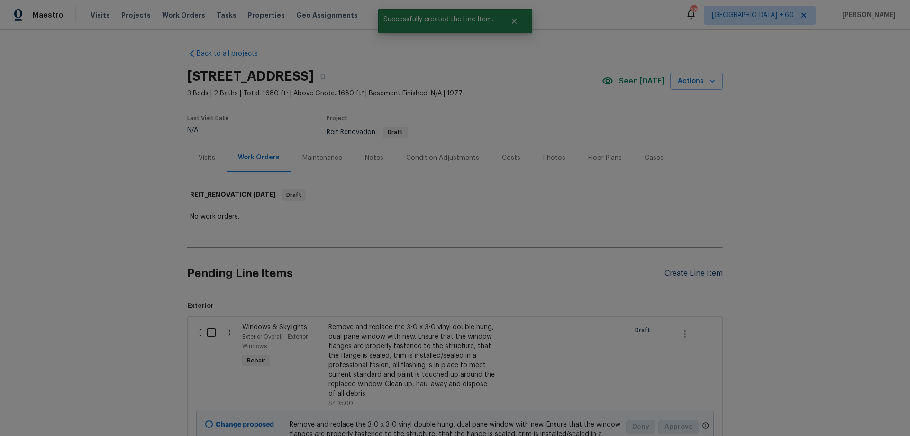
click at [695, 274] on div "Create Line Item" at bounding box center [694, 273] width 58 height 9
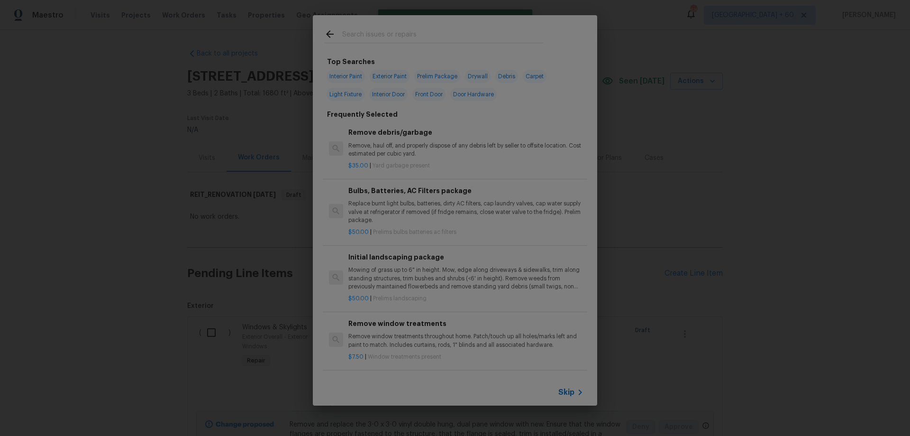
click at [566, 390] on span "Skip" at bounding box center [566, 391] width 16 height 9
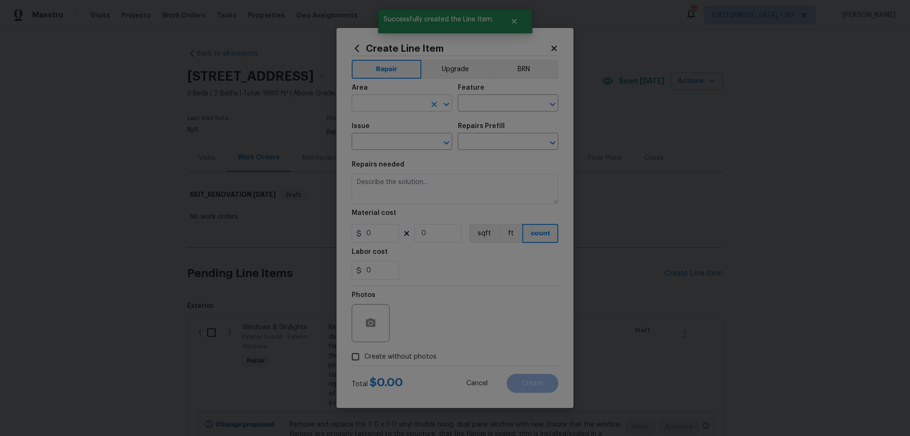
click at [384, 102] on input "text" at bounding box center [389, 104] width 74 height 15
click at [394, 137] on li "Exterior Overall" at bounding box center [402, 141] width 101 height 16
type input "Exterior Overall"
click at [488, 106] on input "text" at bounding box center [495, 104] width 74 height 15
click at [496, 149] on li "Landscaping" at bounding box center [508, 148] width 101 height 16
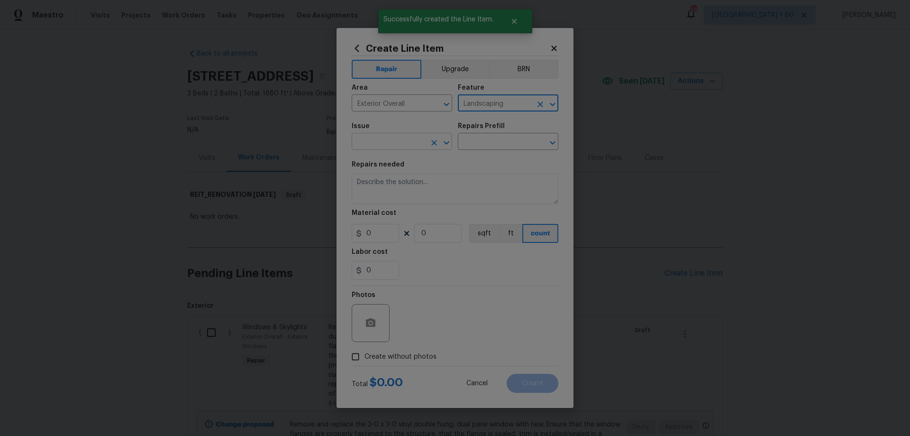
type input "Landscaping"
click at [379, 141] on input "text" at bounding box center [389, 142] width 74 height 15
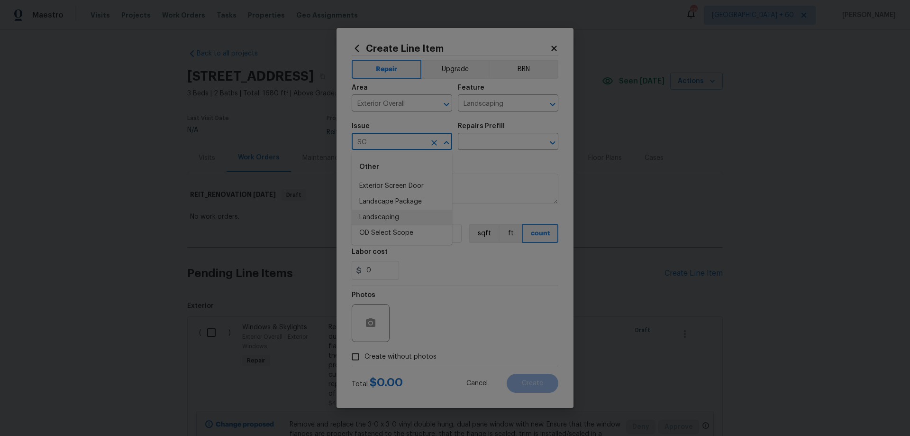
click at [405, 217] on li "Landscaping" at bounding box center [402, 218] width 101 height 16
type input "Landscaping"
click at [505, 135] on input "text" at bounding box center [495, 142] width 74 height 15
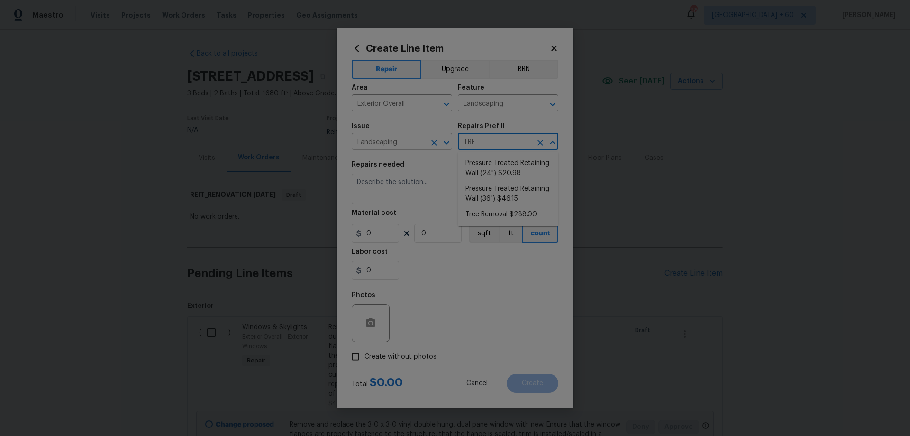
type input "TRE"
click at [422, 143] on input "Landscaping" at bounding box center [389, 142] width 74 height 15
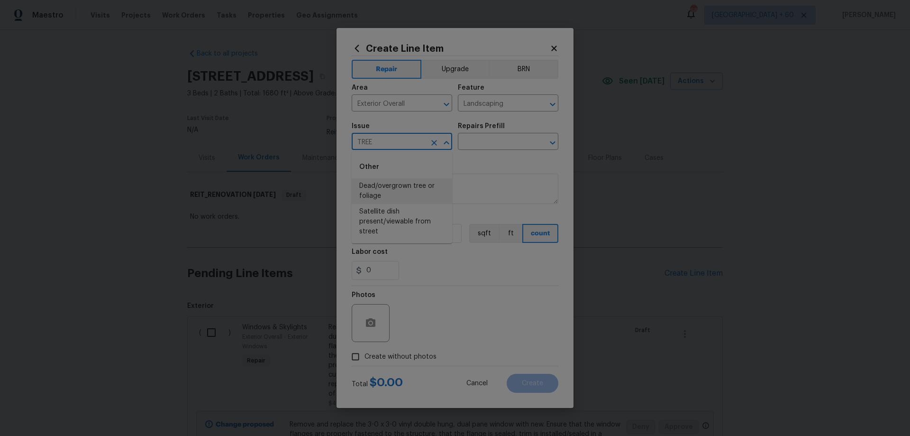
click at [417, 189] on li "Dead/overgrown tree or foliage" at bounding box center [402, 191] width 101 height 26
type input "Dead/overgrown tree or foliage"
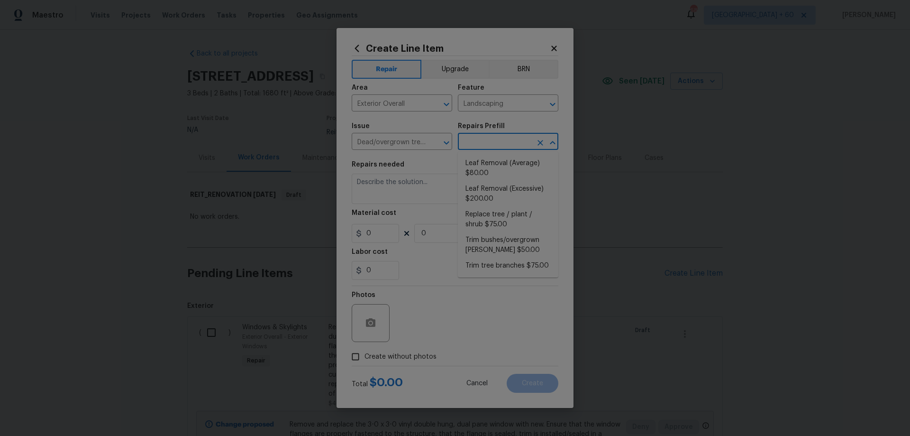
click at [491, 146] on input "text" at bounding box center [495, 142] width 74 height 15
click at [524, 244] on li "Trim bushes/overgrown [PERSON_NAME] $50.00" at bounding box center [508, 245] width 101 height 26
type input "Trim bushes/overgrown [PERSON_NAME] $50.00"
type textarea "Trim overgrown hegdes & bushes around perimeter of home giving 12" of clearance…"
type input "50"
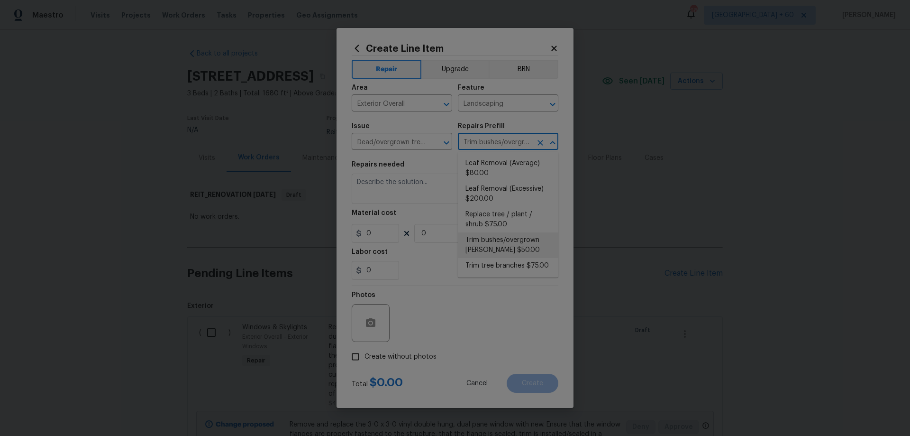
type input "1"
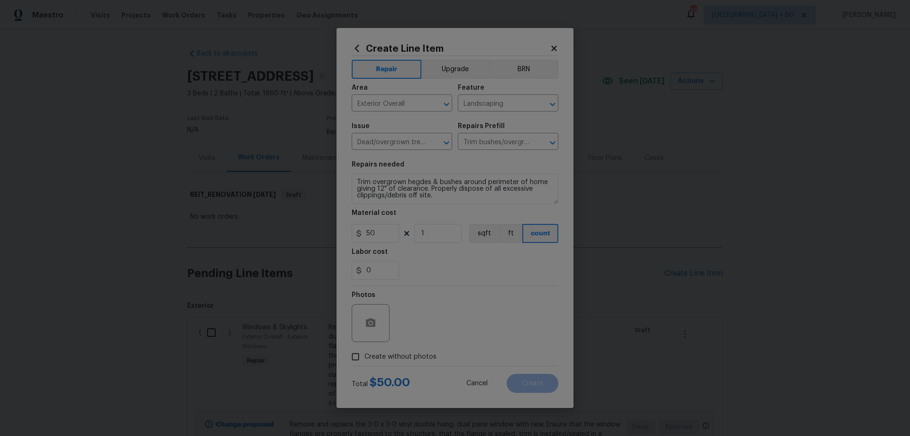
click at [401, 352] on span "Create without photos" at bounding box center [401, 357] width 72 height 10
click at [365, 352] on input "Create without photos" at bounding box center [356, 356] width 18 height 18
checkbox input "true"
click at [459, 318] on textarea at bounding box center [477, 323] width 161 height 38
paste textarea "HPM to add photos"
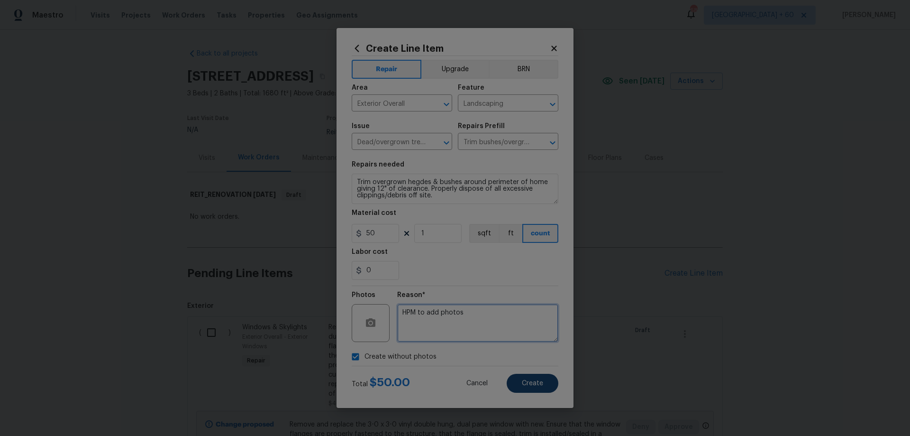
type textarea "HPM to add photos"
click at [540, 385] on span "Create" at bounding box center [532, 383] width 21 height 7
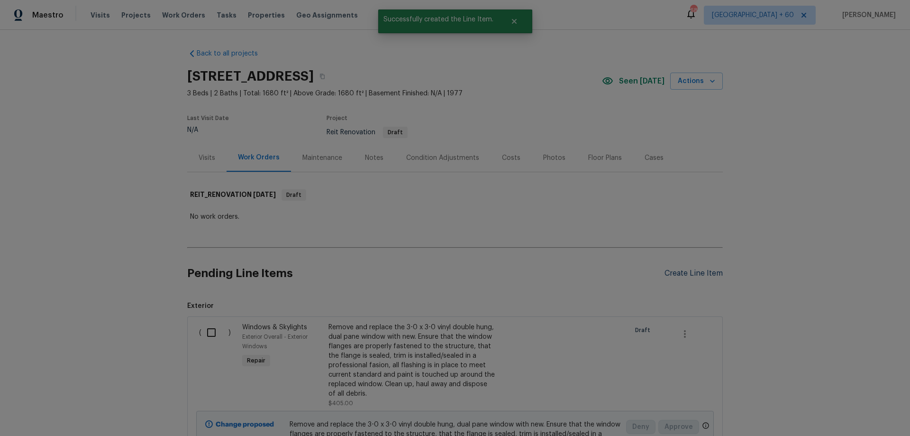
click at [694, 274] on div "Create Line Item" at bounding box center [694, 273] width 58 height 9
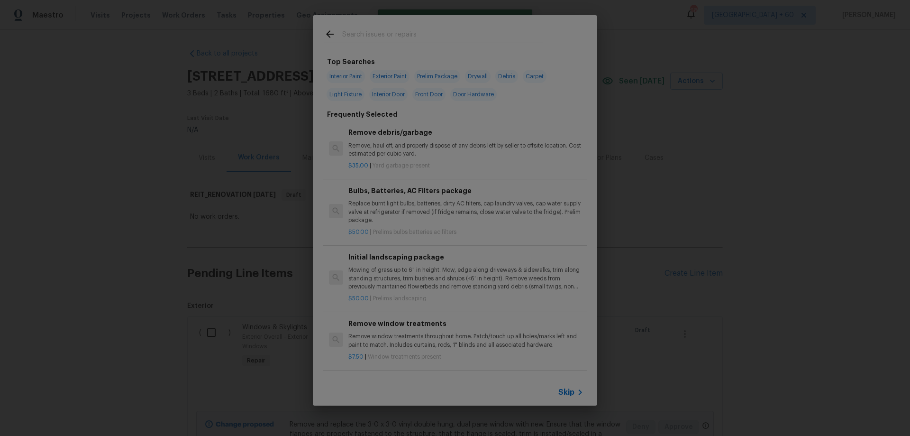
click at [569, 391] on span "Skip" at bounding box center [566, 391] width 16 height 9
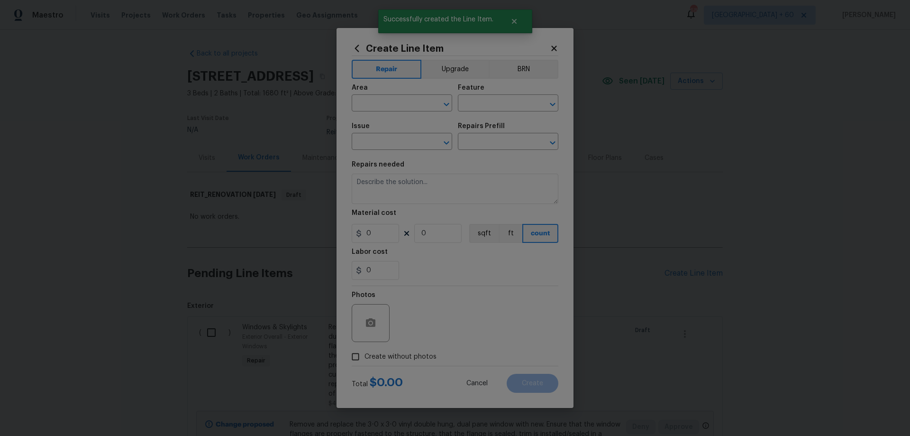
click at [393, 112] on span "Area ​" at bounding box center [402, 98] width 101 height 38
click at [397, 105] on input "text" at bounding box center [389, 104] width 74 height 15
click at [405, 137] on li "Exterior Overall" at bounding box center [402, 141] width 101 height 16
type input "Exterior Overall"
click at [475, 106] on input "text" at bounding box center [495, 104] width 74 height 15
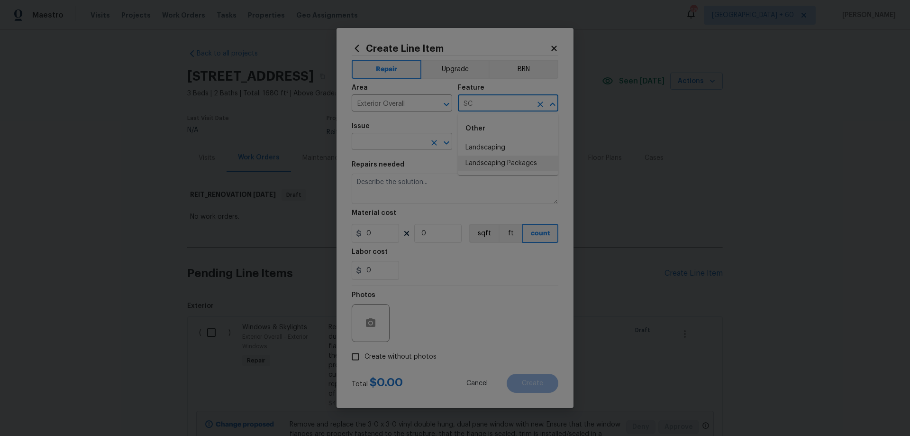
drag, startPoint x: 499, startPoint y: 164, endPoint x: 433, endPoint y: 146, distance: 67.9
click at [498, 164] on li "Landscaping Packages" at bounding box center [508, 163] width 101 height 16
type input "Landscaping Packages"
click at [392, 136] on input "text" at bounding box center [389, 142] width 74 height 15
drag, startPoint x: 412, startPoint y: 188, endPoint x: 470, endPoint y: 150, distance: 68.9
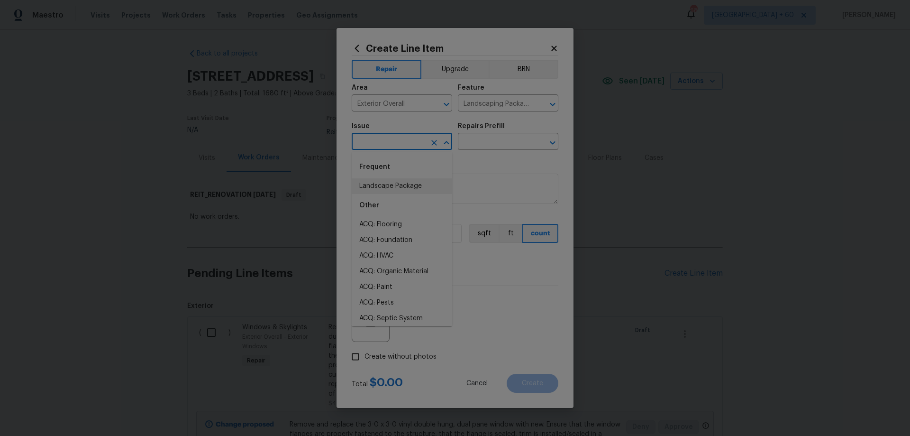
click at [414, 187] on li "Landscape Package" at bounding box center [402, 186] width 101 height 16
type input "Landscape Package"
click at [482, 147] on input "text" at bounding box center [495, 142] width 74 height 15
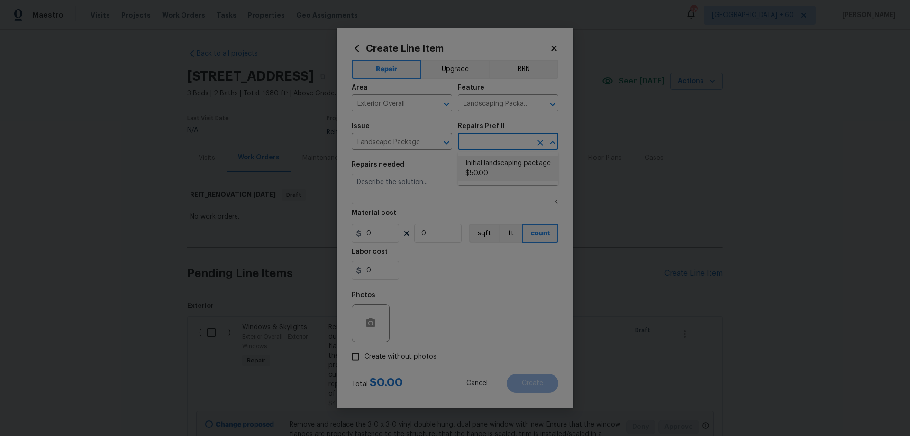
click at [497, 172] on li "Initial landscaping package $50.00" at bounding box center [508, 168] width 101 height 26
type input "Home Readiness Packages"
type input "Initial landscaping package $50.00"
type textarea "Mowing of grass up to 6" in height. Mow, edge along driveways & sidewalks, trim…"
type input "50"
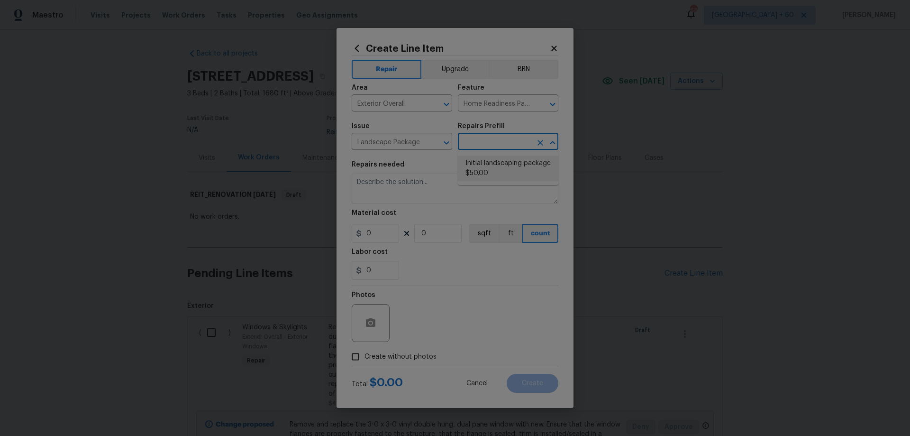
type input "1"
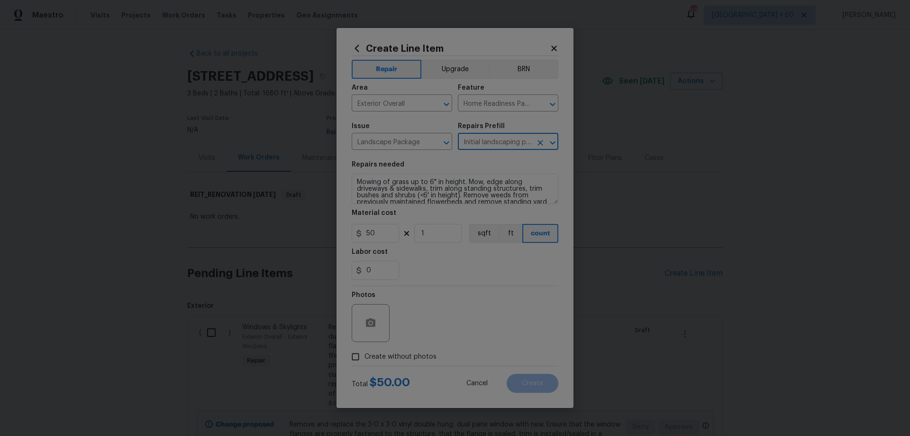
drag, startPoint x: 391, startPoint y: 355, endPoint x: 422, endPoint y: 352, distance: 31.4
click at [391, 355] on span "Create without photos" at bounding box center [401, 357] width 72 height 10
click at [365, 355] on input "Create without photos" at bounding box center [356, 356] width 18 height 18
checkbox input "true"
click at [492, 331] on textarea at bounding box center [477, 323] width 161 height 38
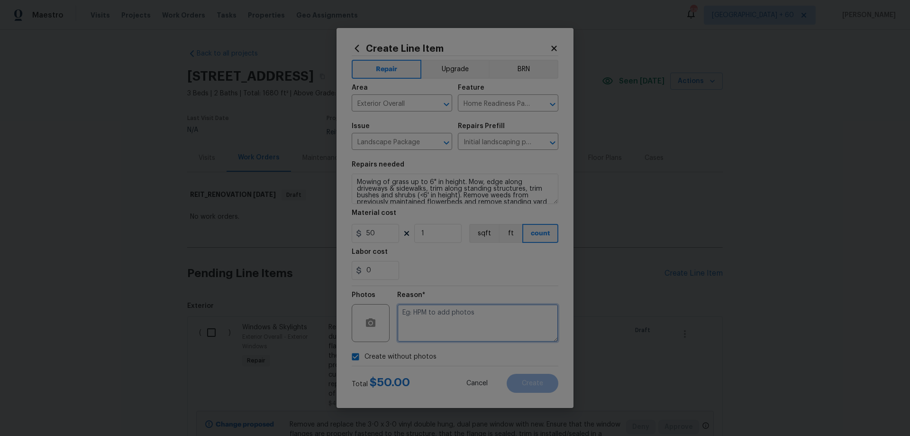
paste textarea "HPM to add photos"
type textarea "HPM to add photos"
click at [548, 383] on button "Create" at bounding box center [533, 383] width 52 height 19
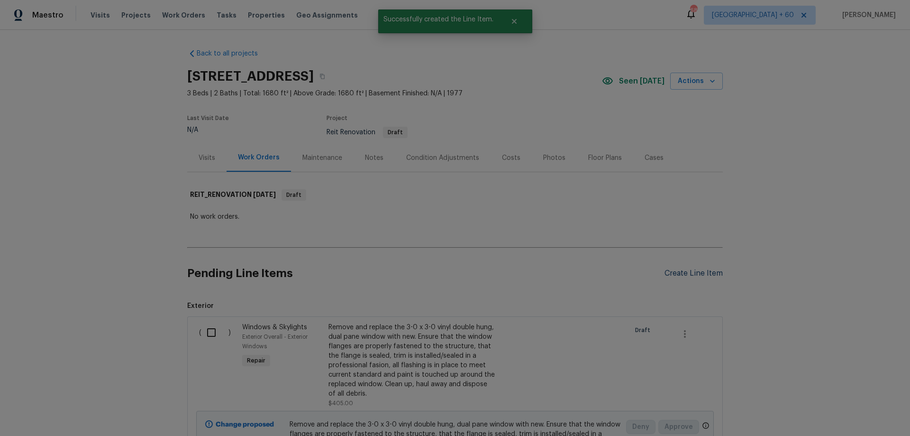
click at [707, 274] on div "Create Line Item" at bounding box center [694, 273] width 58 height 9
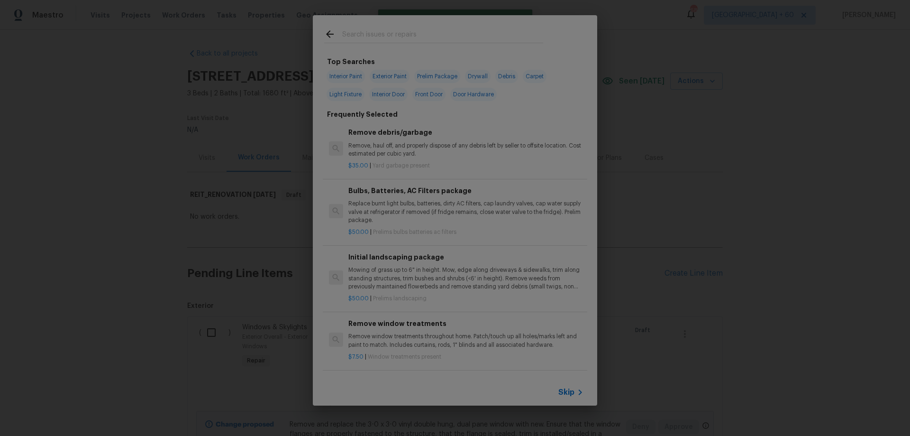
click at [565, 392] on span "Skip" at bounding box center [566, 391] width 16 height 9
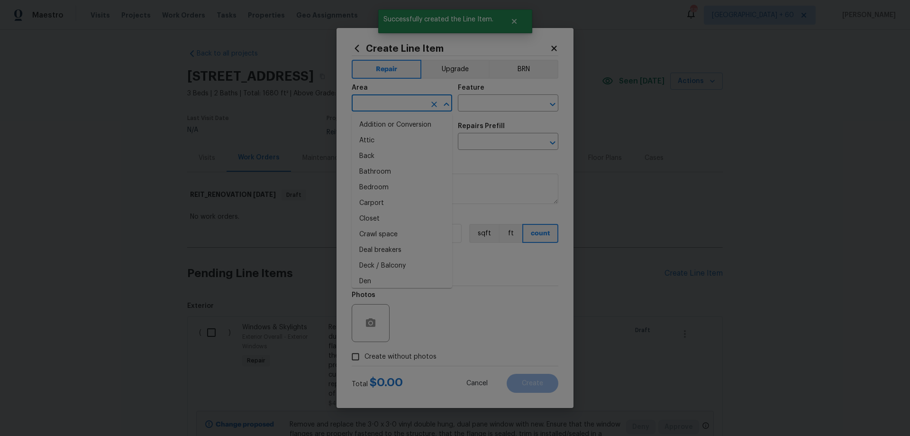
click at [383, 103] on input "text" at bounding box center [389, 104] width 74 height 15
drag, startPoint x: 388, startPoint y: 143, endPoint x: 402, endPoint y: 137, distance: 15.3
click at [390, 143] on li "Exterior Overall" at bounding box center [402, 141] width 101 height 16
type input "Exterior Overall"
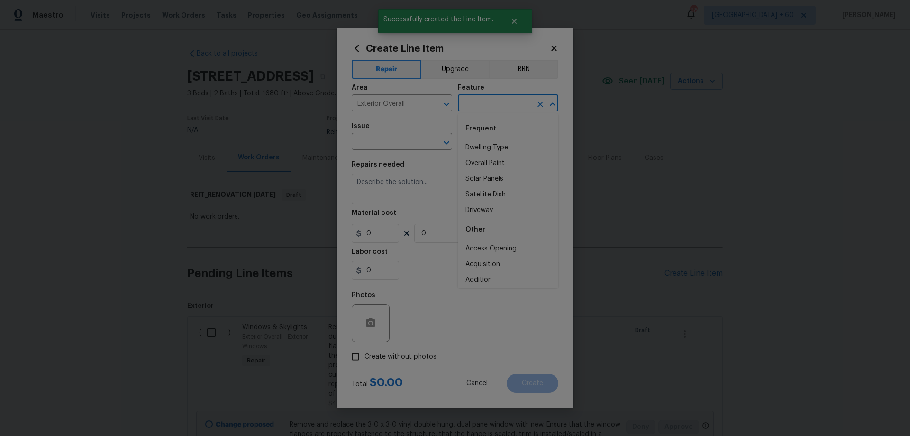
click at [479, 103] on input "text" at bounding box center [495, 104] width 74 height 15
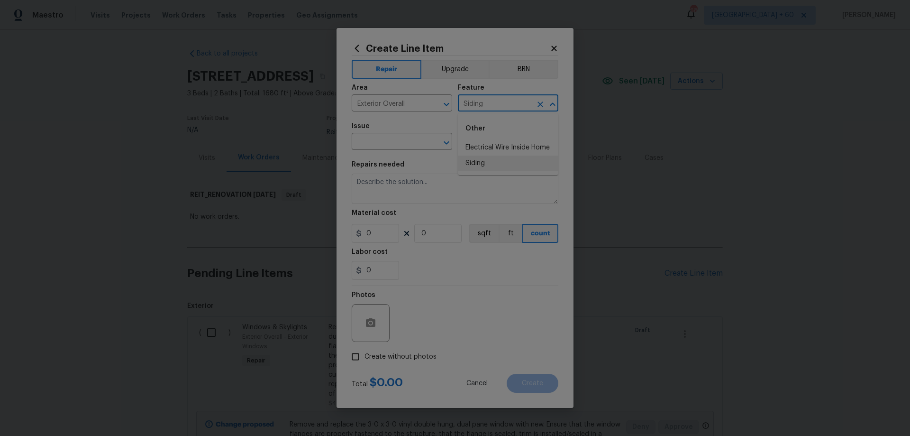
type input "Siding"
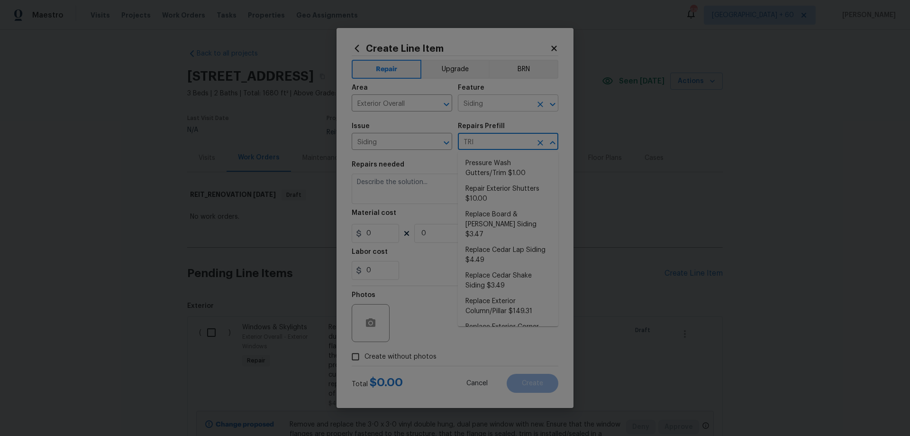
type input "TRIM"
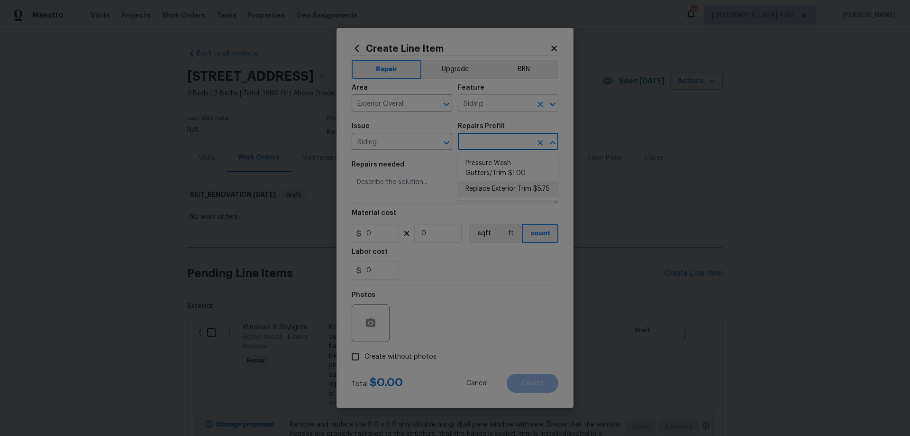
type input "Replace Exterior Trim $5.75"
type textarea "Remove the existing trim and replace with new. Ensure that the new trim matches…"
type input "5.75"
type input "1"
type input "Replace Exterior Trim $5.75"
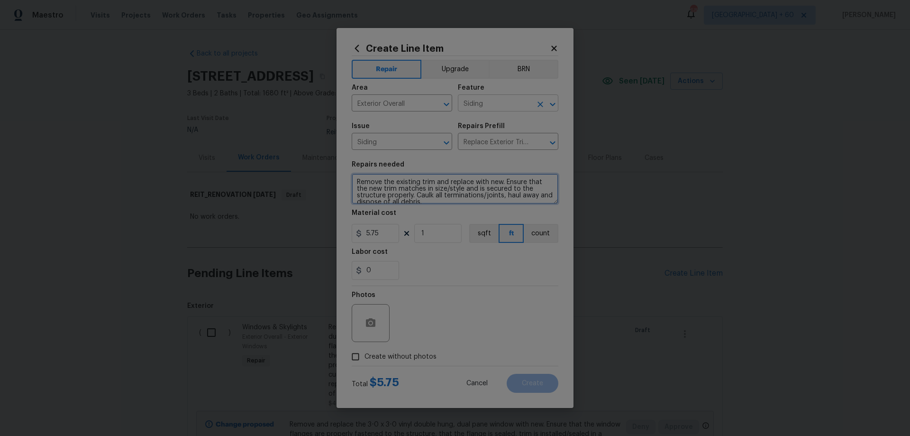
scroll to position [2, 0]
type input "70"
click at [506, 193] on textarea "Remove the existing trim and replace with new. Ensure that the new trim matches…" at bounding box center [455, 189] width 207 height 30
type textarea "Remove the existing trim and replace with new. Ensure that the new trim matches…"
click at [398, 355] on span "Create without photos" at bounding box center [401, 357] width 72 height 10
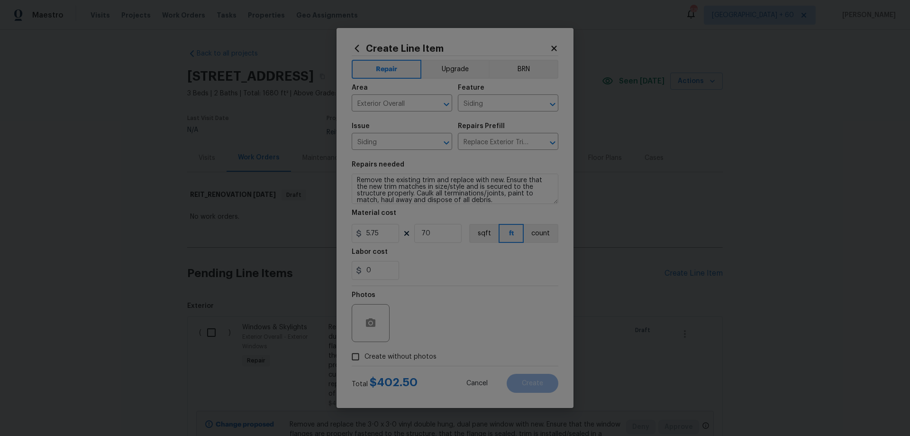
click at [365, 355] on input "Create without photos" at bounding box center [356, 356] width 18 height 18
checkbox input "true"
click at [472, 318] on textarea at bounding box center [477, 323] width 161 height 38
paste textarea "HPM to add photos"
type textarea "HPM to add photos"
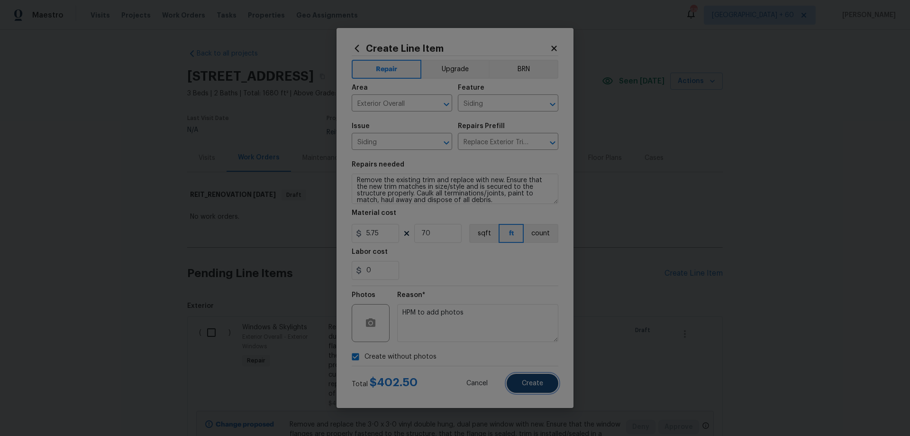
click at [532, 386] on span "Create" at bounding box center [532, 383] width 21 height 7
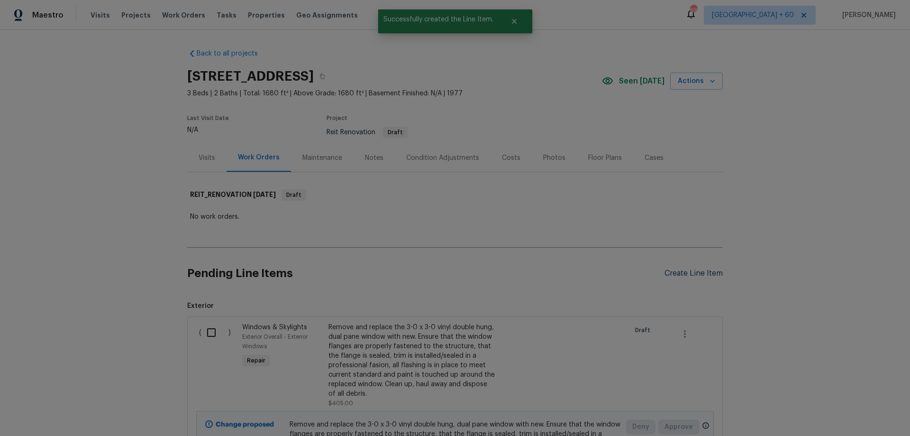
click at [705, 273] on div "Create Line Item" at bounding box center [694, 273] width 58 height 9
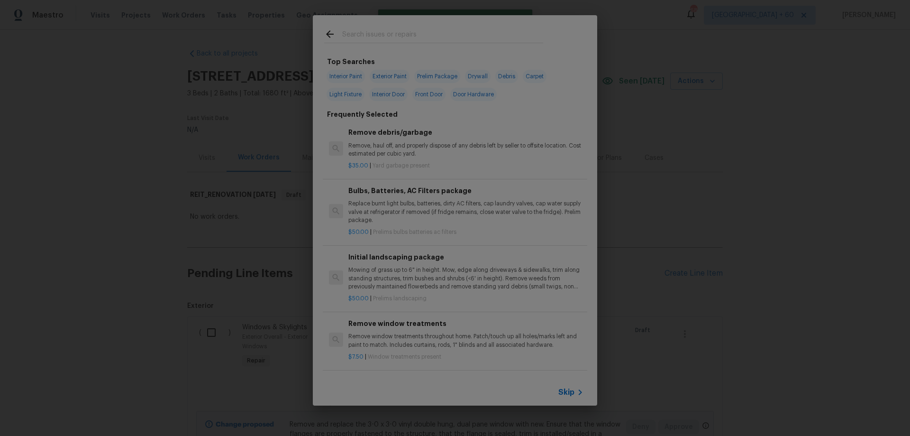
click at [574, 394] on span "Skip" at bounding box center [566, 391] width 16 height 9
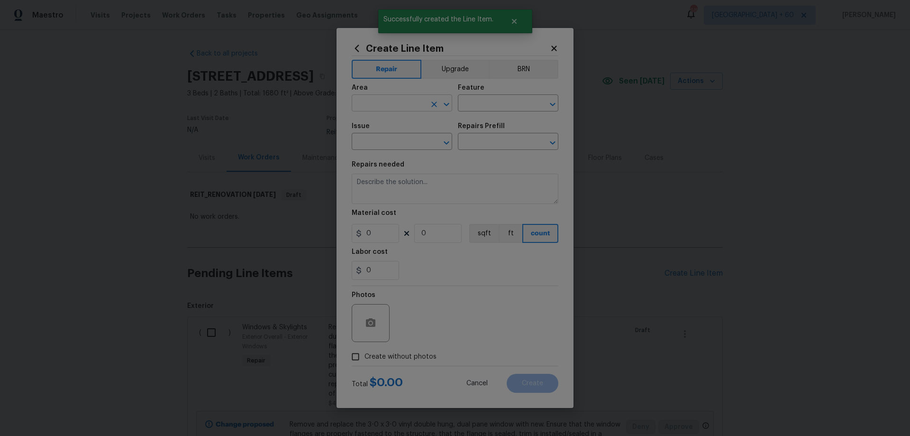
click at [385, 99] on input "text" at bounding box center [389, 104] width 74 height 15
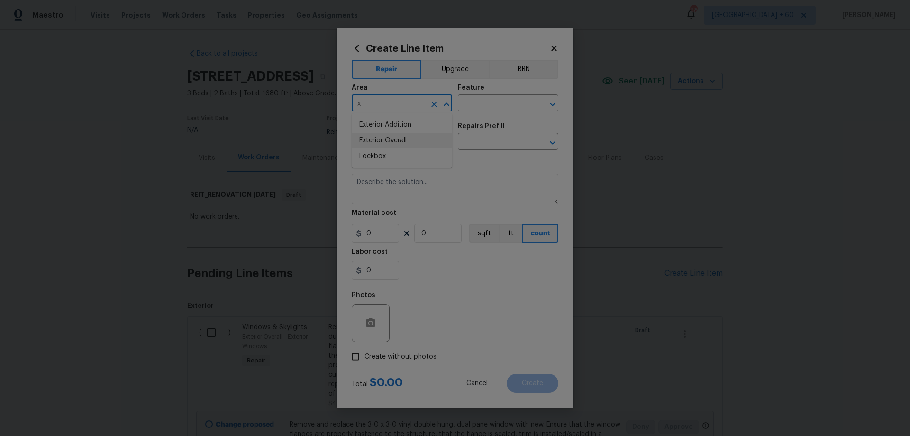
click at [399, 141] on li "Exterior Overall" at bounding box center [402, 141] width 101 height 16
type input "Exterior Overall"
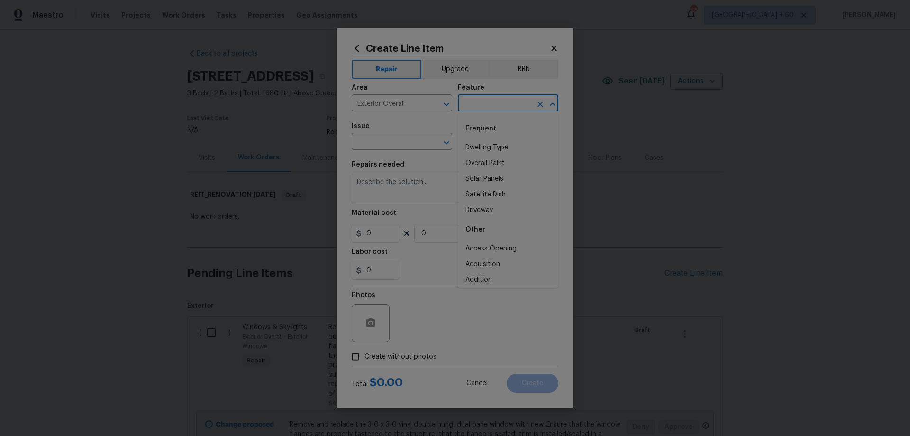
click at [495, 99] on input "text" at bounding box center [495, 104] width 74 height 15
drag, startPoint x: 513, startPoint y: 148, endPoint x: 458, endPoint y: 147, distance: 55.0
click at [513, 148] on li "Exterior Door" at bounding box center [508, 148] width 101 height 16
type input "Exterior Door"
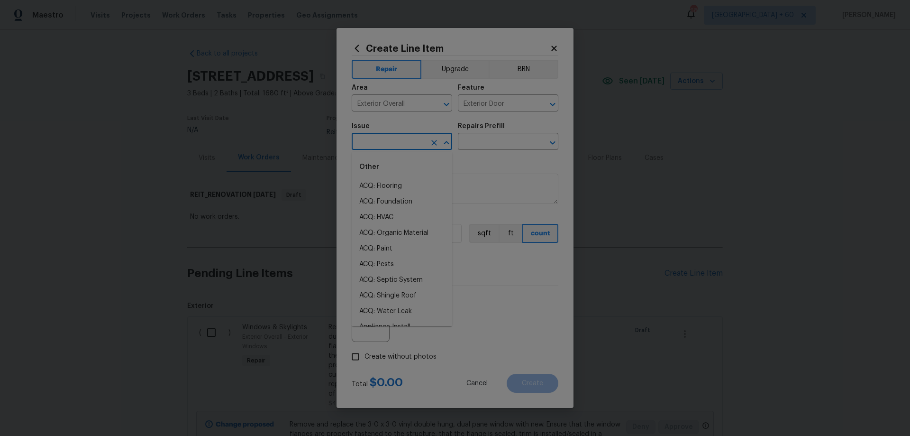
click at [381, 139] on input "text" at bounding box center [389, 142] width 74 height 15
click at [392, 218] on li "Exterior Door Pre-Hung" at bounding box center [402, 218] width 101 height 16
type input "Exterior Door Pre-Hung"
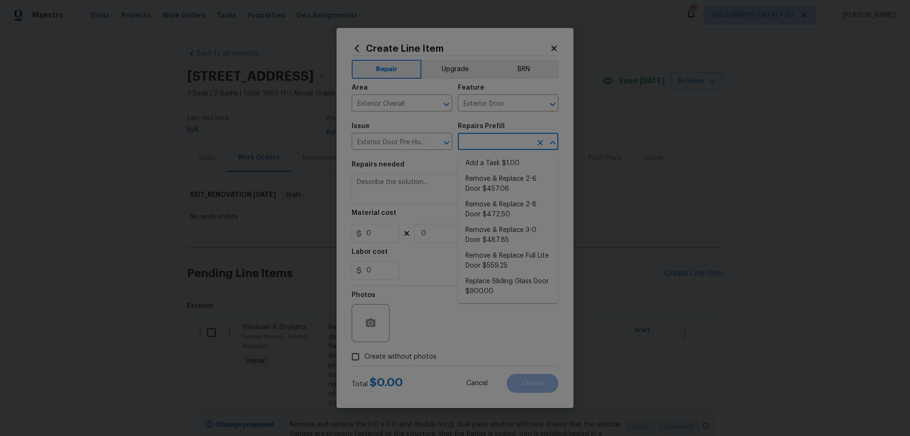
click at [499, 143] on input "text" at bounding box center [495, 142] width 74 height 15
click at [523, 239] on li "Remove & Replace 3-0 Door $487.85" at bounding box center [508, 235] width 101 height 26
type input "Interior Door"
type input "Remove & Replace 3-0 Door $487.85"
type textarea "Remove the existing exterior door, prep the opening and install a new 3-0 steel…"
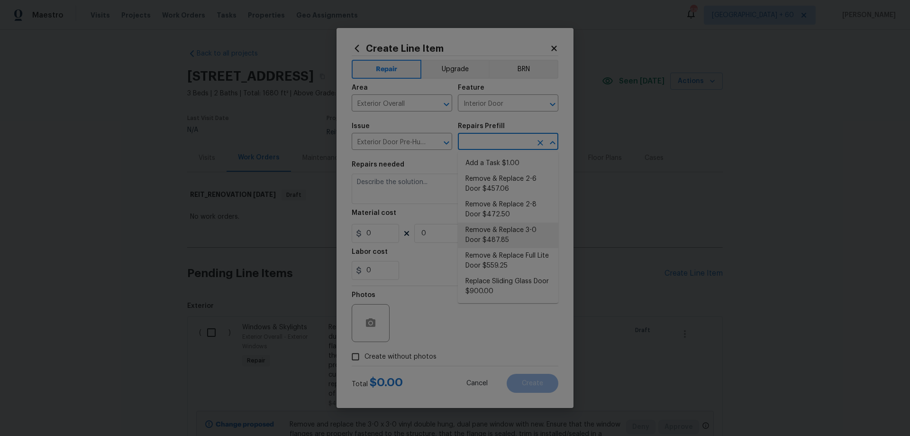
type input "487.85"
type input "1"
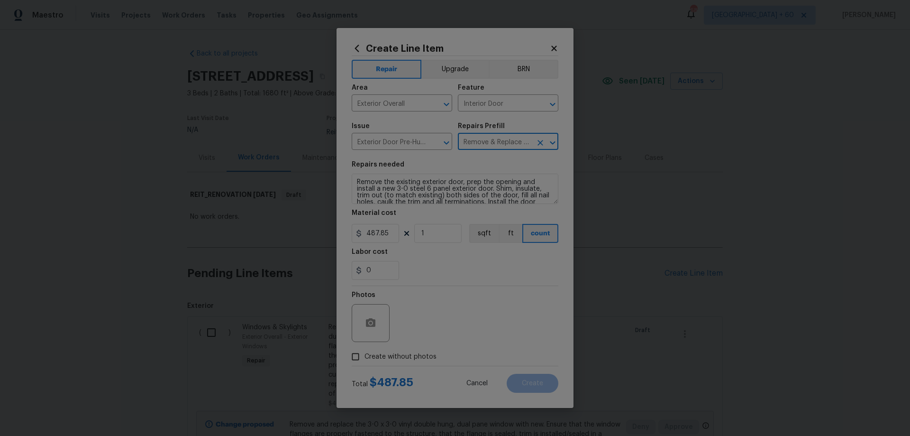
click at [399, 357] on span "Create without photos" at bounding box center [401, 357] width 72 height 10
click at [365, 357] on input "Create without photos" at bounding box center [356, 356] width 18 height 18
checkbox input "true"
click at [456, 314] on textarea at bounding box center [477, 323] width 161 height 38
paste textarea "HPM to add photos"
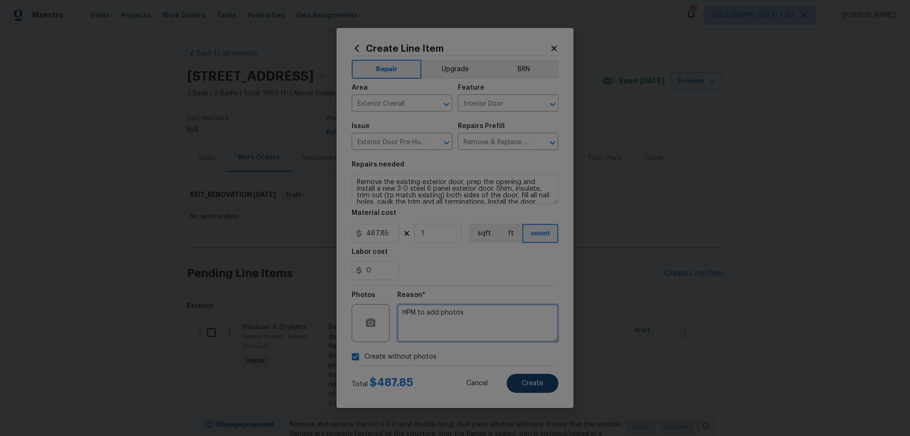
type textarea "HPM to add photos"
click at [531, 381] on span "Create" at bounding box center [532, 383] width 21 height 7
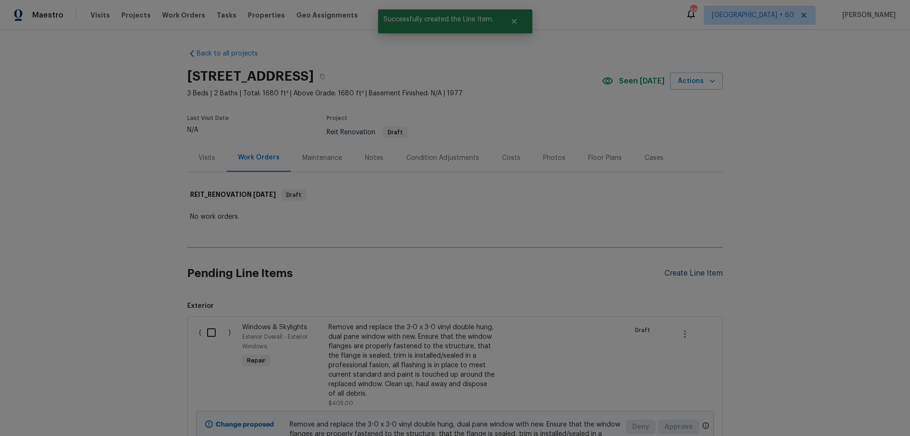
click at [697, 270] on div "Create Line Item" at bounding box center [694, 273] width 58 height 9
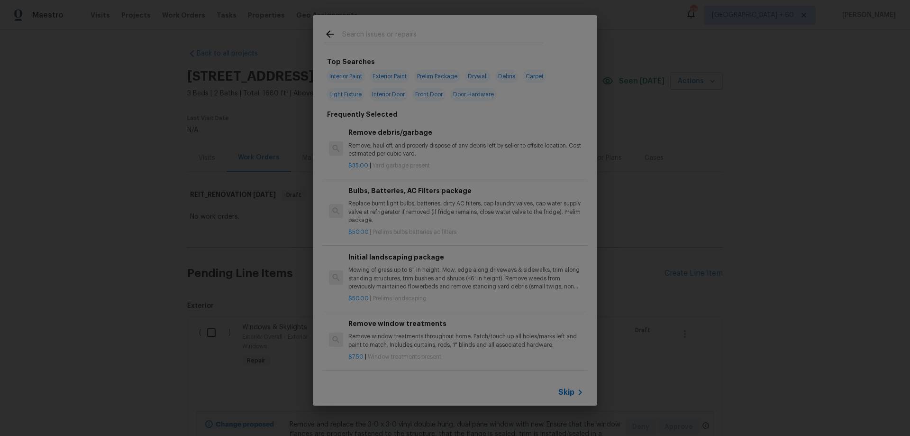
click at [558, 393] on div "Skip" at bounding box center [455, 392] width 284 height 27
click at [561, 393] on span "Skip" at bounding box center [566, 391] width 16 height 9
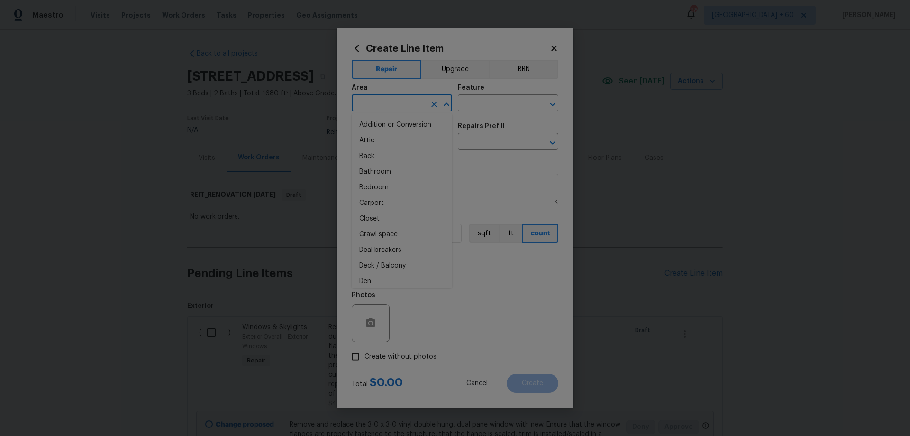
click at [393, 100] on input "text" at bounding box center [389, 104] width 74 height 15
click at [412, 136] on li "Exterior Overall" at bounding box center [402, 141] width 101 height 16
type input "Exterior Overall"
click at [485, 102] on input "text" at bounding box center [495, 104] width 74 height 15
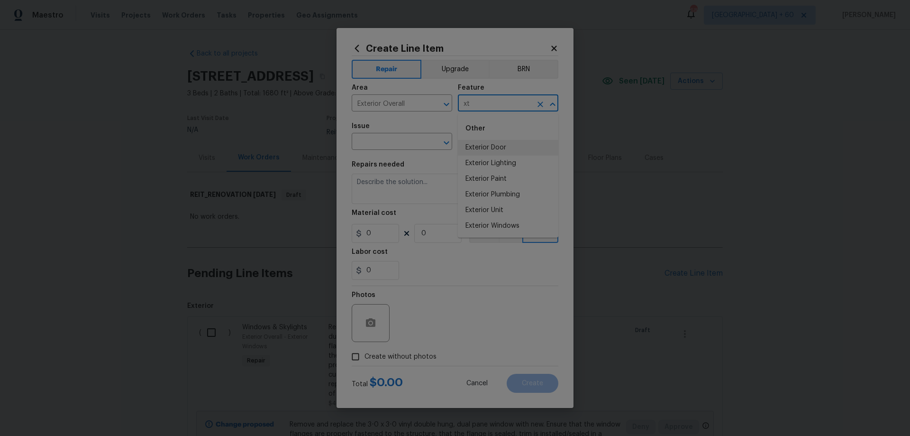
click at [490, 143] on li "Exterior Door" at bounding box center [508, 148] width 101 height 16
type input "Exterior Door"
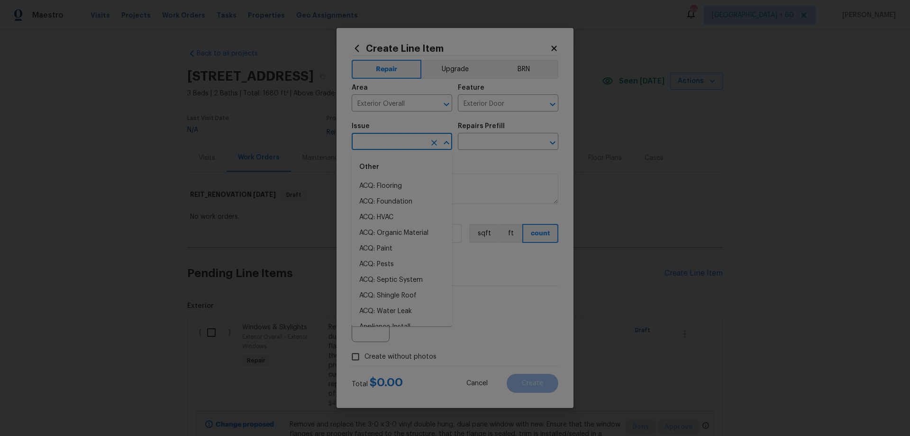
click at [380, 135] on input "text" at bounding box center [389, 142] width 74 height 15
click at [395, 250] on li "Exterior Paint" at bounding box center [402, 249] width 101 height 16
type input "Exterior Paint"
click at [486, 135] on div "Repairs Prefill" at bounding box center [508, 129] width 101 height 12
click at [488, 138] on input "text" at bounding box center [495, 142] width 74 height 15
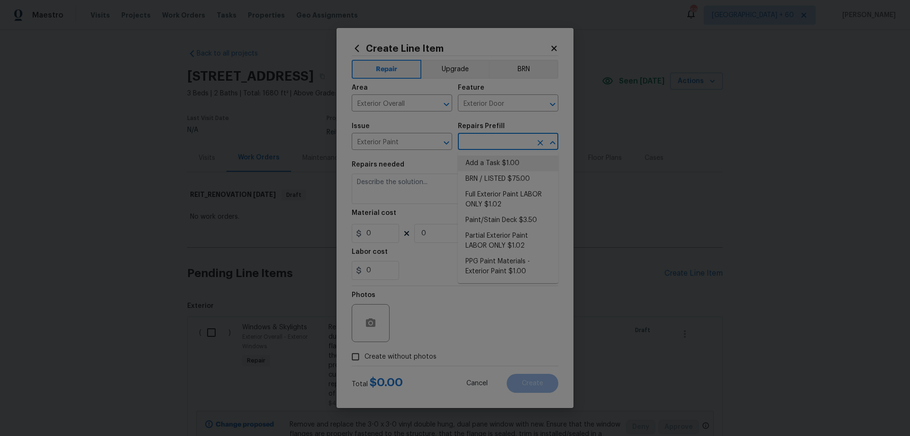
click at [499, 159] on li "Add a Task $1.00" at bounding box center [508, 163] width 101 height 16
type input "Overall Paint"
type input "Add a Task $1.00"
type textarea "HPM to detail"
type input "1"
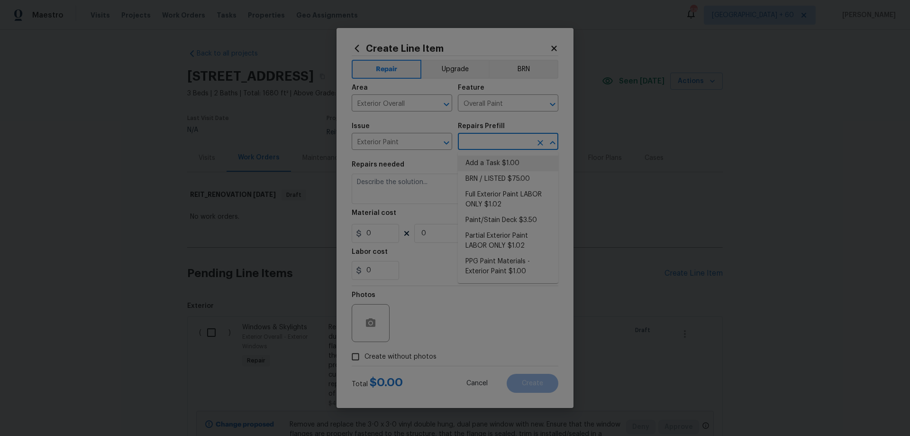
type input "1"
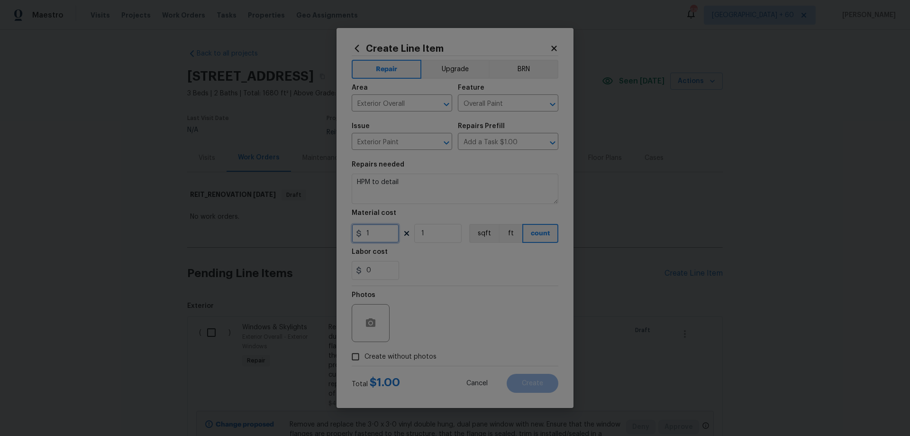
drag, startPoint x: 374, startPoint y: 233, endPoint x: 287, endPoint y: 215, distance: 88.1
click at [306, 230] on div "Create Line Item Repair Upgrade BRN Area Exterior Overall ​ Feature Overall Pai…" at bounding box center [455, 218] width 910 height 436
type input "74"
drag, startPoint x: 430, startPoint y: 234, endPoint x: 339, endPoint y: 235, distance: 90.6
click at [355, 230] on div "74 1 sqft ft count" at bounding box center [455, 233] width 207 height 19
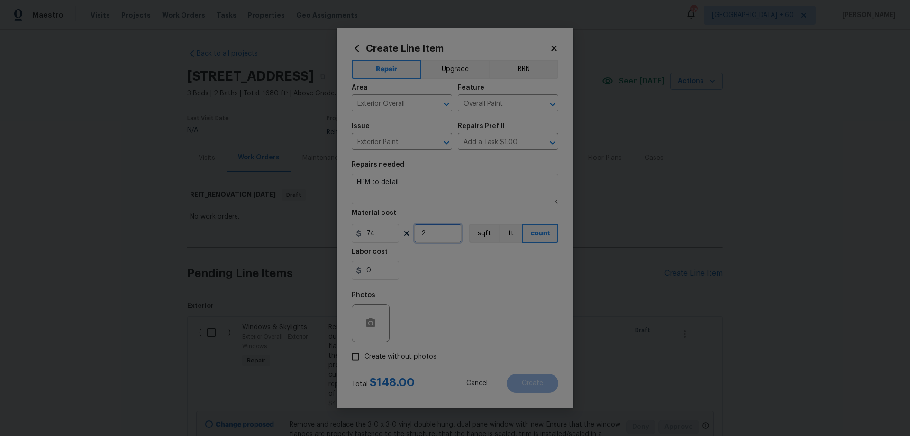
type input "2"
drag, startPoint x: 410, startPoint y: 190, endPoint x: 241, endPoint y: 175, distance: 169.4
click at [250, 177] on div "Create Line Item Repair Upgrade BRN Area Exterior Overall ​ Feature Overall Pai…" at bounding box center [455, 218] width 910 height 436
type textarea "Repaint exterior door. Match existing color."
click at [410, 358] on span "Create without photos" at bounding box center [401, 357] width 72 height 10
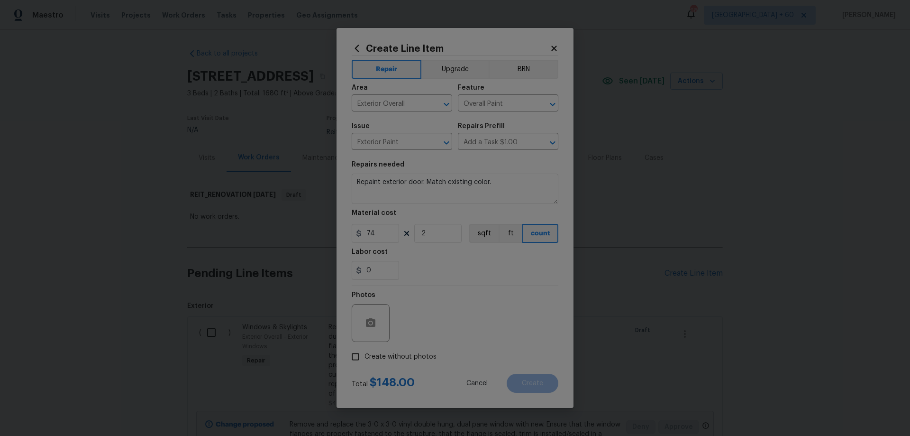
click at [462, 326] on div "Photos" at bounding box center [455, 317] width 207 height 62
click at [378, 355] on span "Create without photos" at bounding box center [401, 357] width 72 height 10
click at [365, 355] on input "Create without photos" at bounding box center [356, 356] width 18 height 18
checkbox input "true"
click at [474, 316] on textarea at bounding box center [477, 323] width 161 height 38
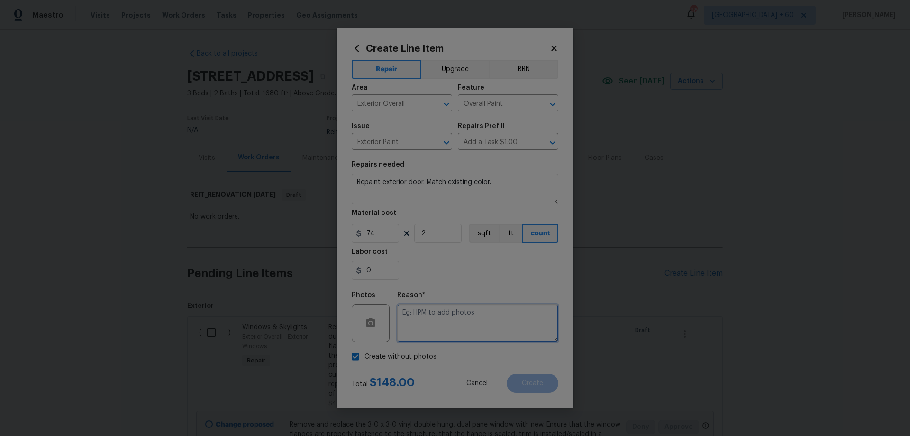
paste textarea "HPM to add photos"
type textarea "HPM to add photos"
click at [551, 382] on button "Create" at bounding box center [533, 383] width 52 height 19
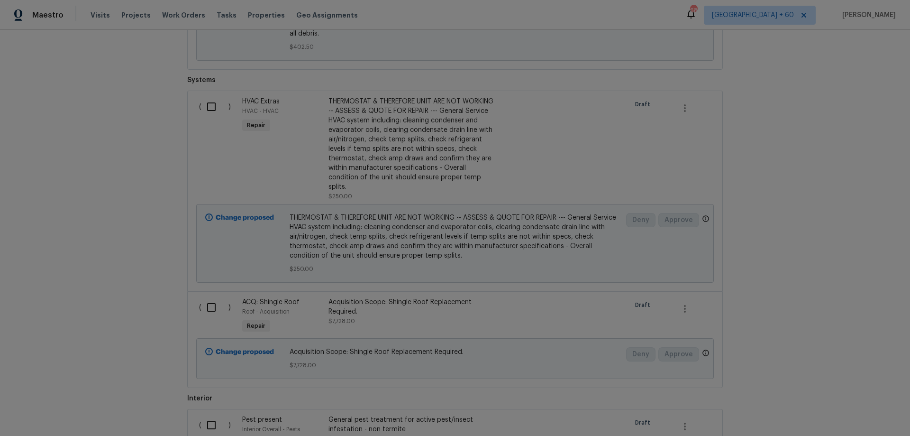
scroll to position [2200, 0]
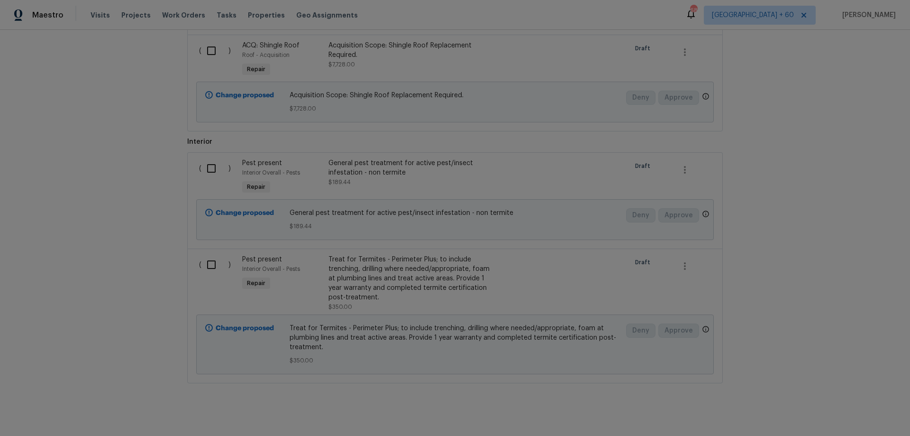
click at [413, 158] on div "General pest treatment for active pest/insect infestation - non termite" at bounding box center [412, 167] width 167 height 19
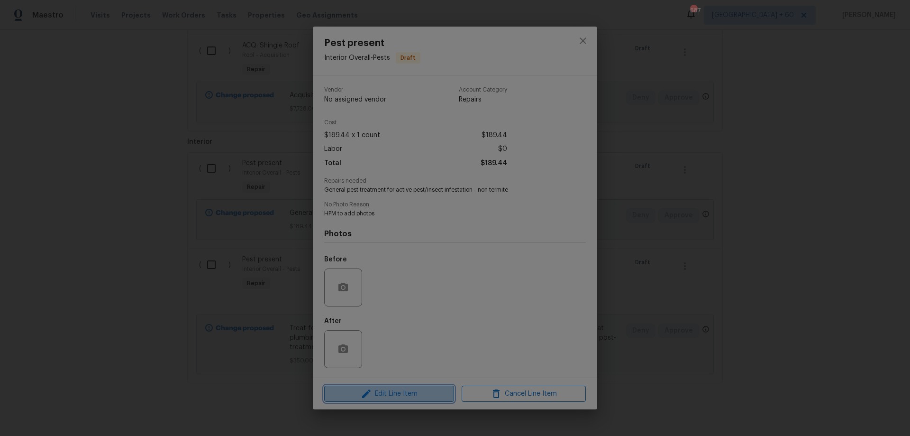
click at [386, 396] on span "Edit Line Item" at bounding box center [389, 394] width 124 height 12
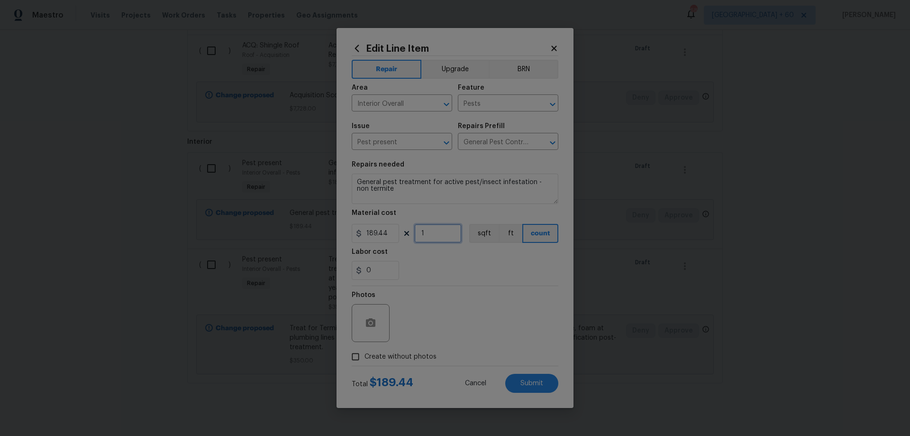
drag, startPoint x: 425, startPoint y: 233, endPoint x: 384, endPoint y: 230, distance: 40.8
click at [384, 230] on div "189.44 1 sqft ft count" at bounding box center [455, 233] width 207 height 19
type input "2"
click at [356, 178] on textarea "General pest treatment for active pest/insect infestation - non termite" at bounding box center [455, 189] width 207 height 30
type textarea "*GENERAL PESTS AND RODENTS* --- General pest treatment for active pest/insect i…"
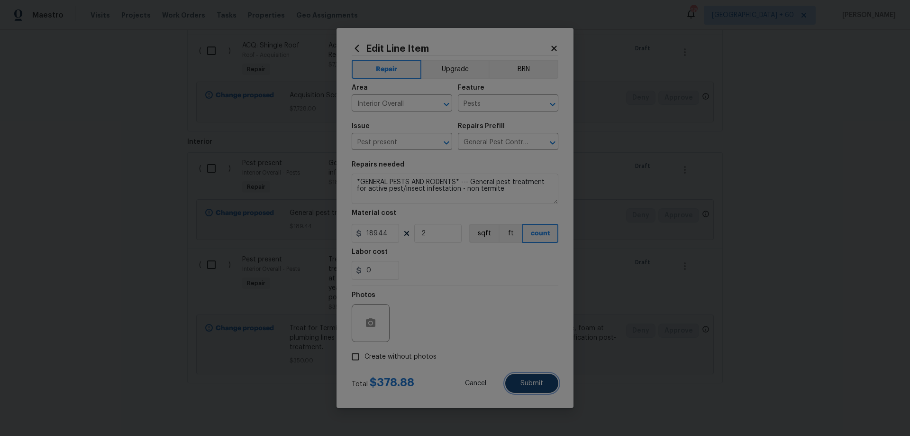
click at [528, 382] on span "Submit" at bounding box center [532, 383] width 23 height 7
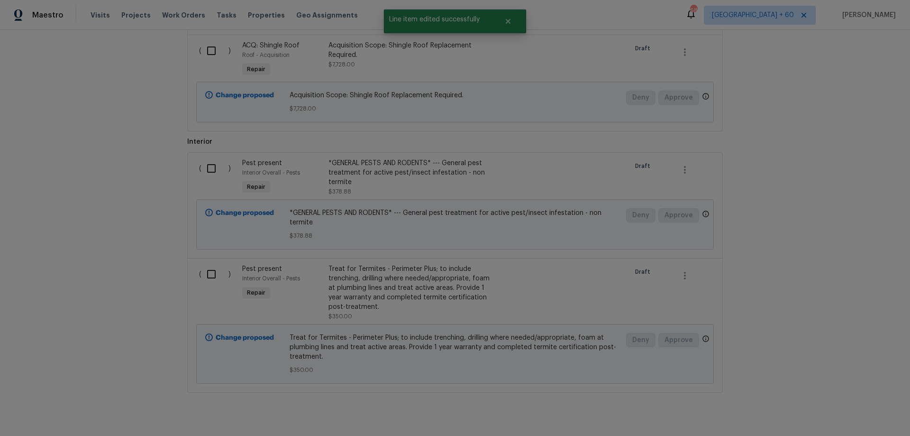
click at [350, 161] on div "*GENERAL PESTS AND RODENTS* --- General pest treatment for active pest/insect i…" at bounding box center [412, 172] width 167 height 28
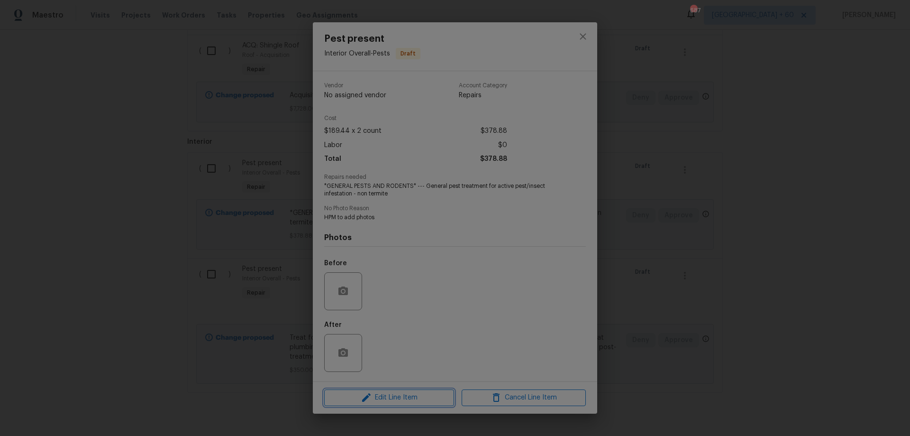
click at [411, 401] on span "Edit Line Item" at bounding box center [389, 398] width 124 height 12
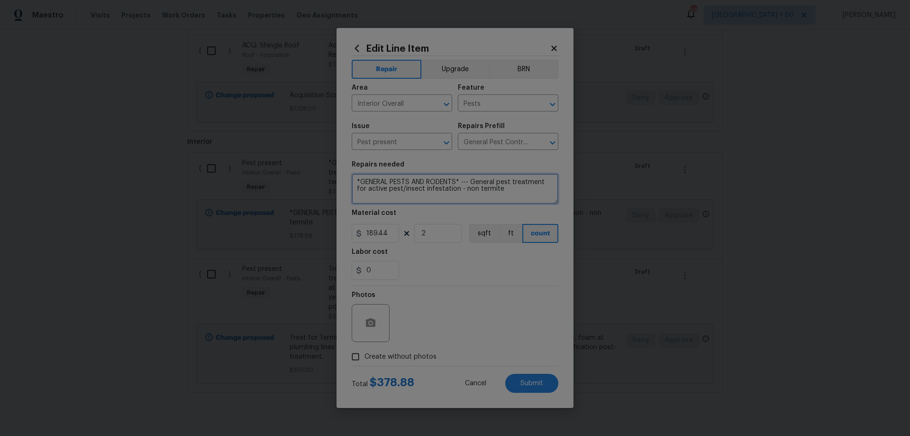
drag, startPoint x: 425, startPoint y: 180, endPoint x: 412, endPoint y: 180, distance: 12.8
click at [412, 180] on textarea "*GENERAL PESTS AND RODENTS* --- General pest treatment for active pest/insect i…" at bounding box center [455, 189] width 207 height 30
type textarea "*GENERAL PESTS & RODENTS* --- General pest treatment for active pest/insect [ME…"
click at [534, 384] on span "Submit" at bounding box center [532, 383] width 23 height 7
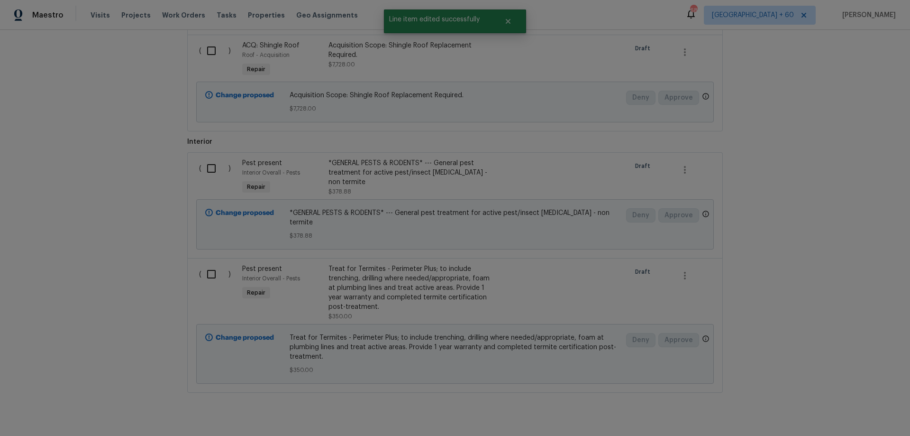
click at [817, 252] on div "Back to all projects [STREET_ADDRESS] 3 Beds | 2 Baths | Total: 1680 ft² | Abov…" at bounding box center [455, 233] width 910 height 406
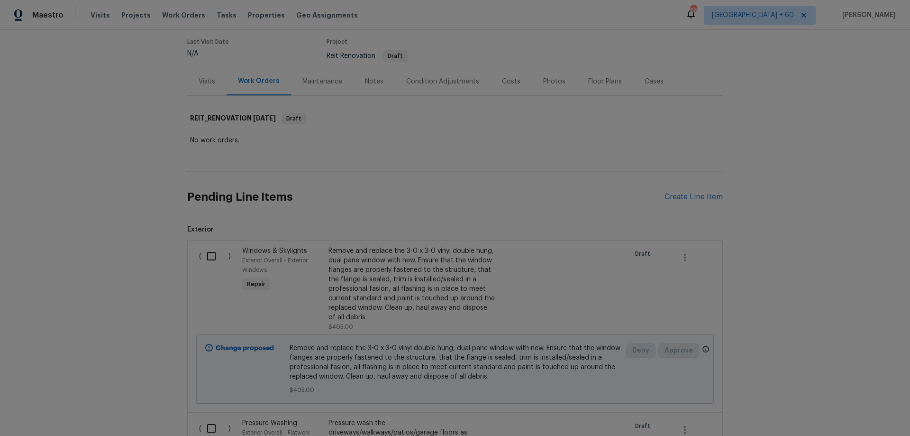
scroll to position [0, 0]
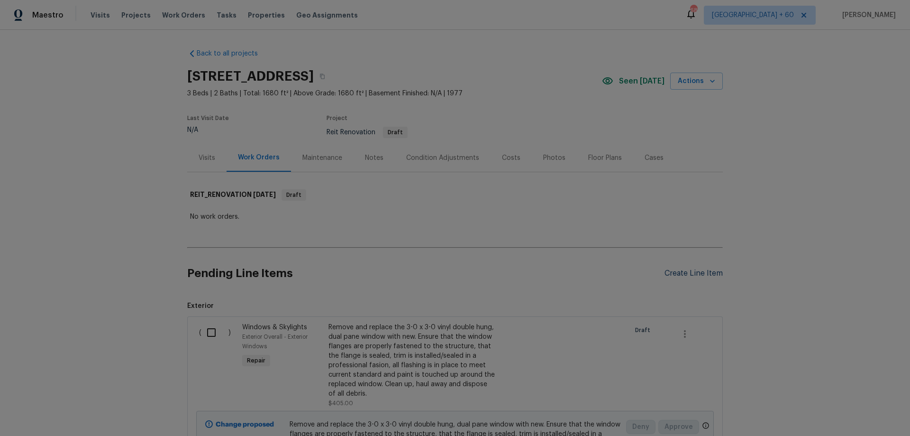
click at [694, 270] on div "Create Line Item" at bounding box center [694, 273] width 58 height 9
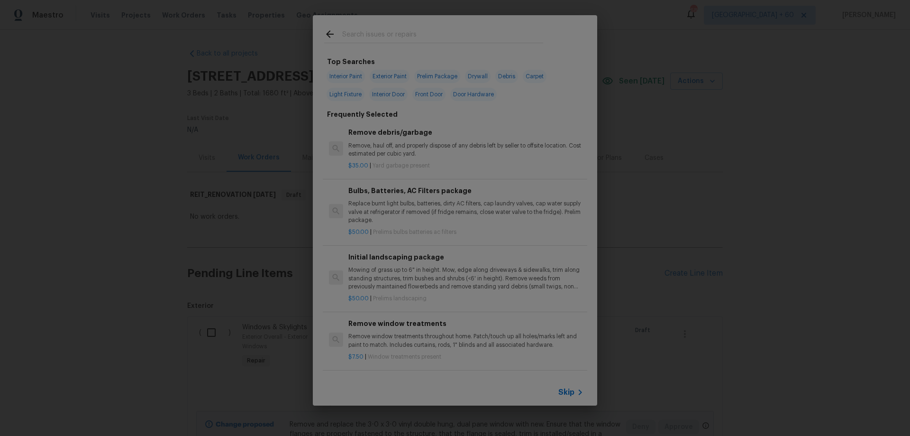
click at [570, 391] on span "Skip" at bounding box center [566, 391] width 16 height 9
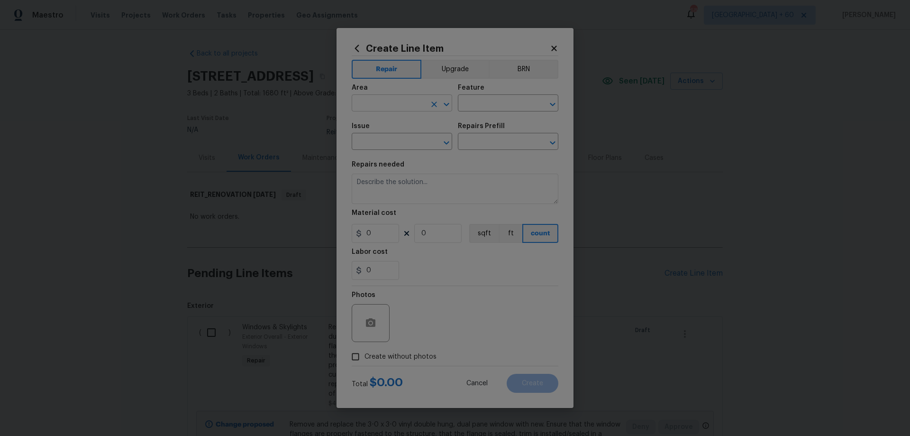
click at [380, 106] on input "text" at bounding box center [389, 104] width 74 height 15
drag, startPoint x: 401, startPoint y: 139, endPoint x: 451, endPoint y: 112, distance: 56.4
click at [402, 139] on li "Exterior Overall" at bounding box center [402, 141] width 101 height 16
type input "Exterior Overall"
click at [491, 98] on input "text" at bounding box center [495, 104] width 74 height 15
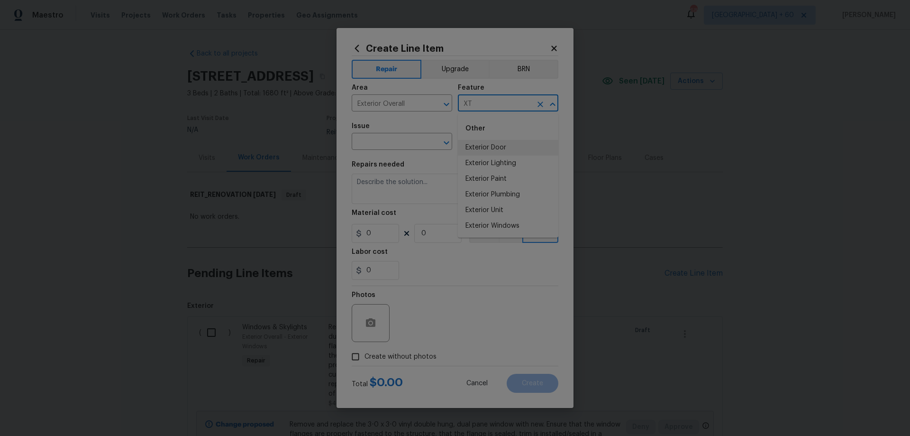
click at [509, 145] on li "Exterior Door" at bounding box center [508, 148] width 101 height 16
type input "Exterior Door"
click at [392, 142] on input "text" at bounding box center [389, 142] width 74 height 15
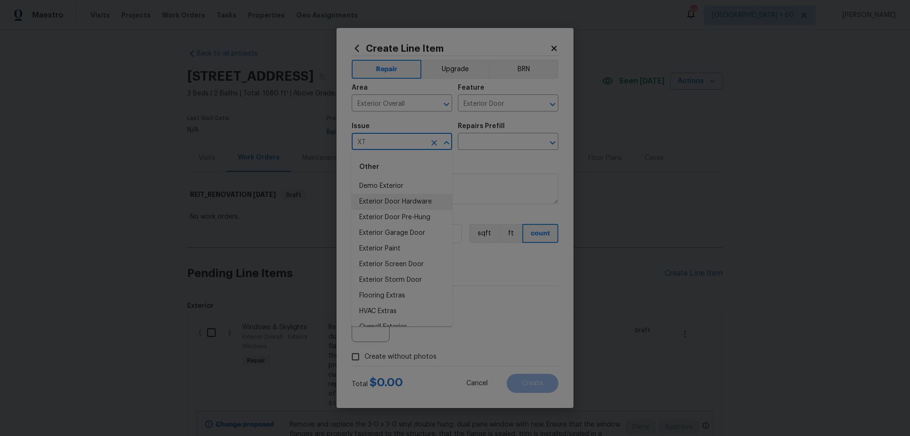
click at [420, 201] on li "Exterior Door Hardware" at bounding box center [402, 202] width 101 height 16
type input "Exterior Door Hardware"
click at [487, 141] on input "text" at bounding box center [495, 142] width 74 height 15
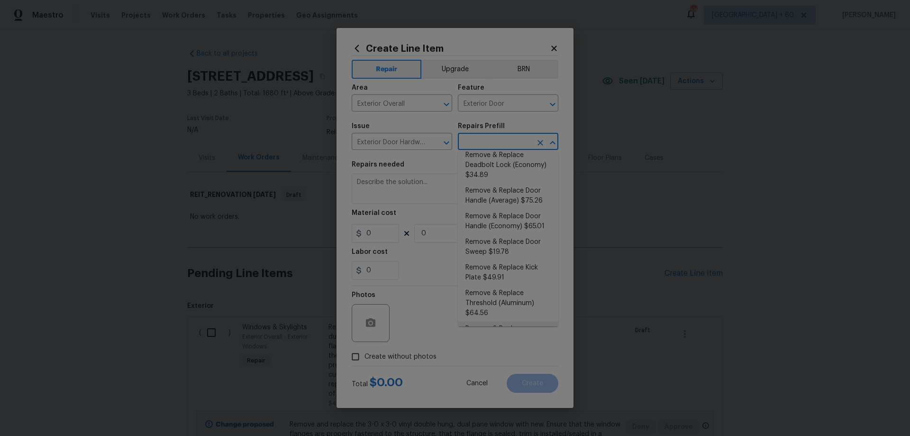
scroll to position [50, 0]
click at [533, 248] on li "Remove & Replace Door Handle (Economy) $65.01" at bounding box center [508, 247] width 101 height 26
type input "Interior Door"
type input "Remove & Replace Door Handle (Economy) $65.01"
type textarea "Remove the exisiting exterior door handle and replace with new. Haul away and d…"
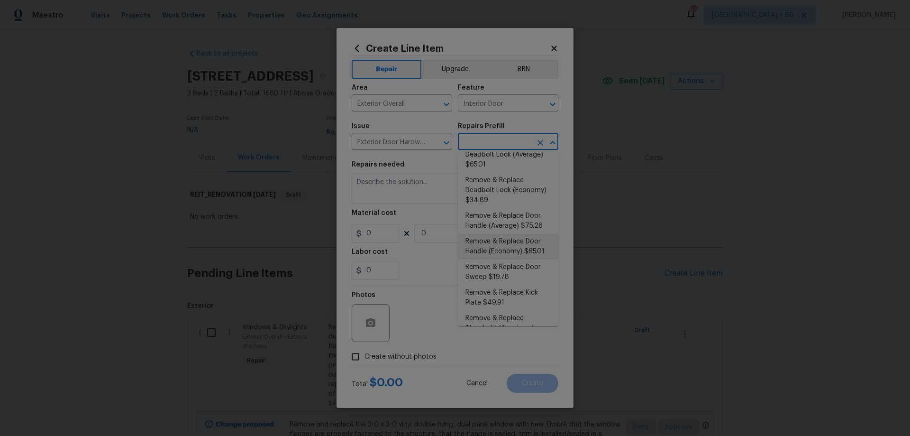
type input "65.01"
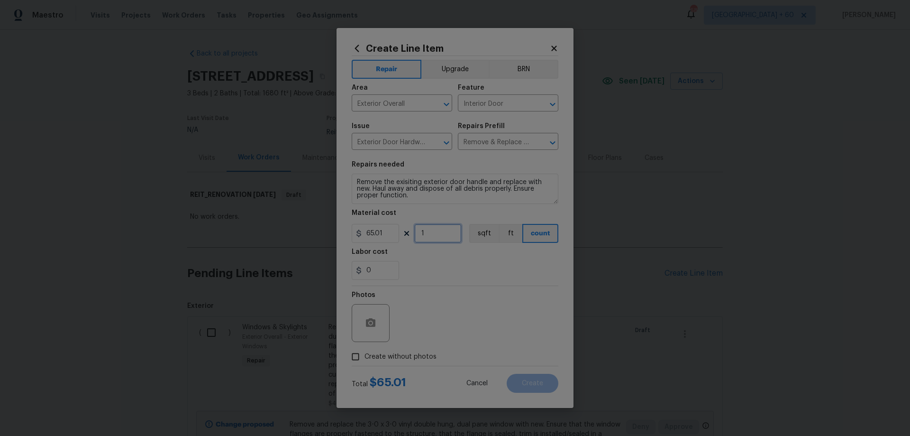
drag, startPoint x: 439, startPoint y: 229, endPoint x: 381, endPoint y: 223, distance: 58.1
click at [384, 223] on figure "Material cost 65.01 1 sqft ft count" at bounding box center [455, 226] width 207 height 33
type input "2"
click at [484, 179] on textarea "Remove the exisiting exterior door handle and replace with new. Haul away and d…" at bounding box center [455, 189] width 207 height 30
click at [486, 180] on textarea "Remove the exisiting exterior door handle and replace with new. Haul away and d…" at bounding box center [455, 189] width 207 height 30
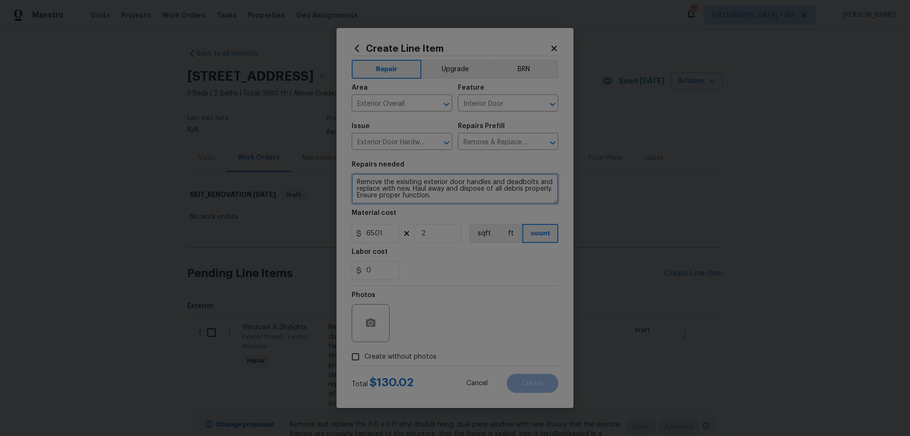
click at [410, 182] on textarea "Remove the exisiting exterior door handles and deadbolts and replace with new. …" at bounding box center [455, 189] width 207 height 30
type textarea "Remove the existing exterior door handles and deadbolts and replace with new. H…"
click at [462, 265] on div "0" at bounding box center [455, 270] width 207 height 19
click at [372, 354] on span "Create without photos" at bounding box center [401, 357] width 72 height 10
click at [365, 354] on input "Create without photos" at bounding box center [356, 356] width 18 height 18
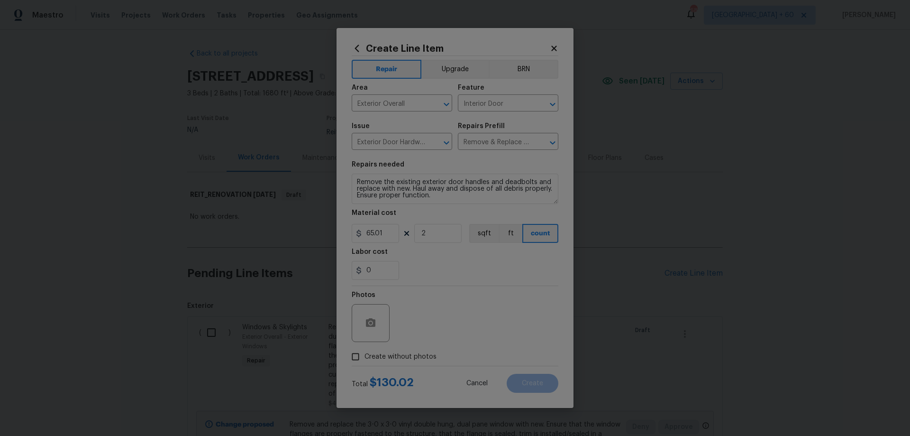
checkbox input "true"
click at [429, 323] on textarea at bounding box center [477, 323] width 161 height 38
paste textarea "HPM to add photos"
click at [541, 387] on button "Create" at bounding box center [533, 383] width 52 height 19
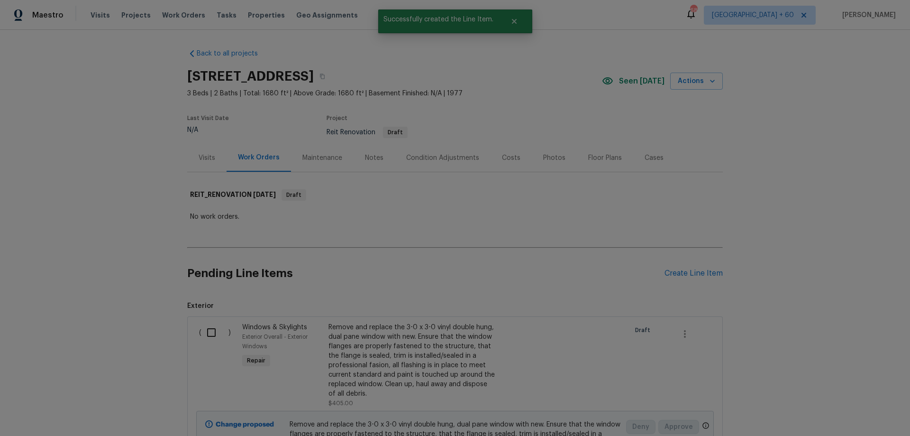
click at [412, 339] on div "Remove and replace the 3-0 x 3-0 vinyl double hung, dual pane window with new. …" at bounding box center [412, 360] width 167 height 76
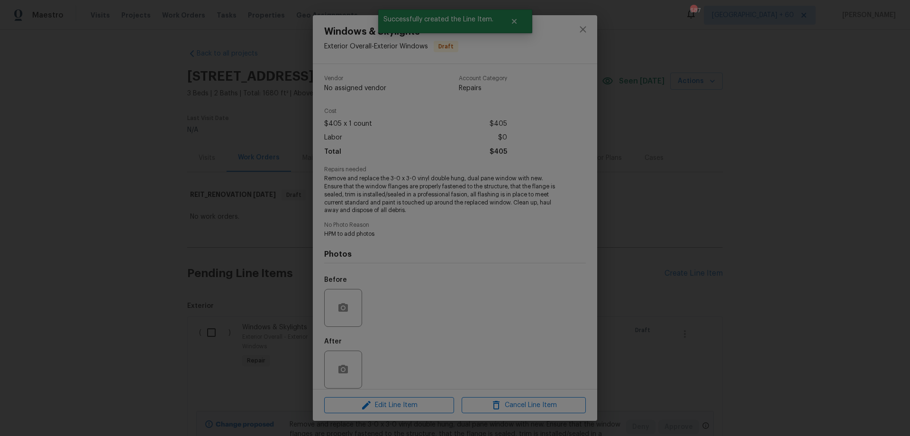
click at [752, 256] on div "Windows & Skylights Exterior Overall - Exterior Windows Draft Vendor No assigne…" at bounding box center [455, 218] width 910 height 436
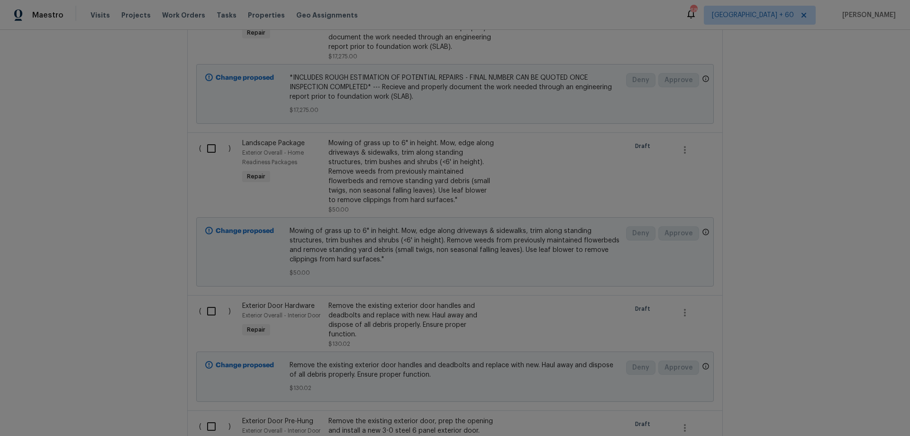
scroll to position [616, 0]
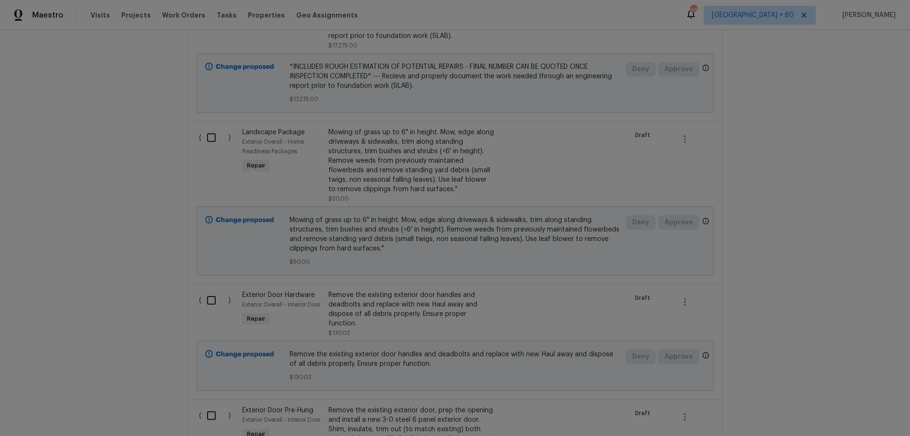
click at [398, 295] on div "Remove the existing exterior door handles and deadbolts and replace with new. H…" at bounding box center [412, 309] width 167 height 38
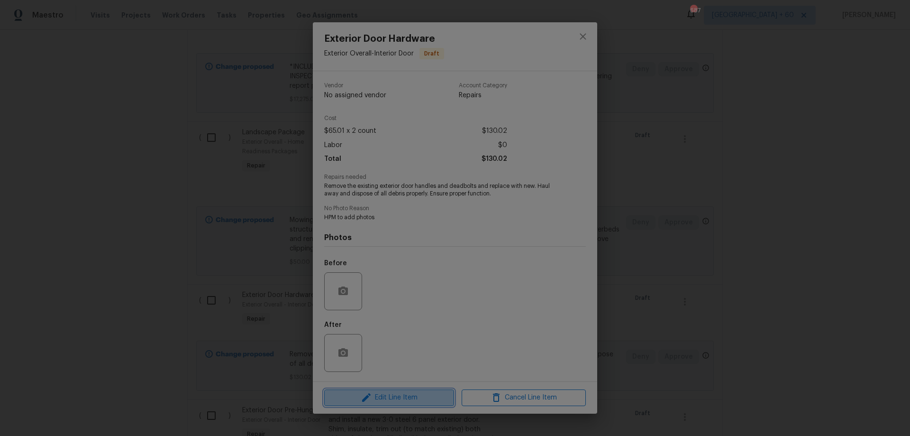
click at [377, 400] on span "Edit Line Item" at bounding box center [389, 398] width 124 height 12
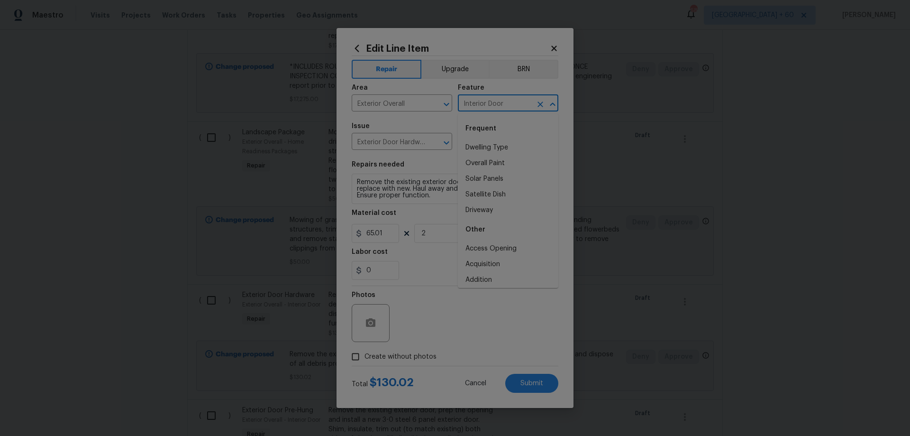
drag, startPoint x: 511, startPoint y: 102, endPoint x: 430, endPoint y: 94, distance: 81.0
click at [433, 94] on div "Area Exterior Overall ​ Feature Interior Door ​" at bounding box center [455, 98] width 207 height 38
click at [518, 144] on li "Exterior Door" at bounding box center [508, 148] width 101 height 16
click at [547, 388] on button "Submit" at bounding box center [531, 383] width 53 height 19
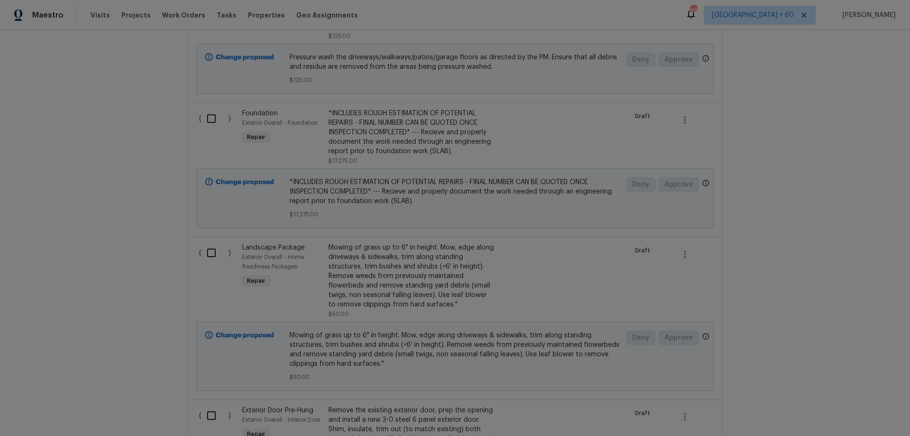
click at [771, 302] on div "Back to all projects [STREET_ADDRESS] 3 Beds | 2 Baths | Total: 1680 ft² | Abov…" at bounding box center [455, 233] width 910 height 406
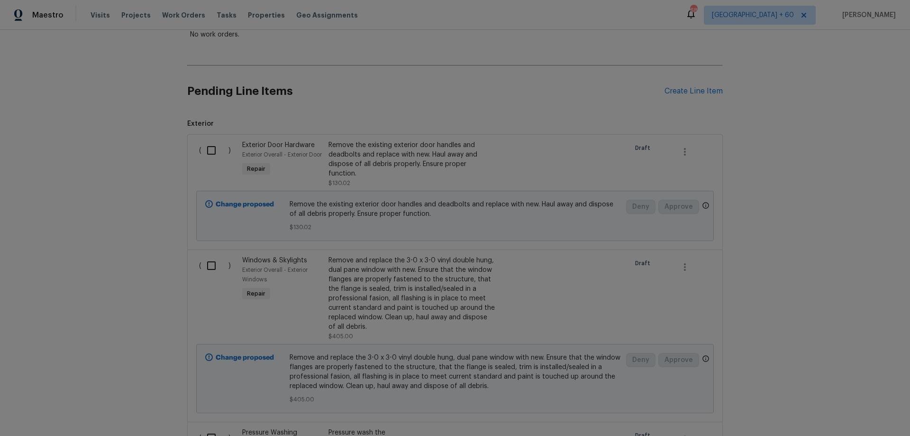
scroll to position [0, 0]
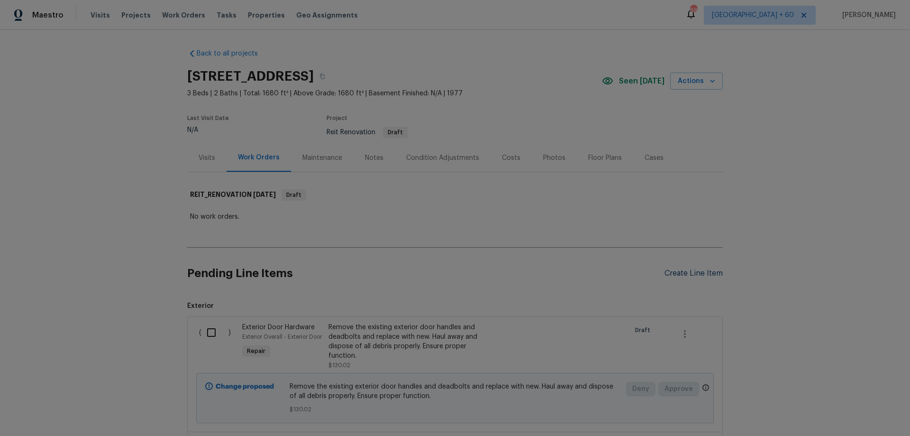
click at [693, 274] on div "Create Line Item" at bounding box center [694, 273] width 58 height 9
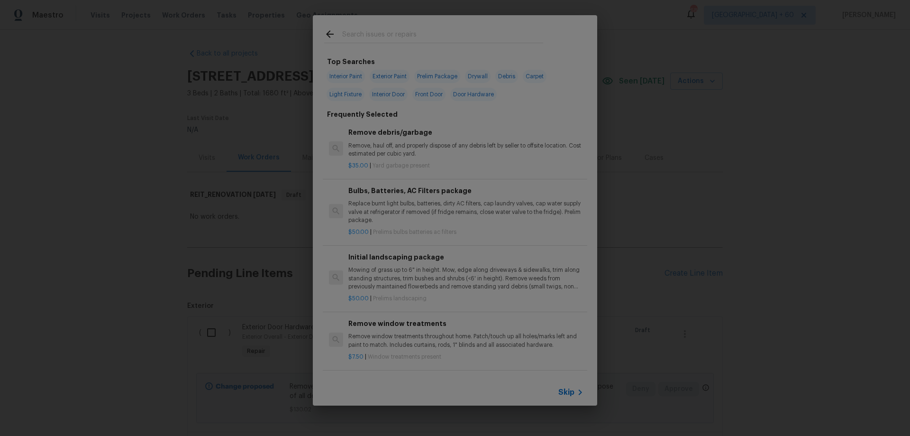
click at [574, 394] on span "Skip" at bounding box center [566, 391] width 16 height 9
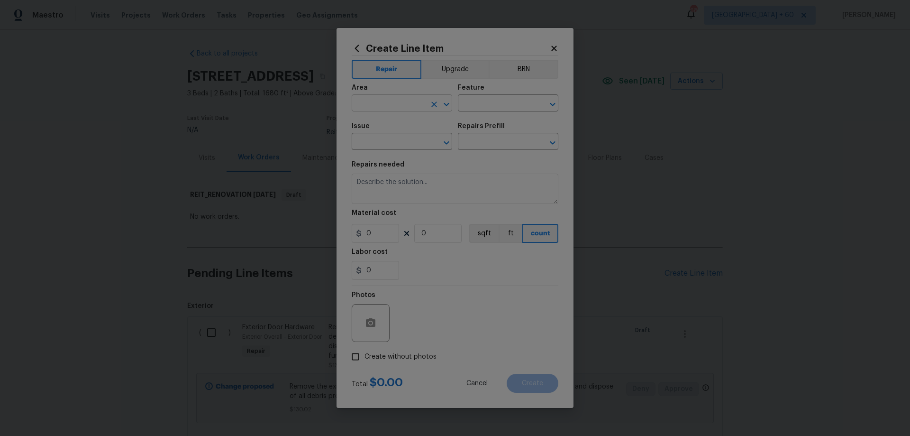
click at [393, 109] on input "text" at bounding box center [389, 104] width 74 height 15
click at [398, 355] on span "Create without photos" at bounding box center [401, 357] width 72 height 10
click at [365, 355] on input "Create without photos" at bounding box center [356, 356] width 18 height 18
click at [458, 322] on textarea at bounding box center [477, 323] width 161 height 38
paste textarea "HPM to add photos"
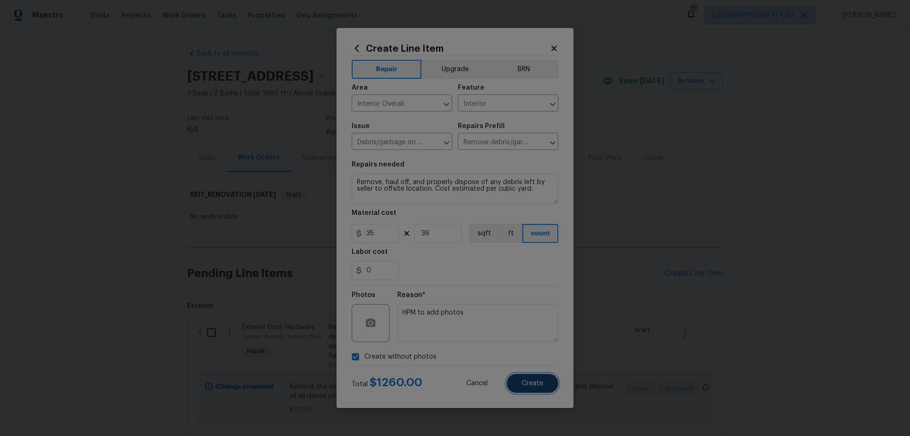
click at [549, 384] on button "Create" at bounding box center [533, 383] width 52 height 19
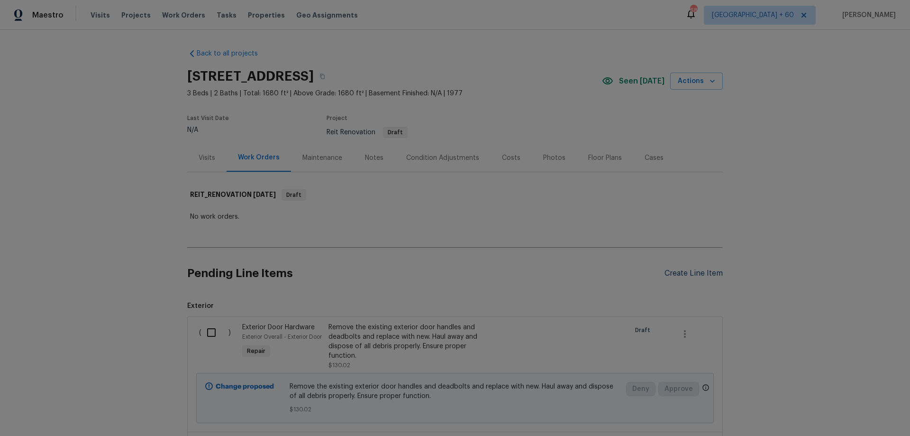
click at [685, 277] on div "Create Line Item" at bounding box center [694, 273] width 58 height 9
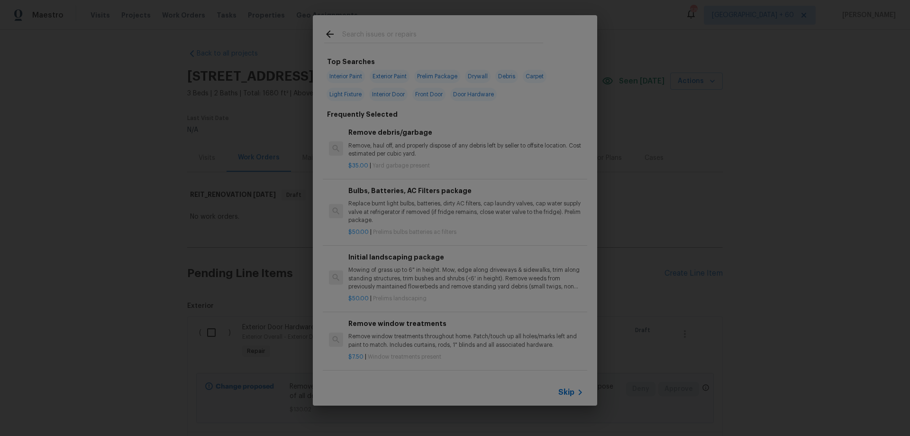
click at [565, 389] on span "Skip" at bounding box center [566, 391] width 16 height 9
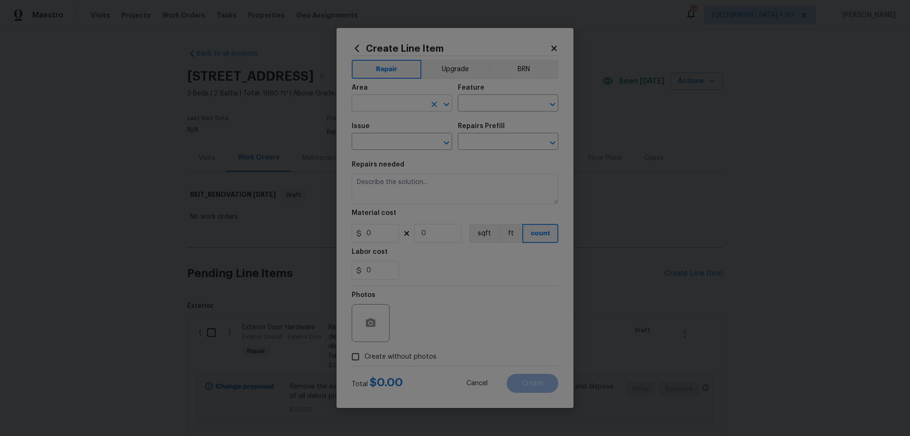
click at [401, 97] on input "text" at bounding box center [389, 104] width 74 height 15
drag, startPoint x: 553, startPoint y: 184, endPoint x: 246, endPoint y: 163, distance: 307.5
click at [246, 163] on div "Create Line Item Repair Upgrade BRN Area Interior Overall ​ Feature Overall ​ I…" at bounding box center [455, 218] width 910 height 436
drag, startPoint x: 393, startPoint y: 232, endPoint x: 384, endPoint y: 236, distance: 10.4
click at [393, 232] on input "1" at bounding box center [375, 233] width 47 height 19
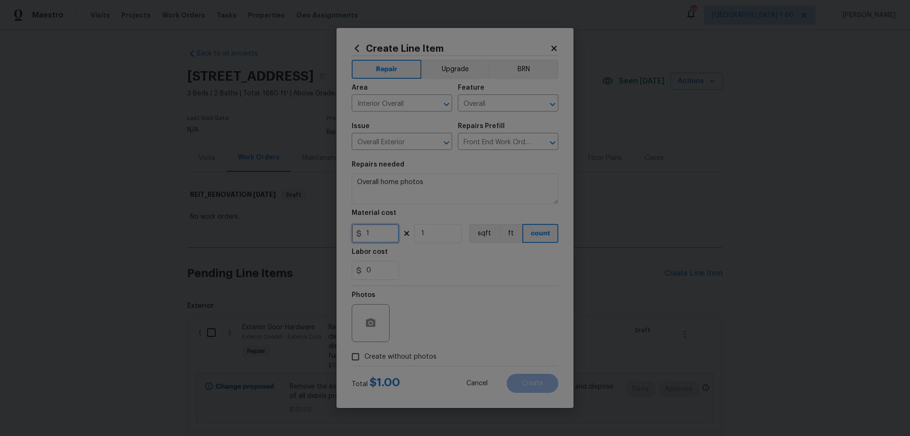
click at [343, 233] on div "Create Line Item Repair Upgrade BRN Area Interior Overall ​ Feature Overall ​ I…" at bounding box center [455, 218] width 237 height 380
click at [488, 276] on div "0" at bounding box center [455, 270] width 207 height 19
click at [423, 355] on span "Create without photos" at bounding box center [401, 357] width 72 height 10
click at [365, 355] on input "Create without photos" at bounding box center [356, 356] width 18 height 18
click at [454, 324] on textarea at bounding box center [477, 323] width 161 height 38
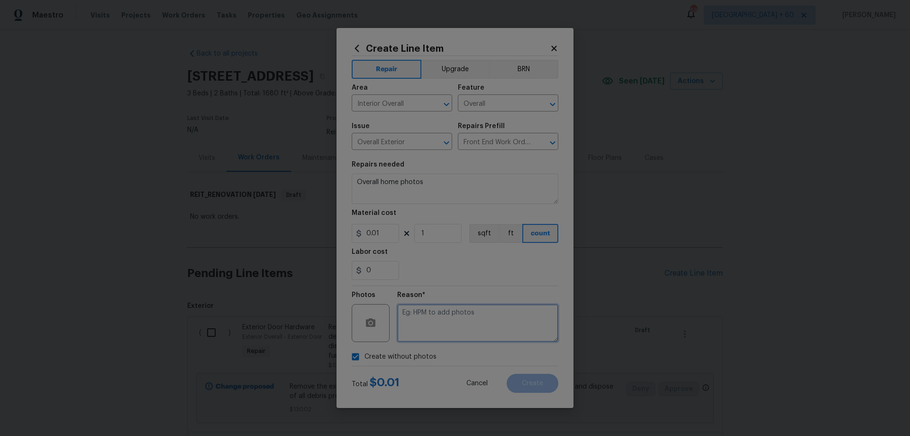
paste textarea "HPM to add photos"
click at [548, 384] on button "Create" at bounding box center [533, 383] width 52 height 19
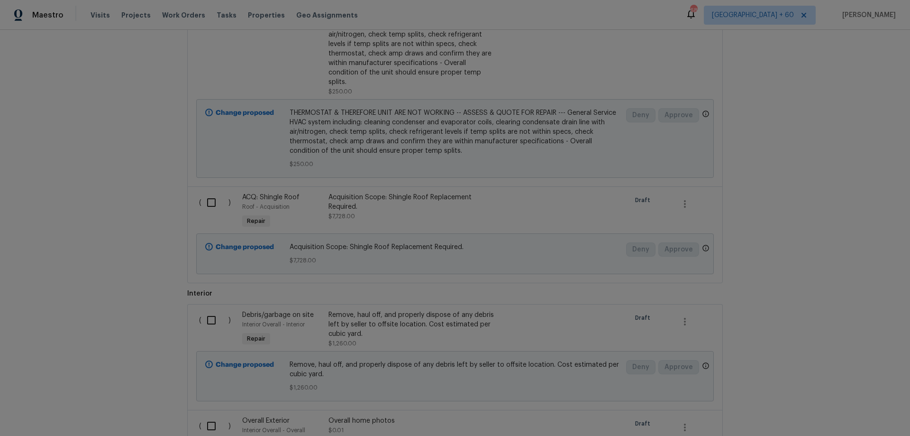
scroll to position [2181, 0]
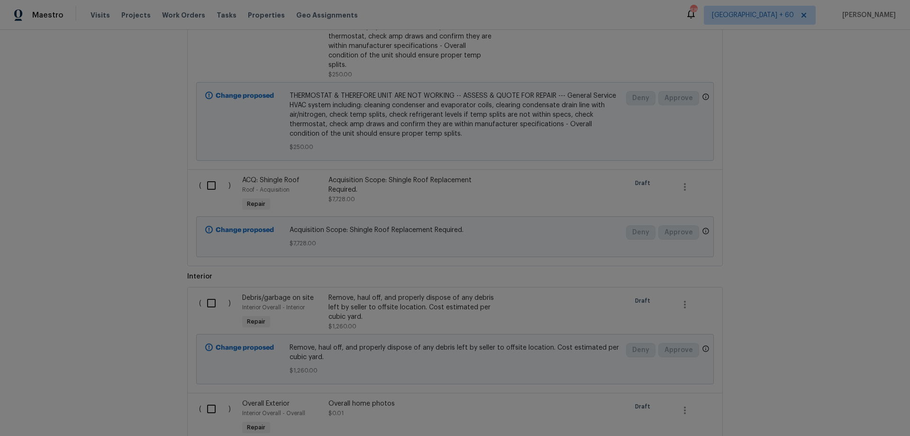
click at [399, 301] on div "Remove, haul off, and properly dispose of any debris left by seller to offsite …" at bounding box center [412, 307] width 167 height 28
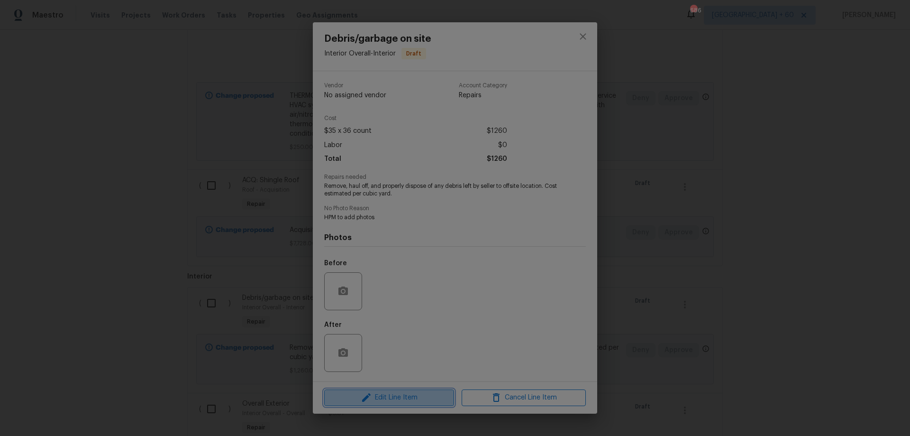
click at [390, 398] on span "Edit Line Item" at bounding box center [389, 398] width 124 height 12
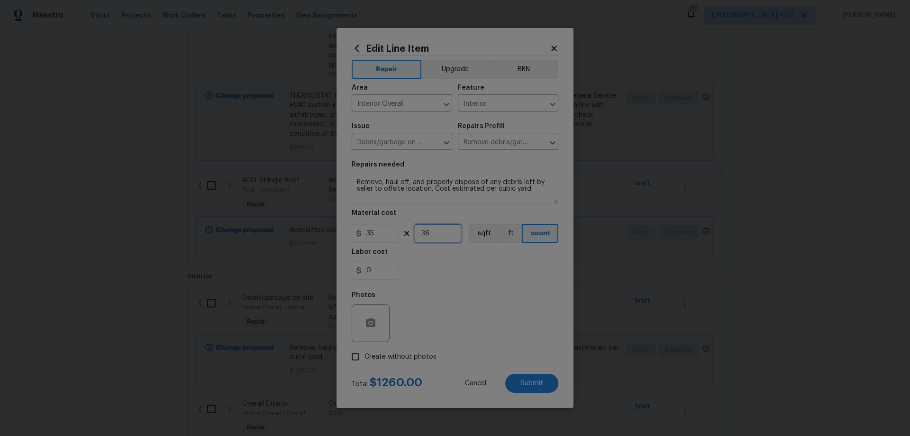
drag, startPoint x: 437, startPoint y: 232, endPoint x: 375, endPoint y: 221, distance: 63.4
click at [375, 221] on figure "Material cost 35 36 sqft ft count" at bounding box center [455, 226] width 207 height 33
click at [543, 387] on button "Submit" at bounding box center [531, 383] width 53 height 19
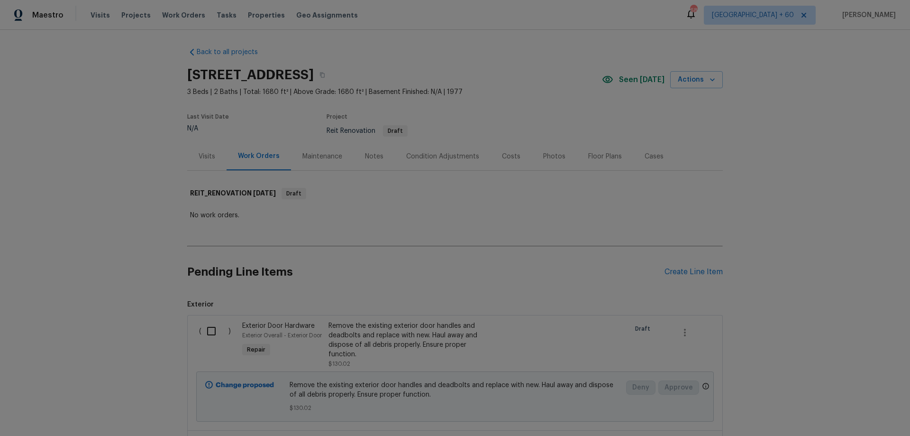
scroll to position [0, 0]
click at [695, 273] on div "Create Line Item" at bounding box center [694, 273] width 58 height 9
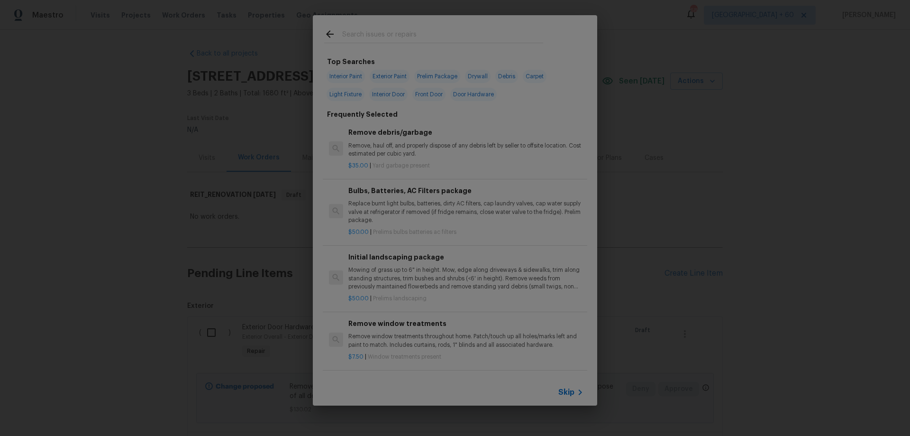
click at [579, 393] on icon at bounding box center [580, 391] width 11 height 11
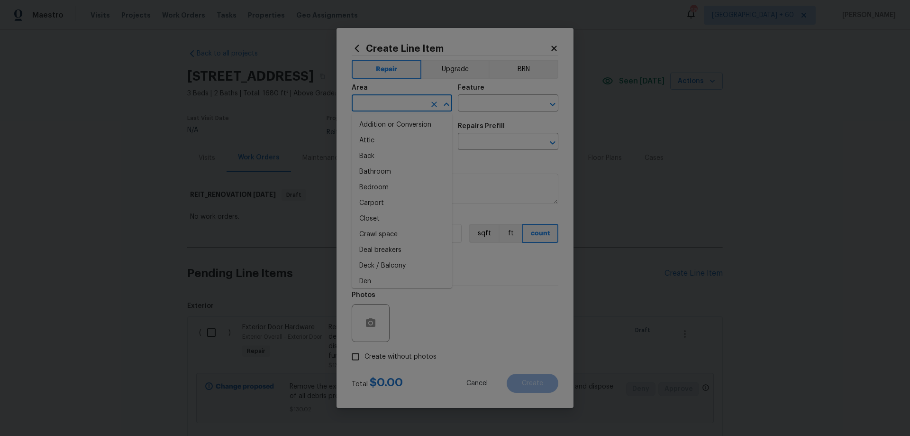
click at [395, 109] on input "text" at bounding box center [389, 104] width 74 height 15
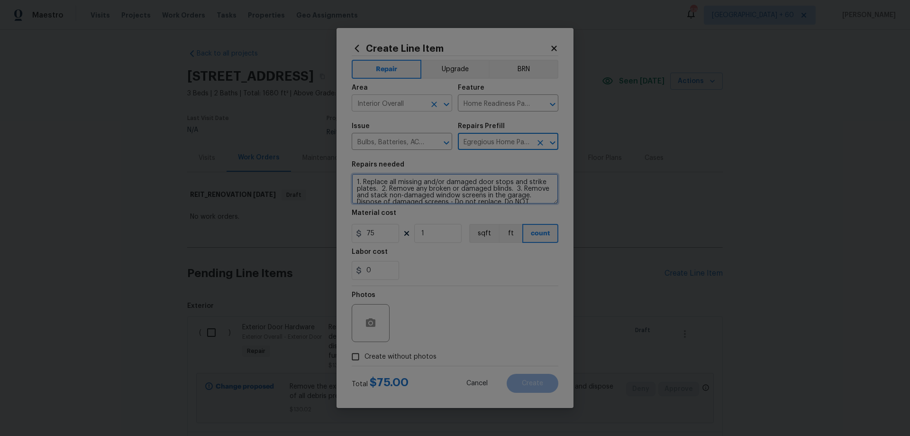
scroll to position [93, 0]
click at [390, 352] on span "Create without photos" at bounding box center [401, 357] width 72 height 10
click at [365, 352] on input "Create without photos" at bounding box center [356, 356] width 18 height 18
click at [456, 327] on textarea at bounding box center [477, 323] width 161 height 38
drag, startPoint x: 423, startPoint y: 229, endPoint x: 391, endPoint y: 230, distance: 32.3
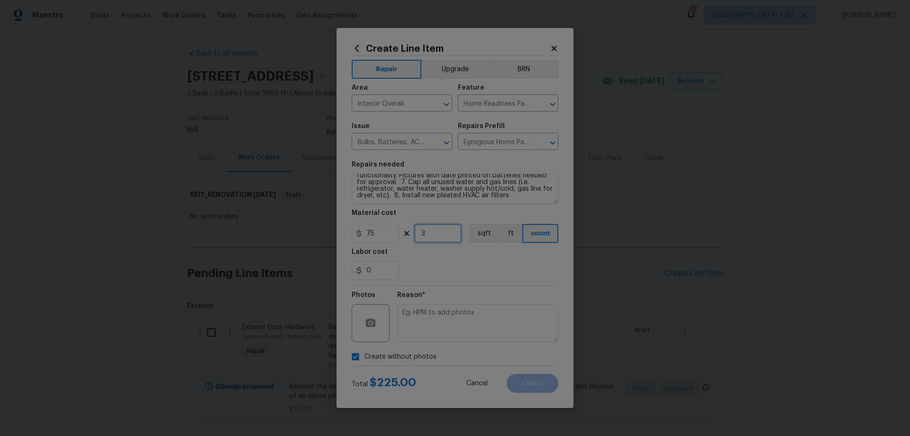
click at [391, 230] on div "75 3 sqft ft count" at bounding box center [455, 233] width 207 height 19
click at [502, 335] on textarea at bounding box center [477, 323] width 161 height 38
paste textarea "HPM to add photos"
drag, startPoint x: 431, startPoint y: 241, endPoint x: 400, endPoint y: 242, distance: 31.8
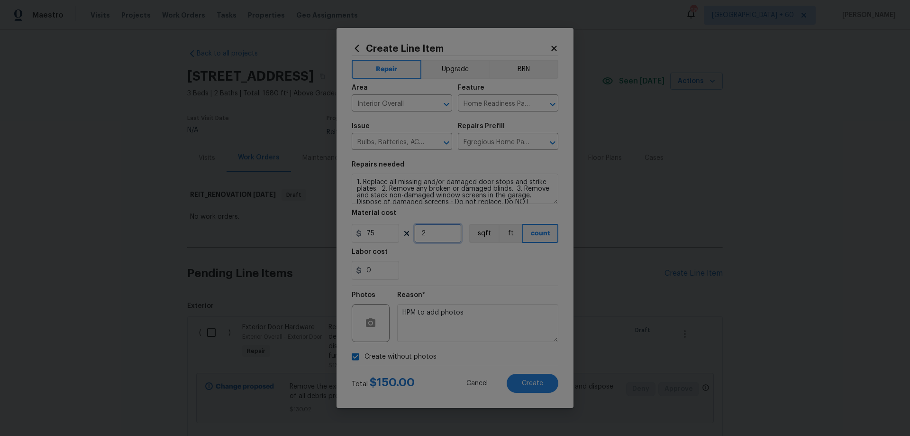
click at [402, 242] on div "75 2 sqft ft count" at bounding box center [455, 233] width 207 height 19
click at [489, 257] on div "Labor cost" at bounding box center [455, 254] width 207 height 12
click at [548, 382] on button "Create" at bounding box center [533, 383] width 52 height 19
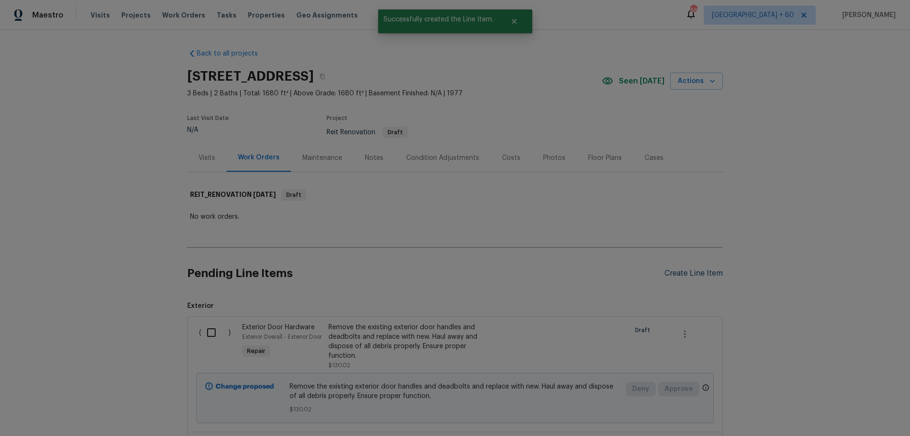
click at [692, 275] on div "Create Line Item" at bounding box center [694, 273] width 58 height 9
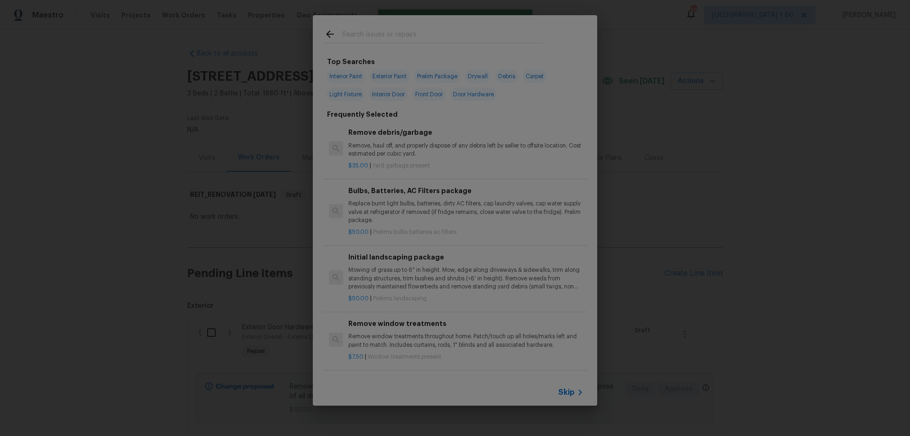
click at [570, 391] on span "Skip" at bounding box center [566, 391] width 16 height 9
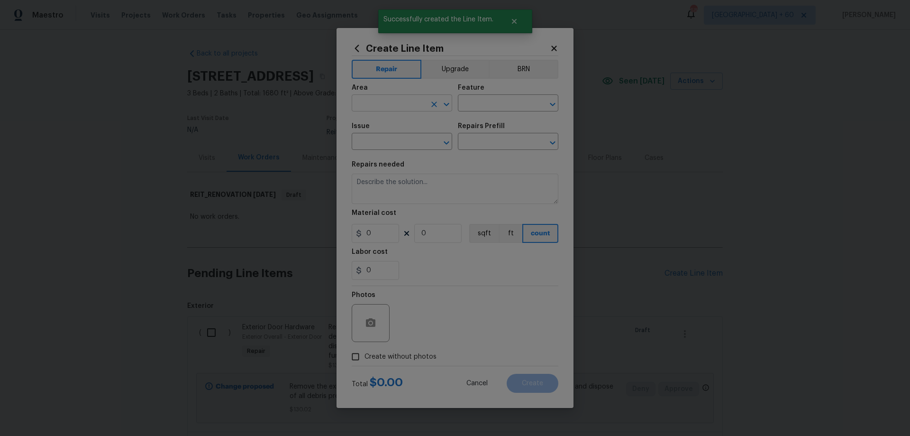
click at [392, 107] on input "text" at bounding box center [389, 104] width 74 height 15
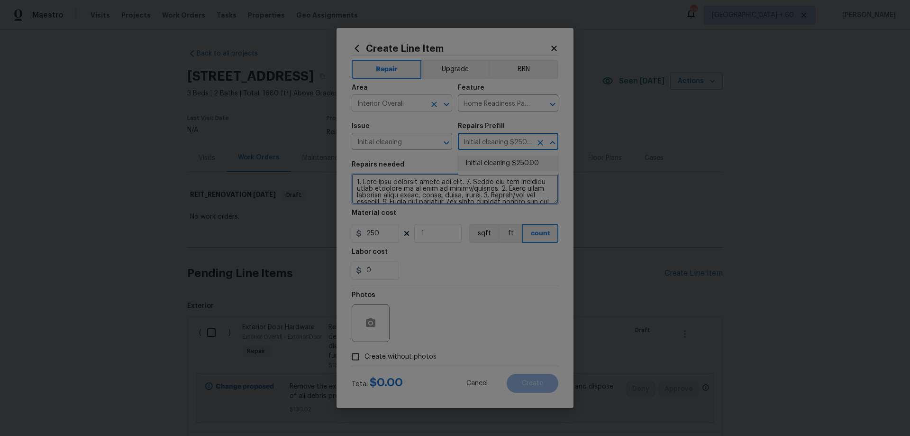
scroll to position [133, 0]
click at [414, 354] on span "Create without photos" at bounding box center [401, 357] width 72 height 10
click at [365, 354] on input "Create without photos" at bounding box center [356, 356] width 18 height 18
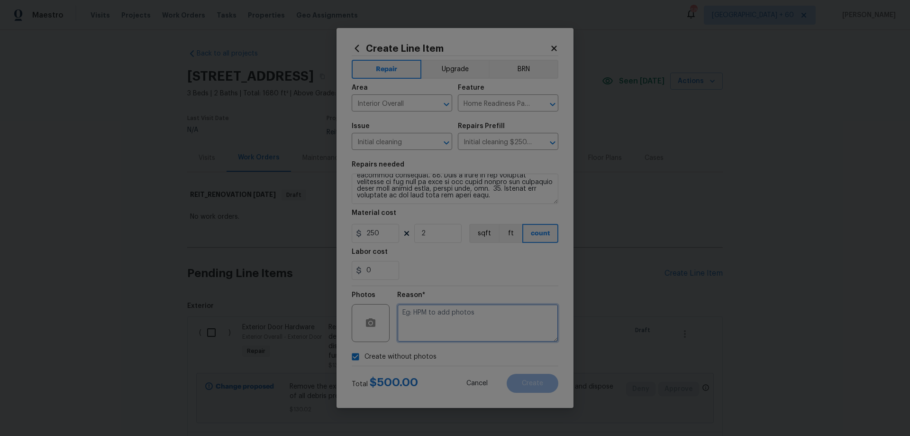
click at [472, 326] on textarea at bounding box center [477, 323] width 161 height 38
paste textarea "HPM to add photos"
click at [540, 382] on span "Create" at bounding box center [532, 383] width 21 height 7
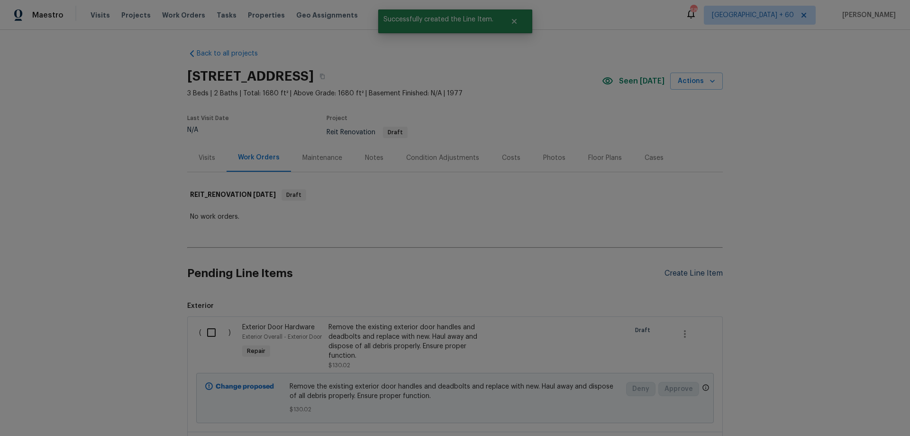
click at [674, 273] on div "Create Line Item" at bounding box center [694, 273] width 58 height 9
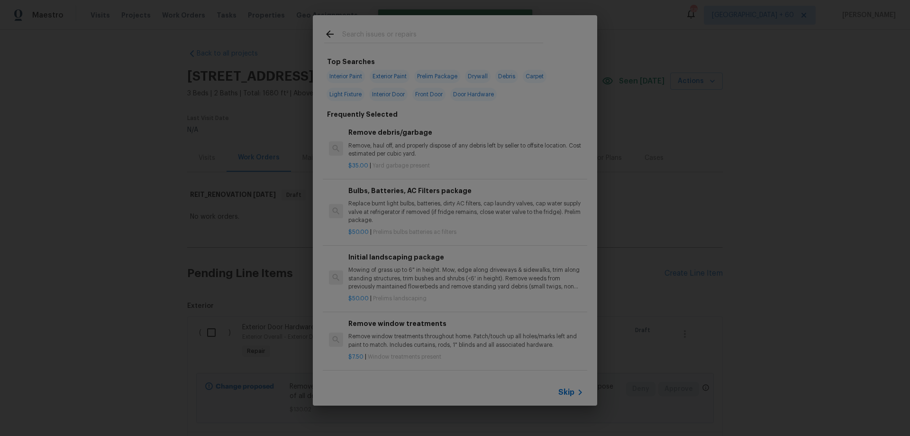
click at [578, 393] on icon at bounding box center [580, 391] width 11 height 11
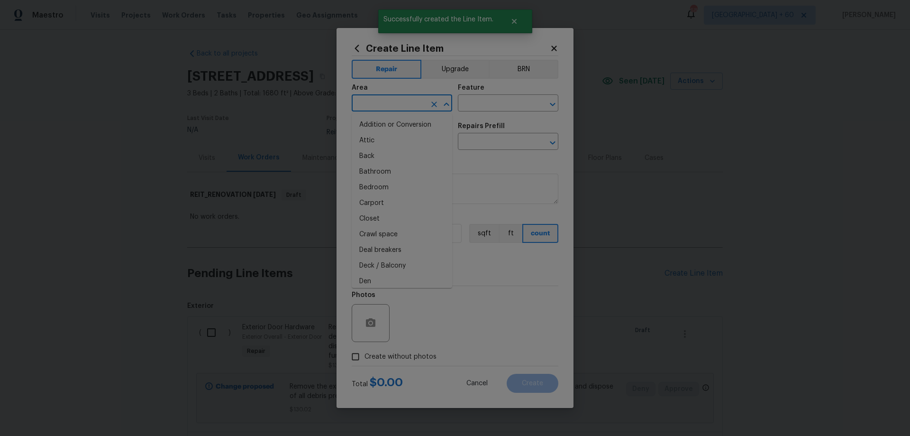
click at [400, 105] on input "text" at bounding box center [389, 104] width 74 height 15
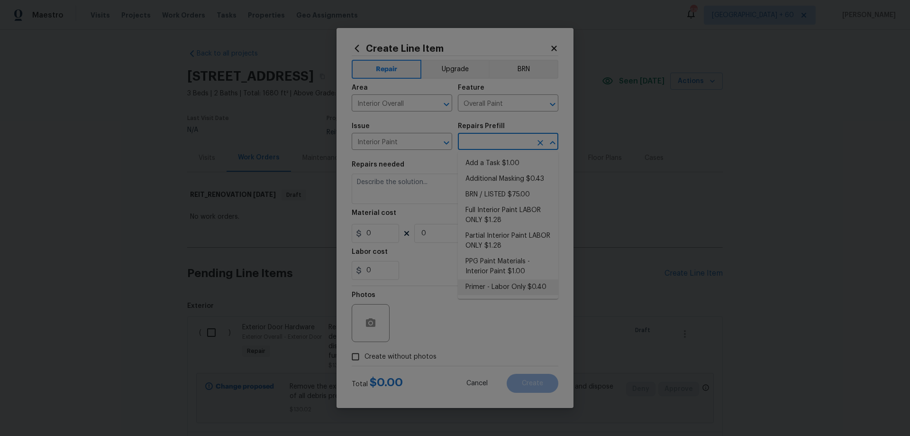
click at [521, 289] on li "Primer - Labor Only $0.40" at bounding box center [508, 287] width 101 height 16
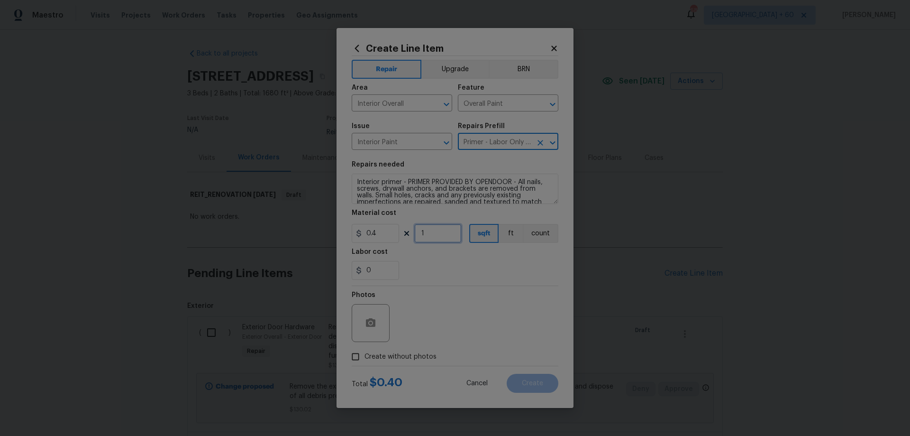
click at [430, 228] on input "1" at bounding box center [437, 233] width 47 height 19
click at [411, 356] on span "Create without photos" at bounding box center [401, 357] width 72 height 10
click at [365, 356] on input "Create without photos" at bounding box center [356, 356] width 18 height 18
click at [456, 321] on textarea at bounding box center [477, 323] width 161 height 38
paste textarea "HPM to add photos"
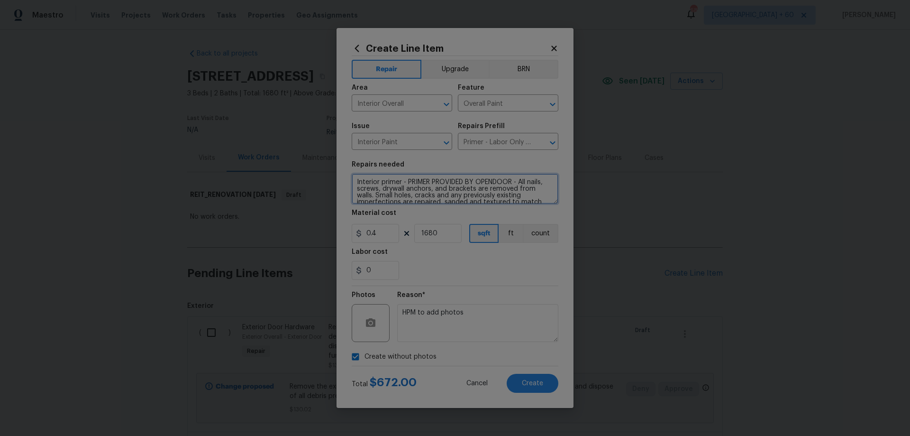
drag, startPoint x: 514, startPoint y: 181, endPoint x: 404, endPoint y: 182, distance: 109.5
click at [404, 182] on textarea "Interior primer - PRIMER PROVIDED BY OPENDOOR - All nails, screws, drywall anch…" at bounding box center [455, 189] width 207 height 30
drag, startPoint x: 382, startPoint y: 236, endPoint x: 311, endPoint y: 243, distance: 70.5
click at [312, 243] on div "Create Line Item Repair Upgrade BRN Area Interior Overall ​ Feature Overall Pai…" at bounding box center [455, 218] width 910 height 436
click at [440, 265] on div "0" at bounding box center [455, 270] width 207 height 19
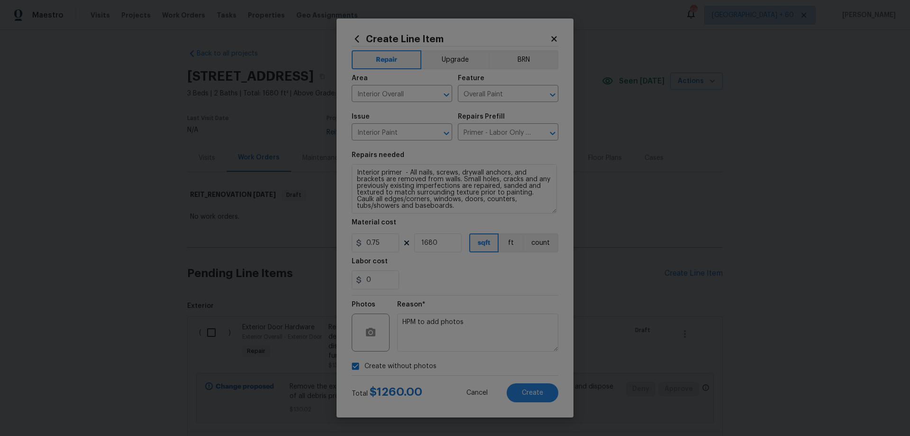
drag, startPoint x: 554, startPoint y: 199, endPoint x: 553, endPoint y: 218, distance: 19.0
click at [553, 218] on section "Repairs needed Interior primer - All nails, screws, drywall anchors, and bracke…" at bounding box center [455, 220] width 207 height 149
click at [550, 389] on button "Create" at bounding box center [533, 392] width 52 height 19
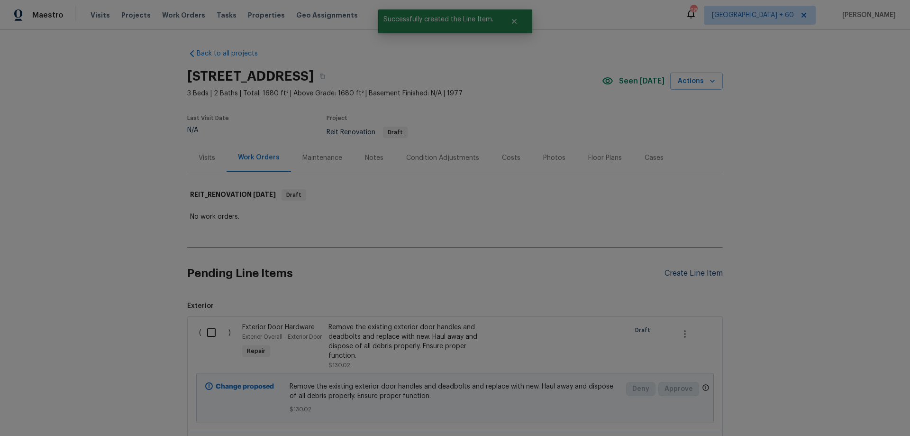
click at [699, 274] on div "Create Line Item" at bounding box center [694, 273] width 58 height 9
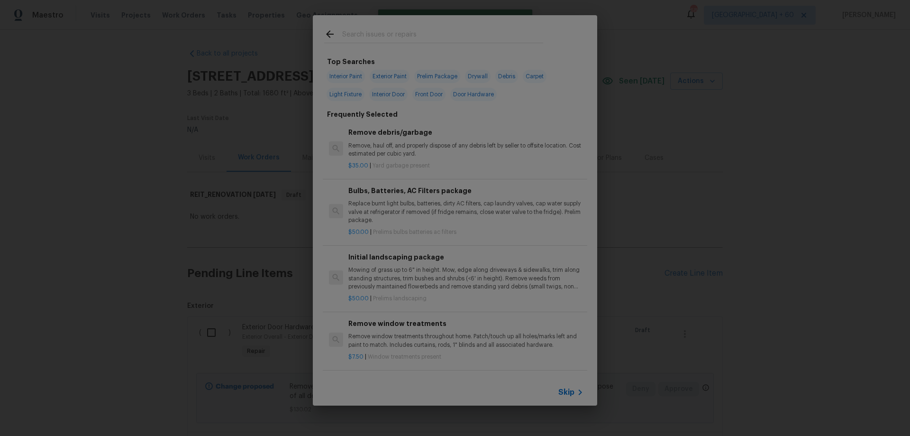
click at [574, 391] on span "Skip" at bounding box center [566, 391] width 16 height 9
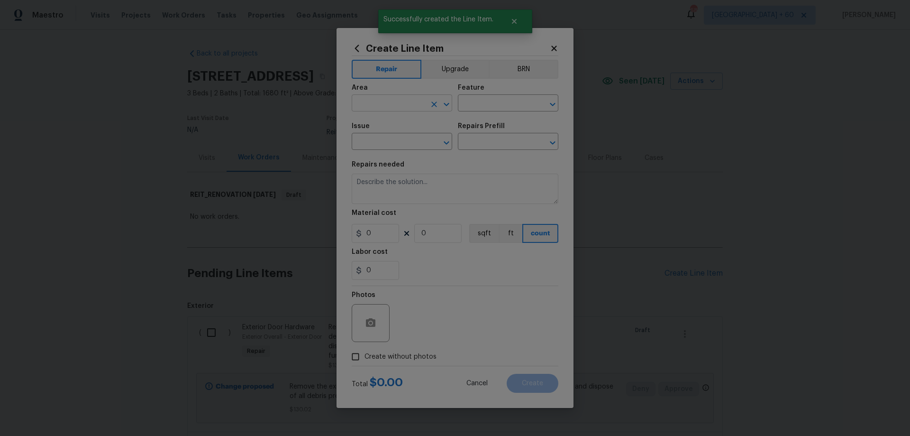
click at [393, 101] on input "text" at bounding box center [389, 104] width 74 height 15
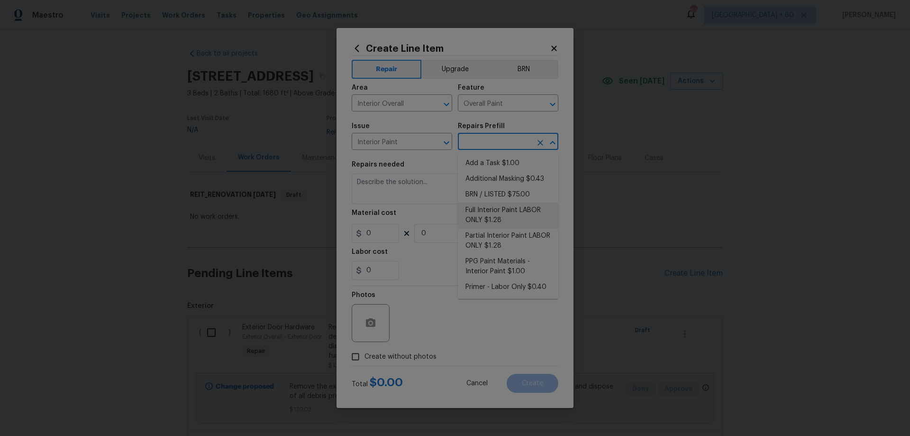
click at [530, 212] on li "Full Interior Paint LABOR ONLY $1.28" at bounding box center [508, 215] width 101 height 26
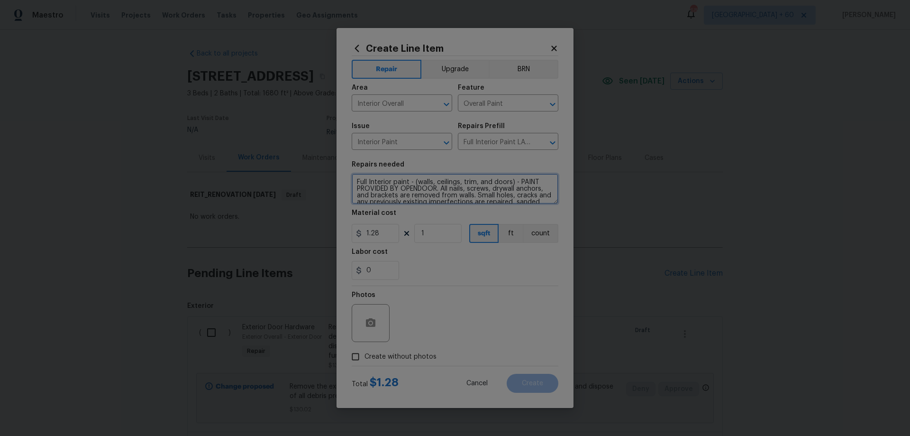
drag, startPoint x: 436, startPoint y: 188, endPoint x: 521, endPoint y: 178, distance: 85.0
click at [521, 178] on textarea "Full Interior paint - (walls, ceilings, trim, and doors) - PAINT PROVIDED BY OP…" at bounding box center [455, 189] width 207 height 30
click at [372, 236] on input "1.28" at bounding box center [375, 233] width 47 height 19
click at [431, 233] on input "1" at bounding box center [437, 233] width 47 height 19
click at [384, 355] on span "Create without photos" at bounding box center [401, 357] width 72 height 10
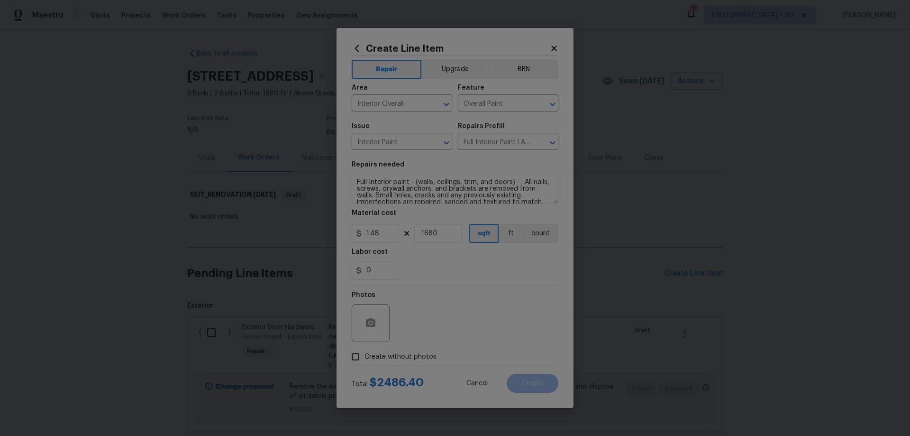
click at [365, 355] on input "Create without photos" at bounding box center [356, 356] width 18 height 18
click at [416, 325] on textarea at bounding box center [477, 323] width 161 height 38
paste textarea "HPM to add photos"
drag, startPoint x: 377, startPoint y: 233, endPoint x: 372, endPoint y: 233, distance: 5.2
click at [372, 233] on input "1.48" at bounding box center [375, 233] width 47 height 19
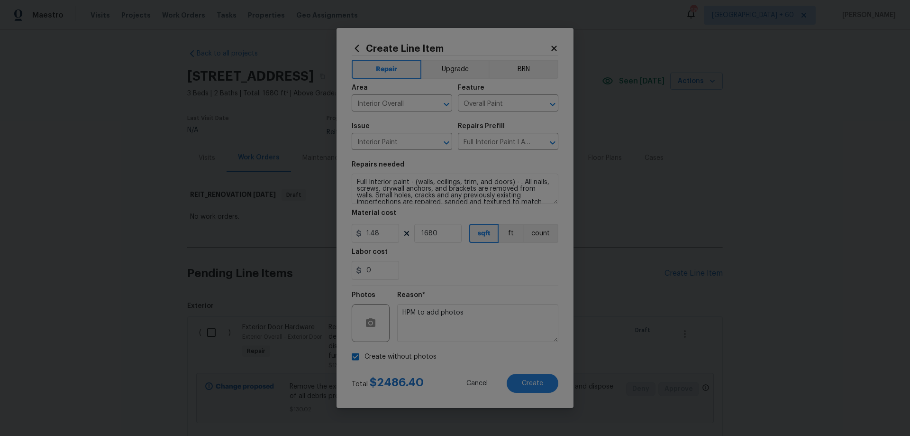
click at [563, 270] on div "Create Line Item Repair Upgrade BRN Area Interior Overall ​ Feature Overall Pai…" at bounding box center [455, 218] width 237 height 380
click at [548, 381] on button "Create" at bounding box center [533, 383] width 52 height 19
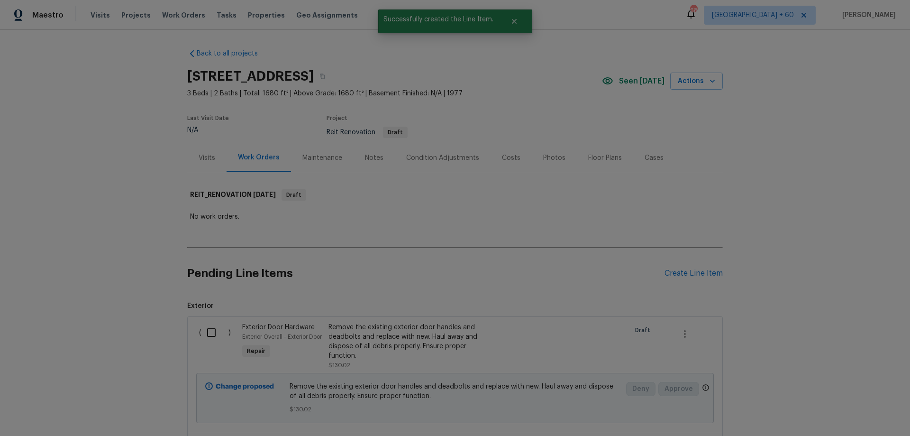
click at [684, 264] on div "Pending Line Items Create Line Item" at bounding box center [455, 273] width 536 height 44
click at [681, 272] on div "Create Line Item" at bounding box center [694, 273] width 58 height 9
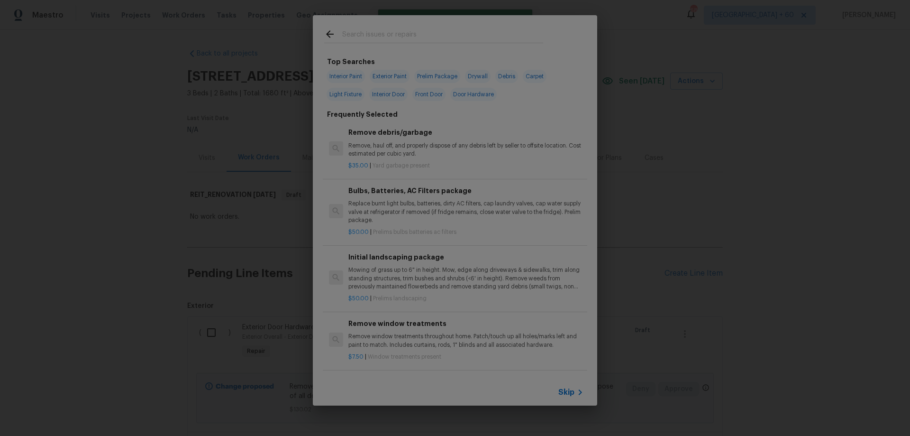
click at [567, 391] on span "Skip" at bounding box center [566, 391] width 16 height 9
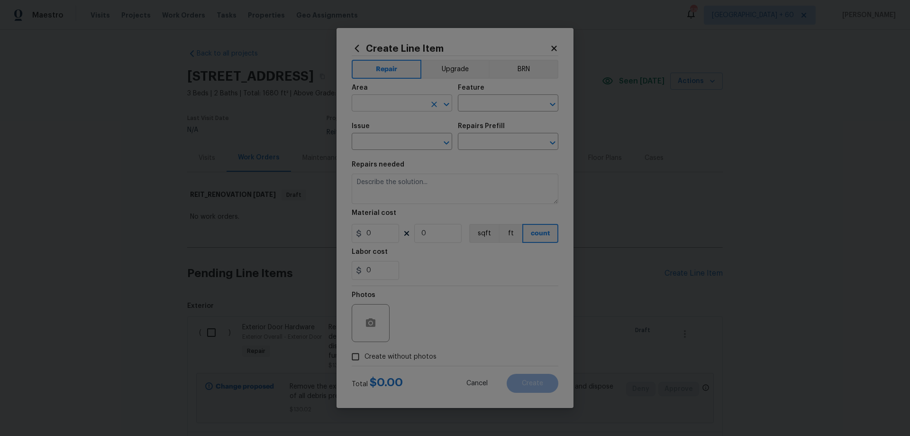
click at [394, 107] on input "text" at bounding box center [389, 104] width 74 height 15
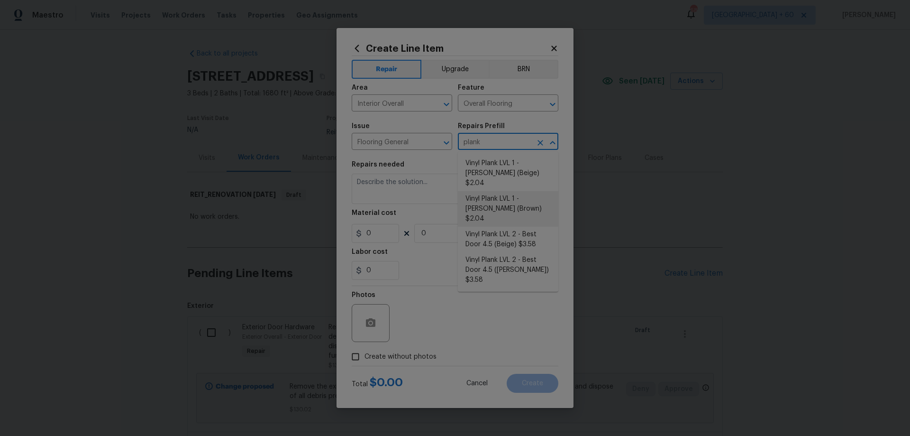
click at [521, 191] on li "Vinyl Plank LVL 1 - [PERSON_NAME] (Brown) $2.04" at bounding box center [508, 209] width 101 height 36
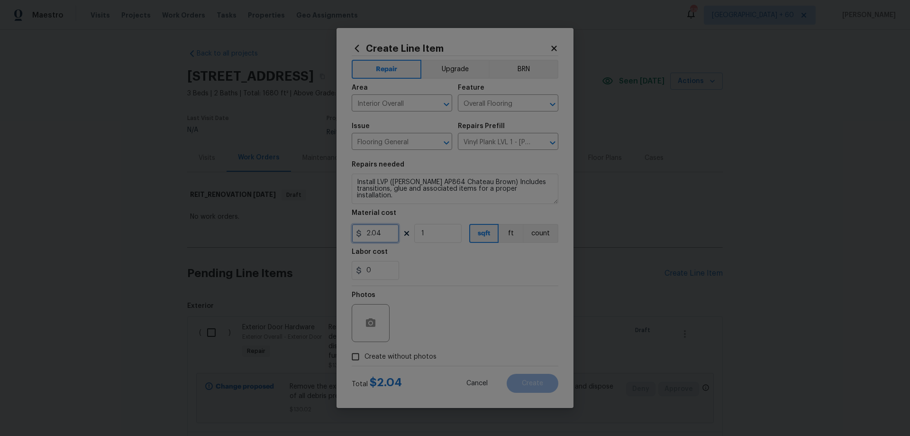
drag, startPoint x: 368, startPoint y: 230, endPoint x: 353, endPoint y: 230, distance: 15.2
click at [353, 230] on input "2.04" at bounding box center [375, 233] width 47 height 19
click at [531, 178] on textarea "Install LVP ([PERSON_NAME] AP864 Chateau Brown) Includes transitions, glue and …" at bounding box center [455, 189] width 207 height 30
click at [433, 228] on input "1" at bounding box center [437, 233] width 47 height 19
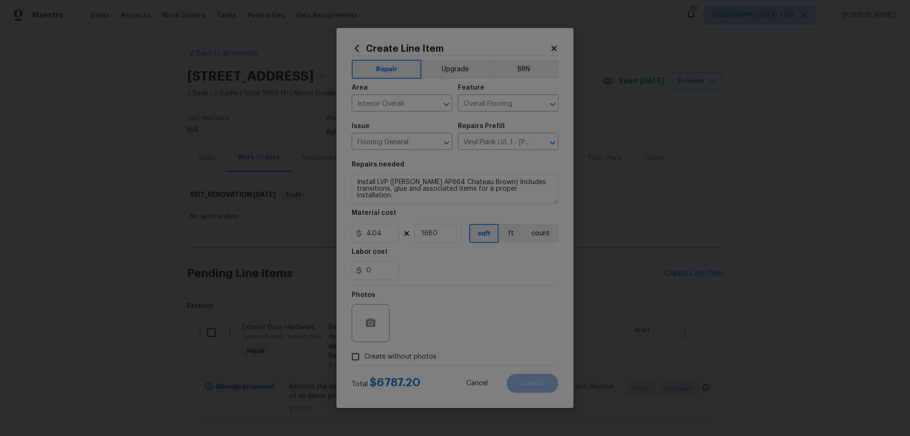
click at [489, 270] on div "0" at bounding box center [455, 270] width 207 height 19
click at [404, 357] on span "Create without photos" at bounding box center [401, 357] width 72 height 10
click at [365, 357] on input "Create without photos" at bounding box center [356, 356] width 18 height 18
click at [454, 326] on textarea at bounding box center [477, 323] width 161 height 38
paste textarea "HPM to add photos"
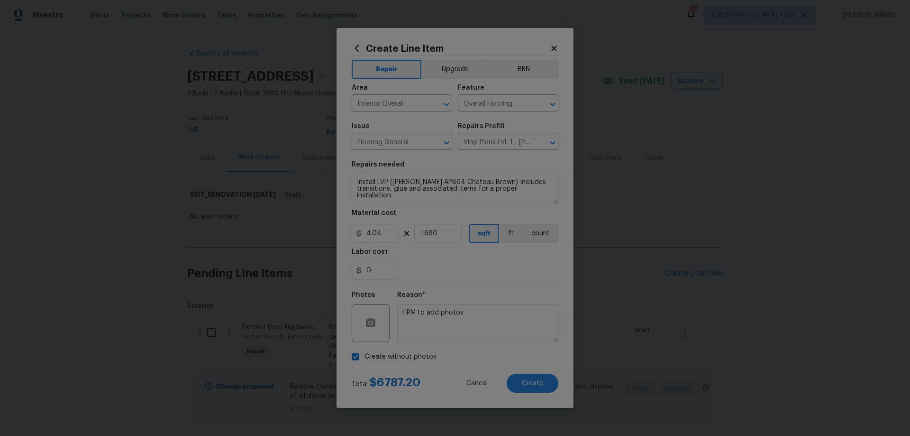
click at [559, 364] on div "Create Line Item Repair Upgrade BRN Area Interior Overall ​ Feature Overall Flo…" at bounding box center [455, 218] width 237 height 380
drag, startPoint x: 373, startPoint y: 233, endPoint x: 393, endPoint y: 233, distance: 20.4
click at [393, 233] on input "4.04" at bounding box center [375, 233] width 47 height 19
click at [535, 277] on div "0" at bounding box center [455, 270] width 207 height 19
click at [545, 380] on button "Create" at bounding box center [533, 383] width 52 height 19
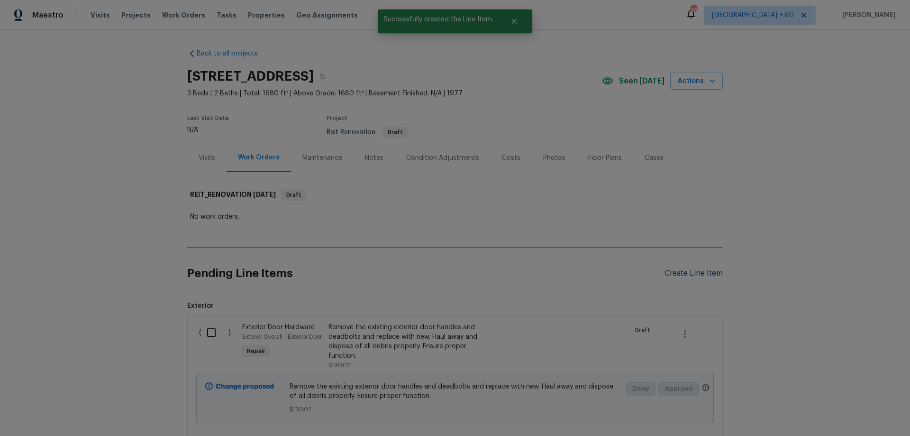
click at [713, 271] on div "Create Line Item" at bounding box center [694, 273] width 58 height 9
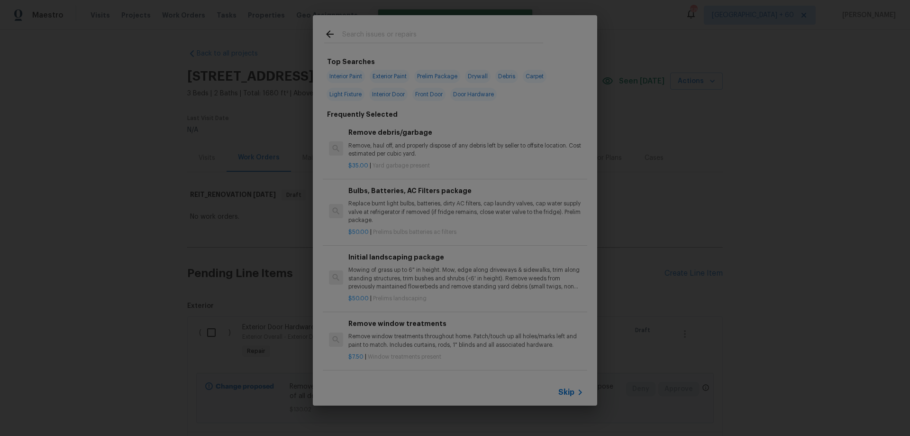
click at [406, 36] on input "text" at bounding box center [442, 35] width 201 height 14
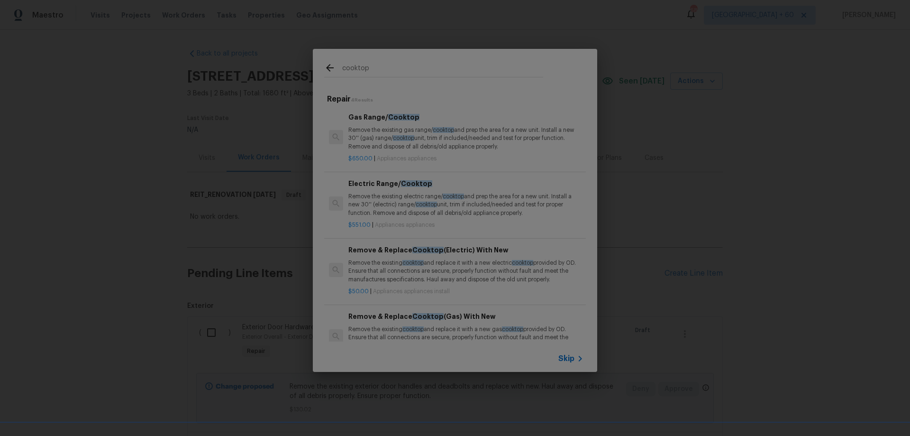
click at [432, 134] on p "Remove the existing gas range/ cooktop and prep the area for a new unit. Instal…" at bounding box center [465, 138] width 235 height 24
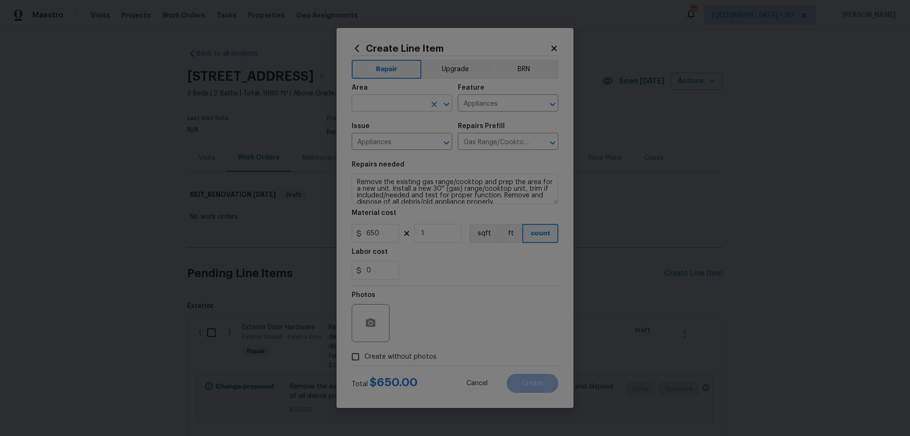
click at [405, 104] on input "text" at bounding box center [389, 104] width 74 height 15
click at [415, 357] on span "Create without photos" at bounding box center [401, 357] width 72 height 10
click at [365, 357] on input "Create without photos" at bounding box center [356, 356] width 18 height 18
click at [458, 327] on textarea at bounding box center [477, 323] width 161 height 38
paste textarea "HPM to add photos"
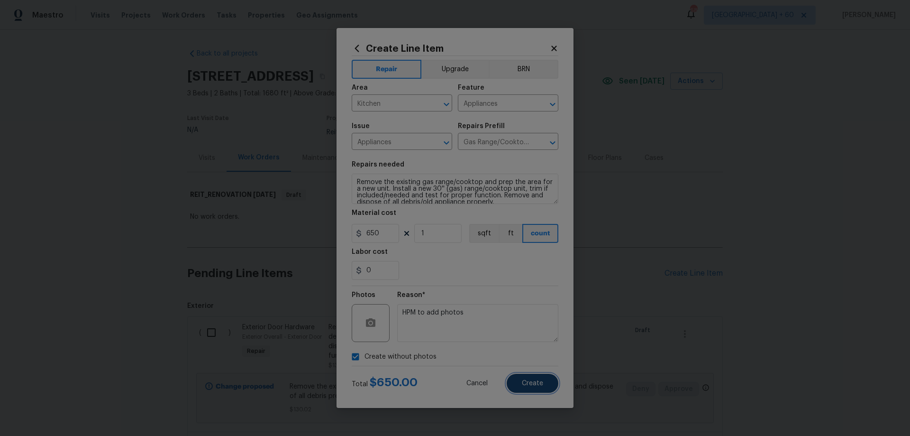
click at [546, 381] on button "Create" at bounding box center [533, 383] width 52 height 19
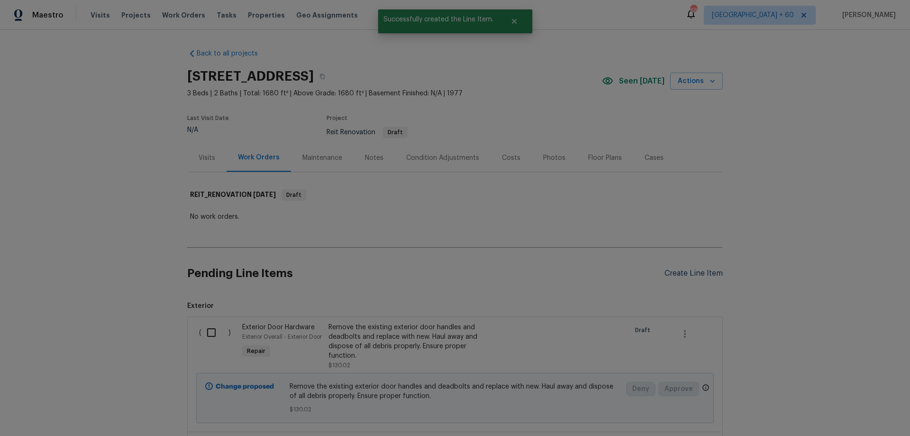
click at [699, 274] on div "Create Line Item" at bounding box center [694, 273] width 58 height 9
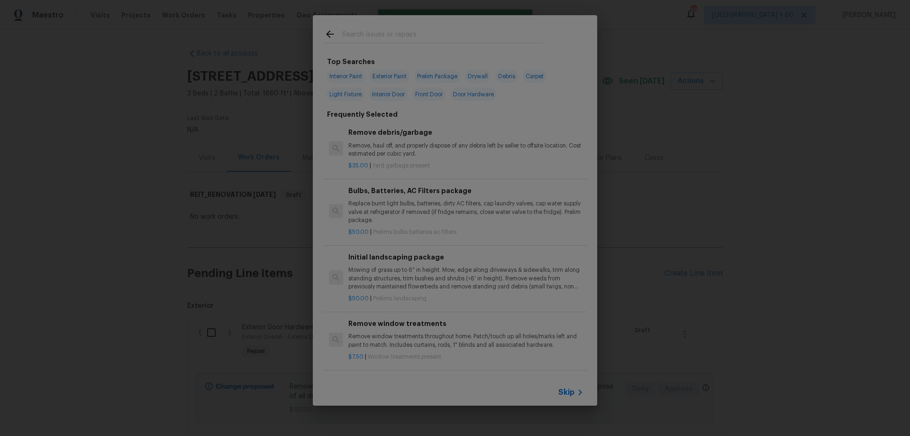
click at [372, 36] on input "text" at bounding box center [442, 35] width 201 height 14
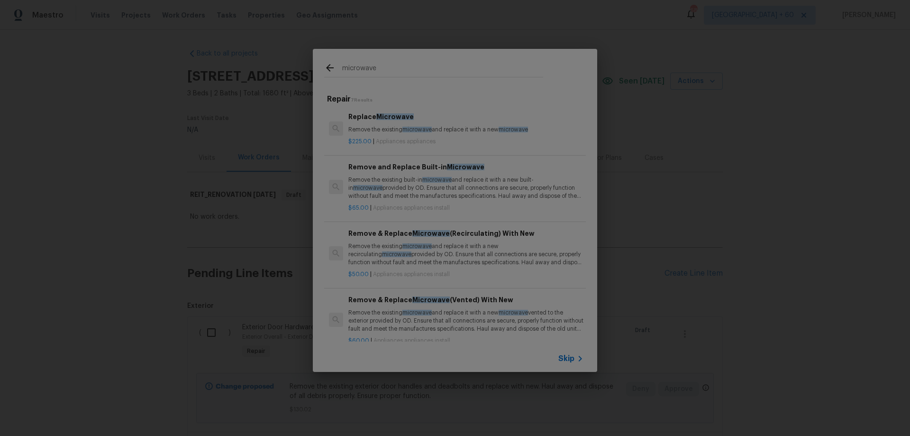
scroll to position [0, 0]
click at [375, 120] on h6 "Replace Microwave" at bounding box center [465, 117] width 235 height 10
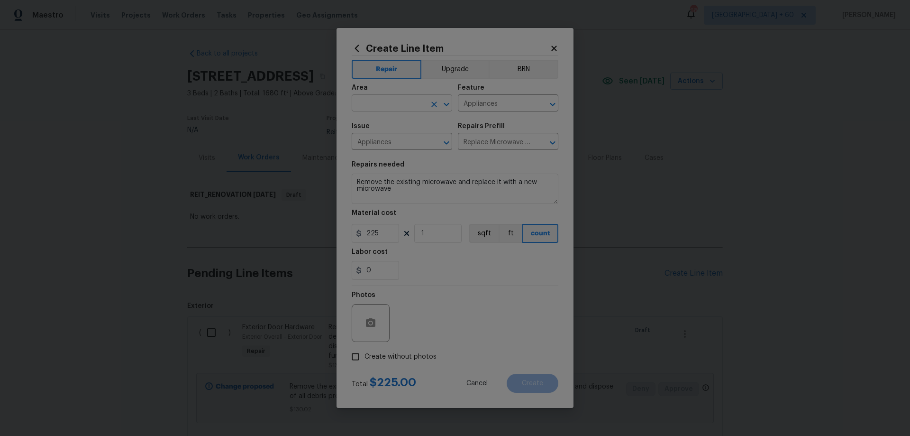
click at [390, 110] on input "text" at bounding box center [389, 104] width 74 height 15
click at [402, 356] on span "Create without photos" at bounding box center [401, 357] width 72 height 10
click at [365, 356] on input "Create without photos" at bounding box center [356, 356] width 18 height 18
click at [453, 323] on textarea at bounding box center [477, 323] width 161 height 38
paste textarea "HPM to add photos"
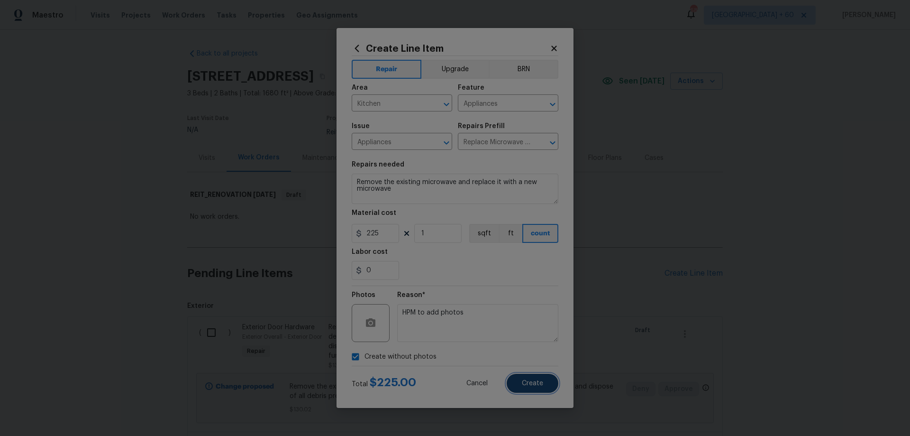
click at [527, 382] on span "Create" at bounding box center [532, 383] width 21 height 7
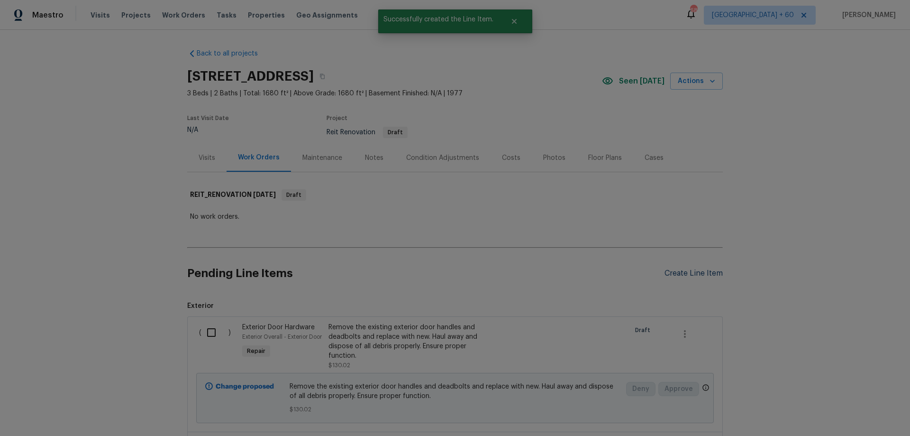
click at [708, 274] on div "Create Line Item" at bounding box center [694, 273] width 58 height 9
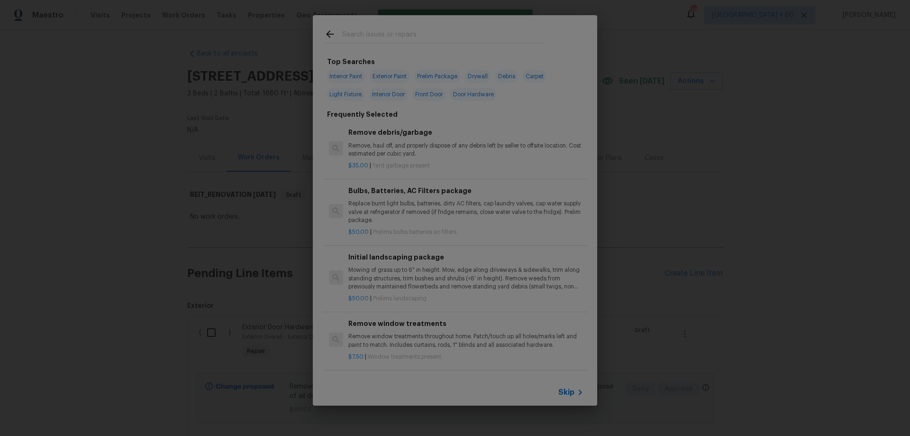
click at [374, 29] on input "text" at bounding box center [442, 35] width 201 height 14
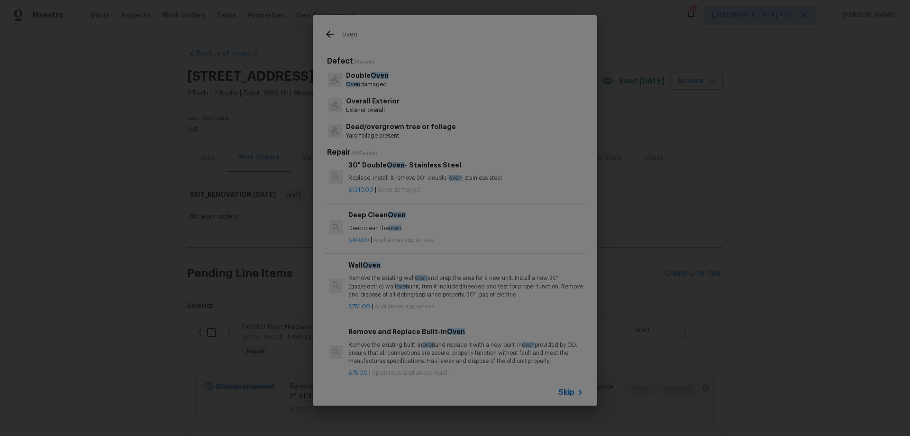
scroll to position [664, 0]
click at [464, 274] on p "Remove the existing wall oven and prep the area for a new unit. Install a new 3…" at bounding box center [465, 279] width 235 height 24
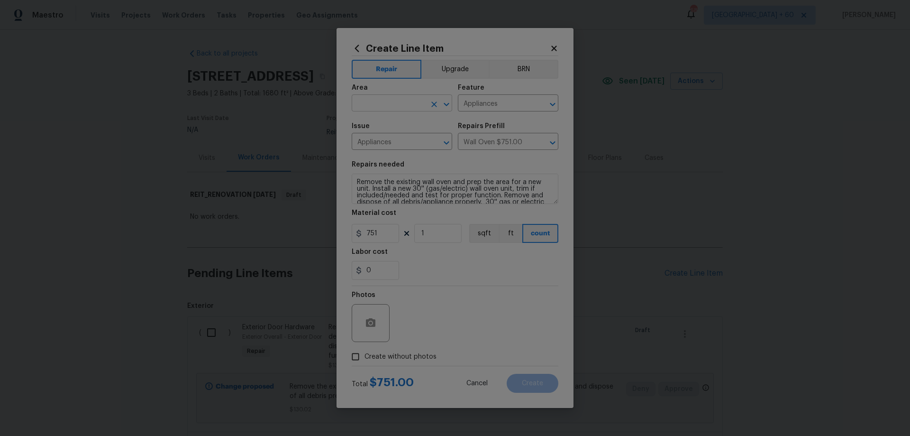
click at [375, 106] on input "text" at bounding box center [389, 104] width 74 height 15
click at [382, 115] on ul "Addition or Conversion Attic Back Bathroom Bedroom Carport Closet Crawl space D…" at bounding box center [402, 200] width 101 height 174
drag, startPoint x: 411, startPoint y: 352, endPoint x: 419, endPoint y: 350, distance: 7.8
click at [411, 352] on span "Create without photos" at bounding box center [401, 357] width 72 height 10
click at [365, 352] on input "Create without photos" at bounding box center [356, 356] width 18 height 18
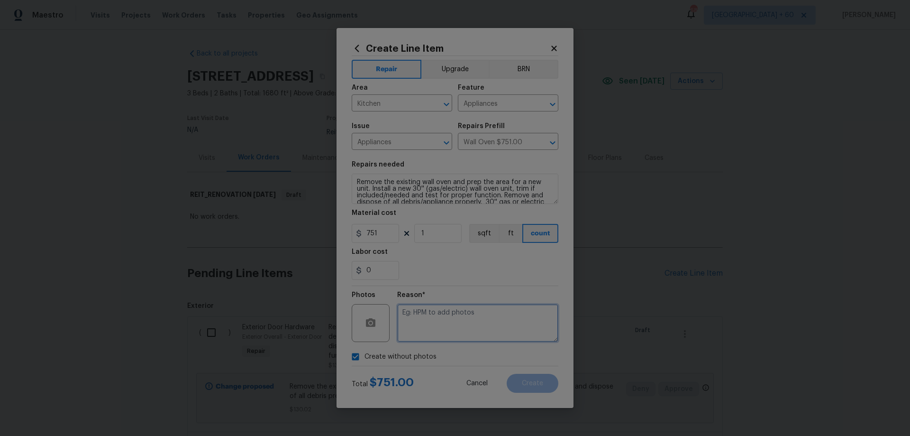
click at [449, 321] on textarea at bounding box center [477, 323] width 161 height 38
paste textarea "HPM to add photos"
click at [549, 384] on button "Create" at bounding box center [533, 383] width 52 height 19
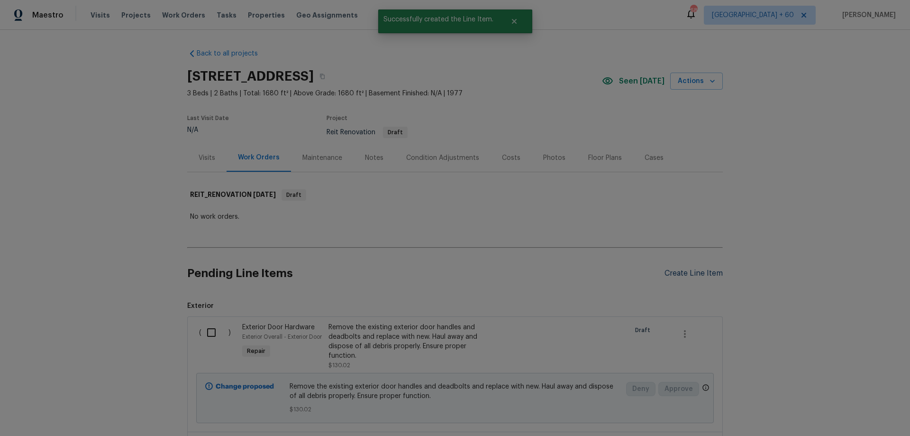
click at [694, 272] on div "Create Line Item" at bounding box center [694, 273] width 58 height 9
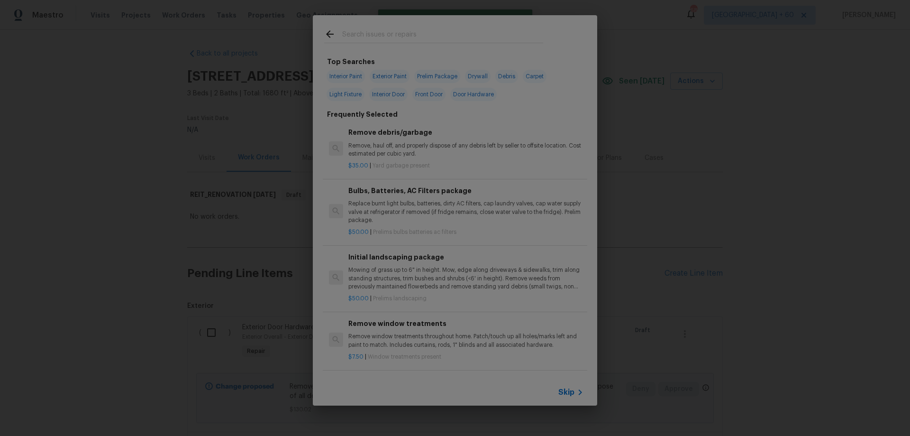
click at [401, 38] on input "text" at bounding box center [442, 35] width 201 height 14
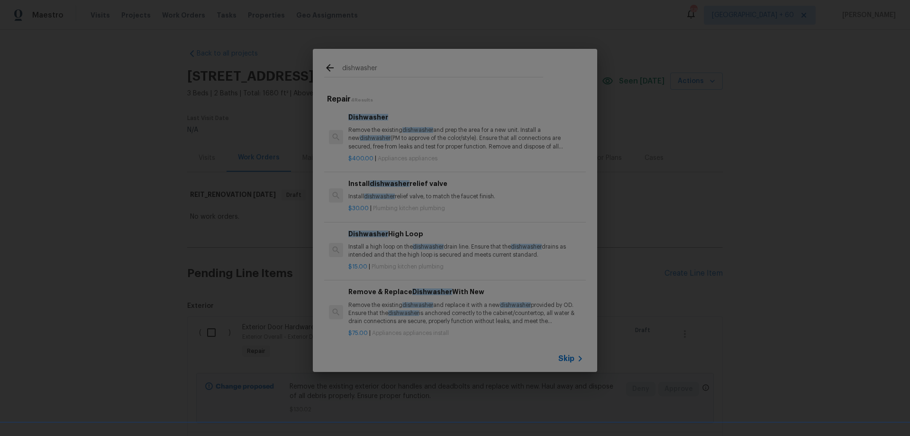
click at [380, 135] on p "Remove the existing dishwasher and prep the area for a new unit. Install a new …" at bounding box center [465, 138] width 235 height 24
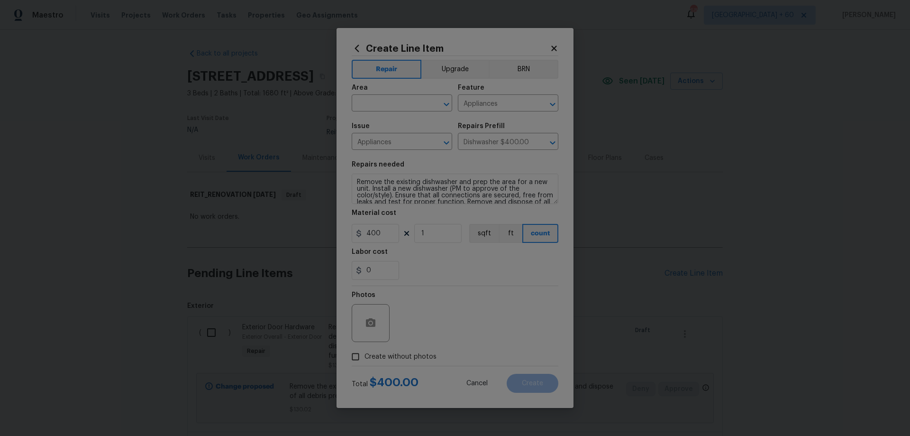
click at [390, 111] on span "Area ​" at bounding box center [402, 98] width 101 height 38
click at [393, 106] on input "text" at bounding box center [389, 104] width 74 height 15
click at [410, 356] on span "Create without photos" at bounding box center [401, 357] width 72 height 10
click at [365, 356] on input "Create without photos" at bounding box center [356, 356] width 18 height 18
click at [446, 330] on textarea at bounding box center [477, 323] width 161 height 38
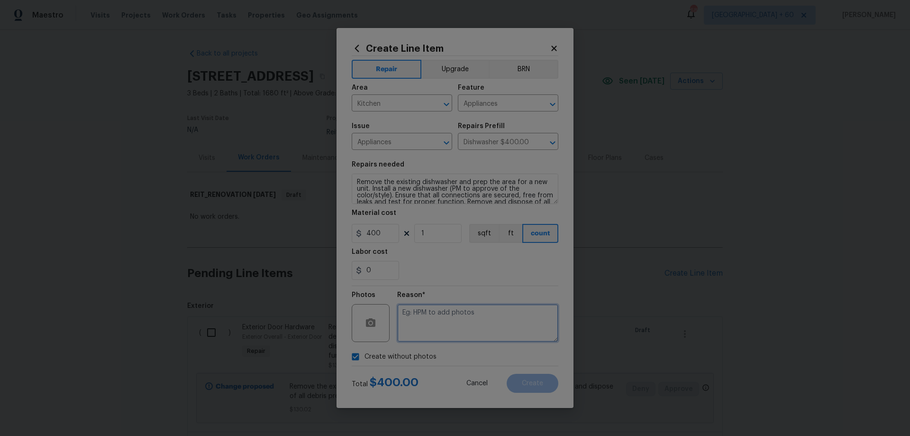
paste textarea "HPM to add photos"
click at [550, 383] on button "Create" at bounding box center [533, 383] width 52 height 19
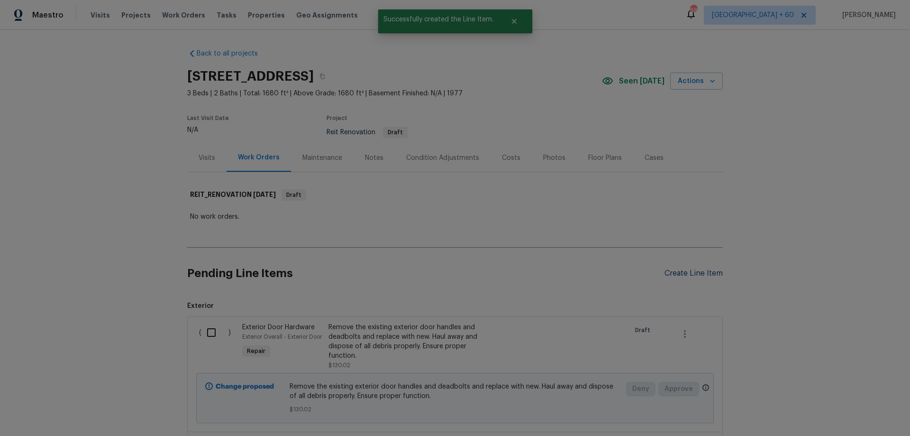
click at [697, 272] on div "Create Line Item" at bounding box center [694, 273] width 58 height 9
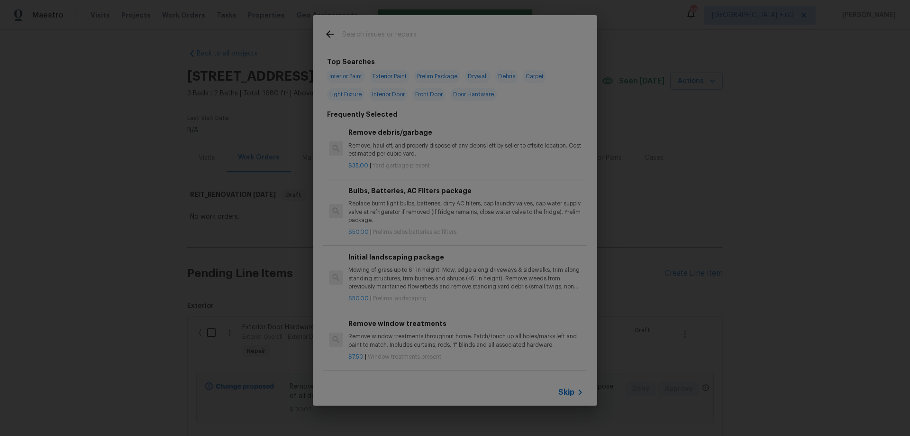
click at [573, 390] on span "Skip" at bounding box center [566, 391] width 16 height 9
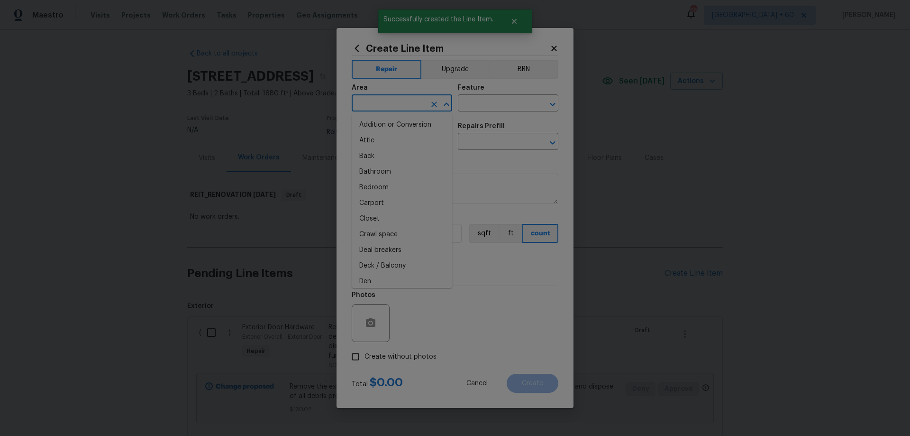
click at [392, 102] on input "text" at bounding box center [389, 104] width 74 height 15
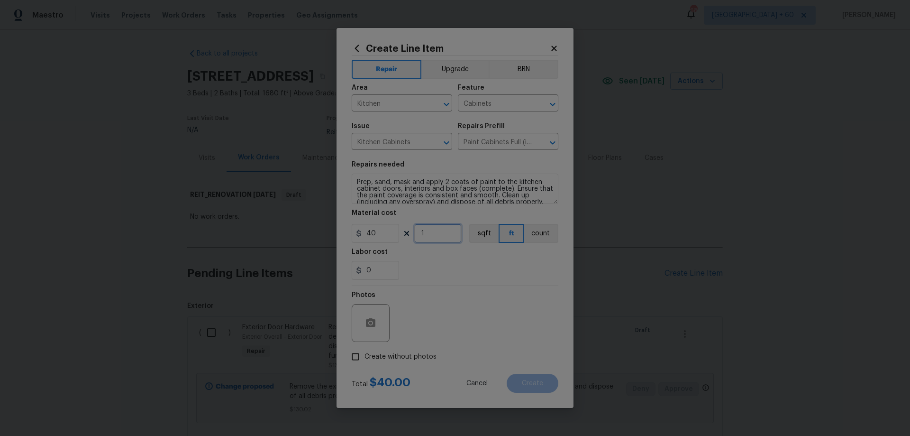
drag, startPoint x: 426, startPoint y: 226, endPoint x: 360, endPoint y: 212, distance: 67.7
click at [398, 221] on figure "Material cost 40 1 sqft ft count" at bounding box center [455, 226] width 207 height 33
click at [405, 357] on span "Create without photos" at bounding box center [401, 357] width 72 height 10
click at [365, 357] on input "Create without photos" at bounding box center [356, 356] width 18 height 18
click at [430, 319] on textarea at bounding box center [477, 323] width 161 height 38
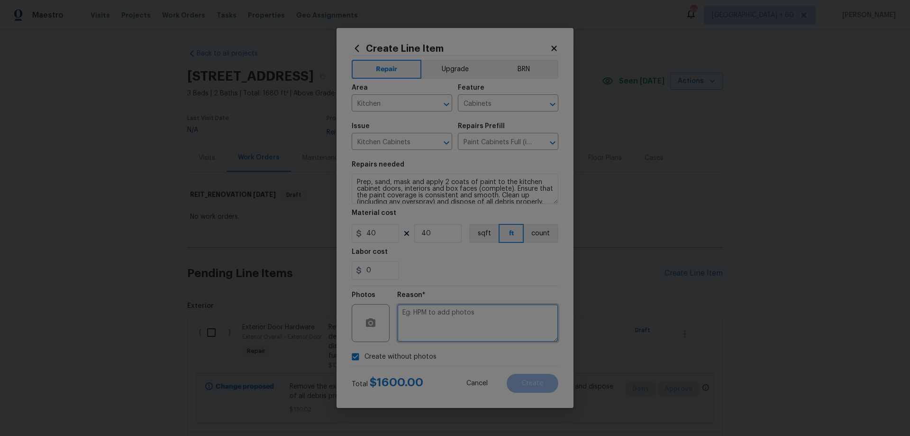
paste textarea "HPM to add photos"
click at [545, 383] on button "Create" at bounding box center [533, 383] width 52 height 19
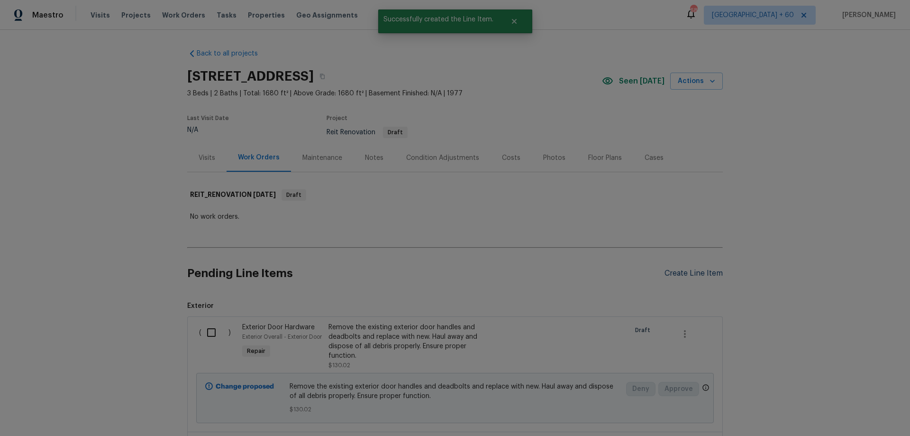
click at [699, 272] on div "Create Line Item" at bounding box center [694, 273] width 58 height 9
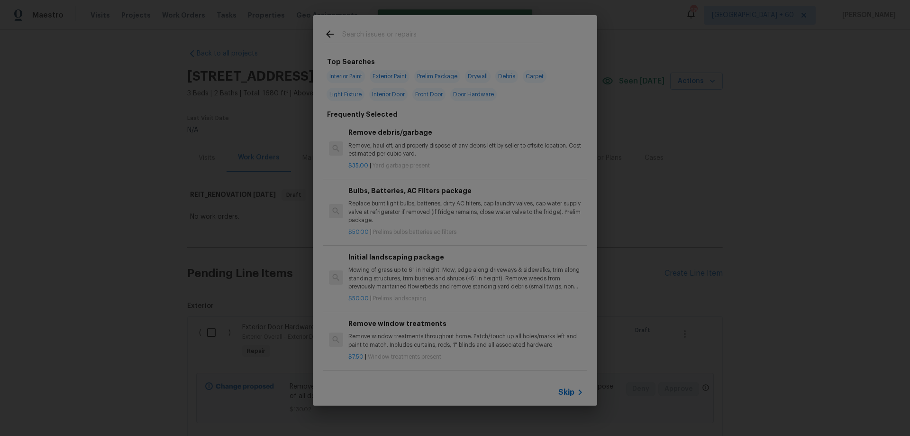
click at [571, 395] on span "Skip" at bounding box center [566, 391] width 16 height 9
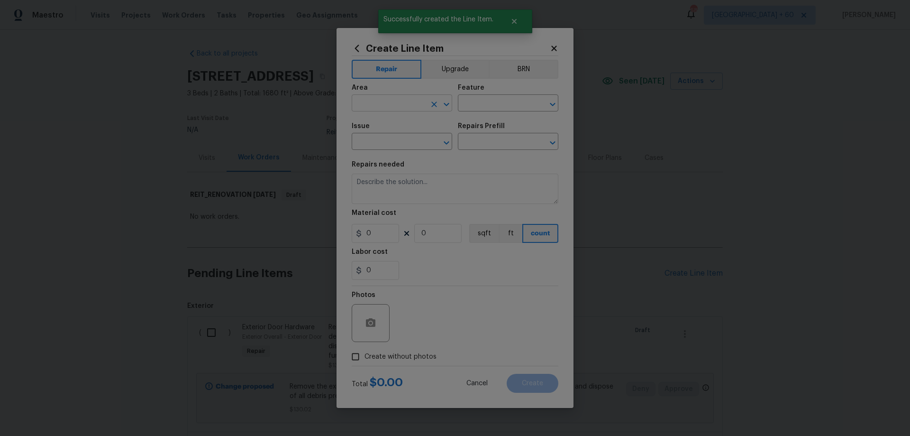
click at [400, 107] on input "text" at bounding box center [389, 104] width 74 height 15
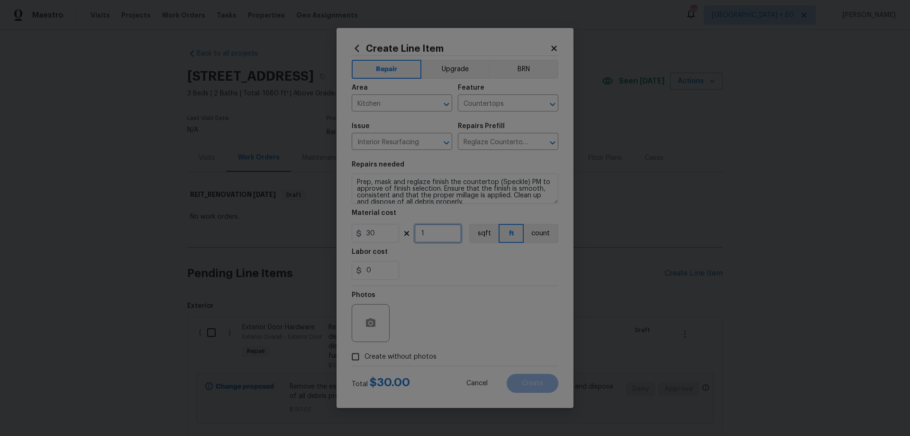
drag, startPoint x: 429, startPoint y: 234, endPoint x: 386, endPoint y: 225, distance: 44.1
click at [389, 225] on div "30 1 sqft ft count" at bounding box center [455, 233] width 207 height 19
click at [409, 356] on span "Create without photos" at bounding box center [401, 357] width 72 height 10
click at [365, 356] on input "Create without photos" at bounding box center [356, 356] width 18 height 18
click at [441, 312] on textarea at bounding box center [477, 323] width 161 height 38
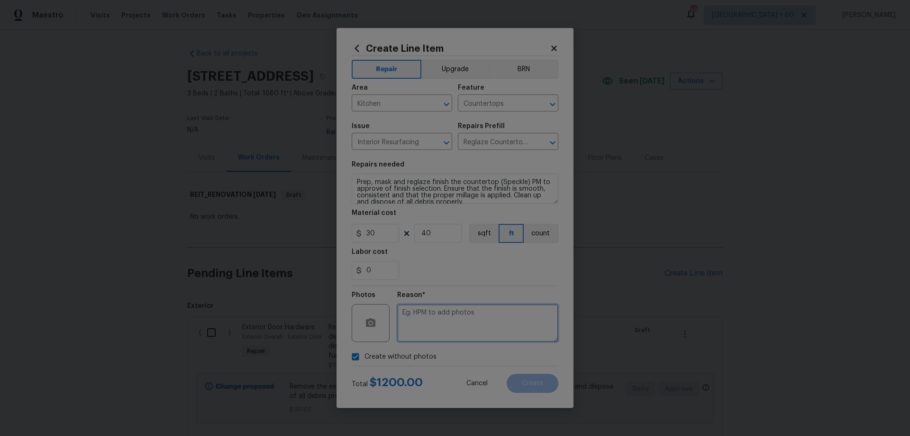
paste textarea "HPM to add photos"
click at [544, 381] on button "Create" at bounding box center [533, 383] width 52 height 19
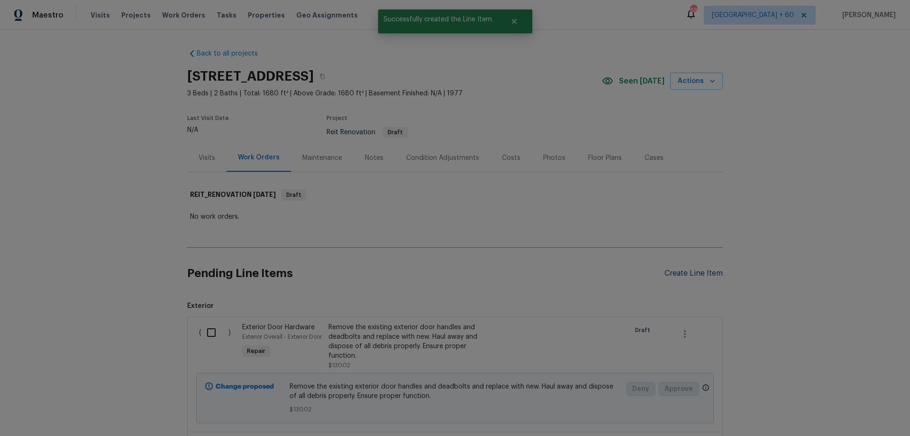
click at [706, 274] on div "Create Line Item" at bounding box center [694, 273] width 58 height 9
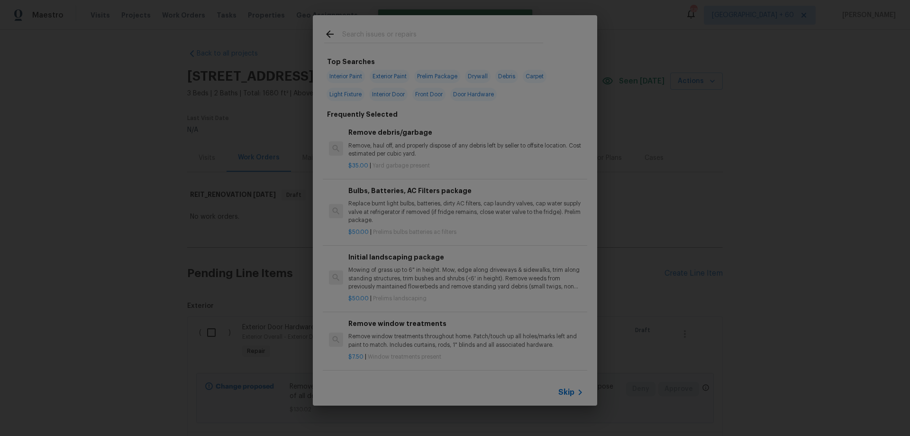
click at [565, 391] on span "Skip" at bounding box center [566, 391] width 16 height 9
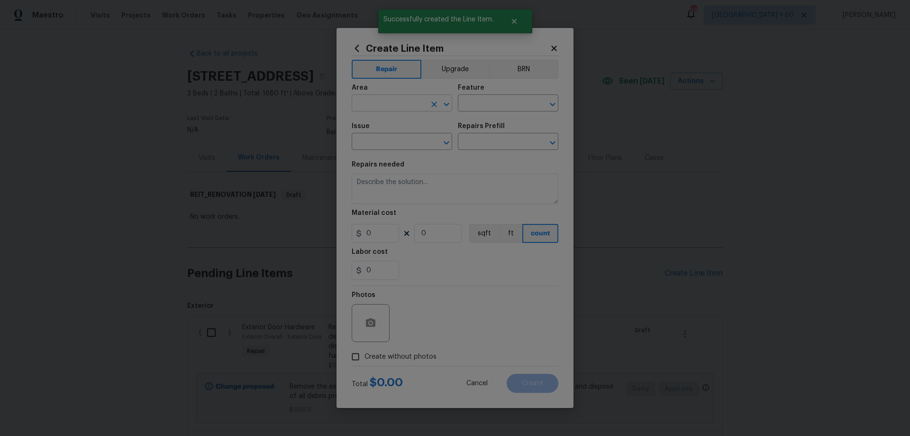
click at [402, 112] on body "Maestro Visits Projects Work Orders Tasks Properties Geo Assignments 684 [GEOGR…" at bounding box center [455, 218] width 910 height 436
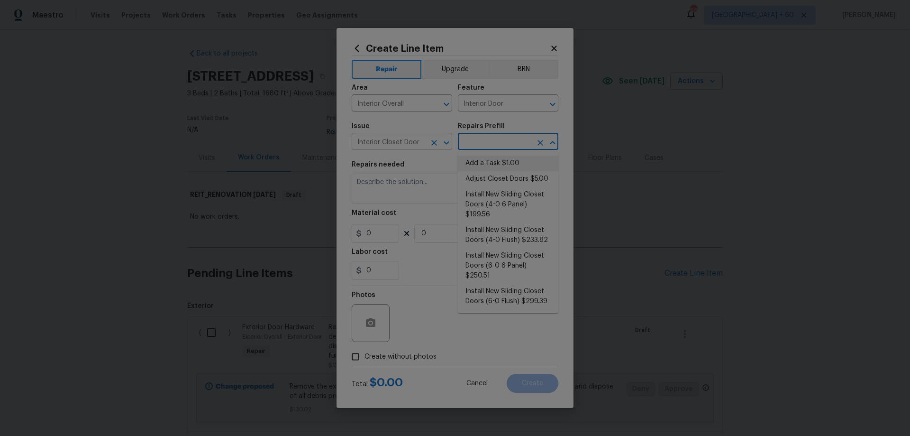
click at [412, 139] on input "Interior Closet Door" at bounding box center [389, 142] width 74 height 15
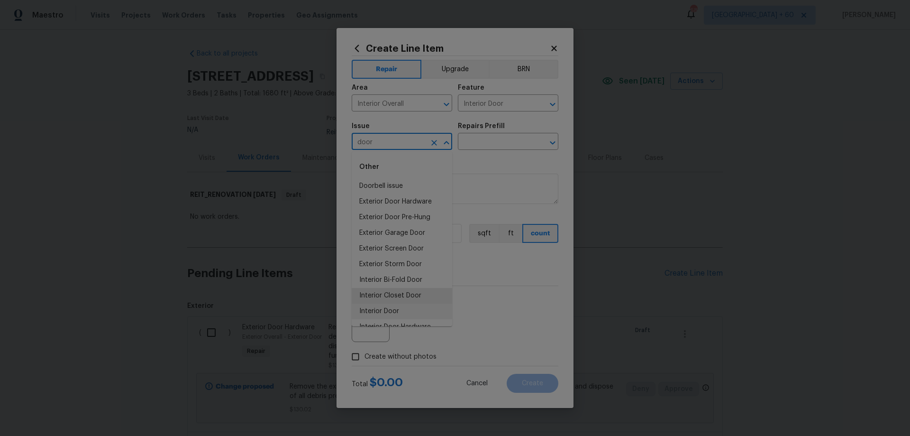
click at [404, 313] on li "Interior Door" at bounding box center [402, 311] width 101 height 16
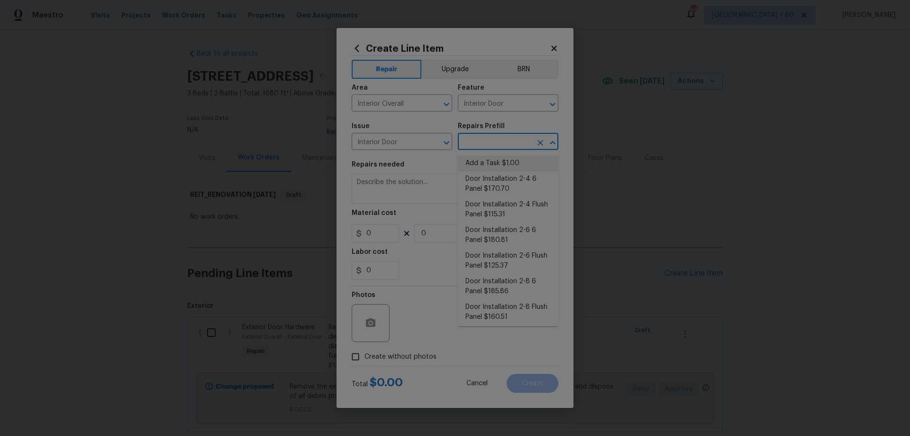
click at [488, 146] on input "text" at bounding box center [495, 142] width 74 height 15
click at [529, 234] on li "Door Installation 2-6 6 Panel $180.81" at bounding box center [508, 235] width 101 height 26
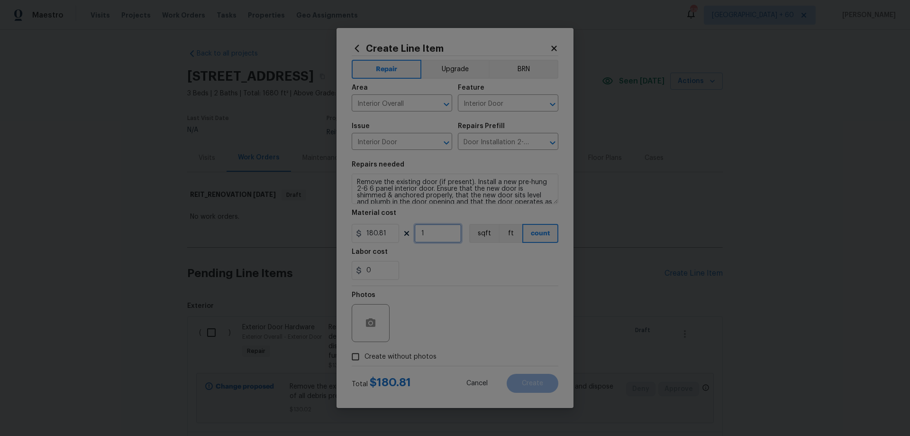
drag, startPoint x: 432, startPoint y: 232, endPoint x: 381, endPoint y: 246, distance: 53.0
click at [402, 238] on div "180.81 1 sqft ft count" at bounding box center [455, 233] width 207 height 19
click at [367, 357] on span "Create without photos" at bounding box center [401, 357] width 72 height 10
click at [365, 357] on input "Create without photos" at bounding box center [356, 356] width 18 height 18
click at [476, 323] on textarea at bounding box center [477, 323] width 161 height 38
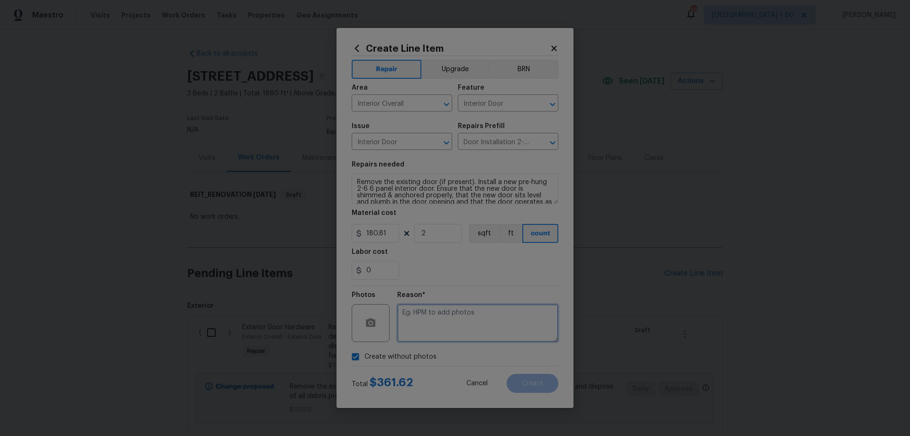
paste textarea "HPM to add photos"
click at [543, 380] on span "Create" at bounding box center [532, 383] width 21 height 7
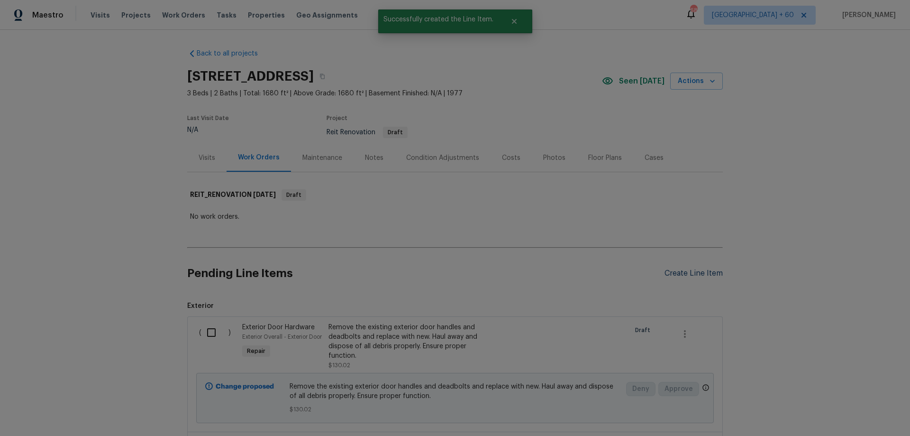
click at [690, 273] on div "Create Line Item" at bounding box center [694, 273] width 58 height 9
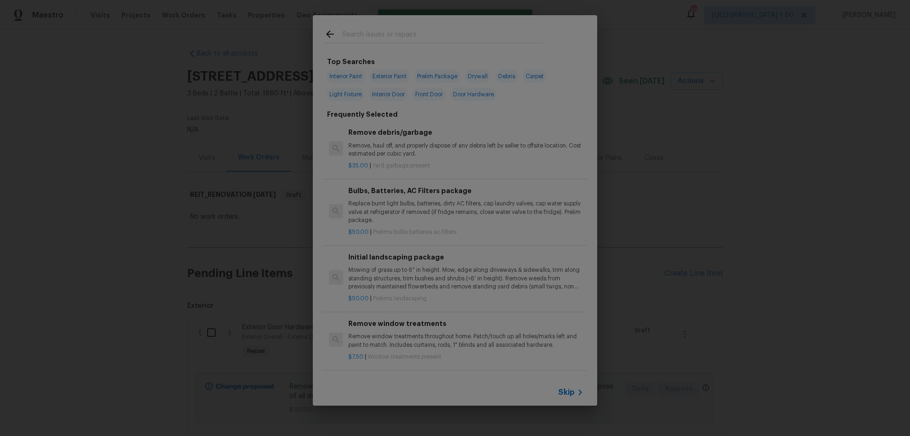
click at [565, 391] on span "Skip" at bounding box center [566, 391] width 16 height 9
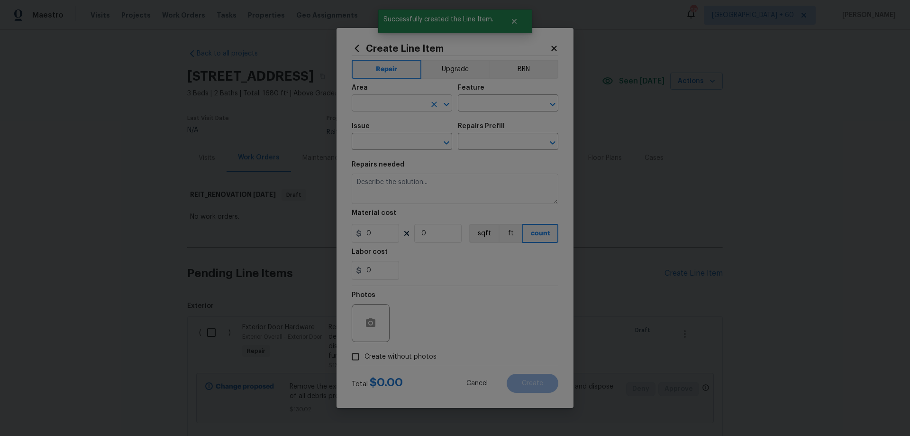
click at [395, 105] on input "text" at bounding box center [389, 104] width 74 height 15
click at [408, 140] on li "Bathroom" at bounding box center [402, 141] width 101 height 16
click at [485, 103] on input "text" at bounding box center [495, 104] width 74 height 15
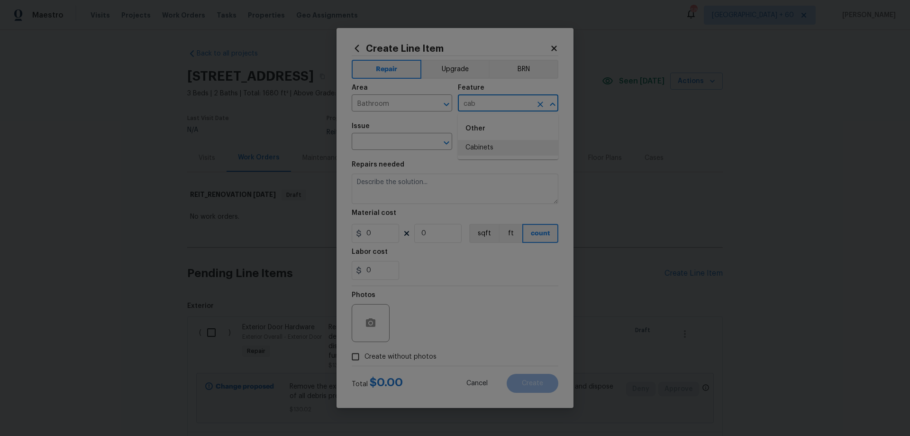
click at [497, 157] on ul "Other Cabinets" at bounding box center [508, 136] width 101 height 46
click at [494, 148] on li "Cabinets" at bounding box center [508, 148] width 101 height 16
click at [370, 146] on input "text" at bounding box center [389, 142] width 74 height 15
click at [402, 223] on li "Bathroom Cabinets" at bounding box center [402, 225] width 101 height 16
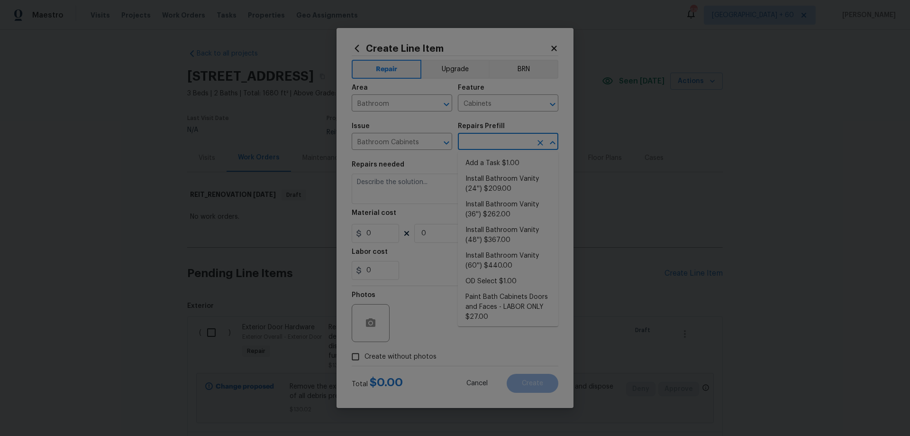
click at [498, 146] on input "text" at bounding box center [495, 142] width 74 height 15
click at [526, 209] on li "Paint Bath Cabinets Full Inside & Out - LABOR ONLY $28.00" at bounding box center [508, 209] width 101 height 36
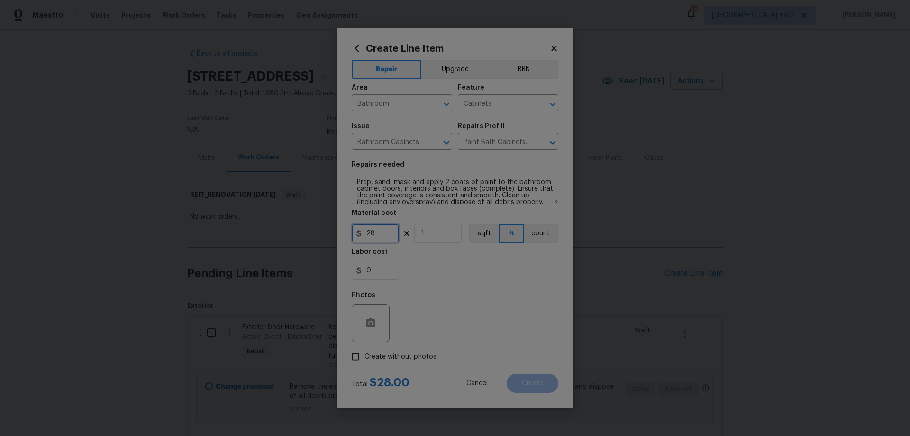
drag, startPoint x: 372, startPoint y: 232, endPoint x: 351, endPoint y: 232, distance: 20.9
click at [351, 232] on div "Create Line Item Repair Upgrade BRN Area Bathroom ​ Feature Cabinets ​ Issue Ba…" at bounding box center [455, 218] width 237 height 380
drag, startPoint x: 435, startPoint y: 236, endPoint x: 359, endPoint y: 220, distance: 77.4
click at [360, 220] on figure "Material cost 30 1 sqft ft count" at bounding box center [455, 226] width 207 height 33
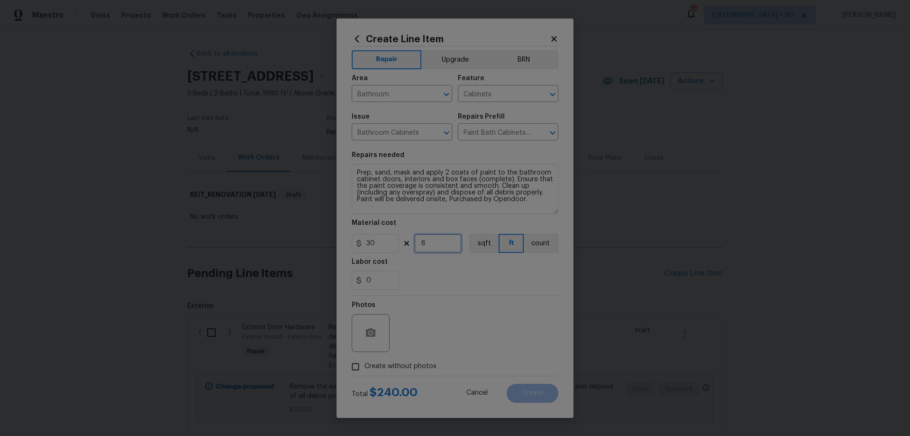
drag, startPoint x: 555, startPoint y: 201, endPoint x: 558, endPoint y: 220, distance: 19.7
click at [558, 220] on section "Repairs needed Prep, sand, mask and apply 2 coats of paint to the bathroom cabi…" at bounding box center [455, 220] width 207 height 149
drag, startPoint x: 533, startPoint y: 202, endPoint x: 339, endPoint y: 202, distance: 193.4
click at [339, 202] on div "Create Line Item Repair Upgrade BRN Area Bathroom ​ Feature Cabinets ​ Issue Ba…" at bounding box center [455, 217] width 237 height 399
click at [408, 367] on span "Create without photos" at bounding box center [401, 366] width 72 height 10
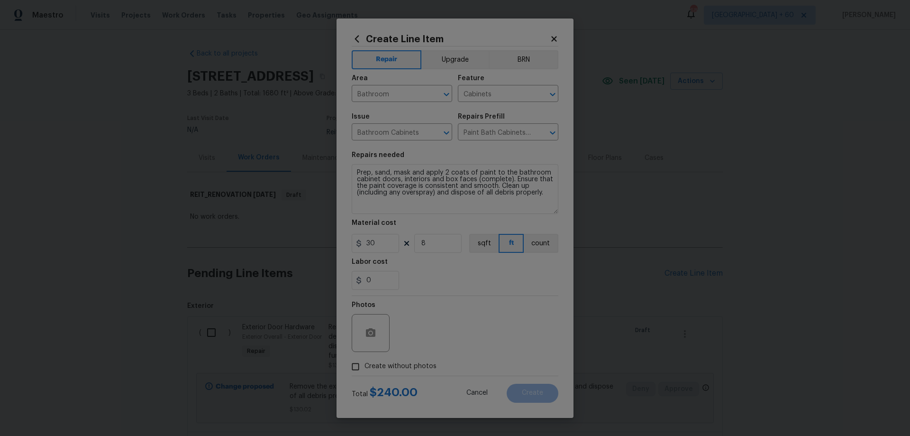
click at [365, 367] on input "Create without photos" at bounding box center [356, 366] width 18 height 18
click at [470, 334] on textarea at bounding box center [477, 333] width 161 height 38
paste textarea "HPM to add photos"
click at [548, 393] on button "Create" at bounding box center [533, 393] width 52 height 19
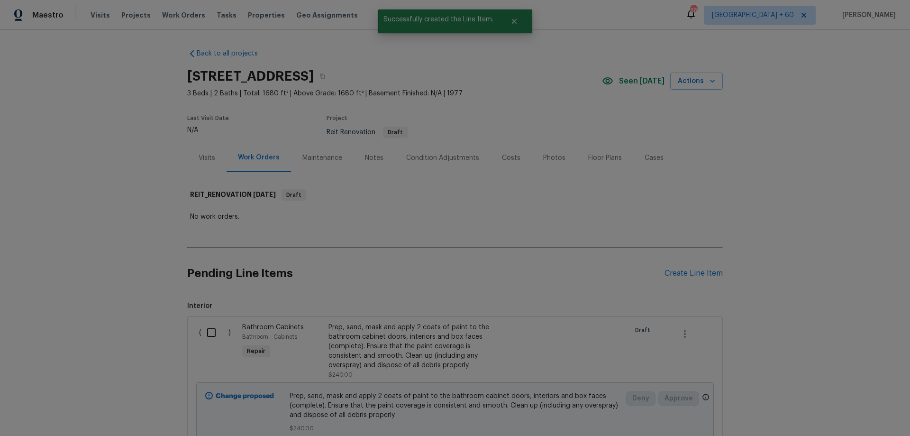
click at [695, 265] on div "Pending Line Items Create Line Item" at bounding box center [455, 273] width 536 height 44
click at [697, 274] on div "Create Line Item" at bounding box center [694, 273] width 58 height 9
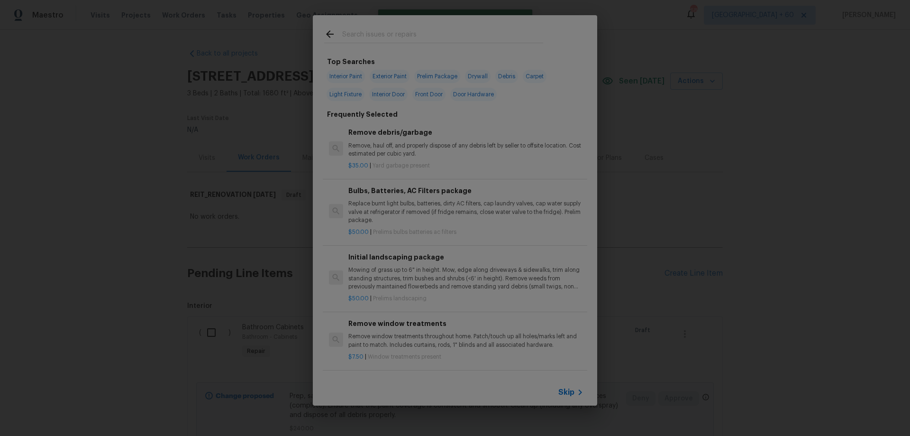
click at [381, 39] on input "text" at bounding box center [442, 35] width 201 height 14
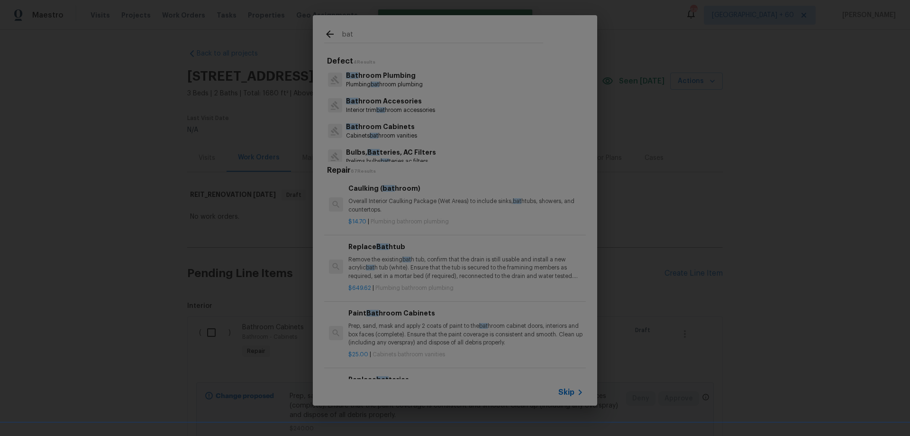
click at [573, 392] on span "Skip" at bounding box center [566, 391] width 16 height 9
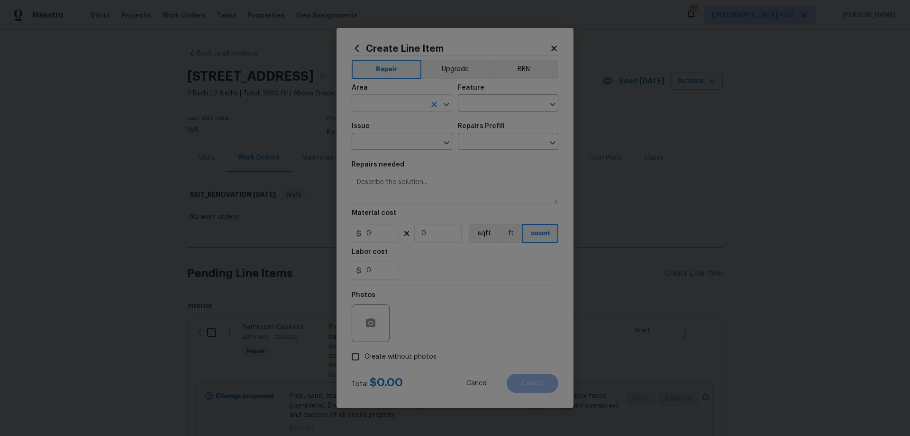
click at [393, 100] on input "text" at bounding box center [389, 104] width 74 height 15
click at [393, 125] on li "Bathroom" at bounding box center [402, 125] width 101 height 16
click at [511, 102] on input "v" at bounding box center [495, 104] width 74 height 15
click at [482, 102] on input "an" at bounding box center [495, 104] width 74 height 15
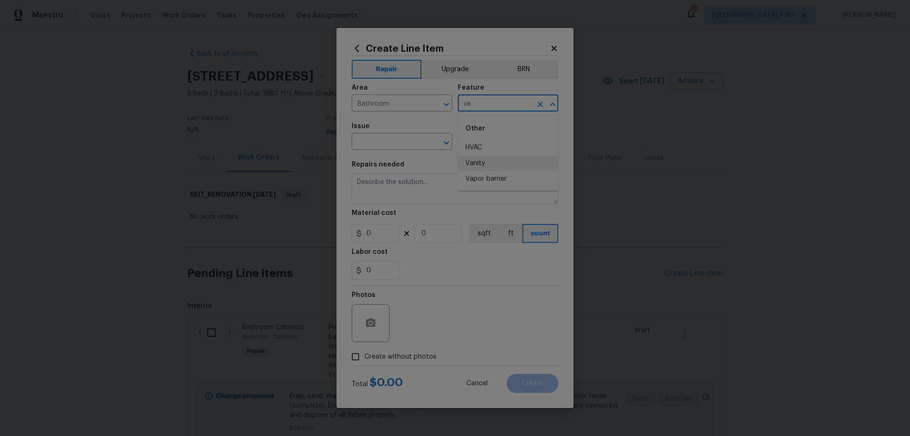
click at [489, 163] on li "Vanity" at bounding box center [508, 163] width 101 height 16
click at [403, 140] on input "text" at bounding box center [389, 142] width 74 height 15
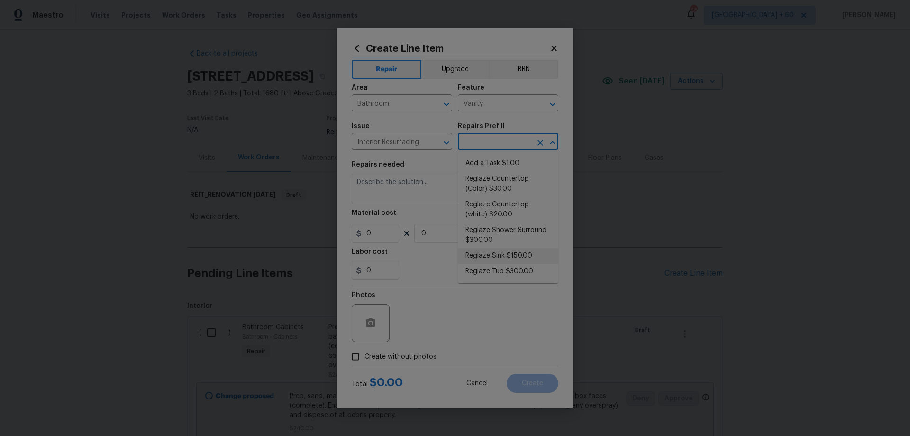
click at [530, 253] on li "Reglaze Sink $150.00" at bounding box center [508, 256] width 101 height 16
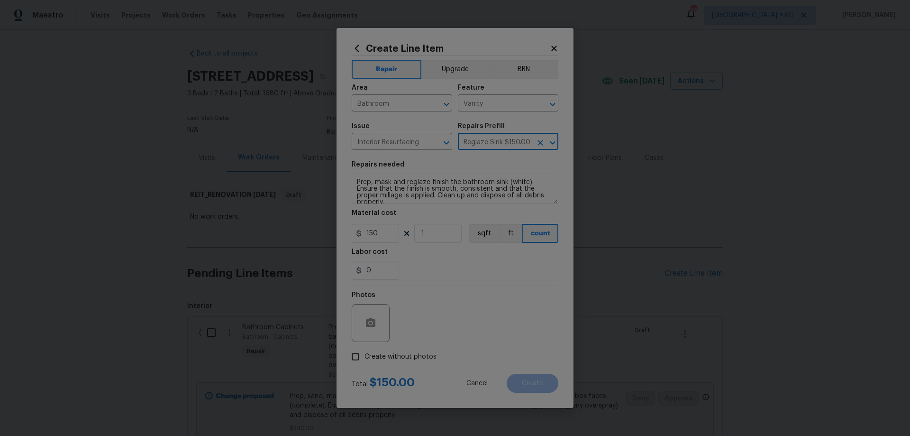
drag, startPoint x: 402, startPoint y: 354, endPoint x: 411, endPoint y: 349, distance: 11.0
click at [402, 354] on span "Create without photos" at bounding box center [401, 357] width 72 height 10
click at [365, 354] on input "Create without photos" at bounding box center [356, 356] width 18 height 18
click at [448, 314] on textarea at bounding box center [477, 323] width 161 height 38
paste textarea "HPM to add photos"
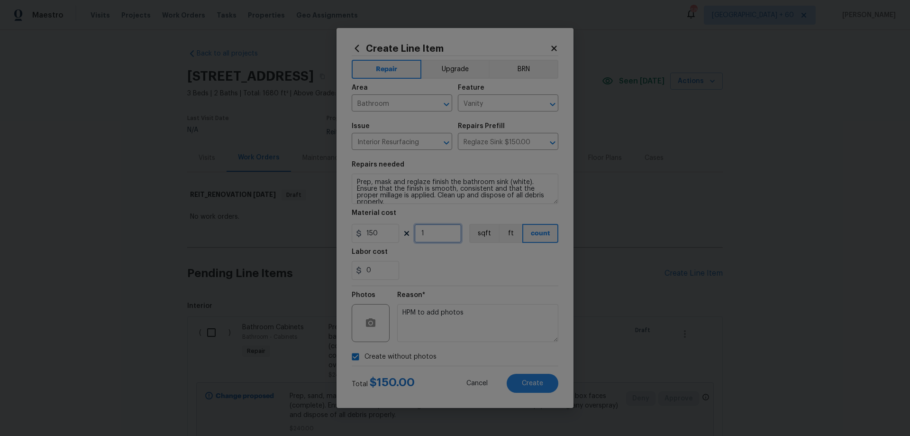
drag, startPoint x: 402, startPoint y: 235, endPoint x: 387, endPoint y: 242, distance: 17.2
click at [387, 242] on div "150 1 sqft ft count" at bounding box center [455, 233] width 207 height 19
click at [545, 382] on button "Create" at bounding box center [533, 383] width 52 height 19
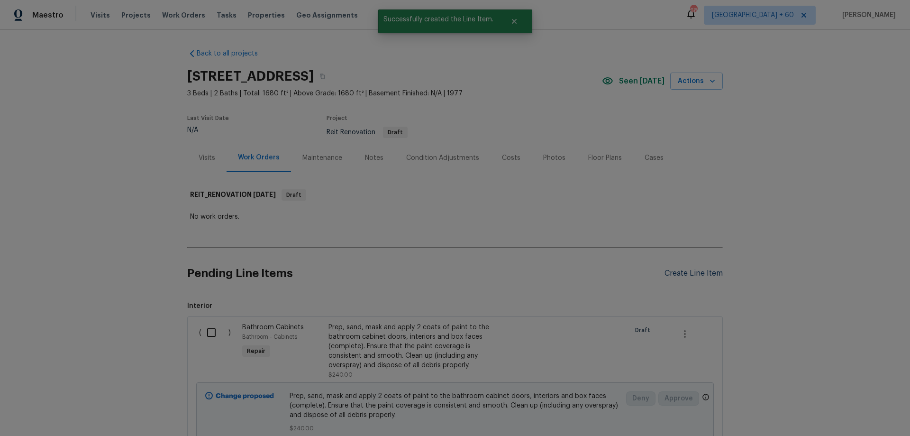
click at [686, 275] on div "Create Line Item" at bounding box center [694, 273] width 58 height 9
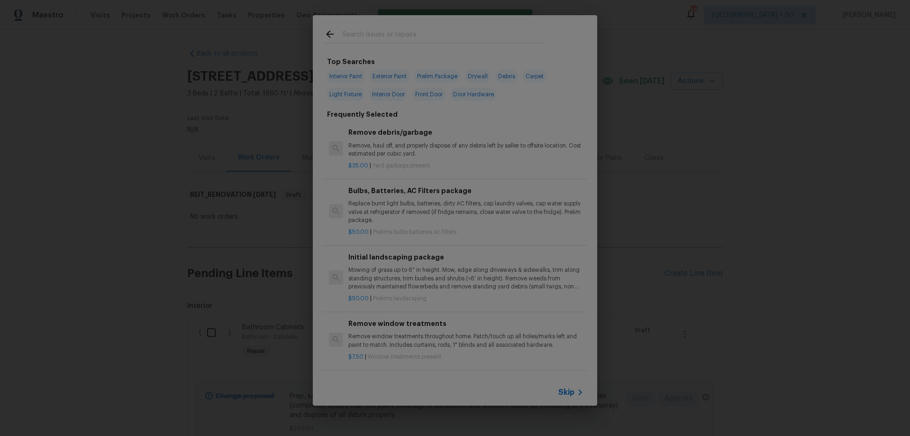
click at [567, 390] on span "Skip" at bounding box center [566, 391] width 16 height 9
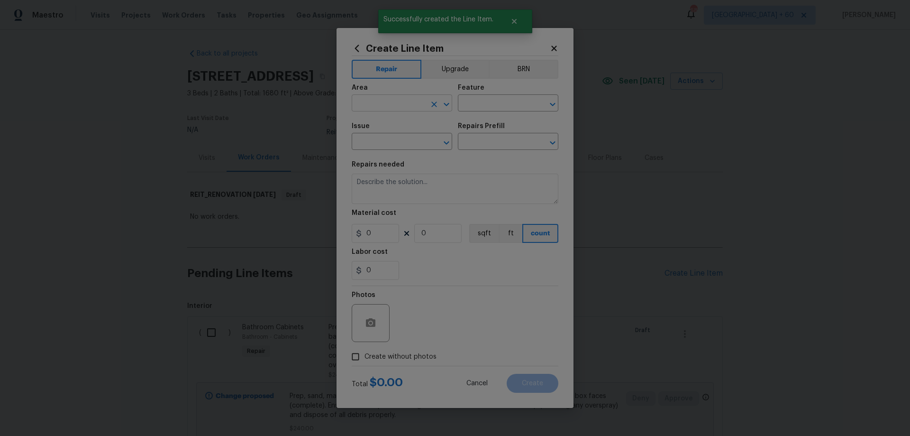
click at [390, 106] on input "text" at bounding box center [389, 104] width 74 height 15
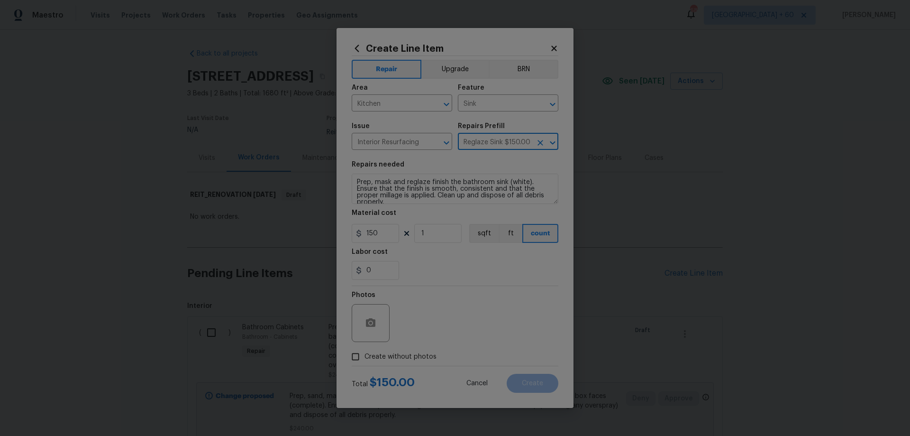
click at [422, 354] on span "Create without photos" at bounding box center [401, 357] width 72 height 10
click at [365, 354] on input "Create without photos" at bounding box center [356, 356] width 18 height 18
click at [464, 330] on textarea at bounding box center [477, 323] width 161 height 38
paste textarea "HPM to add photos"
click at [545, 381] on button "Create" at bounding box center [533, 383] width 52 height 19
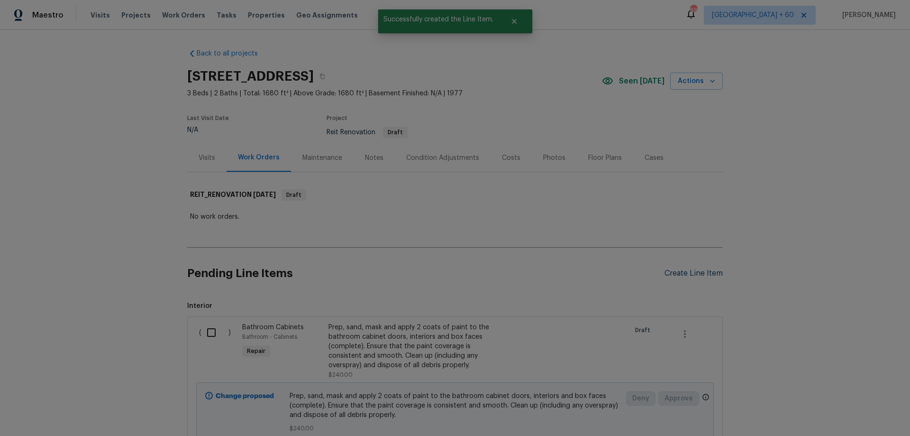
click at [690, 271] on div "Create Line Item" at bounding box center [694, 273] width 58 height 9
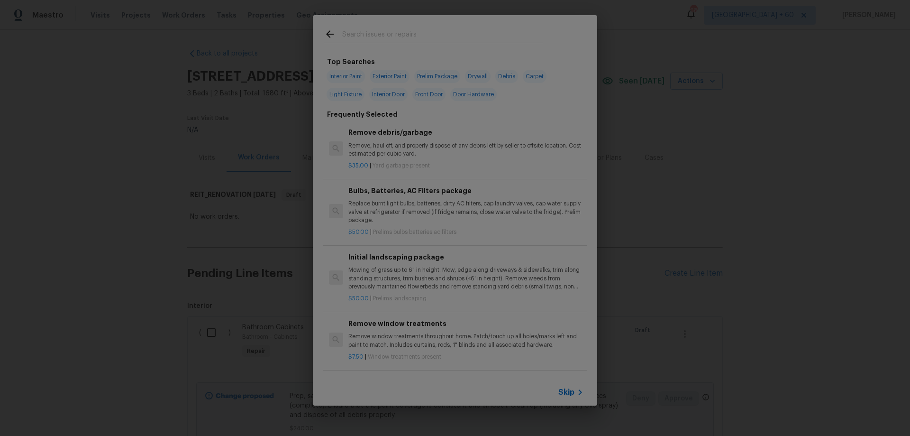
click at [567, 393] on span "Skip" at bounding box center [566, 391] width 16 height 9
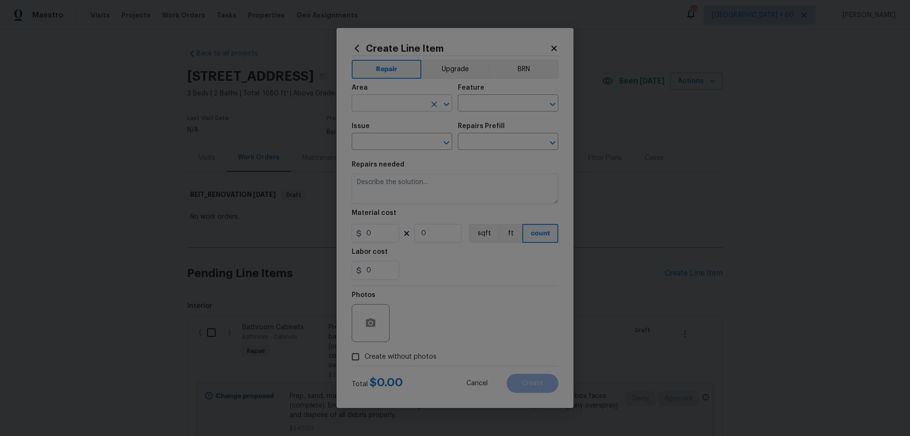
click at [384, 89] on div "Area" at bounding box center [402, 90] width 101 height 12
click at [385, 101] on input "text" at bounding box center [389, 104] width 74 height 15
click at [375, 232] on input "300" at bounding box center [375, 233] width 47 height 19
click at [474, 180] on textarea "Prep, mask, clean and reglaze the tub (white) both on the in and outer sides. H…" at bounding box center [455, 189] width 207 height 30
click at [495, 283] on section "Repairs needed Prep, mask, clean and reglaze the tub and surround (white) both …" at bounding box center [455, 220] width 207 height 130
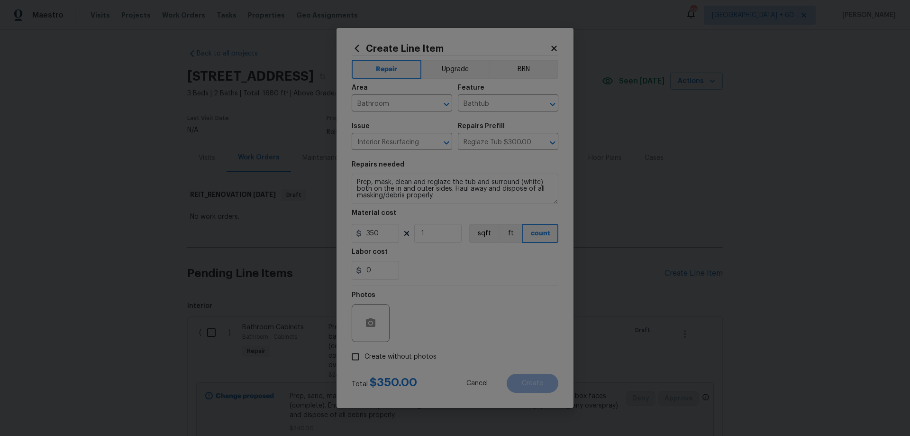
click at [406, 359] on span "Create without photos" at bounding box center [401, 357] width 72 height 10
click at [365, 359] on input "Create without photos" at bounding box center [356, 356] width 18 height 18
click at [482, 320] on textarea at bounding box center [477, 323] width 161 height 38
paste textarea "HPM to add photos"
click at [546, 379] on button "Create" at bounding box center [533, 383] width 52 height 19
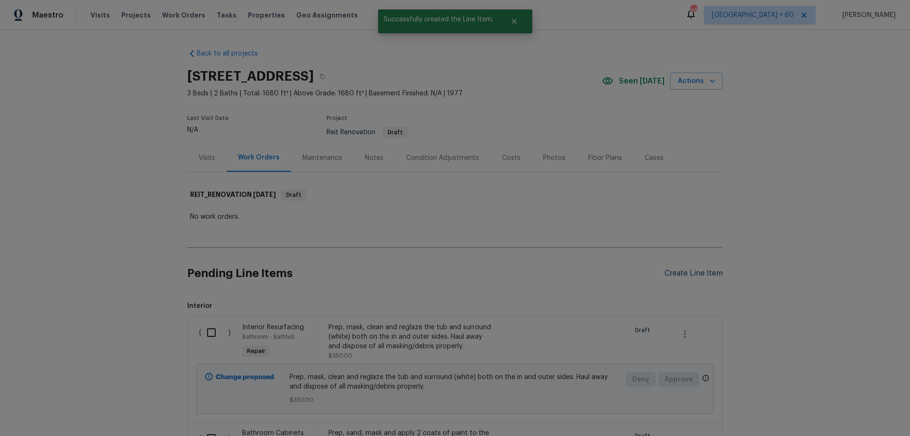
click at [700, 271] on div "Create Line Item" at bounding box center [694, 273] width 58 height 9
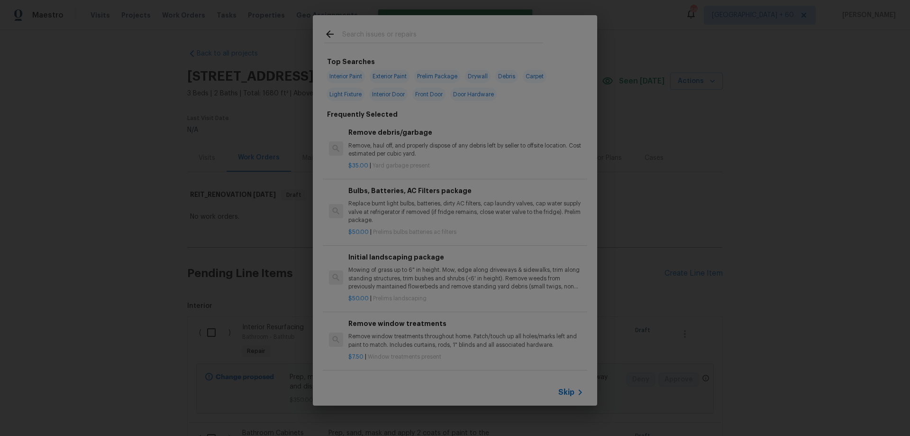
click at [565, 393] on span "Skip" at bounding box center [566, 391] width 16 height 9
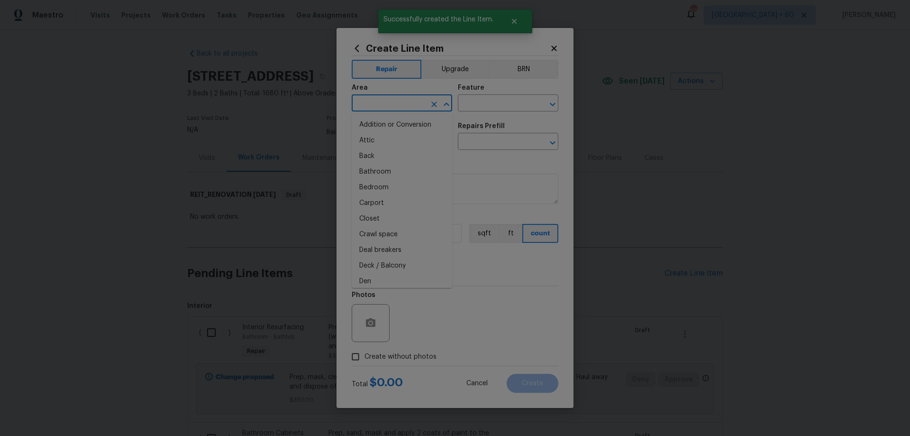
drag, startPoint x: 380, startPoint y: 101, endPoint x: 384, endPoint y: 106, distance: 6.4
click at [384, 106] on input "text" at bounding box center [389, 104] width 74 height 15
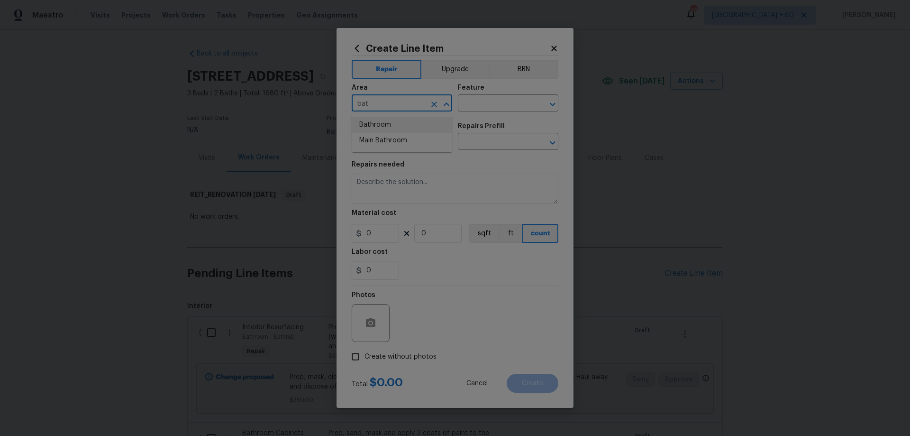
click at [391, 125] on li "Bathroom" at bounding box center [402, 125] width 101 height 16
click at [489, 108] on input "text" at bounding box center [495, 104] width 74 height 15
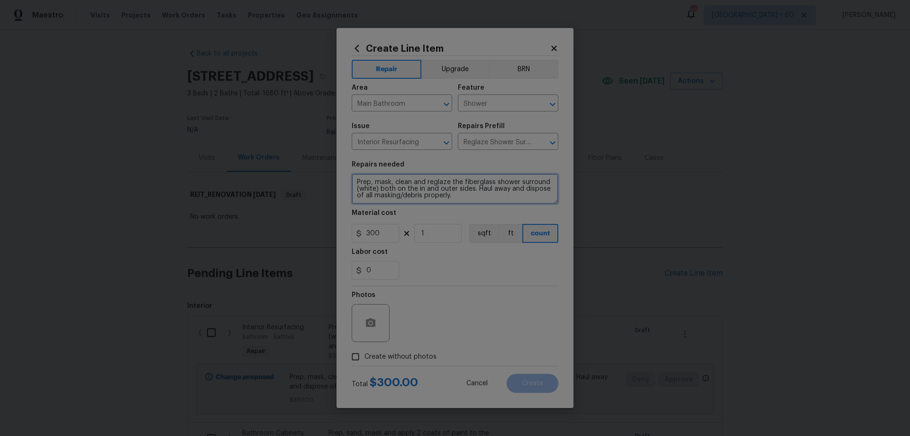
click at [519, 182] on textarea "Prep, mask, clean and reglaze the fiberglass shower surround (white) both on th…" at bounding box center [455, 189] width 207 height 30
click at [471, 183] on textarea "Prep, mask, clean and reglaze the fiberglass shower surround (white) both on th…" at bounding box center [455, 189] width 207 height 30
click at [487, 183] on textarea "Prep, mask, clean and reglaze the shower surround (white) both on the in and ou…" at bounding box center [455, 189] width 207 height 30
click at [403, 359] on span "Create without photos" at bounding box center [401, 357] width 72 height 10
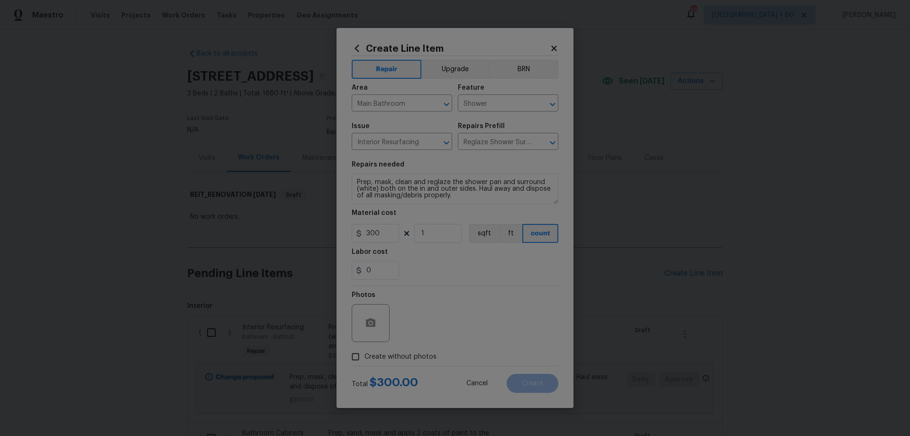
click at [365, 359] on input "Create without photos" at bounding box center [356, 356] width 18 height 18
click at [464, 318] on textarea at bounding box center [477, 323] width 161 height 38
paste textarea "HPM to add photos"
click at [534, 385] on span "Create" at bounding box center [532, 383] width 21 height 7
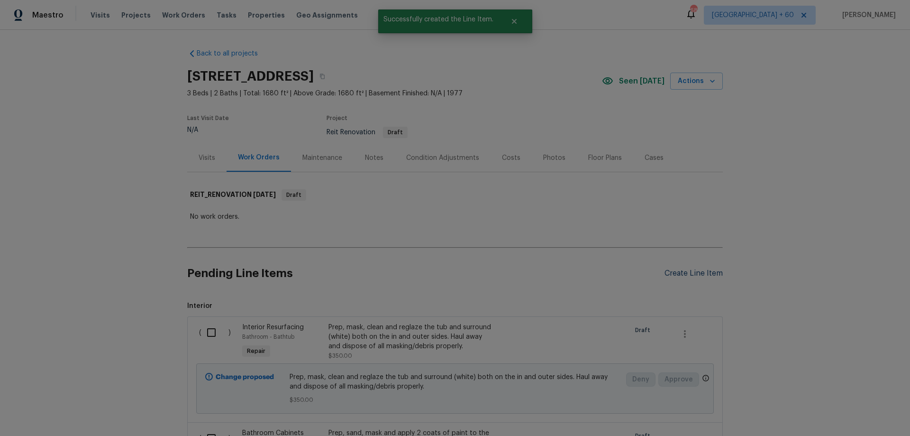
click at [700, 275] on div "Create Line Item" at bounding box center [694, 273] width 58 height 9
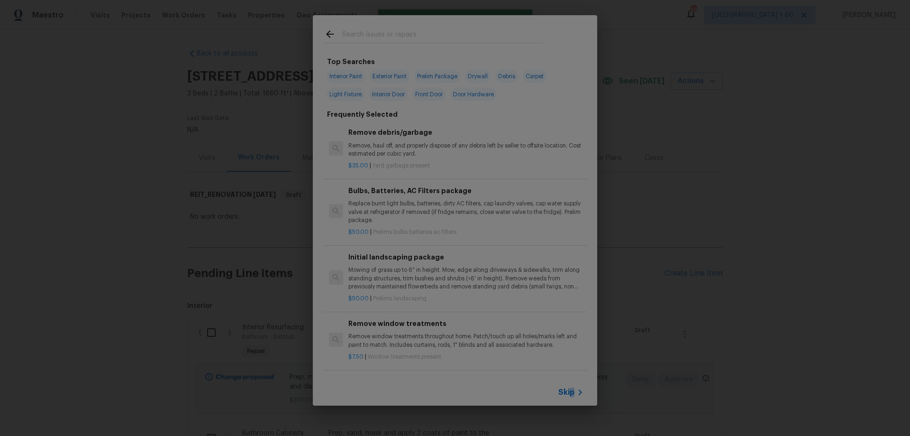
click at [571, 388] on span "Skip" at bounding box center [566, 391] width 16 height 9
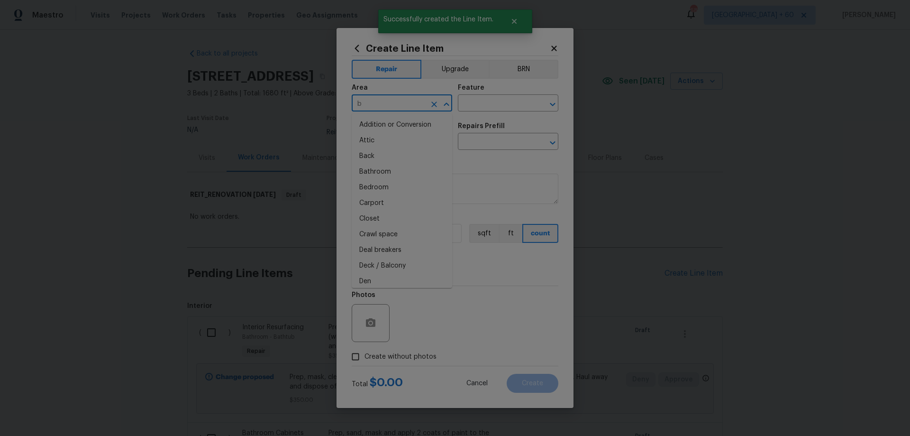
click at [385, 103] on input "b" at bounding box center [389, 104] width 74 height 15
drag, startPoint x: 398, startPoint y: 170, endPoint x: 457, endPoint y: 114, distance: 81.5
click at [399, 169] on li "Main Bathroom" at bounding box center [402, 172] width 101 height 16
click at [466, 108] on input "text" at bounding box center [495, 104] width 74 height 15
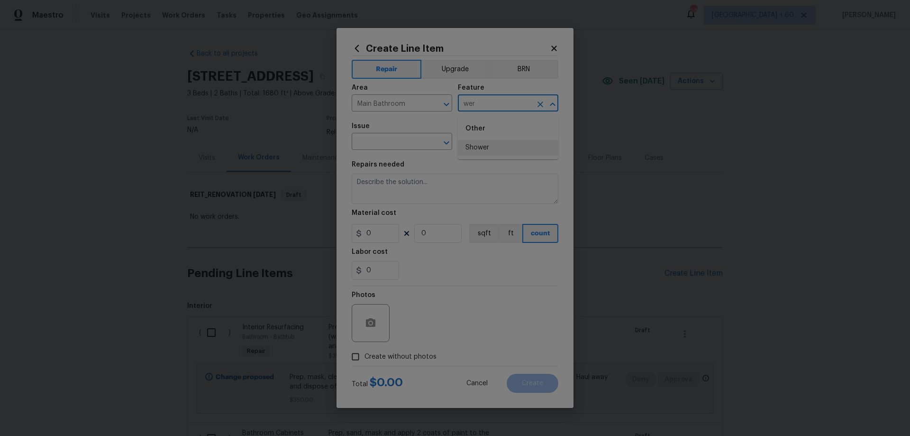
click at [485, 149] on li "Shower" at bounding box center [508, 148] width 101 height 16
click at [409, 144] on input "text" at bounding box center [389, 142] width 74 height 15
click at [404, 141] on input "wer" at bounding box center [389, 142] width 74 height 15
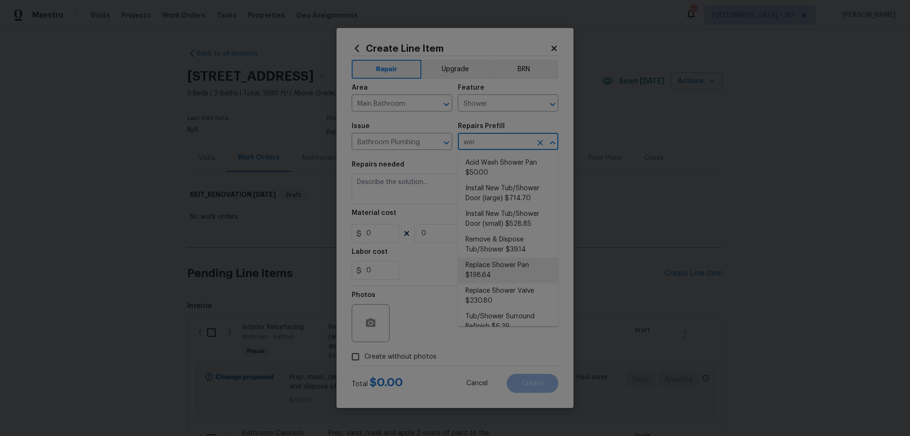
scroll to position [0, 0]
click at [537, 143] on icon "Clear" at bounding box center [540, 142] width 9 height 9
click at [477, 384] on span "Cancel" at bounding box center [476, 383] width 21 height 7
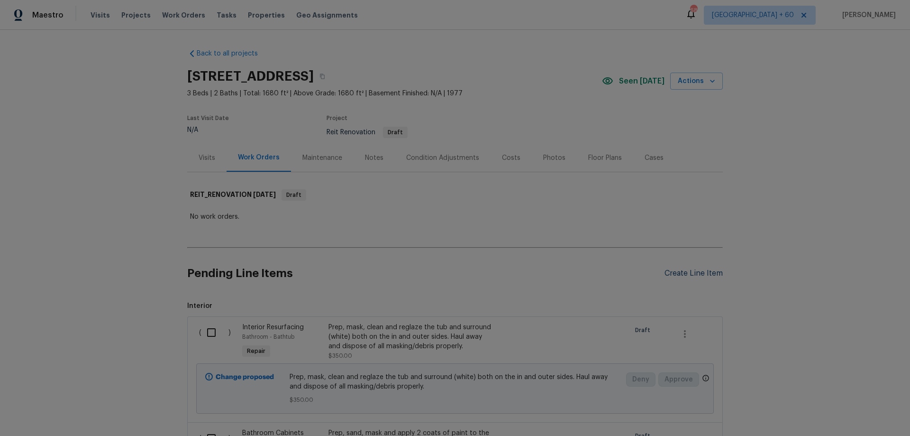
click at [689, 271] on div "Create Line Item" at bounding box center [694, 273] width 58 height 9
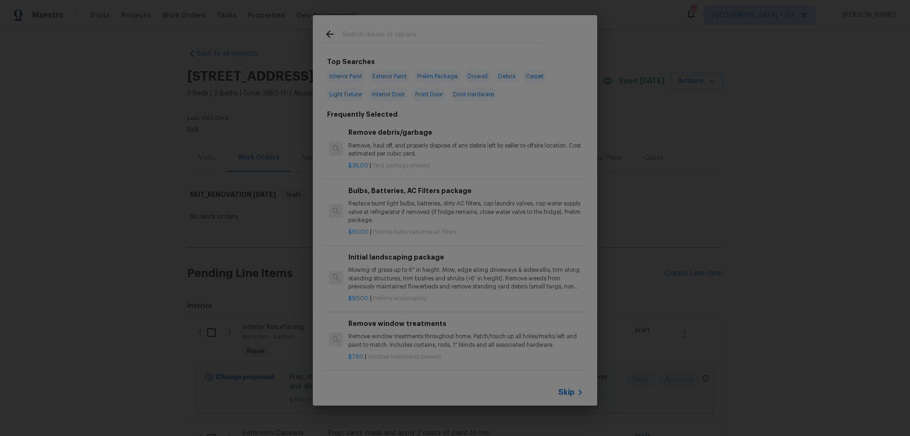
click at [391, 31] on input "text" at bounding box center [442, 35] width 201 height 14
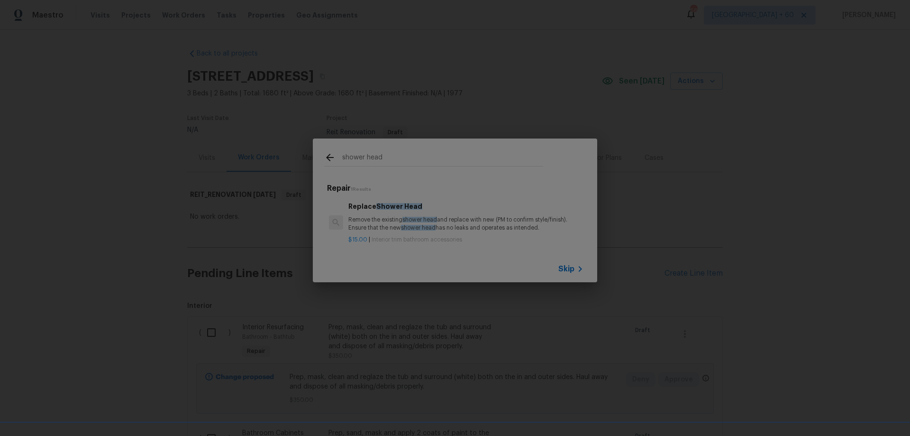
click at [454, 220] on p "Remove the existing shower head and replace with new (PM to confirm style/finis…" at bounding box center [465, 224] width 235 height 16
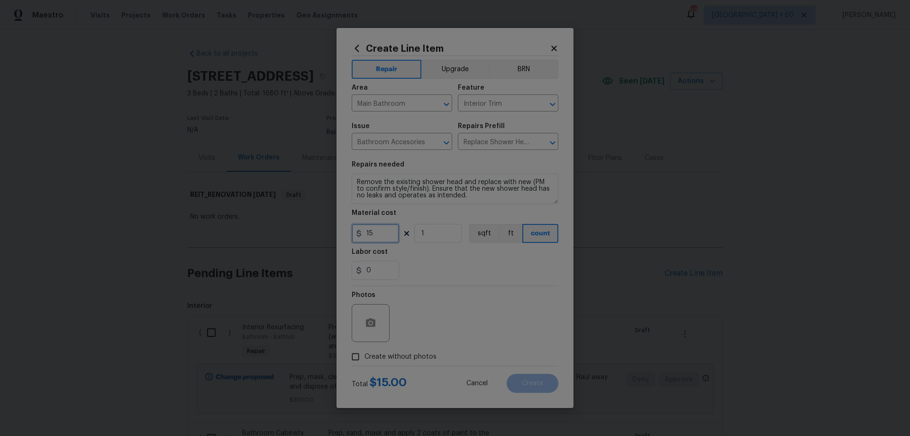
drag, startPoint x: 369, startPoint y: 235, endPoint x: 338, endPoint y: 236, distance: 30.8
click at [342, 236] on div "Create Line Item Repair Upgrade BRN Area Main Bathroom ​ Feature Interior Trim …" at bounding box center [455, 218] width 237 height 380
drag, startPoint x: 375, startPoint y: 233, endPoint x: 321, endPoint y: 233, distance: 53.1
click at [322, 233] on div "Create Line Item Repair Upgrade BRN Area Main Bathroom ​ Feature Interior Trim …" at bounding box center [455, 218] width 910 height 436
drag, startPoint x: 369, startPoint y: 235, endPoint x: 359, endPoint y: 235, distance: 10.0
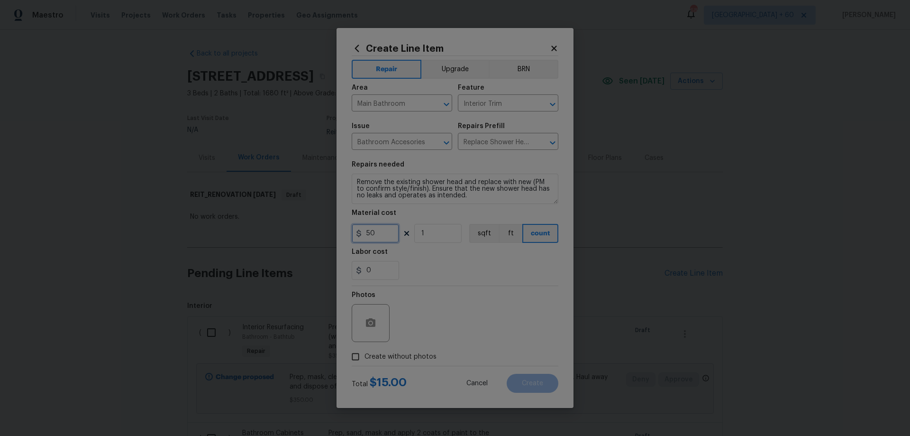
click at [359, 235] on div "50" at bounding box center [375, 233] width 47 height 19
click at [476, 383] on span "Cancel" at bounding box center [476, 383] width 21 height 7
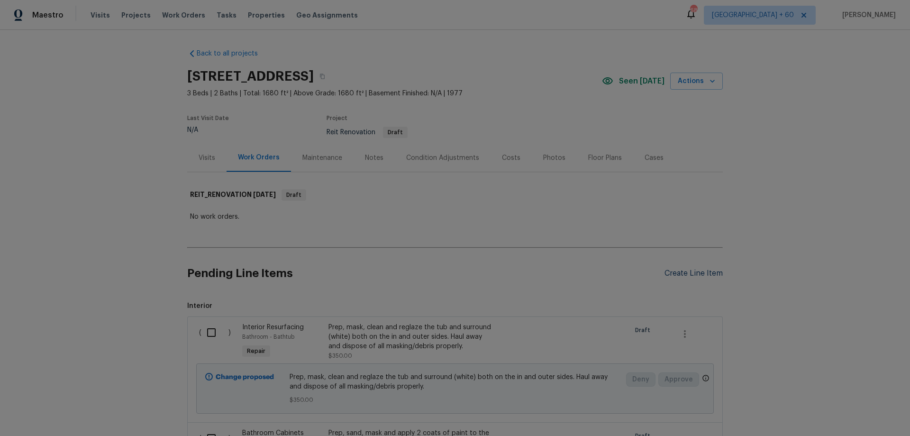
click at [675, 274] on div "Create Line Item" at bounding box center [694, 273] width 58 height 9
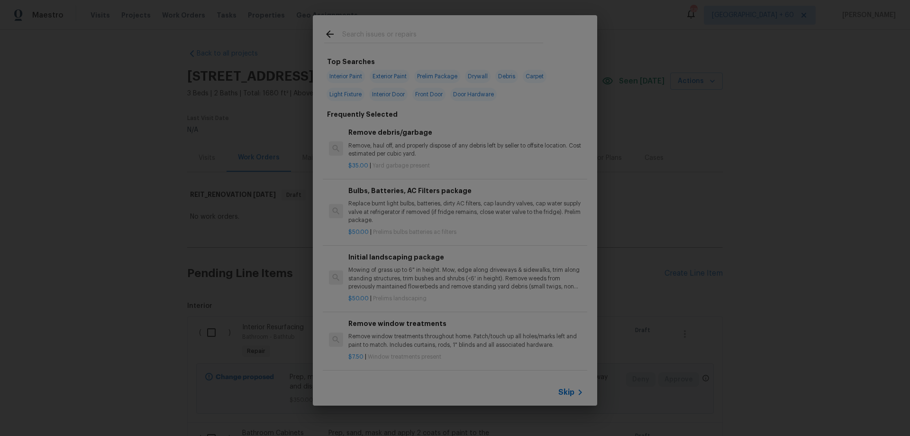
click at [569, 394] on span "Skip" at bounding box center [566, 391] width 16 height 9
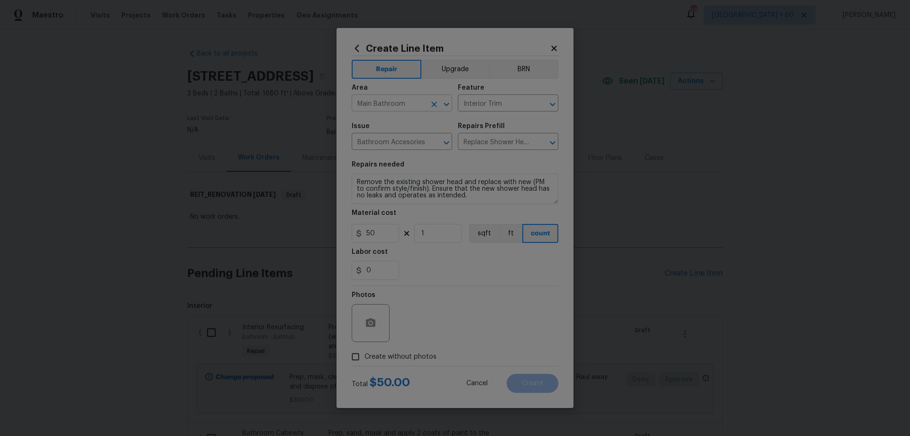
click at [398, 102] on input "Main Bathroom" at bounding box center [389, 104] width 74 height 15
click at [402, 122] on li "Bathroom" at bounding box center [402, 125] width 101 height 16
click at [512, 106] on input "Interior Trim" at bounding box center [495, 104] width 74 height 15
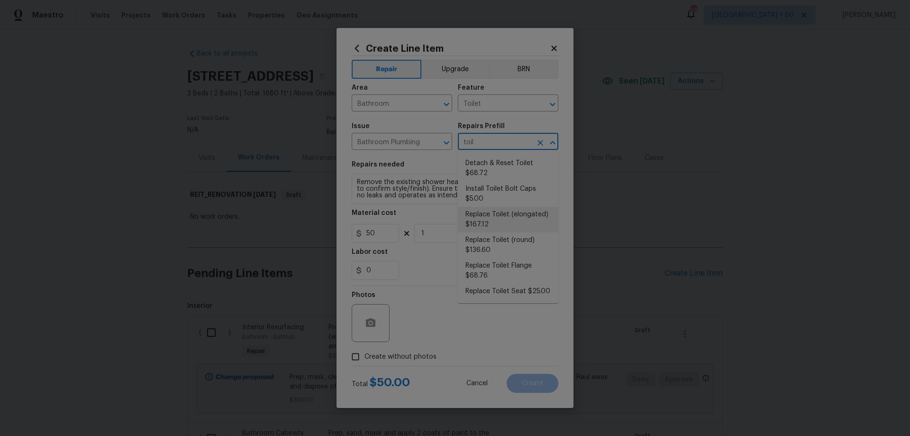
click at [534, 212] on li "Replace Toilet (elongated) $167.12" at bounding box center [508, 220] width 101 height 26
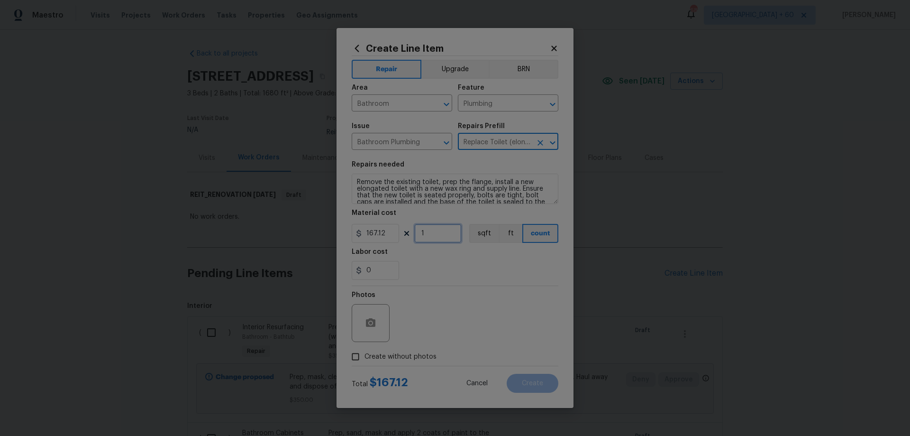
drag, startPoint x: 438, startPoint y: 232, endPoint x: 374, endPoint y: 248, distance: 65.4
click at [415, 233] on input "1" at bounding box center [437, 233] width 47 height 19
click at [398, 355] on span "Create without photos" at bounding box center [401, 357] width 72 height 10
click at [365, 355] on input "Create without photos" at bounding box center [356, 356] width 18 height 18
click at [471, 333] on textarea at bounding box center [477, 323] width 161 height 38
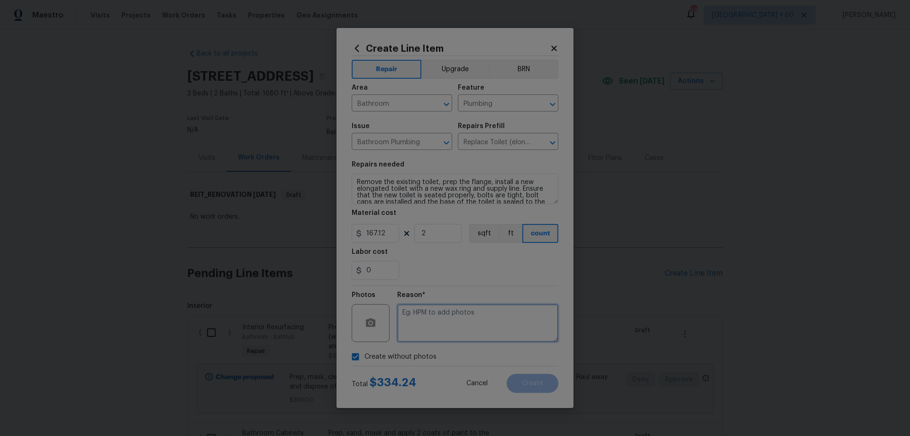
paste textarea "HPM to add photos"
click at [548, 381] on button "Create" at bounding box center [533, 383] width 52 height 19
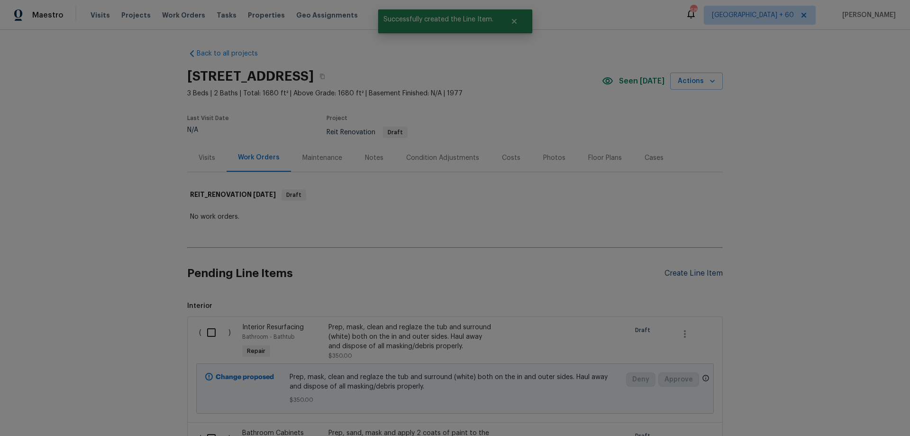
click at [707, 274] on div "Create Line Item" at bounding box center [694, 273] width 58 height 9
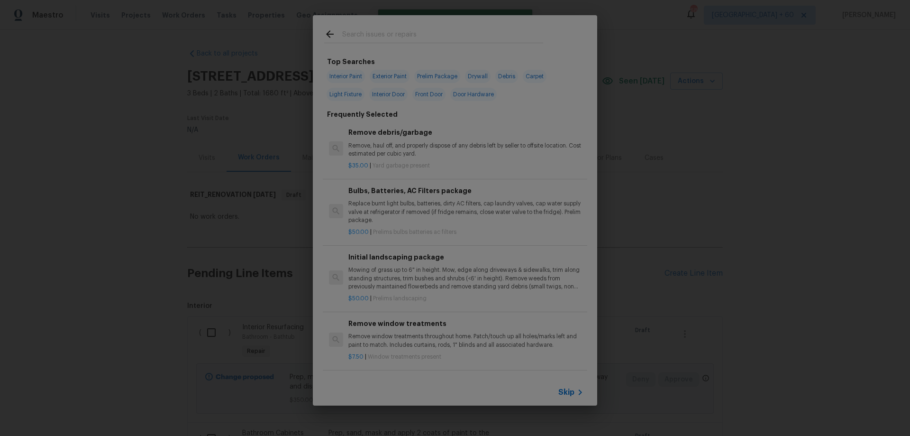
click at [574, 388] on span "Skip" at bounding box center [566, 391] width 16 height 9
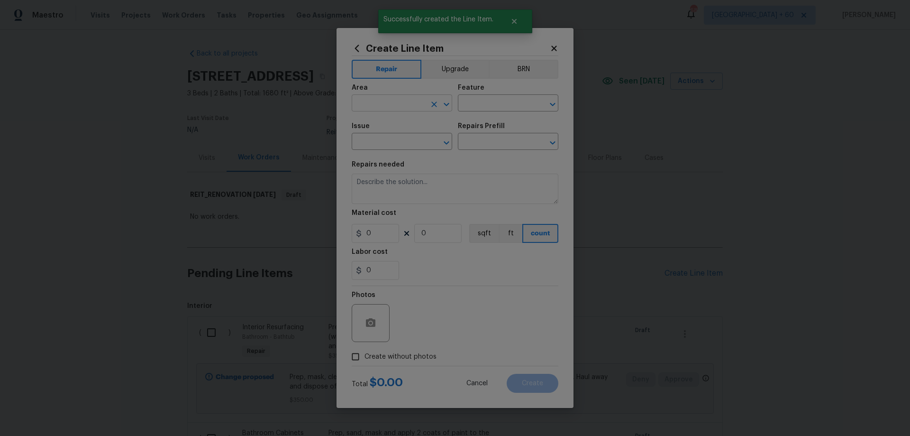
click at [405, 105] on input "text" at bounding box center [389, 104] width 74 height 15
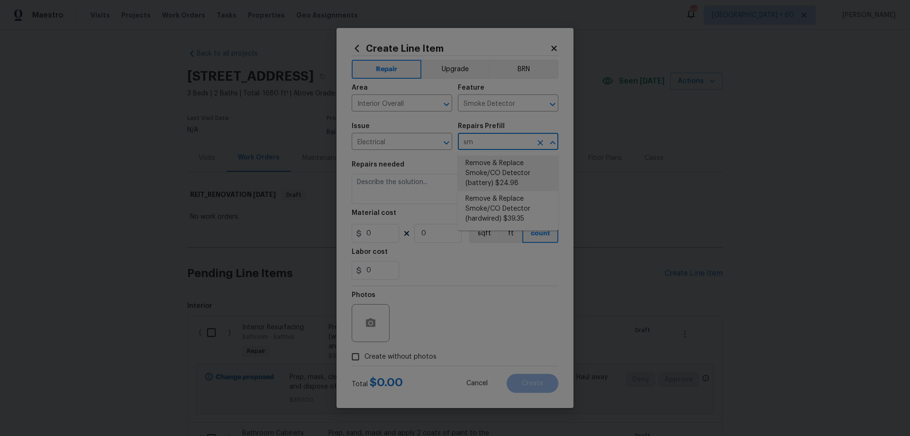
click at [485, 175] on li "Remove & Replace Smoke/CO Detector (battery) $24.98" at bounding box center [508, 173] width 101 height 36
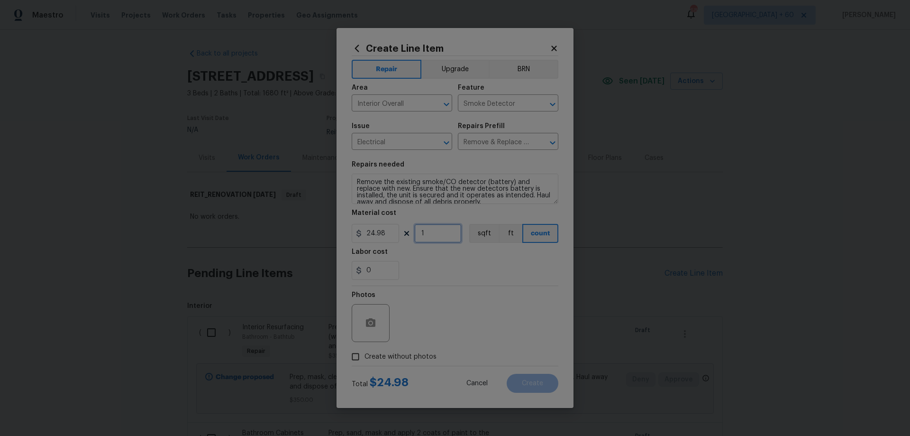
drag, startPoint x: 435, startPoint y: 234, endPoint x: 342, endPoint y: 234, distance: 93.4
click at [387, 231] on div "24.98 1 sqft ft count" at bounding box center [455, 233] width 207 height 19
drag, startPoint x: 421, startPoint y: 231, endPoint x: 380, endPoint y: 232, distance: 41.2
click at [380, 231] on div "24.98 4 sqft ft count" at bounding box center [455, 233] width 207 height 19
click at [417, 355] on span "Create without photos" at bounding box center [401, 357] width 72 height 10
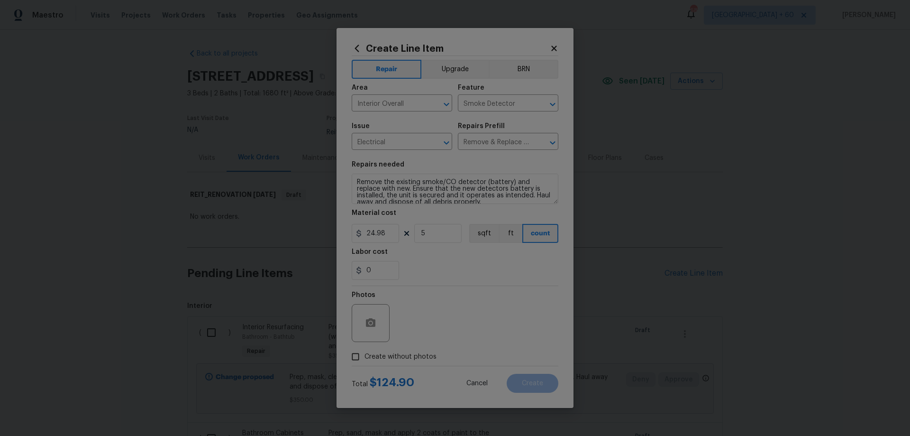
click at [365, 355] on input "Create without photos" at bounding box center [356, 356] width 18 height 18
click at [475, 323] on textarea at bounding box center [477, 323] width 161 height 38
paste textarea "HPM to add photos"
click at [541, 384] on span "Create" at bounding box center [532, 383] width 21 height 7
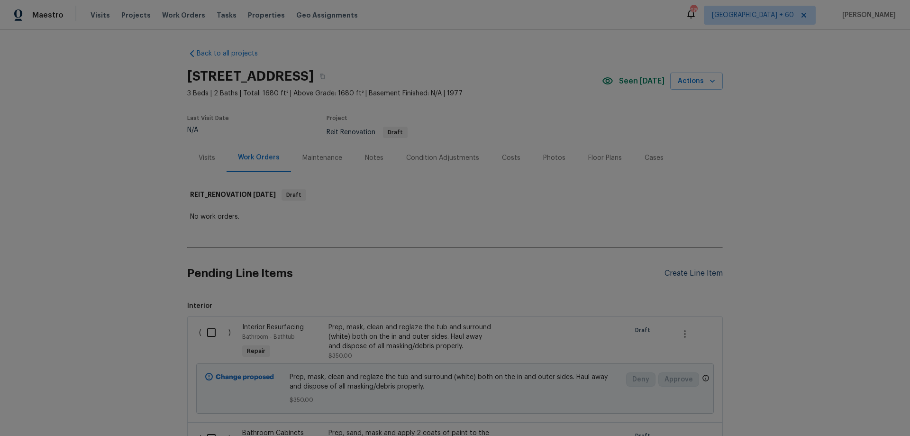
click at [697, 269] on div "Create Line Item" at bounding box center [694, 273] width 58 height 9
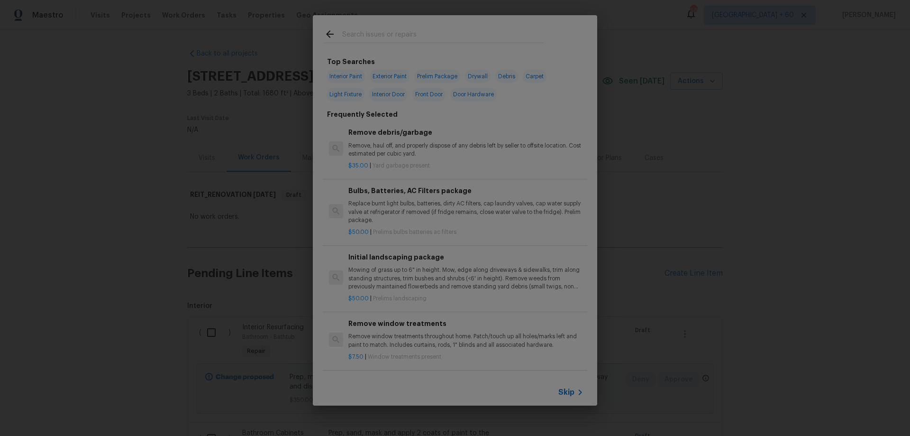
click at [570, 388] on span "Skip" at bounding box center [566, 391] width 16 height 9
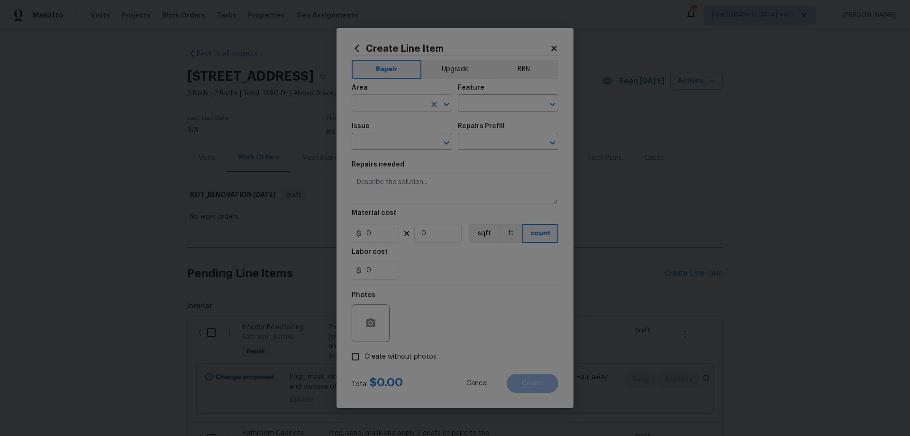
click at [402, 102] on input "text" at bounding box center [389, 104] width 74 height 15
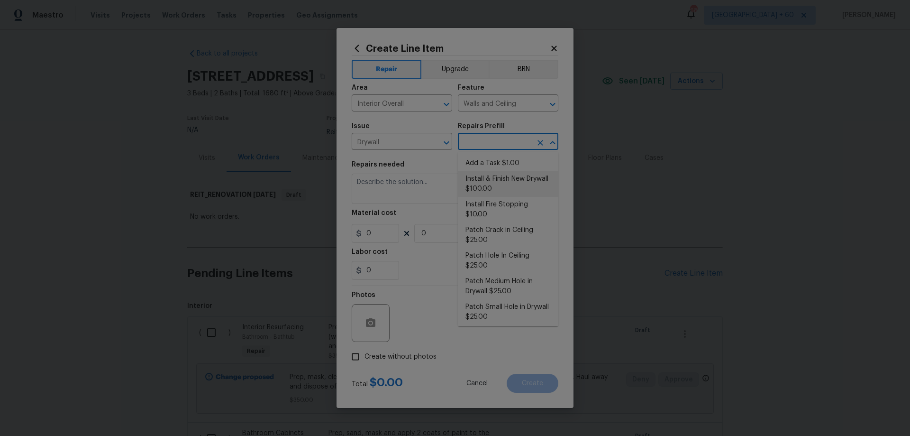
click at [513, 180] on li "Install & Finish New Drywall $100.00" at bounding box center [508, 184] width 101 height 26
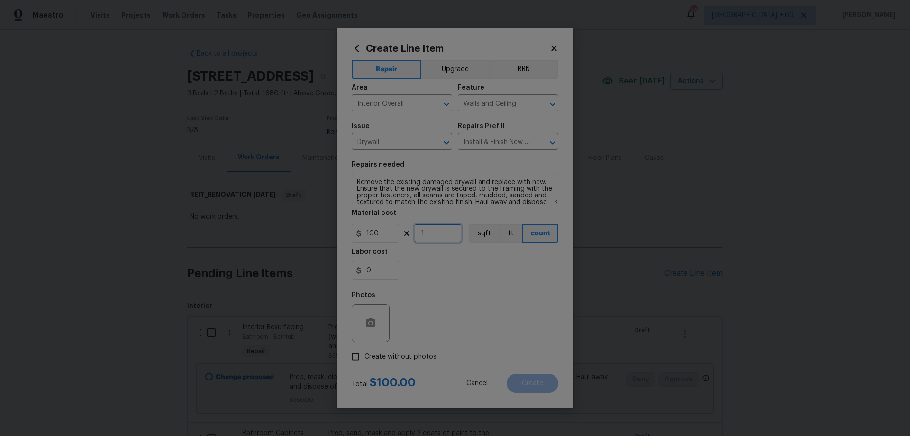
drag, startPoint x: 438, startPoint y: 230, endPoint x: 394, endPoint y: 233, distance: 43.7
click at [394, 233] on div "100 1 sqft ft count" at bounding box center [455, 233] width 207 height 19
drag, startPoint x: 436, startPoint y: 223, endPoint x: 434, endPoint y: 229, distance: 6.4
click at [434, 228] on figure "Material cost 100 9 sqft ft count" at bounding box center [455, 226] width 207 height 33
drag, startPoint x: 434, startPoint y: 235, endPoint x: 380, endPoint y: 229, distance: 54.4
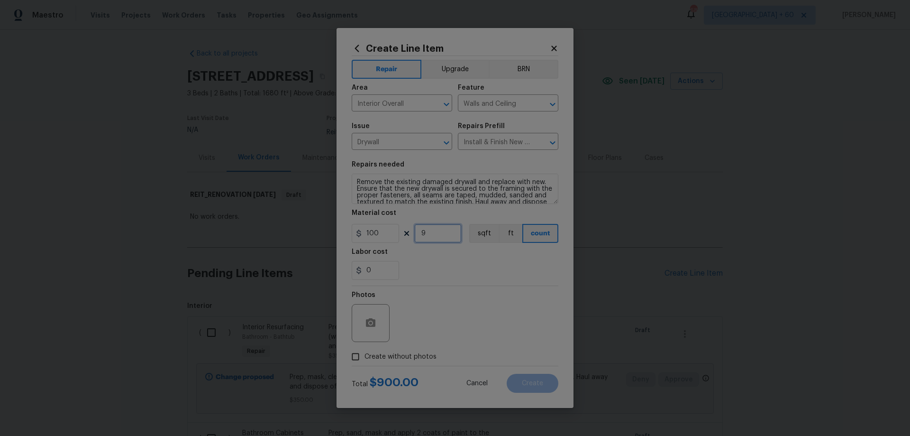
click at [384, 229] on div "100 9 sqft ft count" at bounding box center [455, 233] width 207 height 19
click at [466, 270] on div "0" at bounding box center [455, 270] width 207 height 19
drag, startPoint x: 437, startPoint y: 234, endPoint x: 365, endPoint y: 232, distance: 72.1
click at [388, 233] on div "100 6 sqft ft count" at bounding box center [455, 233] width 207 height 19
click at [470, 258] on div "Labor cost" at bounding box center [455, 254] width 207 height 12
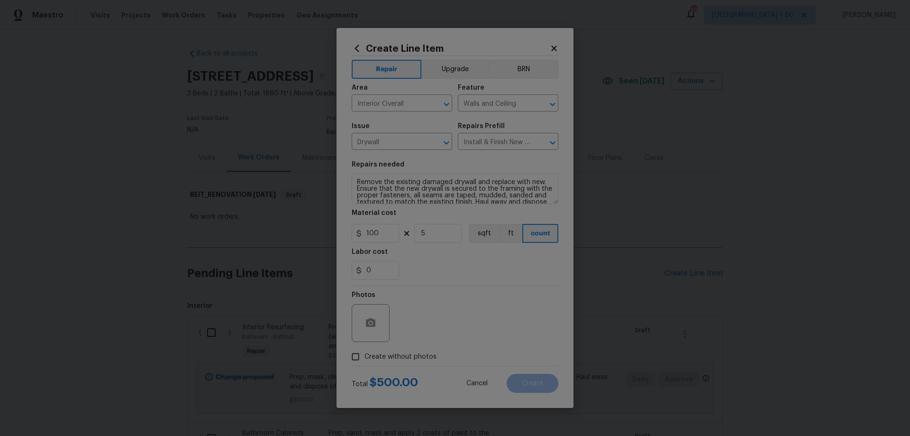
click at [418, 354] on span "Create without photos" at bounding box center [401, 357] width 72 height 10
click at [365, 354] on input "Create without photos" at bounding box center [356, 356] width 18 height 18
click at [463, 311] on textarea at bounding box center [477, 323] width 161 height 38
paste textarea "HPM to add photos"
click at [545, 381] on button "Create" at bounding box center [533, 383] width 52 height 19
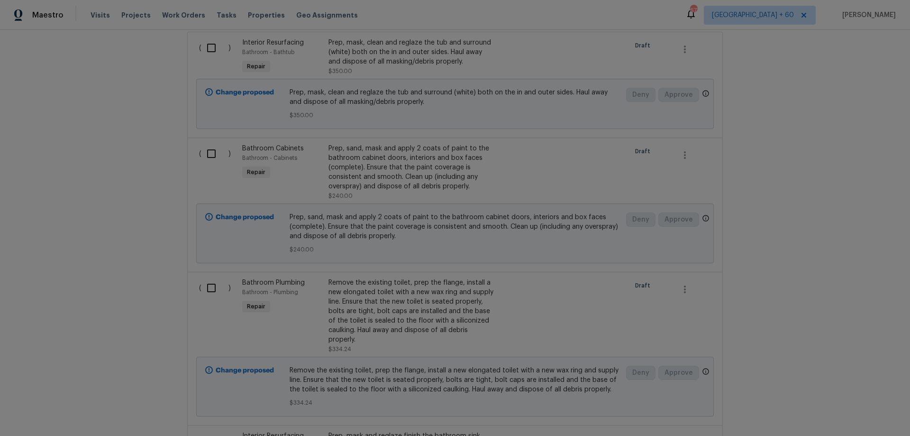
scroll to position [0, 0]
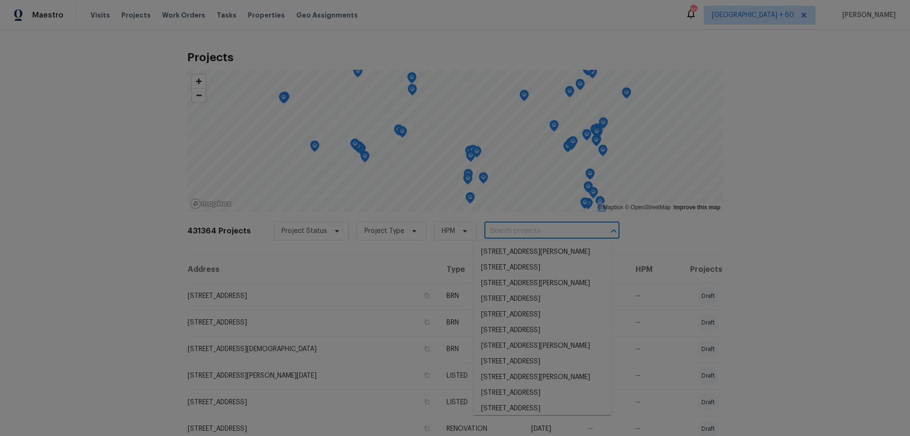
click at [519, 230] on input "text" at bounding box center [539, 231] width 109 height 15
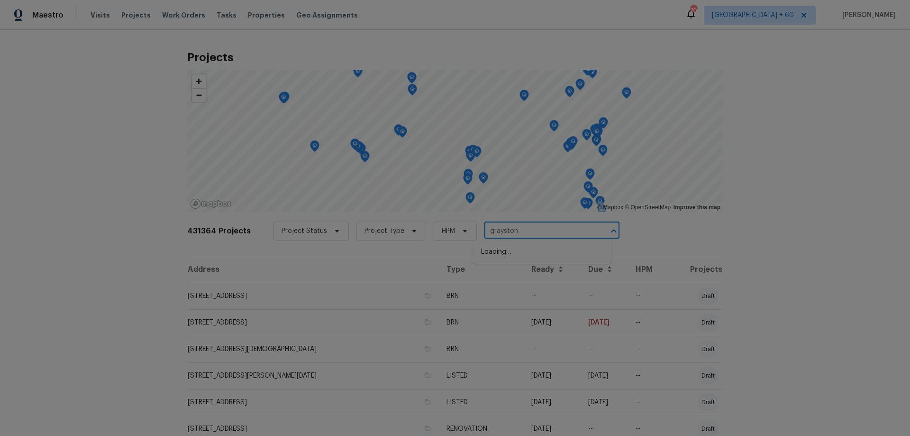
type input "graystone"
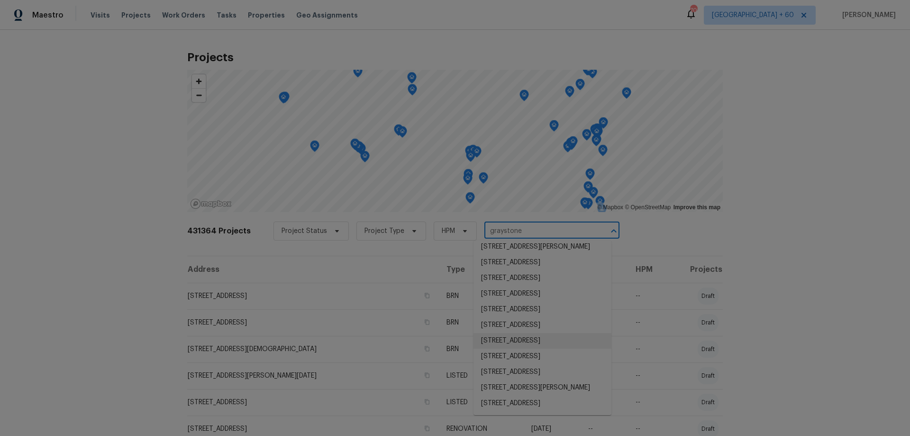
scroll to position [530, 0]
click at [554, 396] on li "5206 Graystone Ln, Houston, TX 77069" at bounding box center [543, 403] width 138 height 16
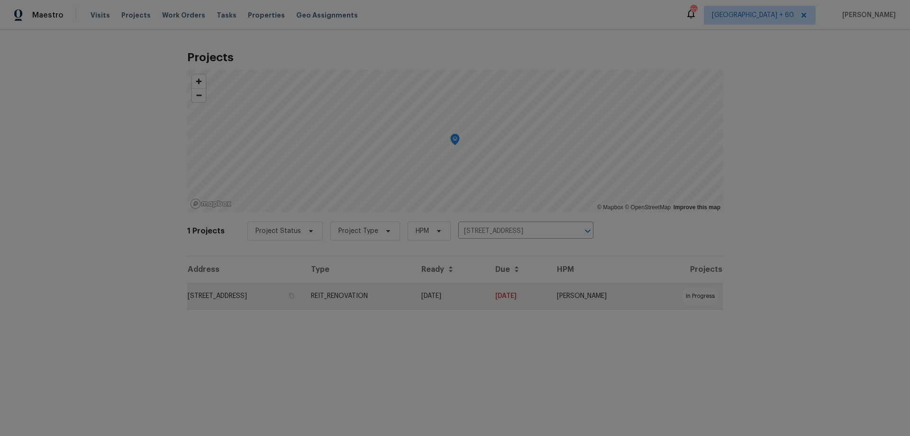
click at [293, 297] on td "5206 Graystone Ln, Houston, TX 77069" at bounding box center [245, 296] width 116 height 27
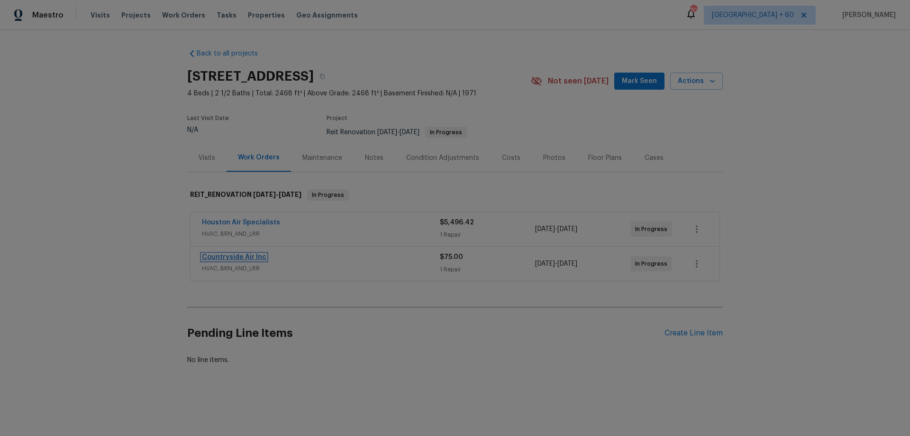
click at [226, 254] on link "Countryside Air Inc" at bounding box center [234, 257] width 64 height 7
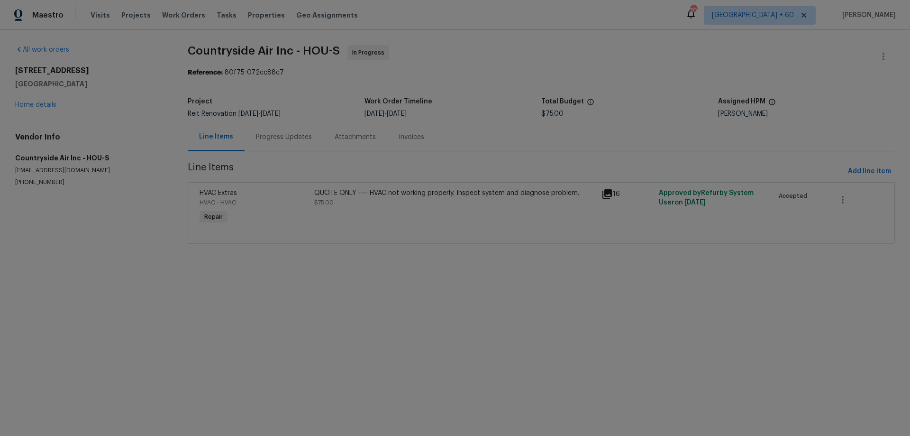
click at [273, 137] on div "Progress Updates" at bounding box center [284, 136] width 56 height 9
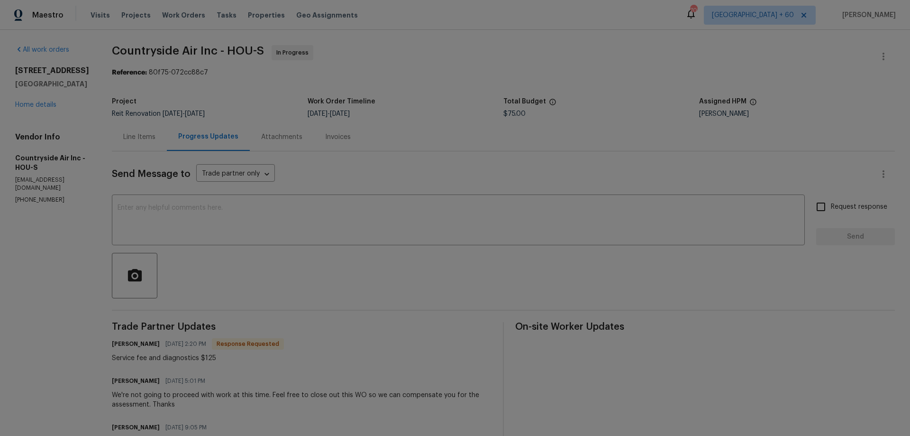
click at [178, 137] on div "Progress Updates" at bounding box center [208, 136] width 60 height 9
click at [131, 139] on div "Line Items" at bounding box center [139, 136] width 32 height 9
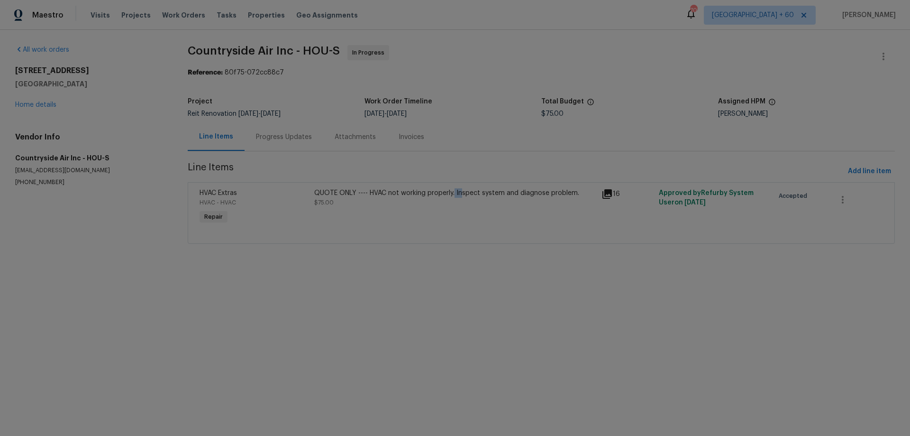
click at [459, 192] on div "QUOTE ONLY ---- HVAC not working properly. Inspect system and diagnose problem." at bounding box center [455, 192] width 282 height 9
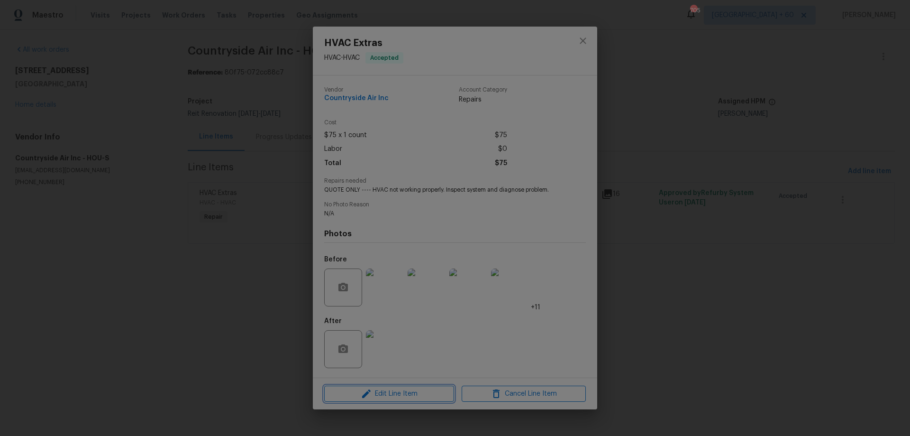
click at [404, 399] on span "Edit Line Item" at bounding box center [389, 394] width 124 height 12
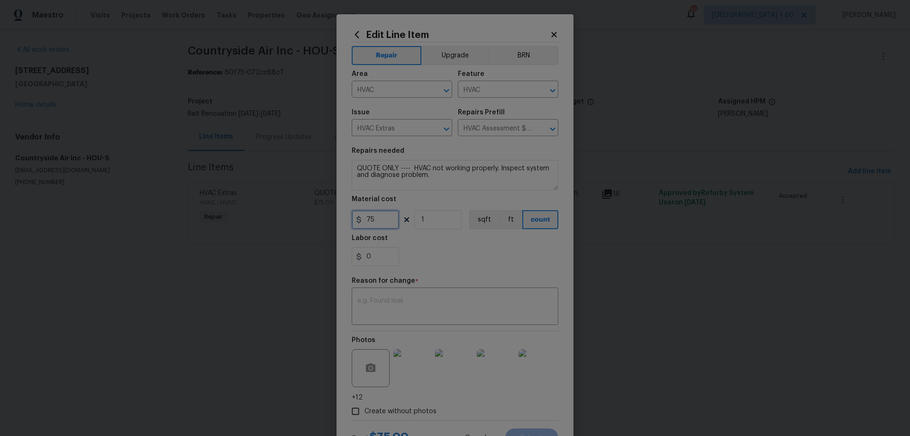
drag, startPoint x: 377, startPoint y: 216, endPoint x: 297, endPoint y: 214, distance: 80.6
click at [300, 214] on div "Edit Line Item Repair Upgrade BRN Area HVAC ​ Feature HVAC ​ Issue HVAC Extras …" at bounding box center [455, 218] width 910 height 436
type input "125"
click at [407, 305] on textarea at bounding box center [454, 307] width 195 height 20
type textarea "quoted"
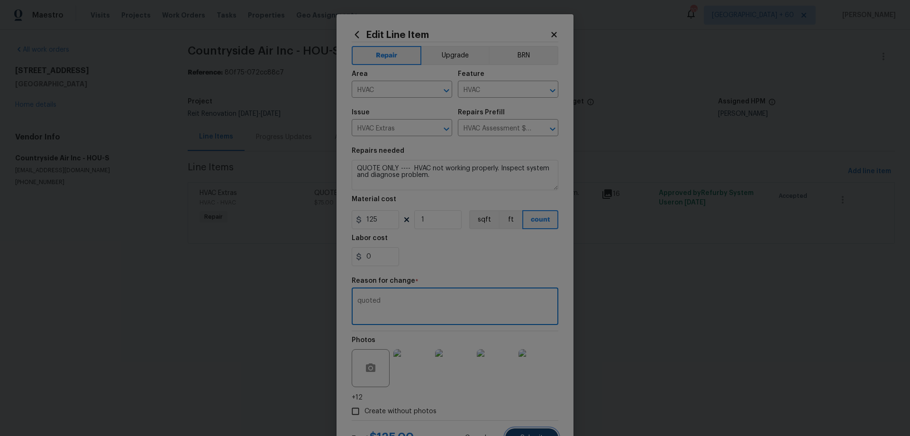
click at [526, 431] on button "Submit" at bounding box center [531, 437] width 53 height 19
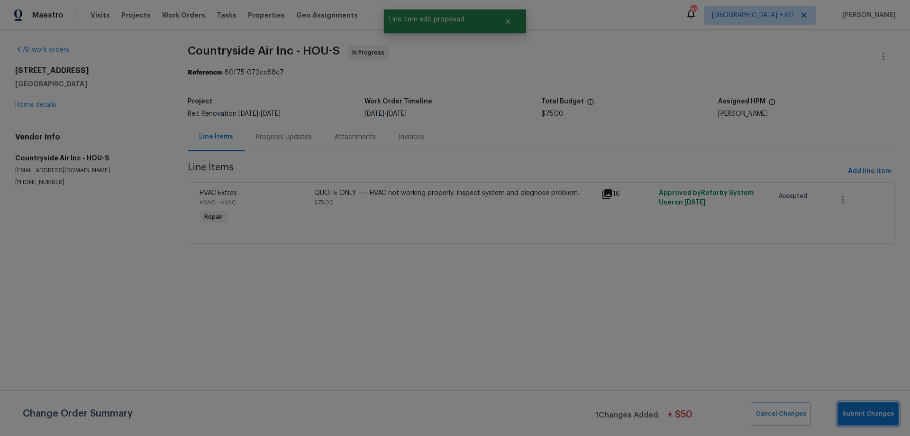
click at [890, 416] on span "Submit Changes" at bounding box center [868, 413] width 52 height 11
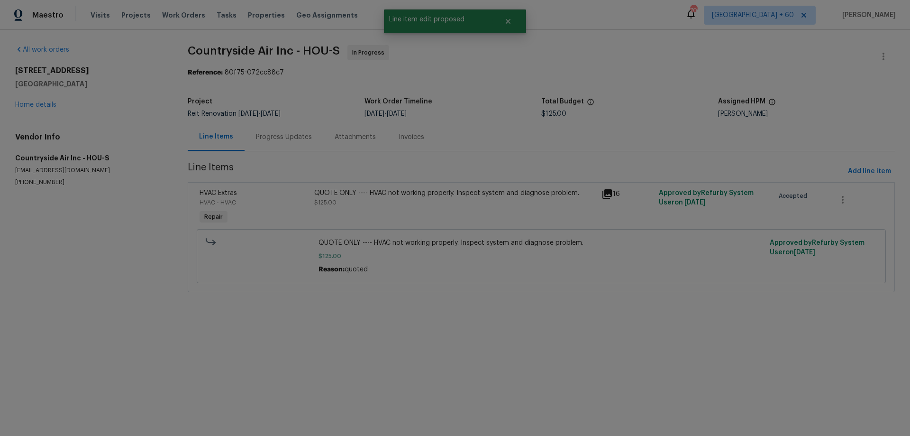
click at [283, 135] on div "Progress Updates" at bounding box center [284, 136] width 56 height 9
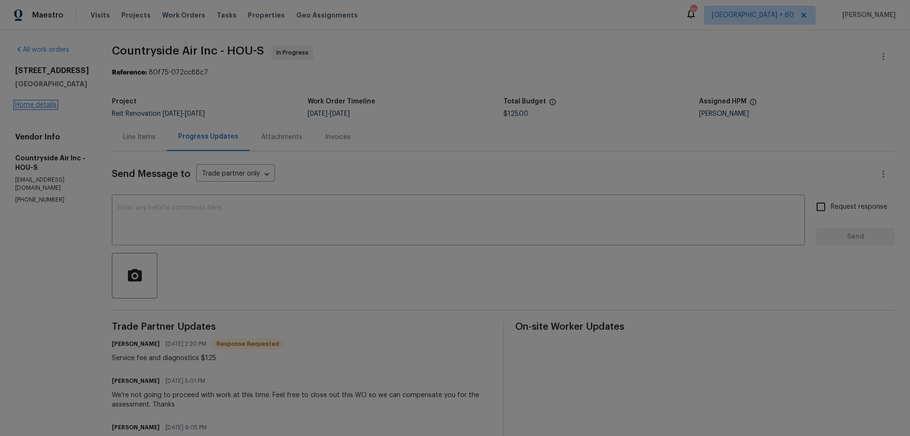
click at [44, 104] on link "Home details" at bounding box center [35, 104] width 41 height 7
